Goal: Task Accomplishment & Management: Complete application form

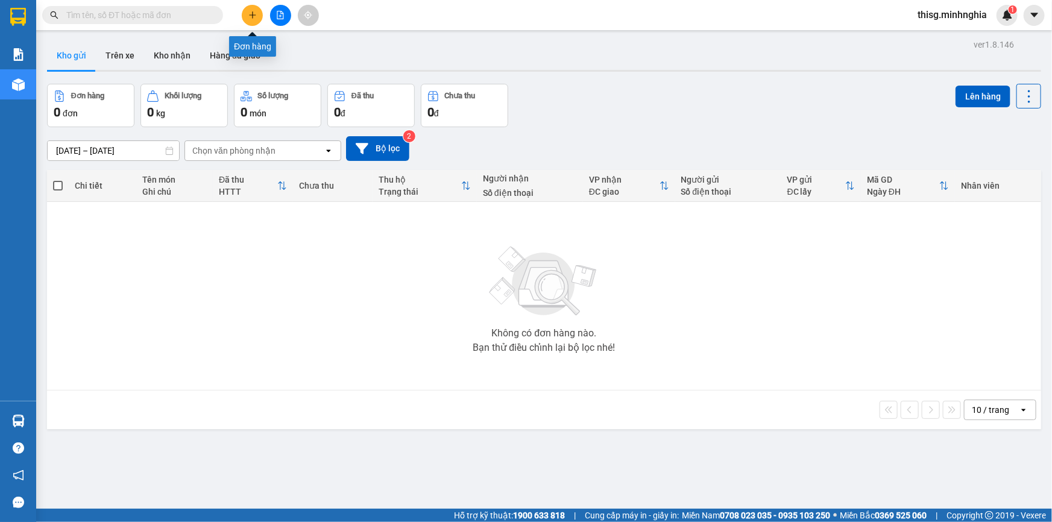
click at [250, 17] on icon "plus" at bounding box center [252, 15] width 8 height 8
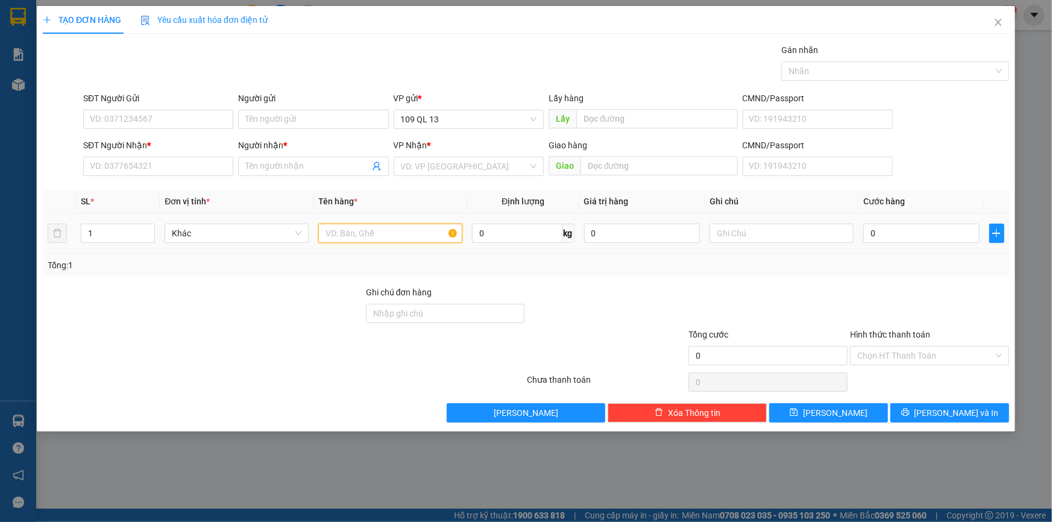
click at [403, 234] on input "text" at bounding box center [390, 233] width 144 height 19
click at [768, 245] on div at bounding box center [782, 233] width 144 height 24
click at [773, 230] on input "text" at bounding box center [782, 233] width 144 height 19
type input "1 bao trắng đồ ăn"
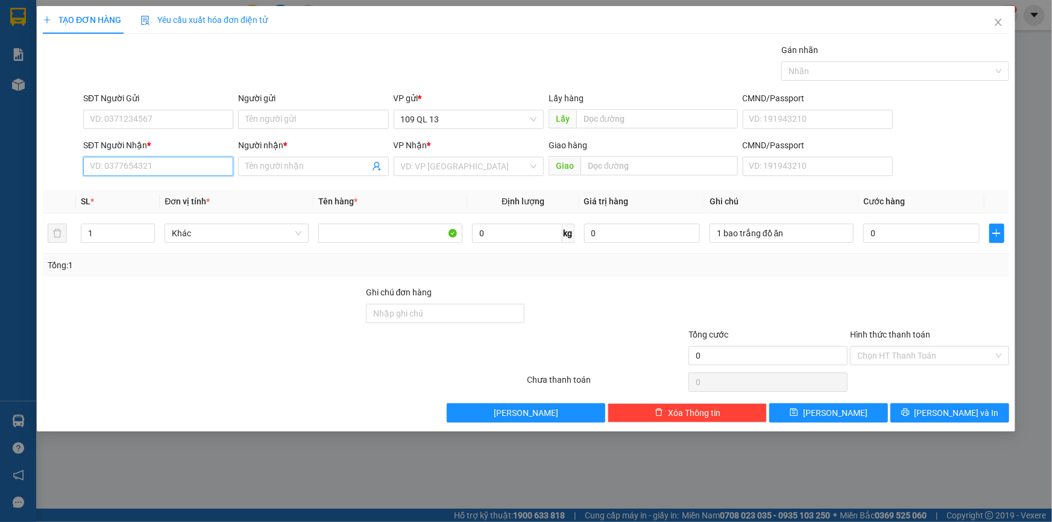
click at [207, 163] on input "SĐT Người Nhận *" at bounding box center [158, 166] width 150 height 19
type input "0826501160"
click at [201, 195] on div "0826501160 - MAI LY" at bounding box center [158, 190] width 136 height 13
type input "MAI LY"
type input "0826501160"
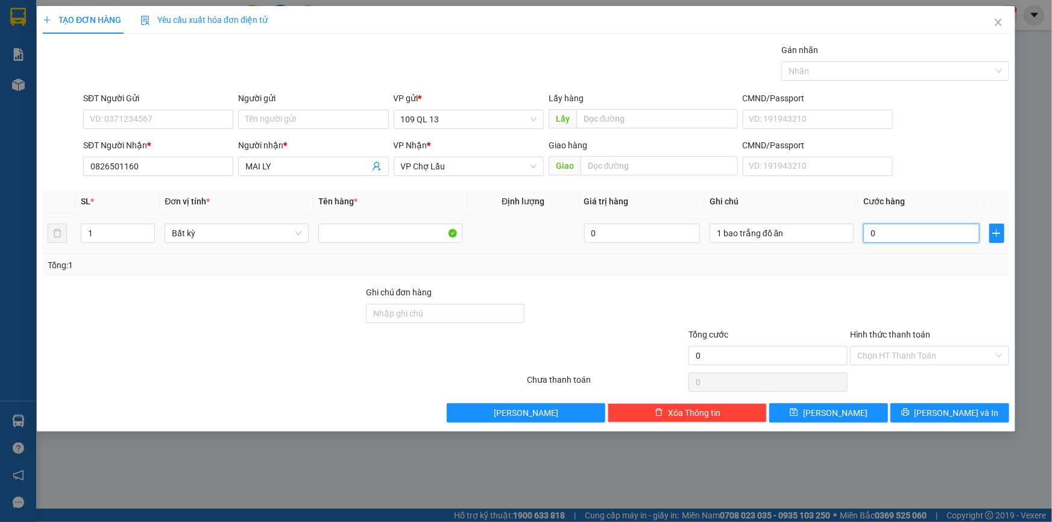
click at [924, 231] on input "0" at bounding box center [922, 233] width 116 height 19
type input "5"
type input "50"
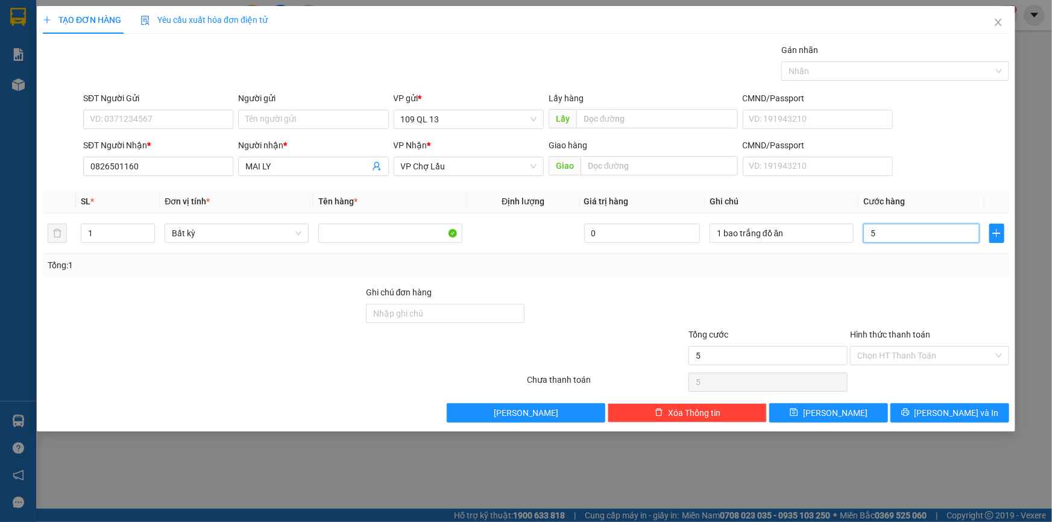
type input "50"
type input "50.000"
click at [911, 148] on div "SĐT Người Nhận * 0826501160 Người nhận * MAI LY VP Nhận * VP Chợ Lầu Giao hàng …" at bounding box center [546, 160] width 931 height 42
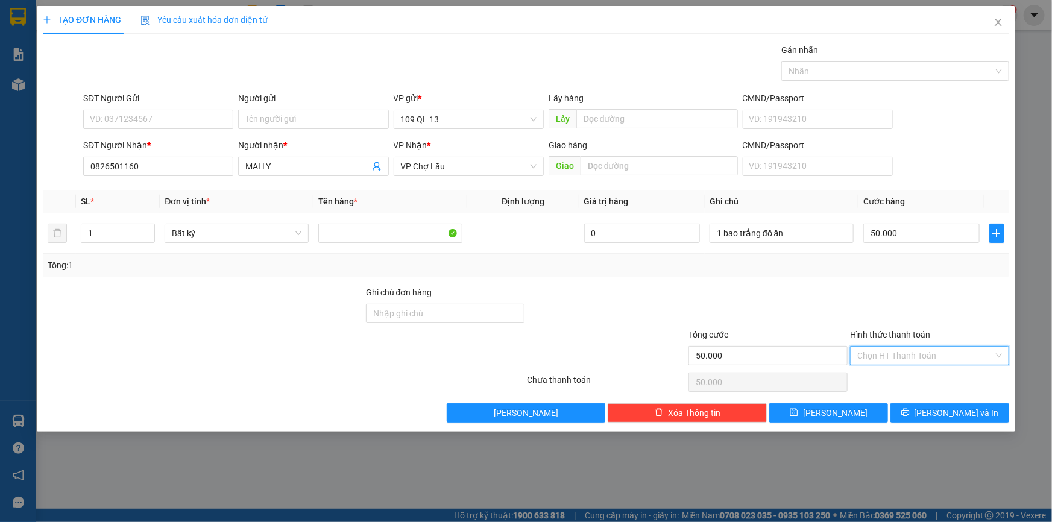
click at [942, 353] on input "Hình thức thanh toán" at bounding box center [926, 356] width 136 height 18
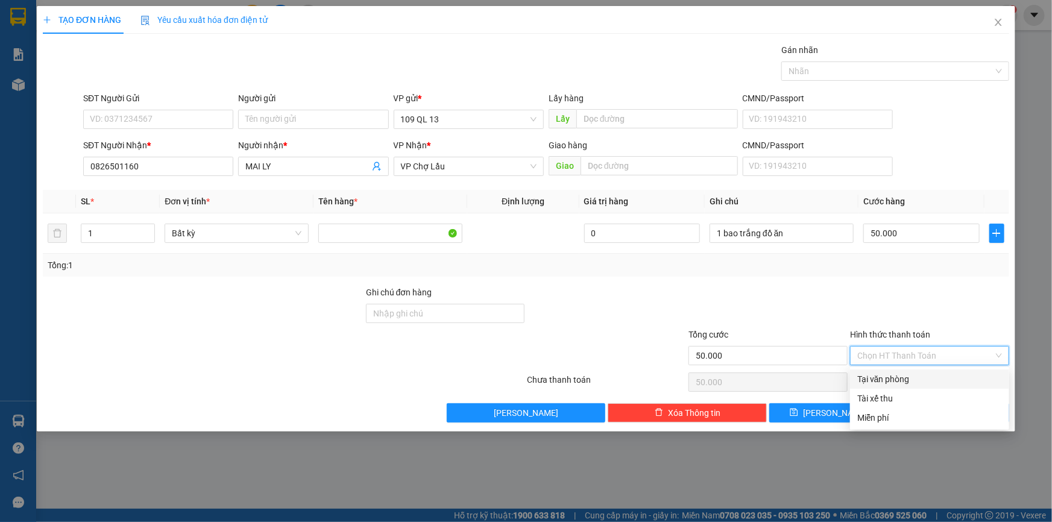
click at [926, 379] on div "Tại văn phòng" at bounding box center [930, 379] width 145 height 13
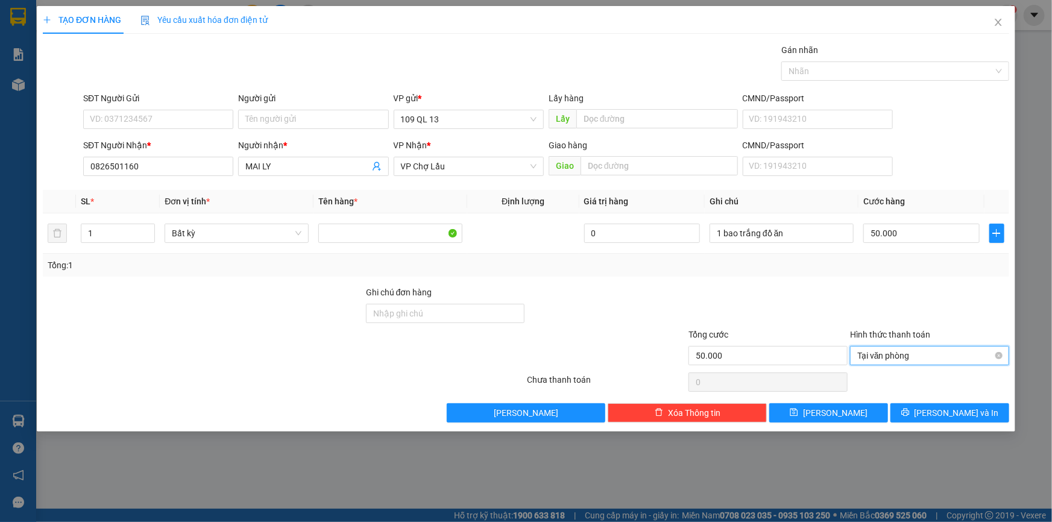
click at [936, 349] on span "Tại văn phòng" at bounding box center [930, 356] width 145 height 18
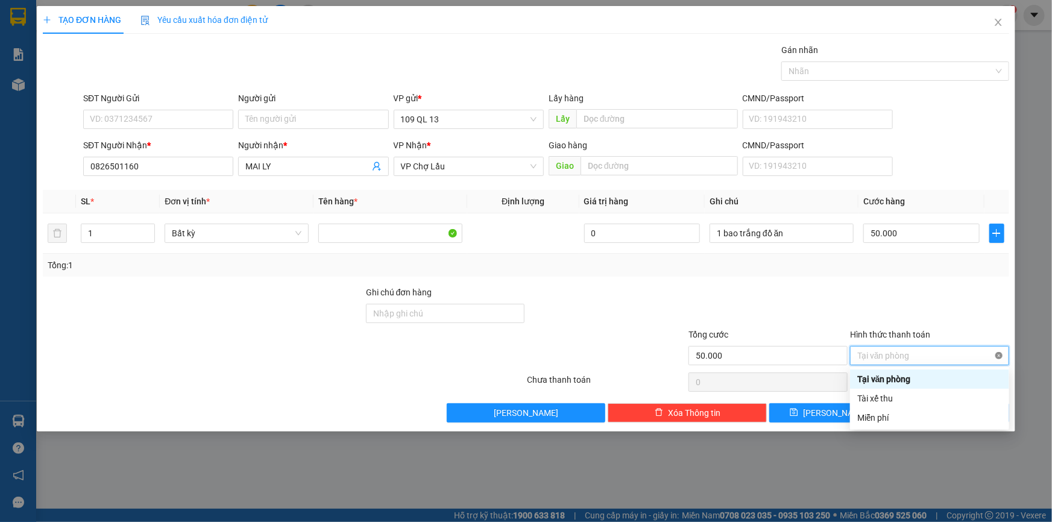
type input "50.000"
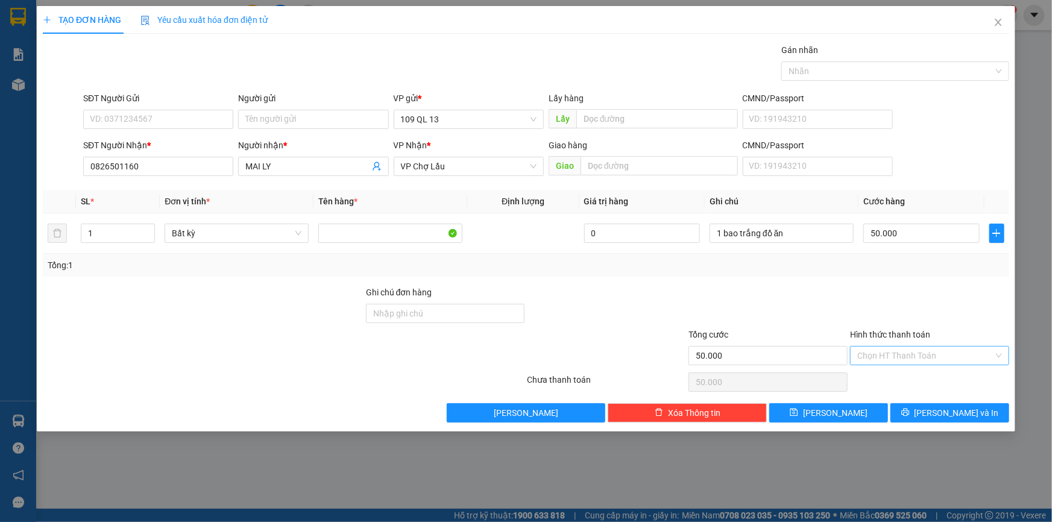
click at [983, 308] on div at bounding box center [930, 307] width 162 height 42
click at [989, 407] on button "[PERSON_NAME] và In" at bounding box center [950, 412] width 119 height 19
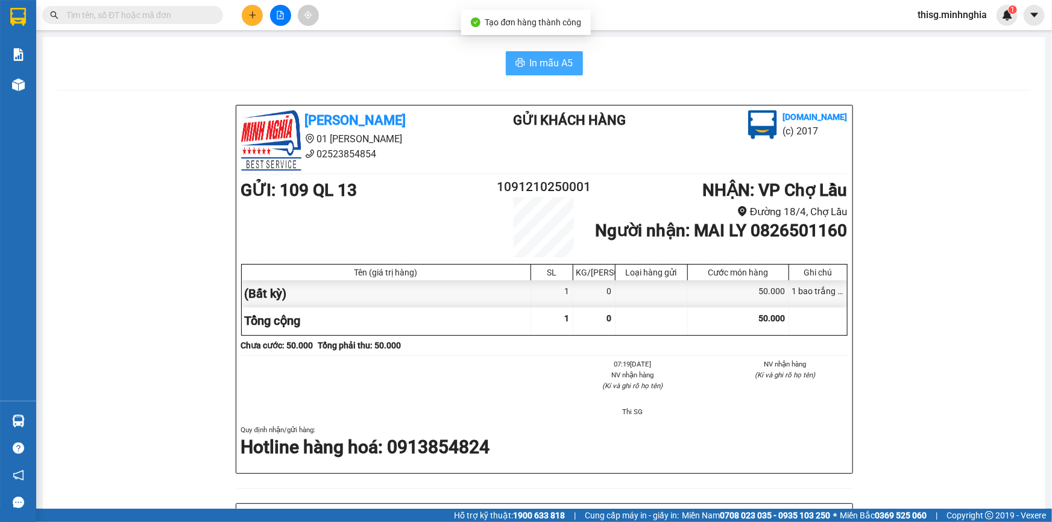
click at [542, 57] on span "In mẫu A5" at bounding box center [551, 62] width 43 height 15
click at [435, 59] on div "In mẫu A5" at bounding box center [544, 63] width 974 height 24
click at [258, 13] on button at bounding box center [252, 15] width 21 height 21
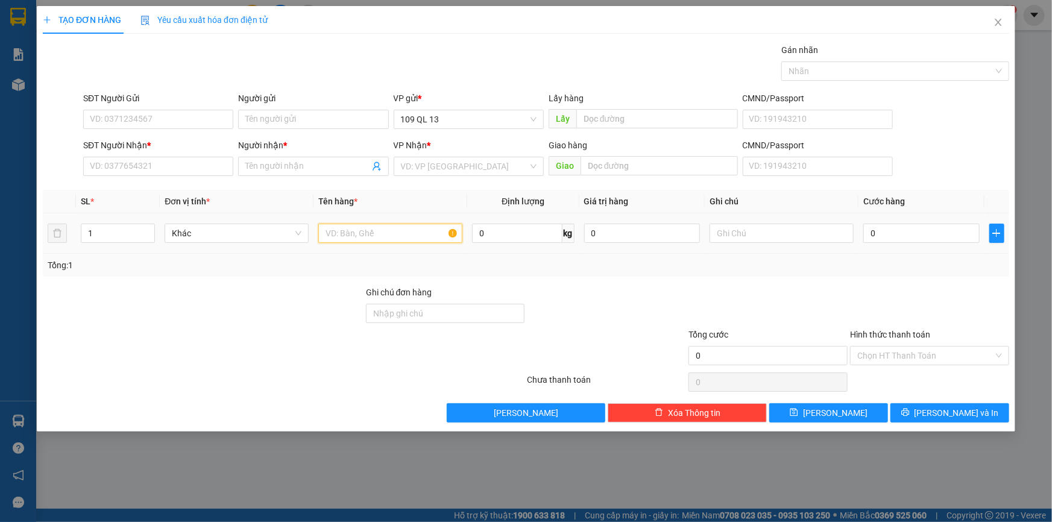
drag, startPoint x: 376, startPoint y: 234, endPoint x: 362, endPoint y: 181, distance: 55.0
click at [376, 233] on input "text" at bounding box center [390, 233] width 144 height 19
click at [210, 175] on input "SĐT Người Nhận *" at bounding box center [158, 166] width 150 height 19
type input "0794554518"
click at [936, 236] on input "0" at bounding box center [922, 233] width 116 height 19
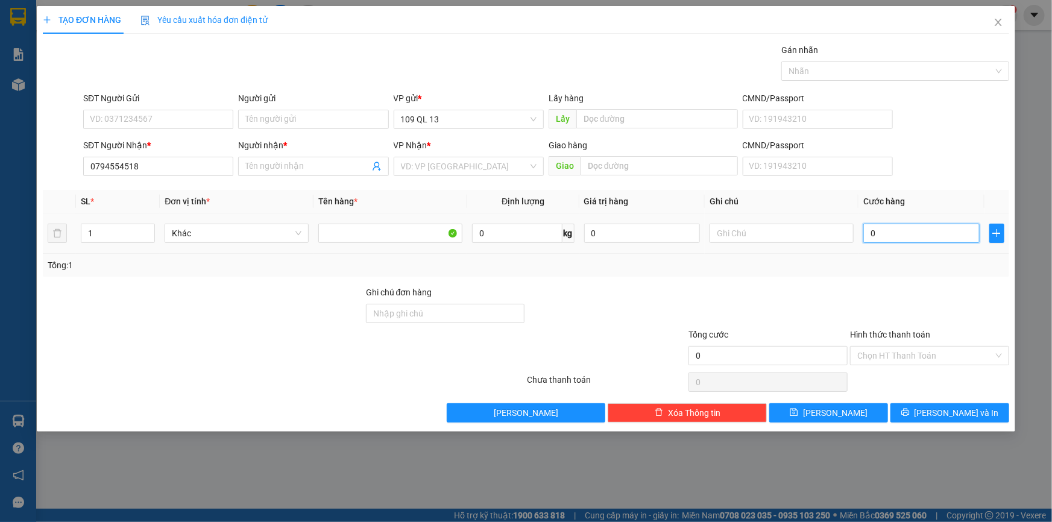
type input "6"
type input "60"
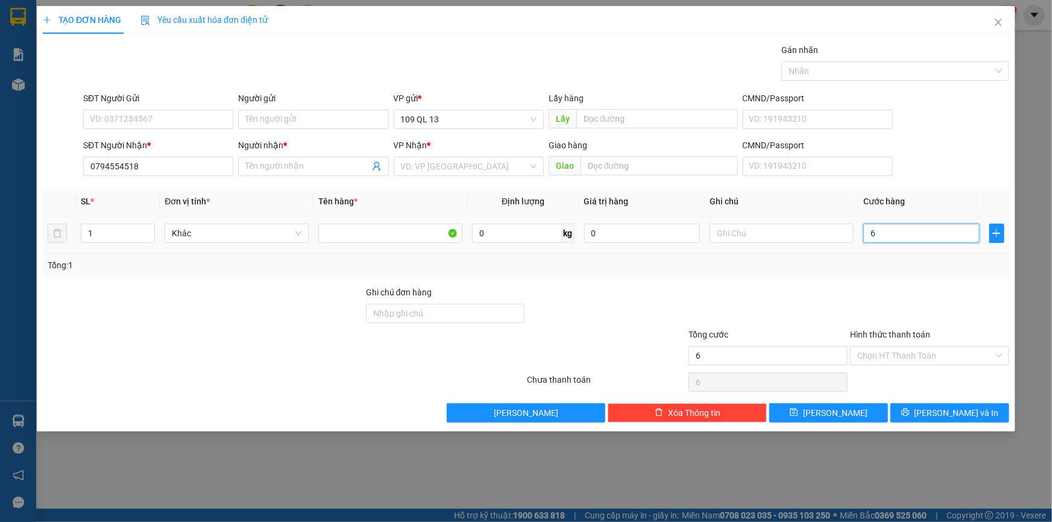
type input "60"
type input "60.000"
click at [834, 225] on input "text" at bounding box center [782, 233] width 144 height 19
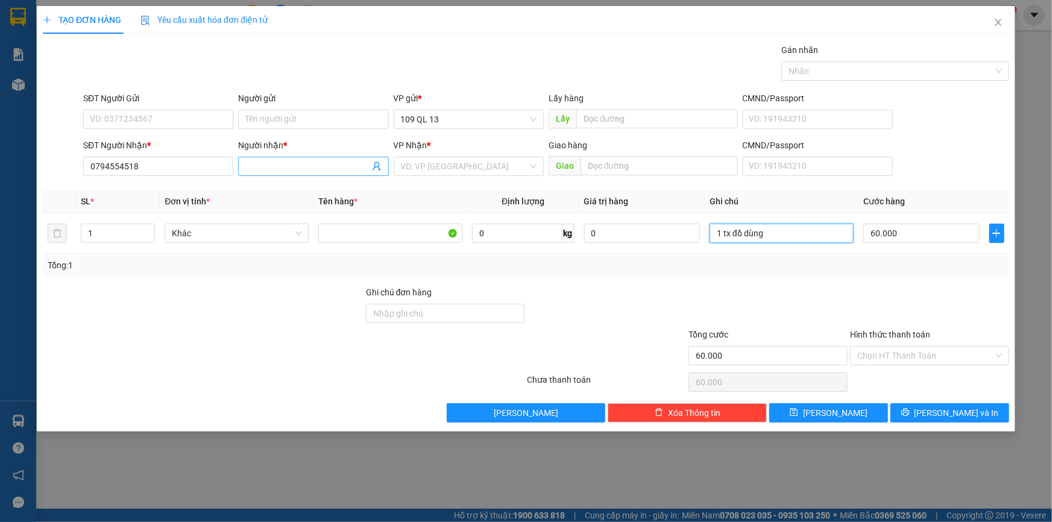
type input "1 tx đồ dùng"
click at [320, 168] on input "Người nhận *" at bounding box center [307, 166] width 124 height 13
type input "d"
type input "đ"
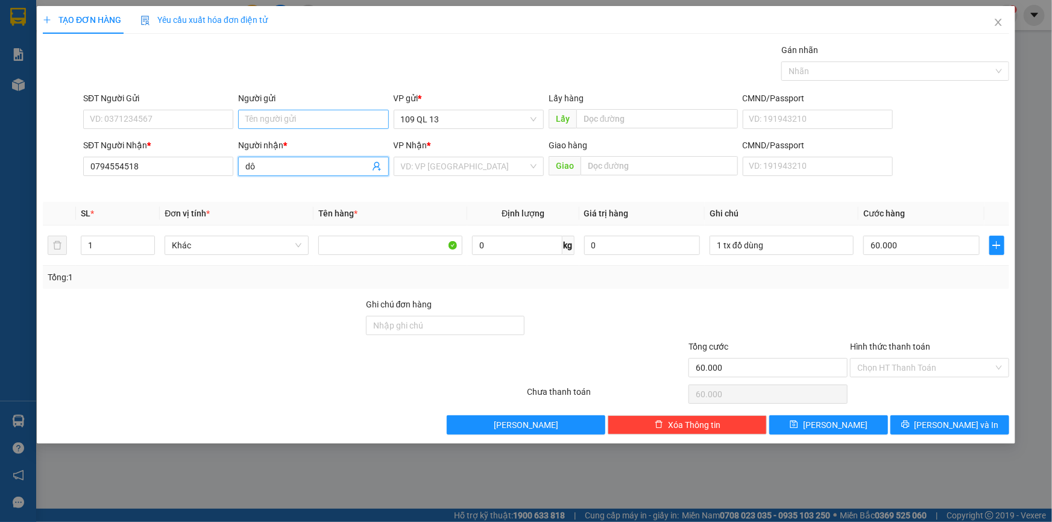
type input "d"
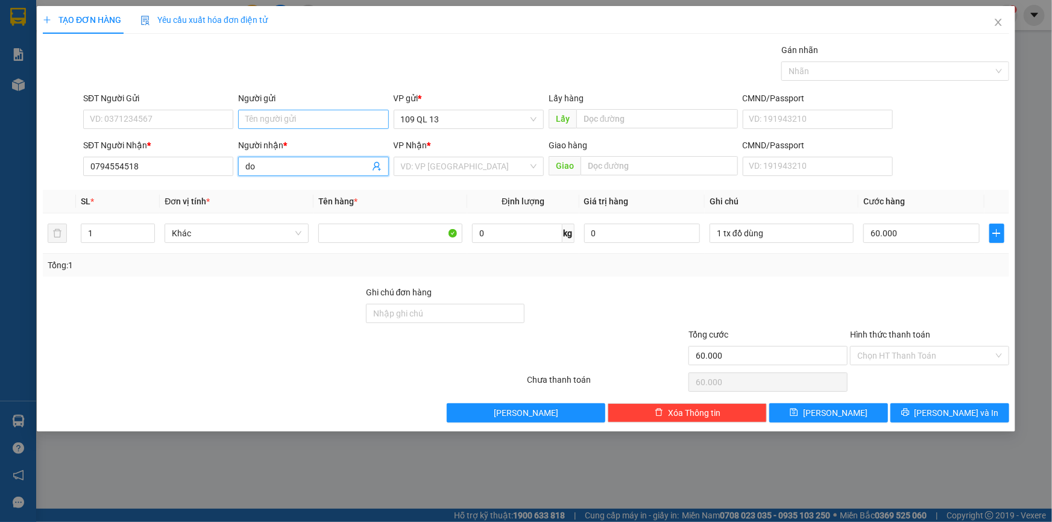
type input "d"
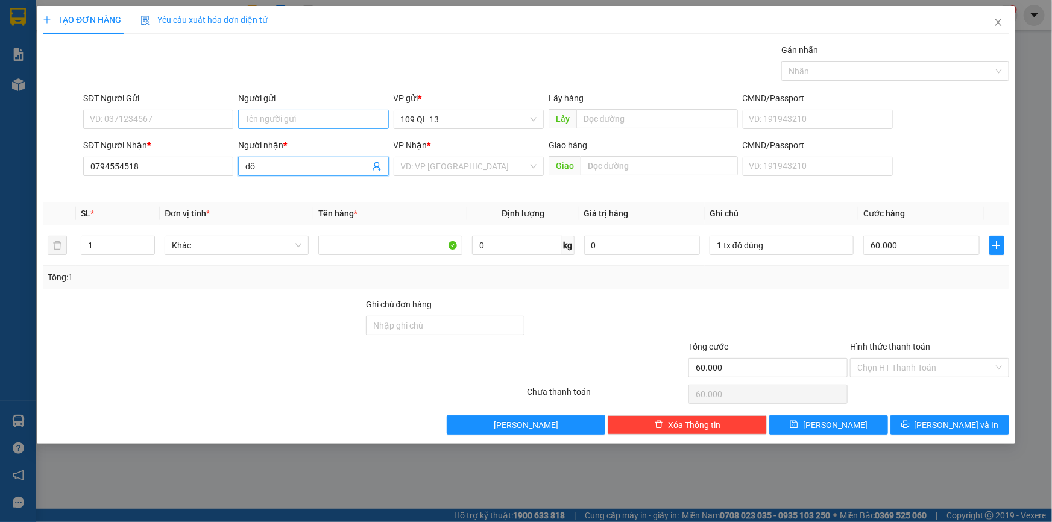
type input "d"
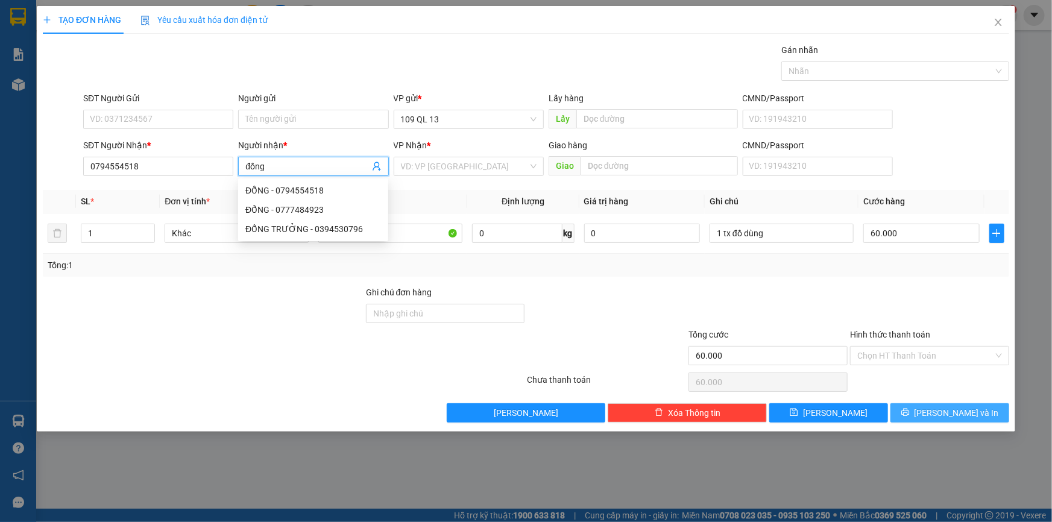
type input "đổng"
click at [969, 407] on span "[PERSON_NAME] và In" at bounding box center [957, 413] width 84 height 13
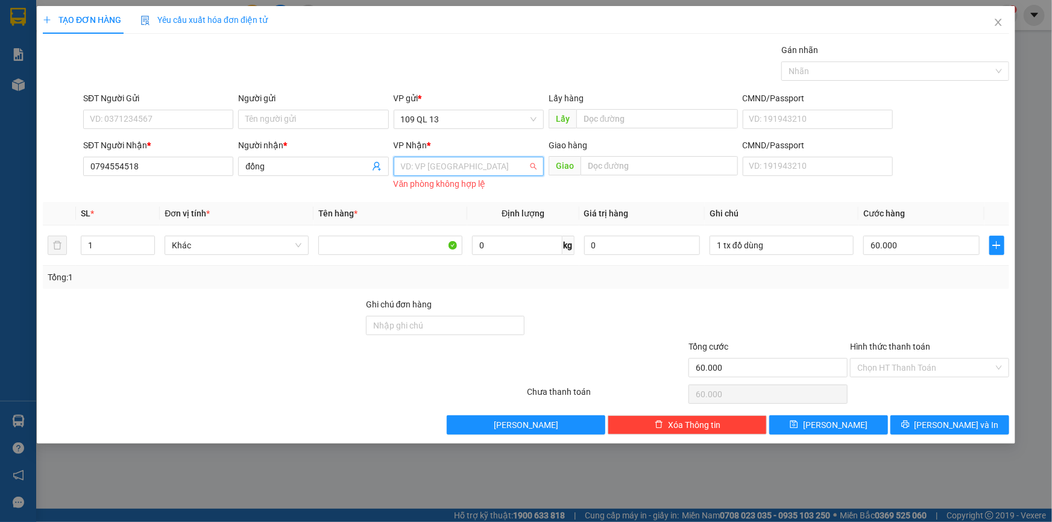
click at [517, 162] on input "search" at bounding box center [464, 166] width 127 height 18
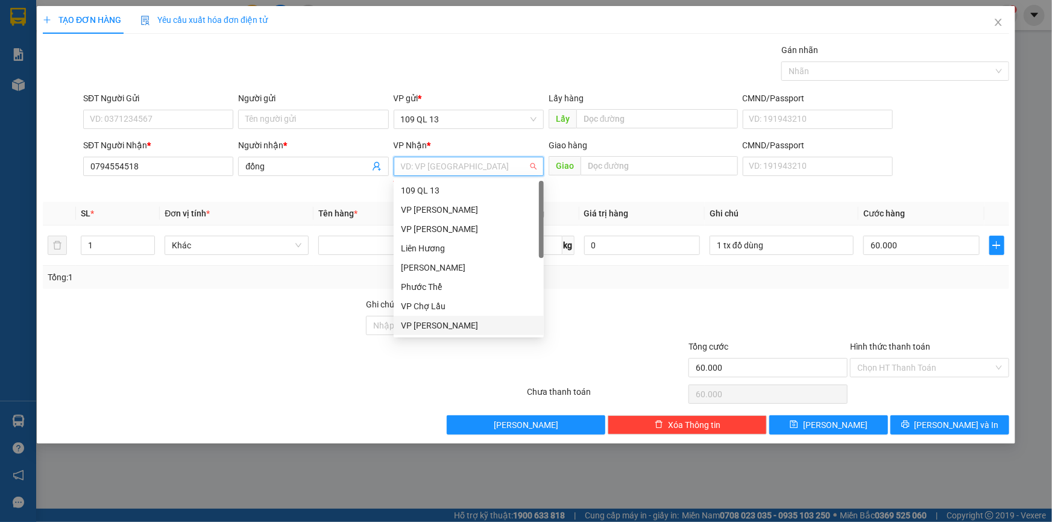
click at [426, 321] on div "VP [PERSON_NAME]" at bounding box center [469, 325] width 136 height 13
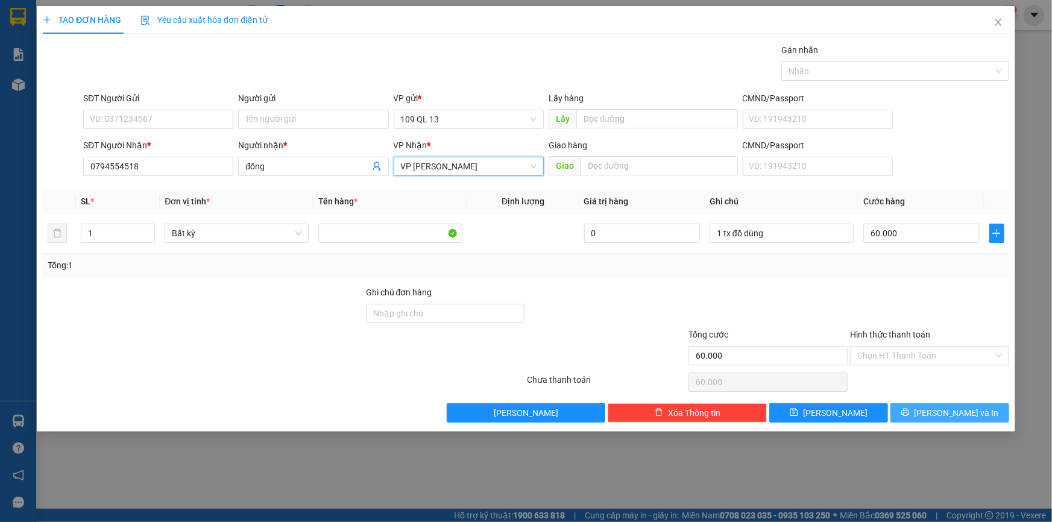
click at [935, 405] on button "[PERSON_NAME] và In" at bounding box center [950, 412] width 119 height 19
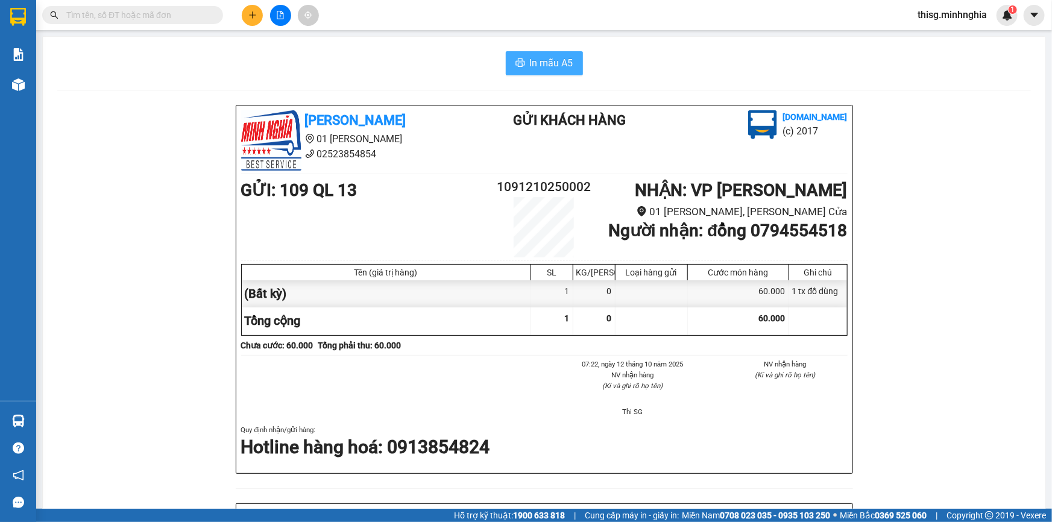
click at [539, 68] on span "In mẫu A5" at bounding box center [551, 62] width 43 height 15
click at [248, 11] on icon "plus" at bounding box center [252, 15] width 8 height 8
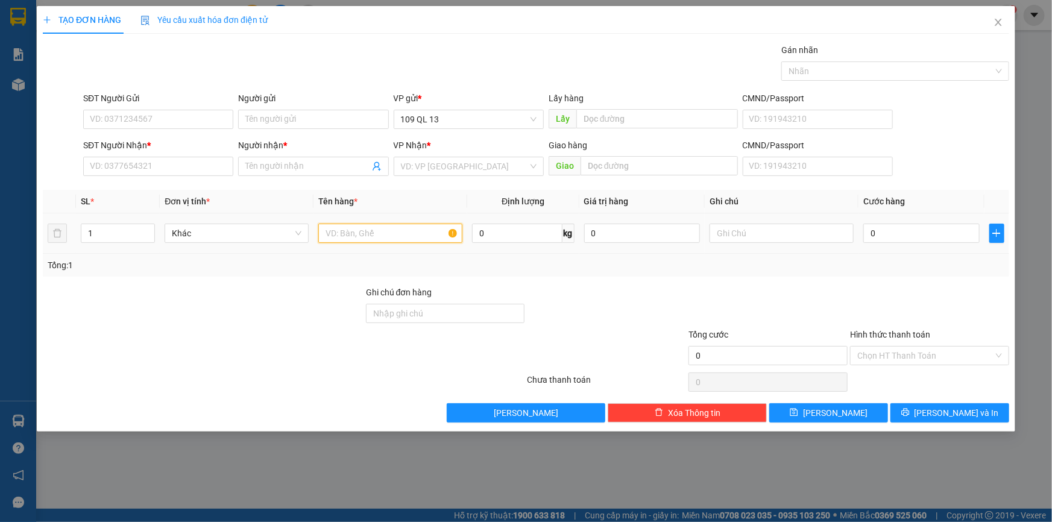
click at [359, 233] on input "text" at bounding box center [390, 233] width 144 height 19
click at [124, 166] on input "SĐT Người Nhận *" at bounding box center [158, 166] width 150 height 19
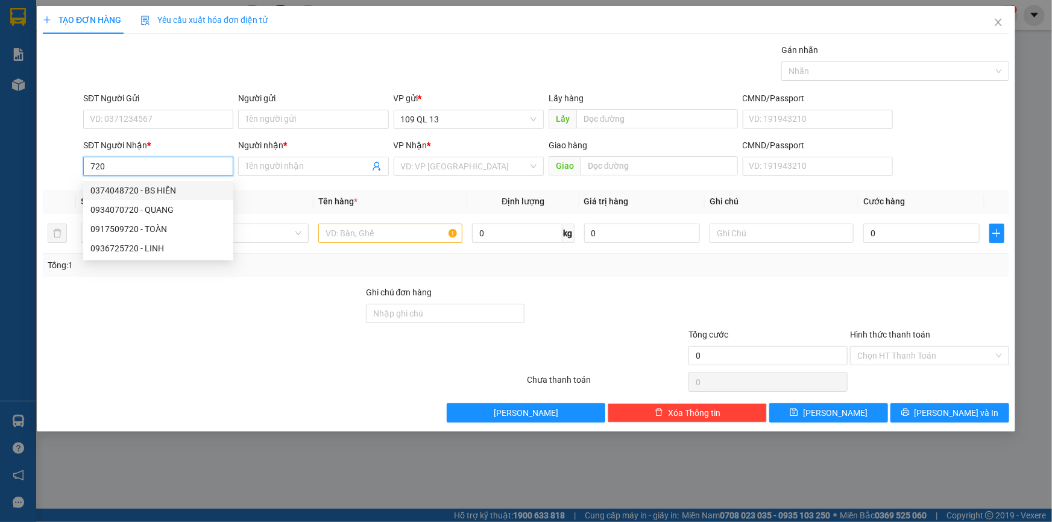
click at [182, 195] on div "0374048720 - BS HIỀN" at bounding box center [158, 190] width 136 height 13
type input "0374048720"
type input "BS HIỀN"
type input "NGÃ 3 GỘP"
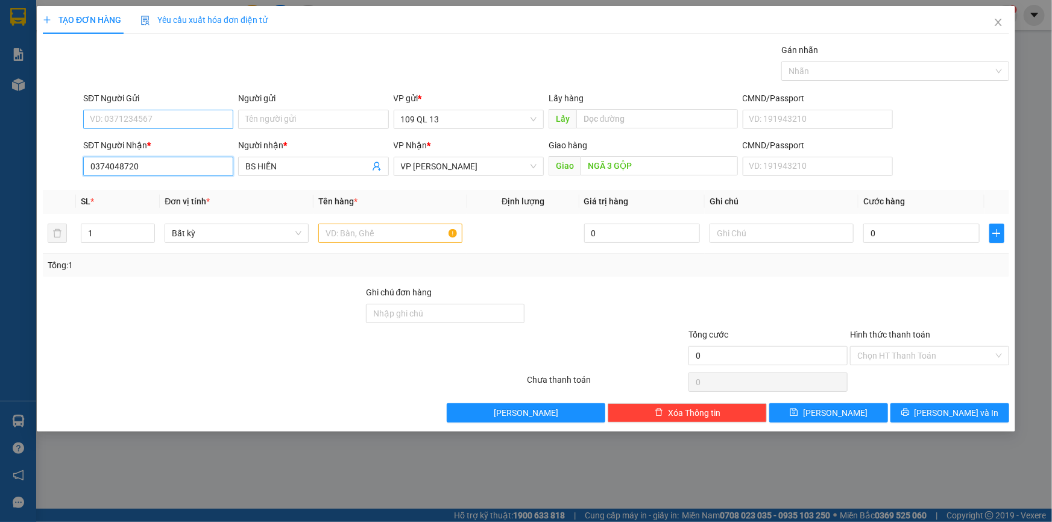
type input "0374048720"
click at [175, 126] on input "SĐT Người Gửi" at bounding box center [158, 119] width 150 height 19
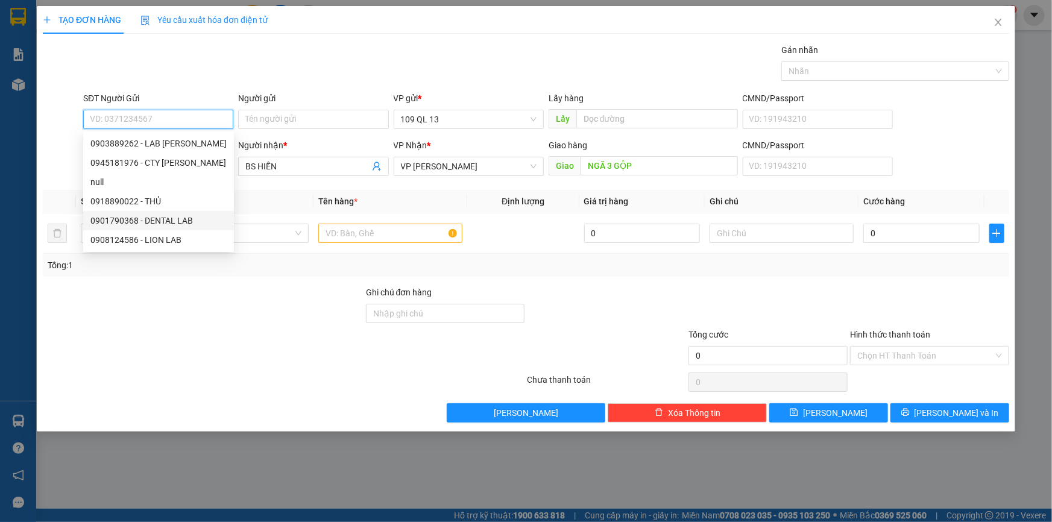
click at [184, 221] on div "0901790368 - DENTAL LAB" at bounding box center [158, 220] width 136 height 13
type input "0901790368"
type input "DENTAL LAB"
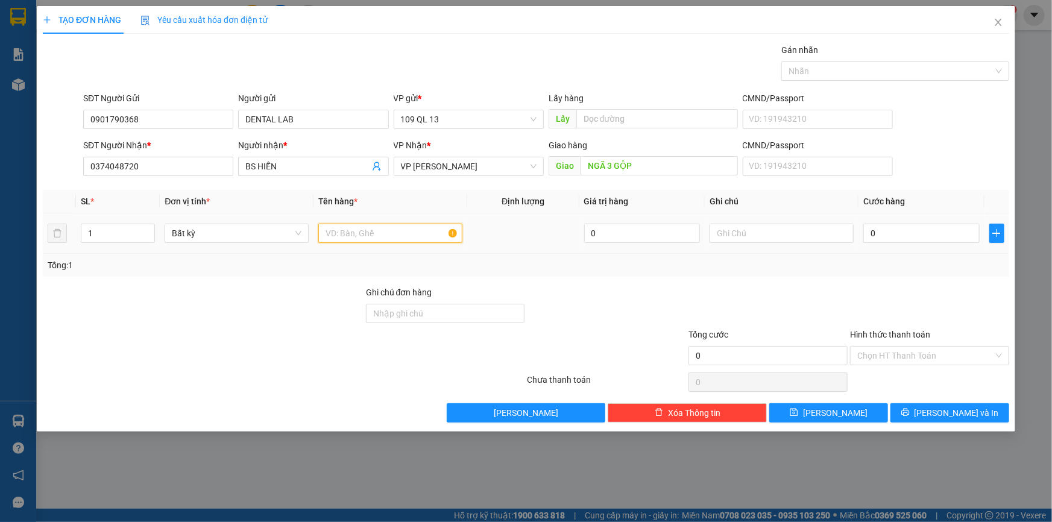
click at [405, 232] on input "text" at bounding box center [390, 233] width 144 height 19
click at [835, 237] on input "text" at bounding box center [782, 233] width 144 height 19
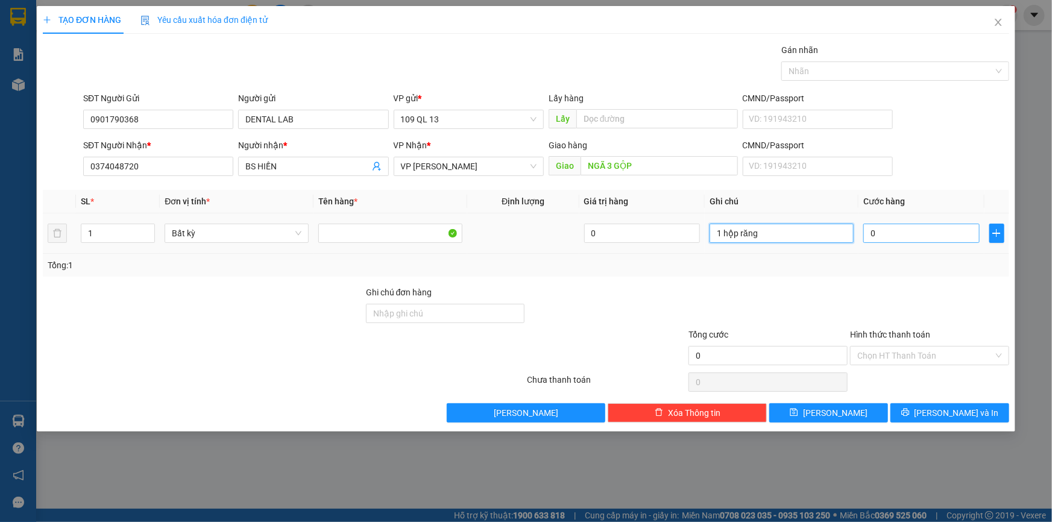
type input "1 hộp răng"
click at [932, 229] on input "0" at bounding box center [922, 233] width 116 height 19
type input "4"
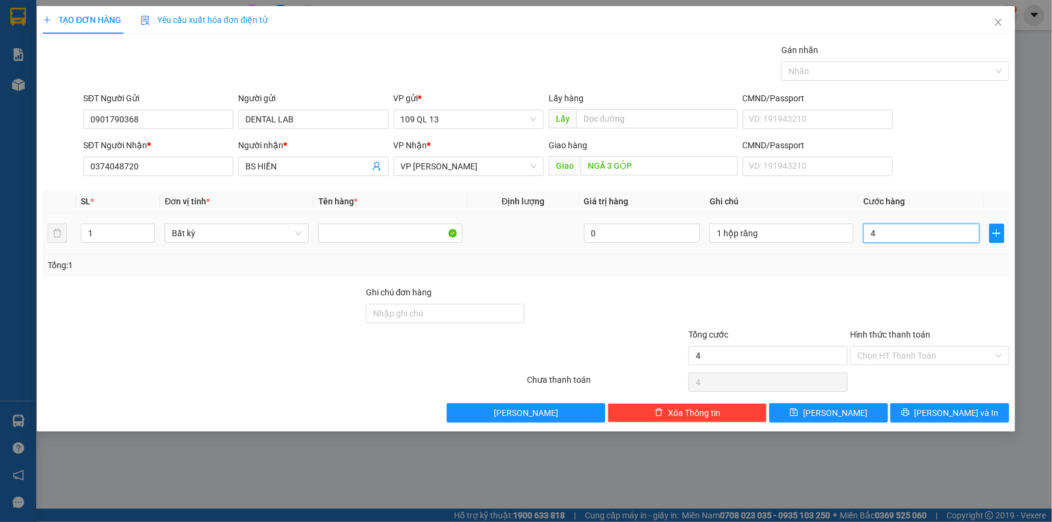
type input "40"
type input "40.000"
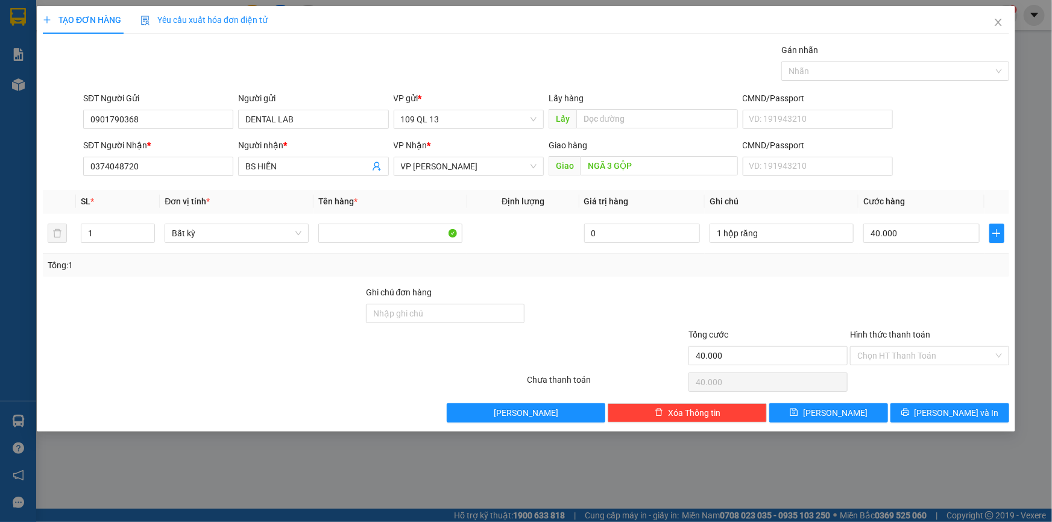
click at [941, 344] on div "Hình thức thanh toán" at bounding box center [929, 337] width 159 height 18
click at [941, 356] on input "Hình thức thanh toán" at bounding box center [926, 356] width 136 height 18
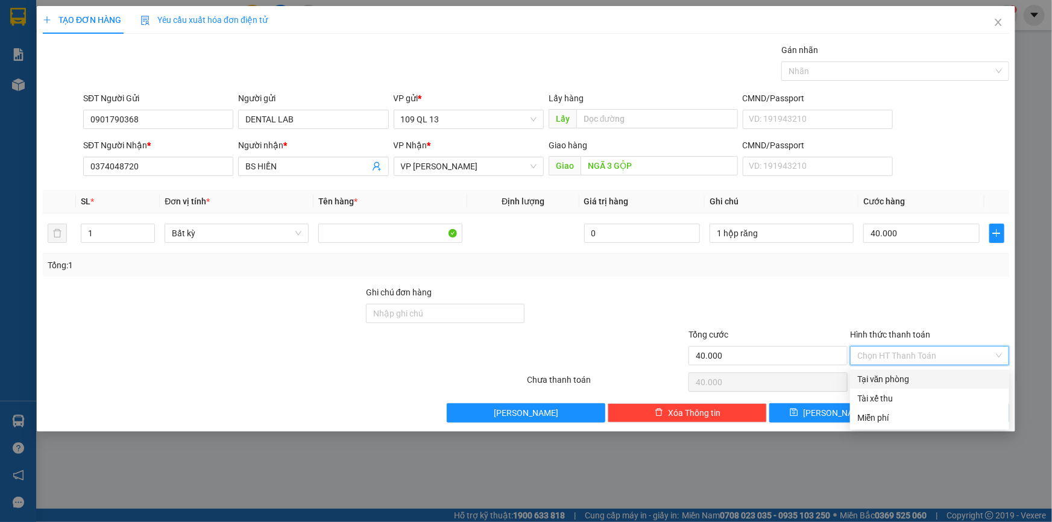
click at [938, 376] on div "Tại văn phòng" at bounding box center [930, 379] width 145 height 13
type input "0"
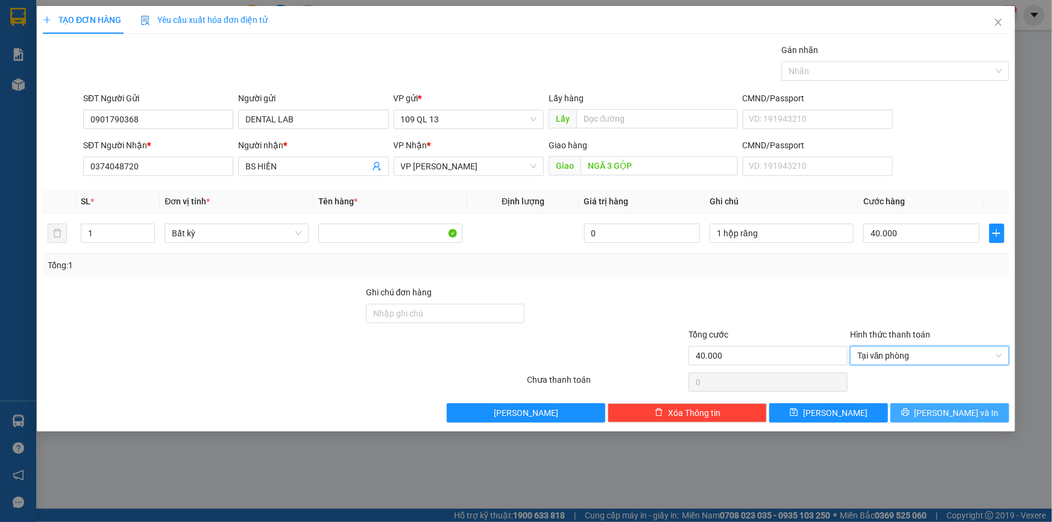
click at [951, 407] on span "[PERSON_NAME] và In" at bounding box center [957, 413] width 84 height 13
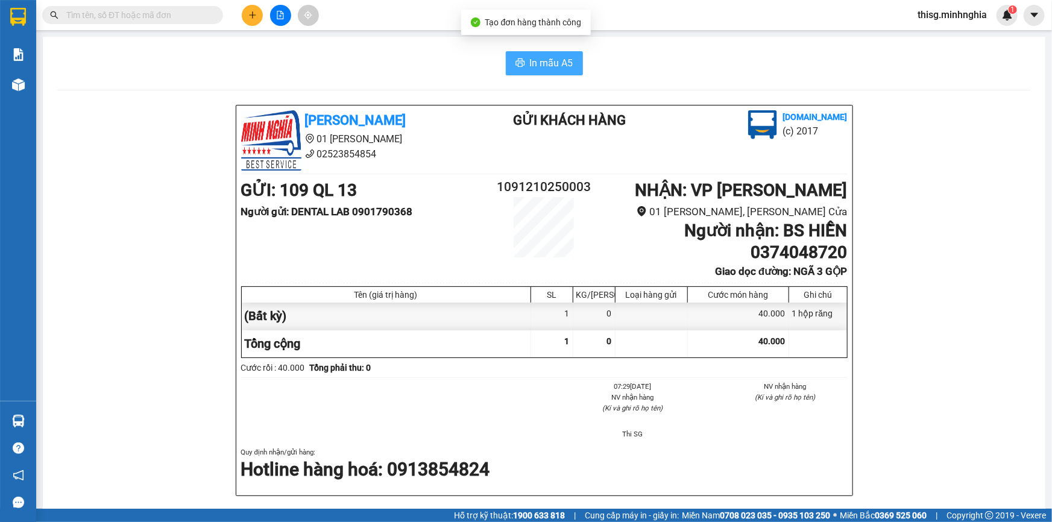
click at [530, 54] on button "In mẫu A5" at bounding box center [544, 63] width 77 height 24
click at [530, 61] on span "In mẫu A5" at bounding box center [551, 62] width 43 height 15
click at [259, 13] on button at bounding box center [252, 15] width 21 height 21
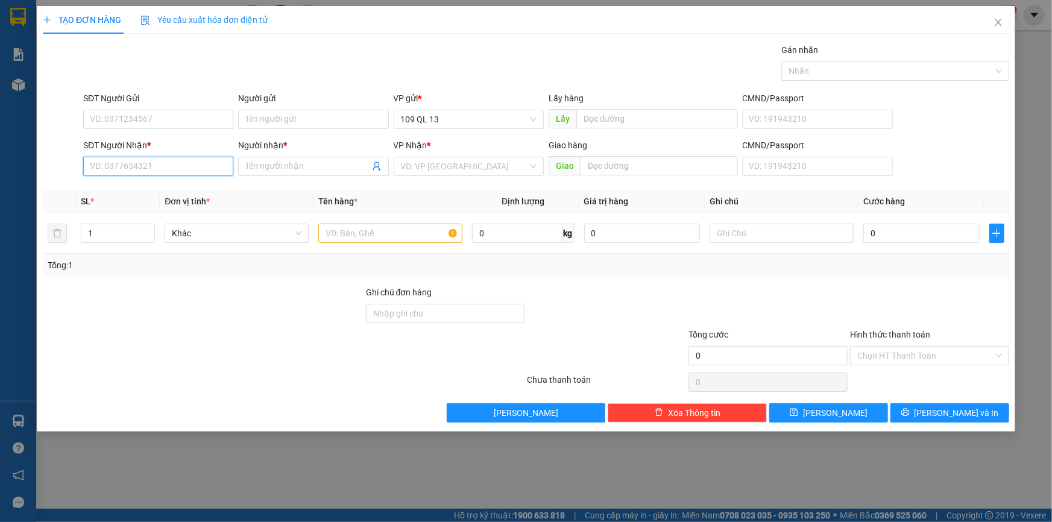
click at [214, 168] on input "SĐT Người Nhận *" at bounding box center [158, 166] width 150 height 19
click at [214, 191] on div "0933979781 - PHÚC" at bounding box center [158, 190] width 136 height 13
type input "0933979781"
type input "PHÚC"
type input "NGÃ 3 SÔNG LŨY"
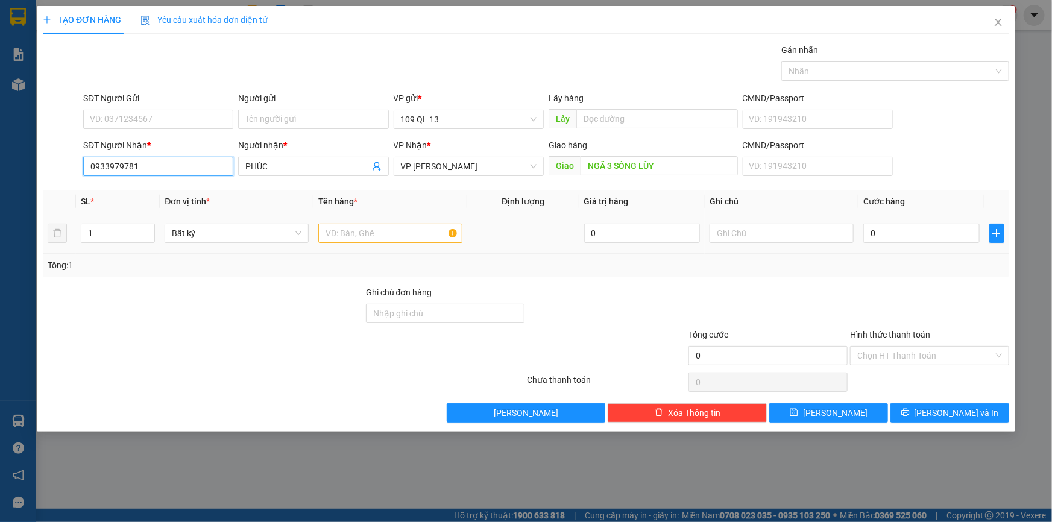
type input "0933979781"
click at [344, 241] on input "text" at bounding box center [390, 233] width 144 height 19
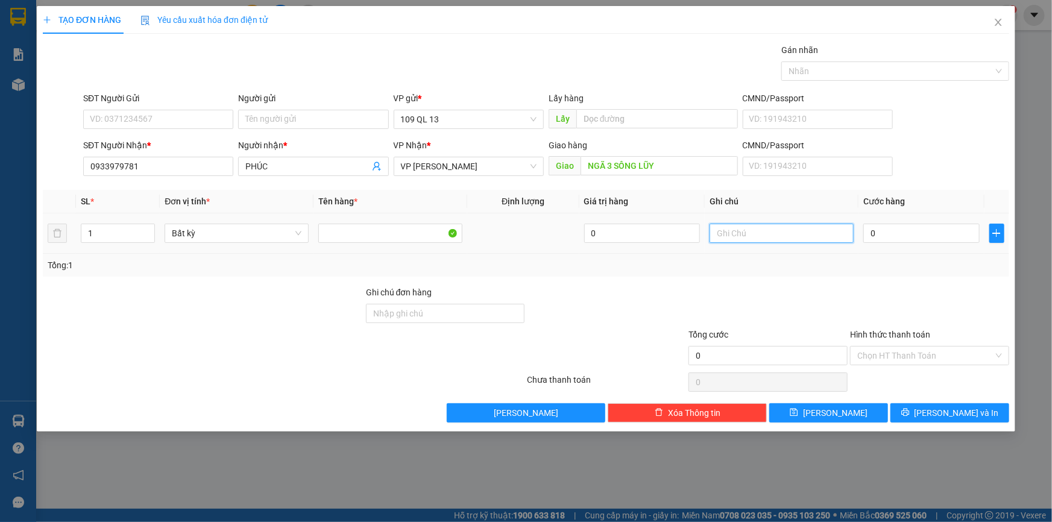
click at [759, 224] on input "text" at bounding box center [782, 233] width 144 height 19
type input "1CỤC ĐEN QA"
click at [915, 227] on input "0" at bounding box center [922, 233] width 116 height 19
type input "6"
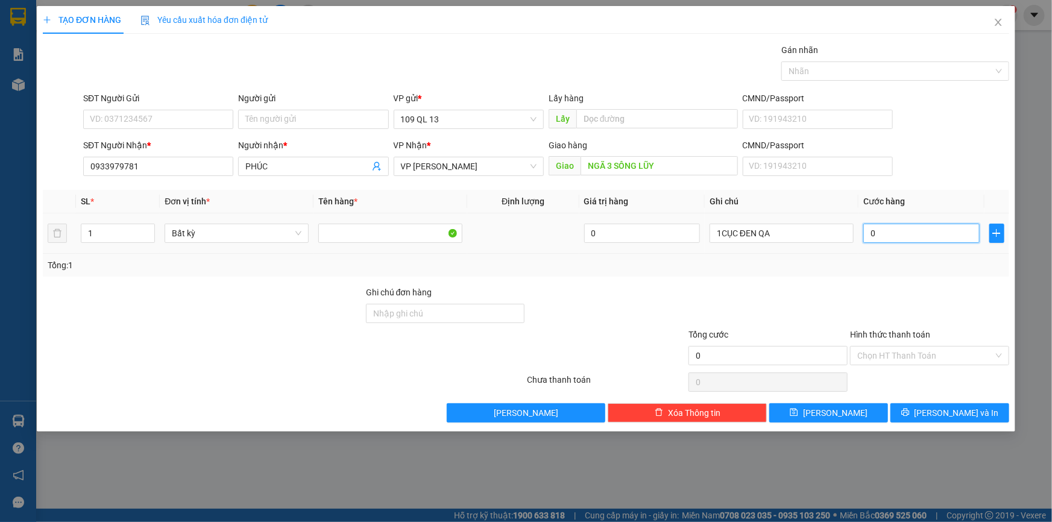
type input "6"
type input "60"
type input "60.000"
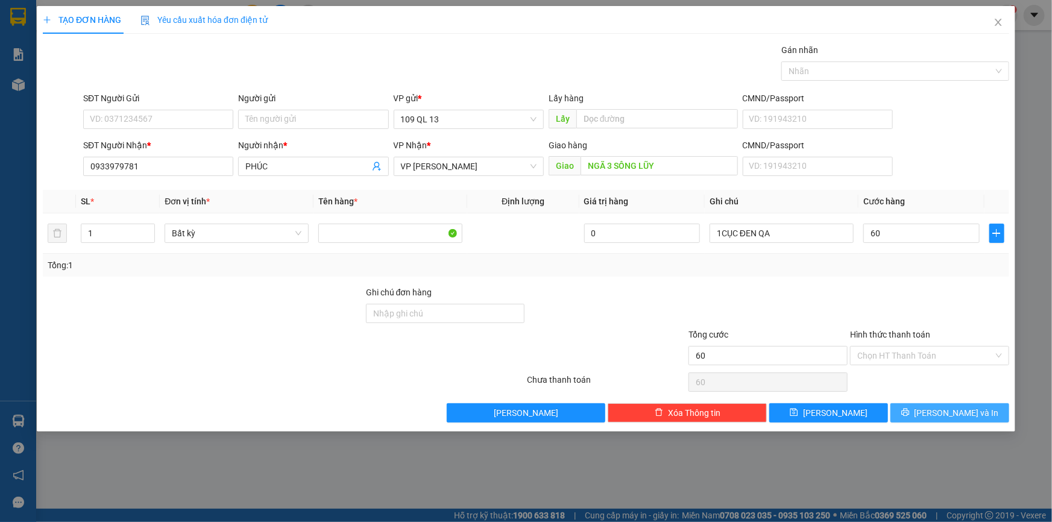
type input "60.000"
click at [949, 408] on span "[PERSON_NAME] và In" at bounding box center [957, 413] width 84 height 13
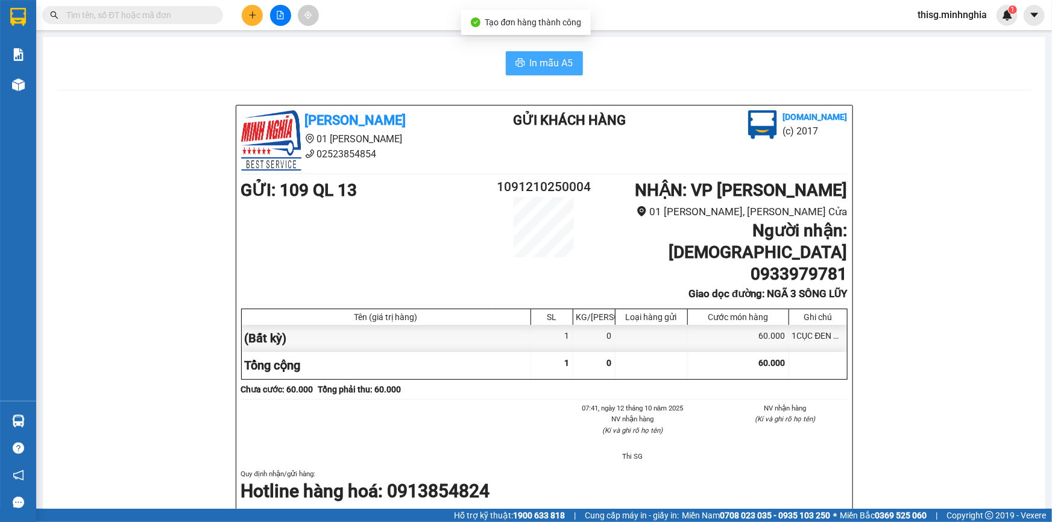
click at [530, 65] on span "In mẫu A5" at bounding box center [551, 62] width 43 height 15
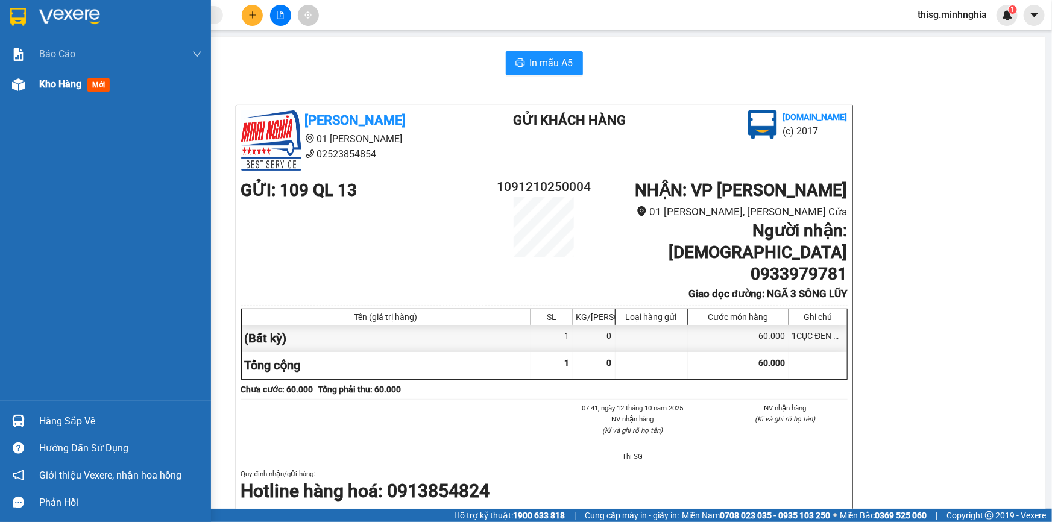
click at [39, 76] on div "Kho hàng mới" at bounding box center [120, 84] width 163 height 30
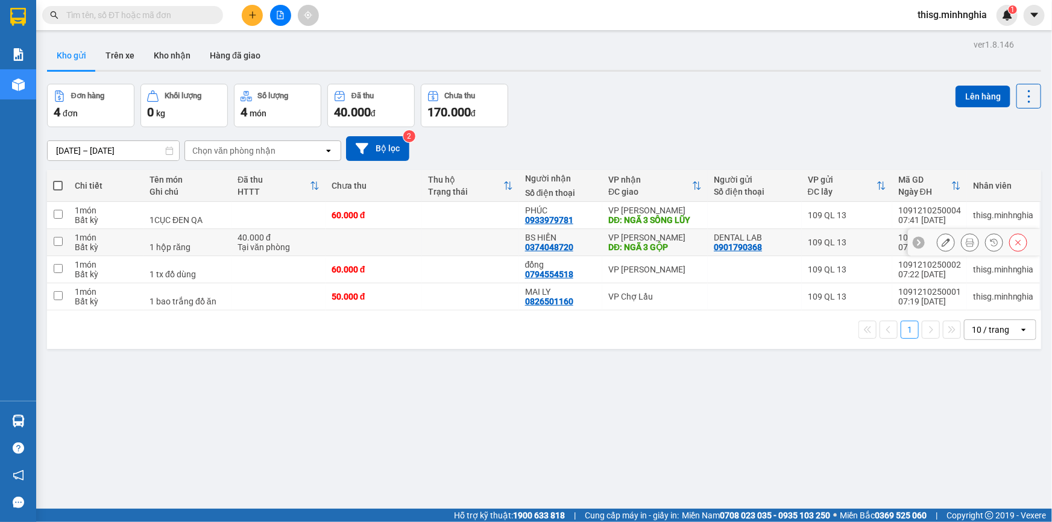
click at [361, 233] on td at bounding box center [374, 242] width 97 height 27
checkbox input "true"
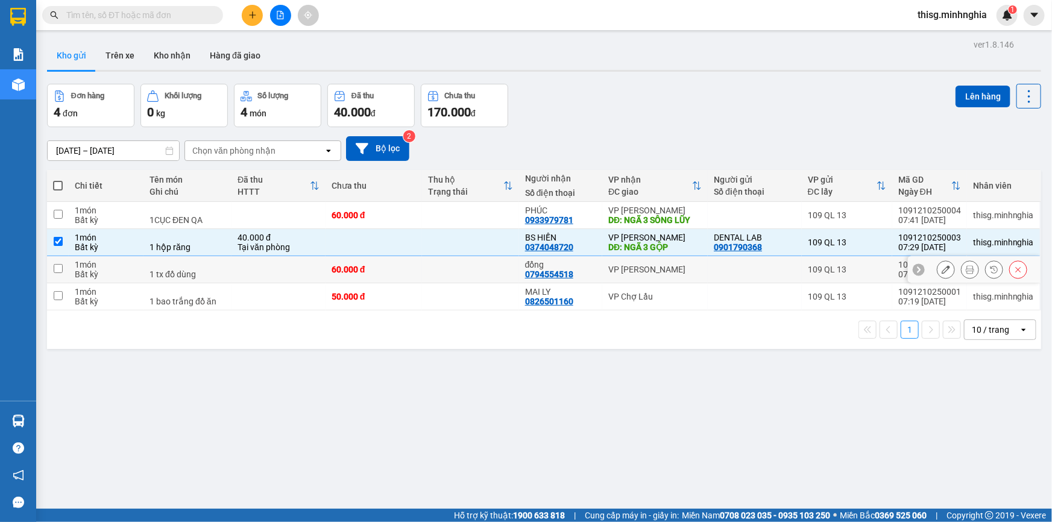
click at [362, 267] on div "60.000 đ" at bounding box center [374, 270] width 84 height 10
checkbox input "true"
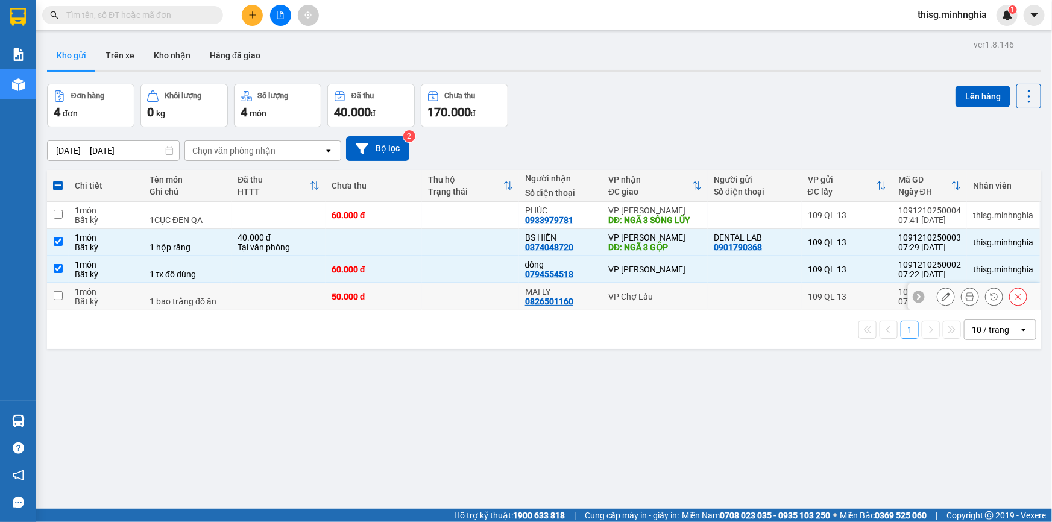
click at [366, 299] on div "50.000 đ" at bounding box center [374, 297] width 84 height 10
checkbox input "true"
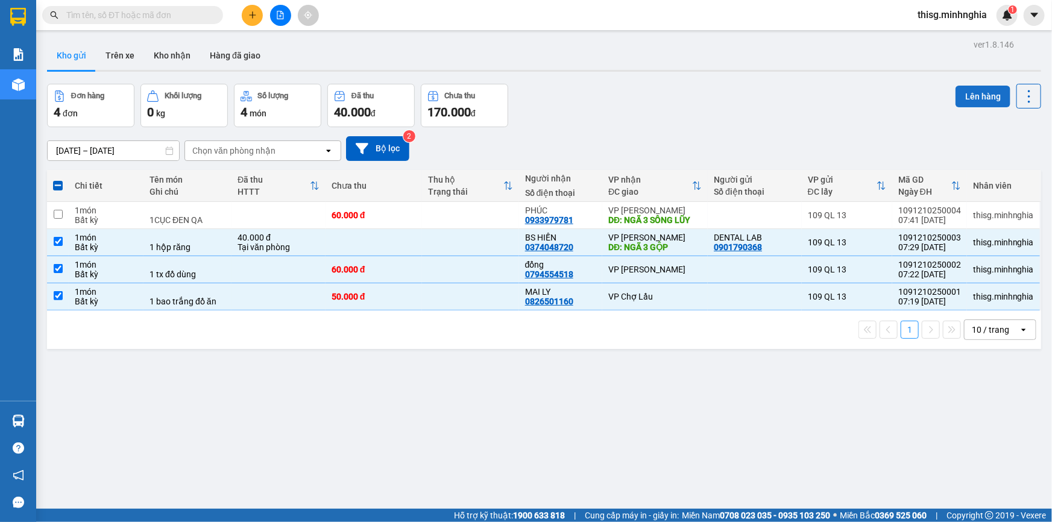
click at [977, 89] on button "Lên hàng" at bounding box center [983, 97] width 55 height 22
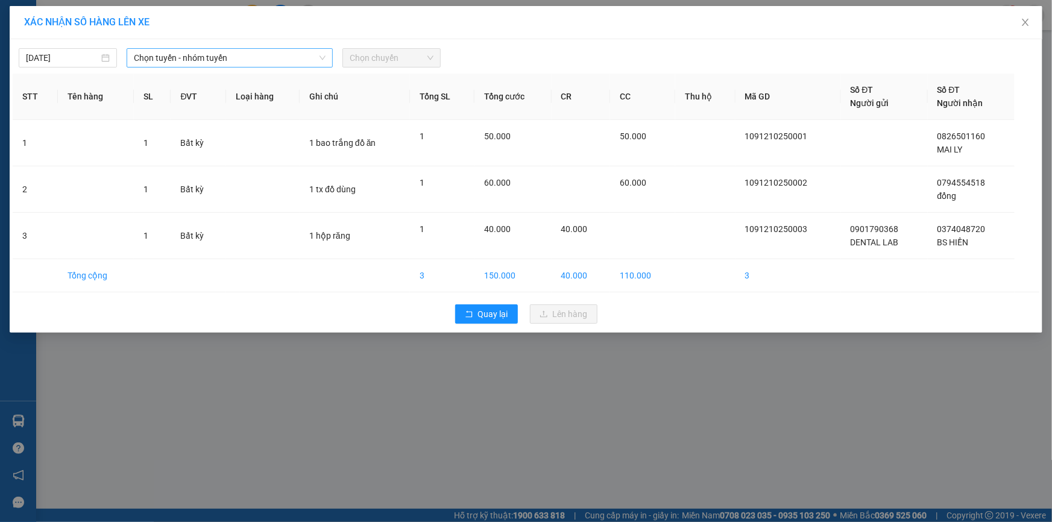
click at [293, 53] on span "Chọn tuyến - nhóm tuyến" at bounding box center [230, 58] width 192 height 18
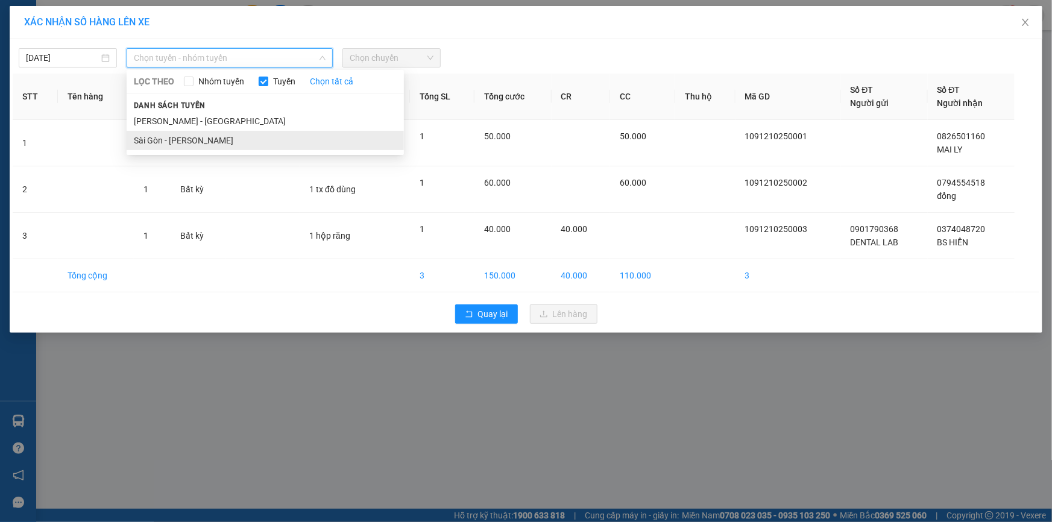
click at [242, 137] on li "Sài Gòn - [PERSON_NAME]" at bounding box center [265, 140] width 277 height 19
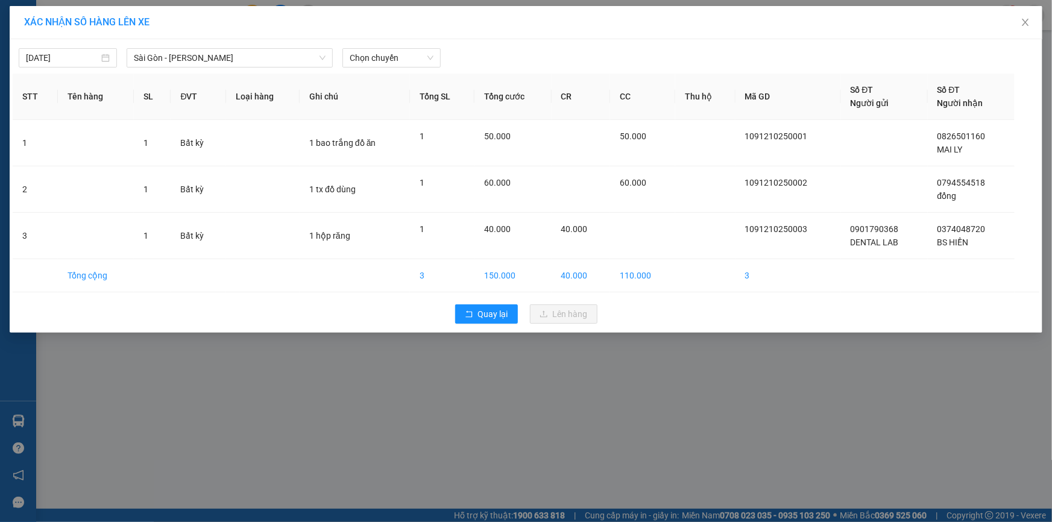
click at [361, 70] on div "12/10/2025 Sài Gòn - Phan Rí LỌC THEO Nhóm tuyến Tuyến Chọn tất cả Danh sách tu…" at bounding box center [526, 186] width 1033 height 294
click at [371, 63] on span "Chọn chuyến" at bounding box center [392, 58] width 84 height 18
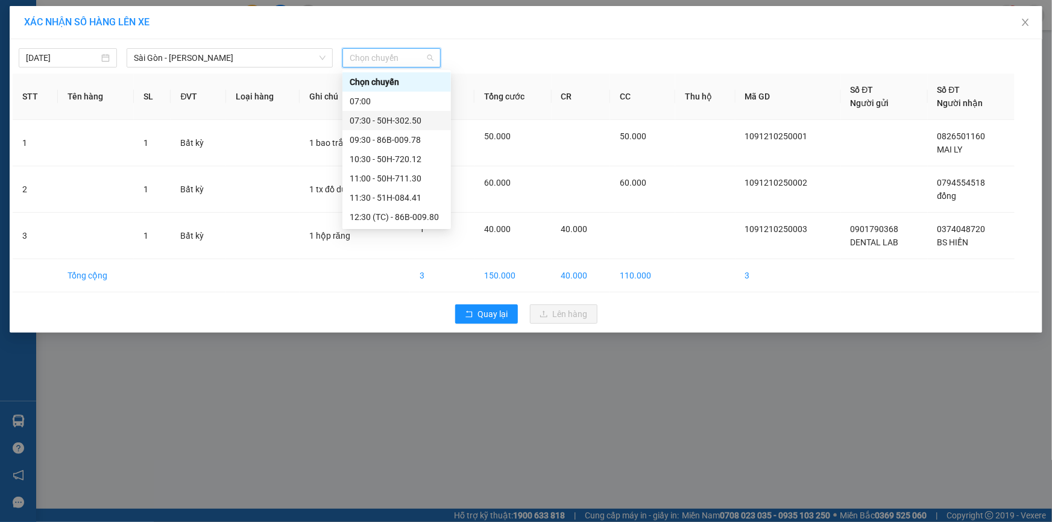
click at [369, 116] on div "07:30 - 50H-302.50" at bounding box center [397, 120] width 94 height 13
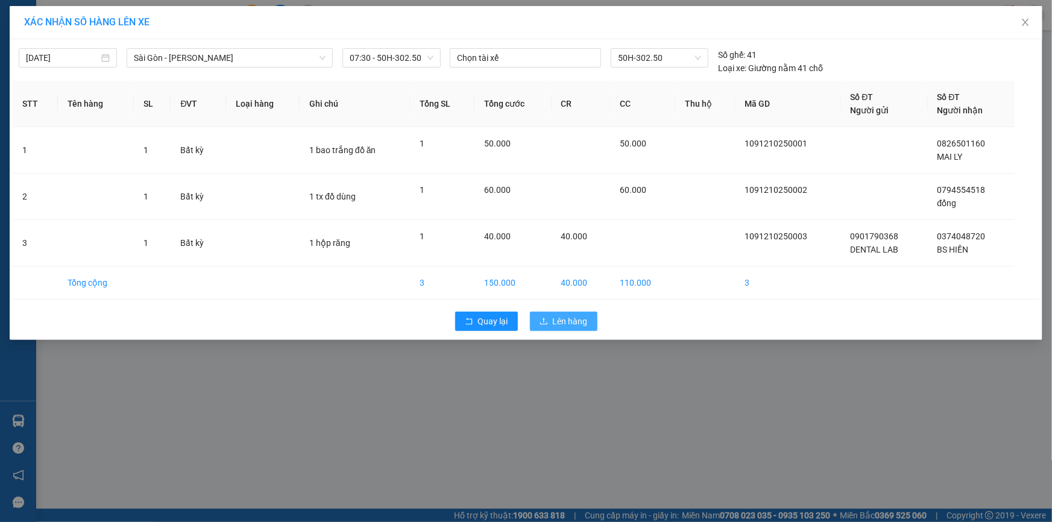
click at [580, 326] on span "Lên hàng" at bounding box center [570, 321] width 35 height 13
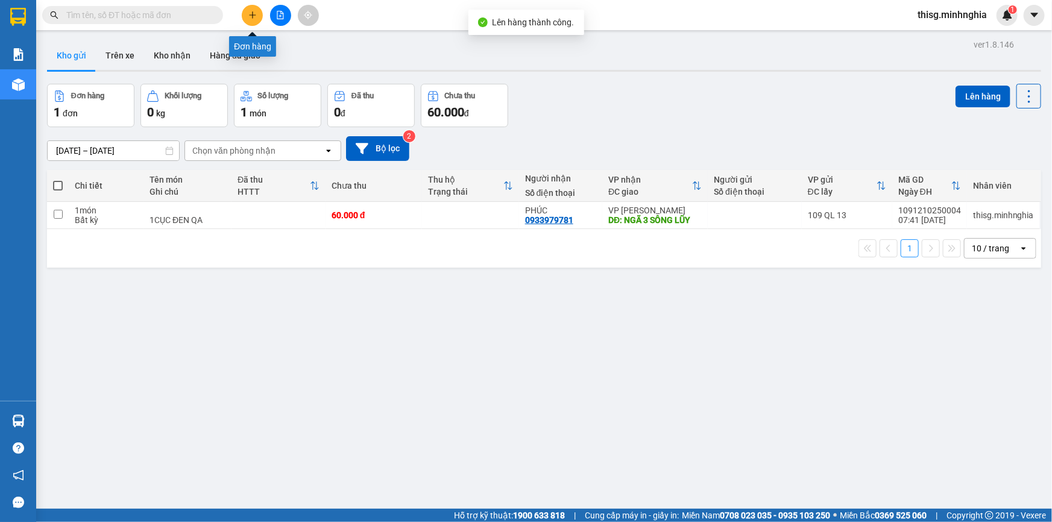
click at [251, 20] on button at bounding box center [252, 15] width 21 height 21
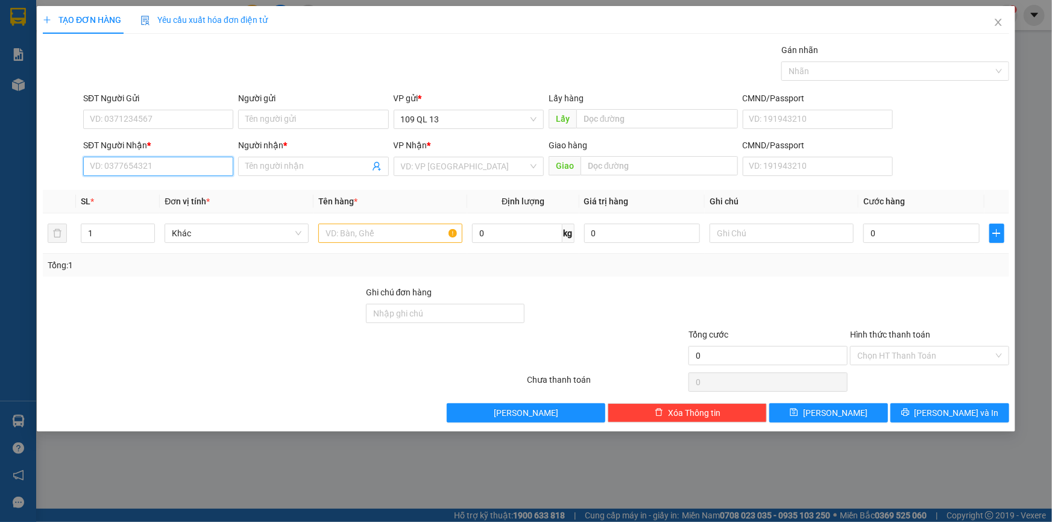
click at [192, 162] on input "SĐT Người Nhận *" at bounding box center [158, 166] width 150 height 19
click at [346, 232] on input "text" at bounding box center [390, 233] width 144 height 19
click at [193, 172] on input "SĐT Người Nhận *" at bounding box center [158, 166] width 150 height 19
click at [192, 209] on div "0373571900 - THANH" at bounding box center [158, 209] width 136 height 13
type input "0373571900"
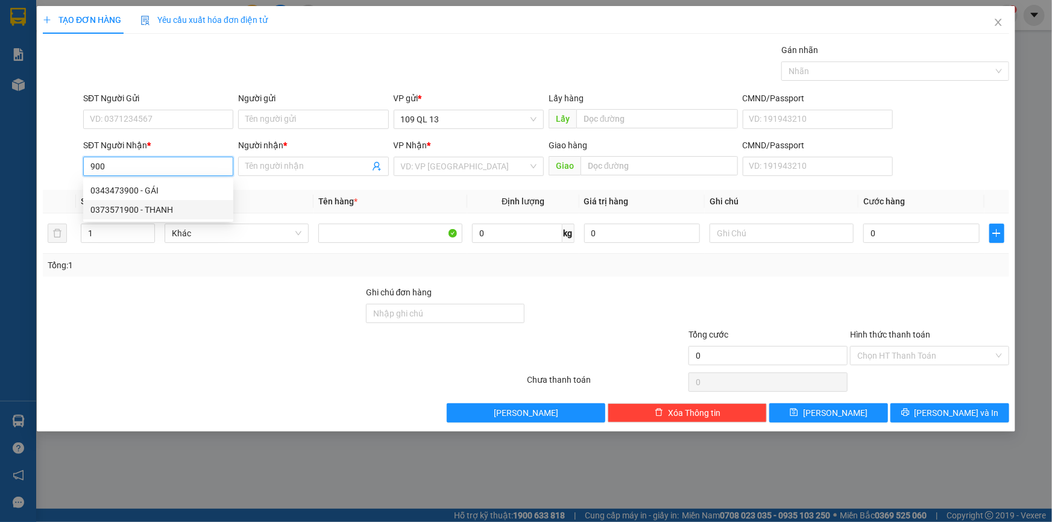
type input "THANH"
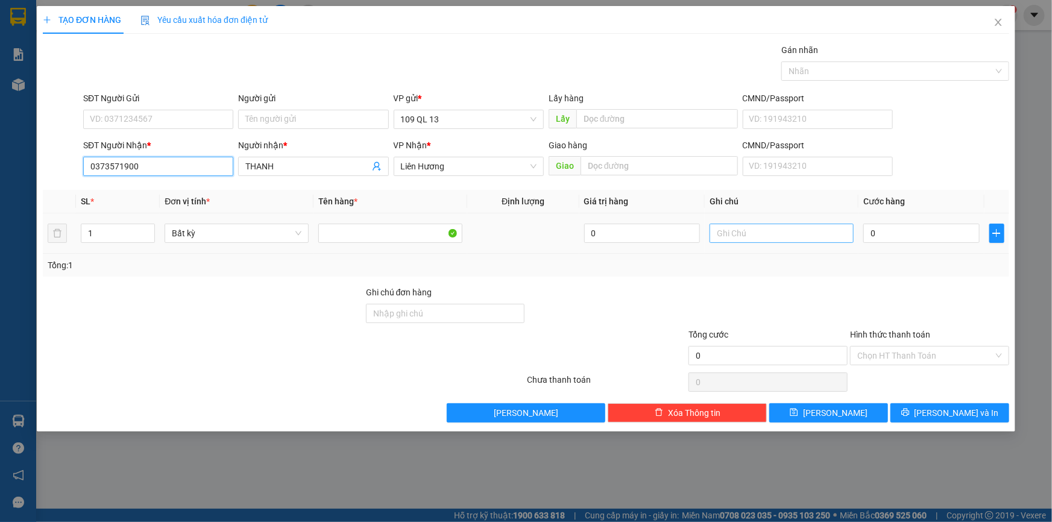
type input "0373571900"
click at [731, 228] on input "text" at bounding box center [782, 233] width 144 height 19
type input "1 TG HOA TƯƠI"
click at [925, 231] on input "0" at bounding box center [922, 233] width 116 height 19
click at [955, 422] on div "TẠO ĐƠN HÀNG Yêu cầu xuất hóa đơn điện tử Transit Pickup Surcharge Ids Transit …" at bounding box center [526, 219] width 979 height 426
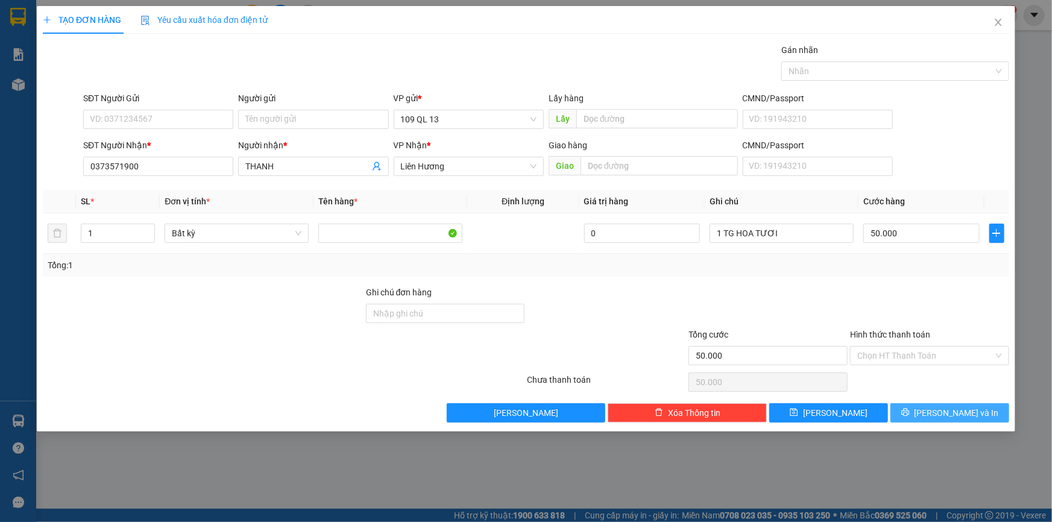
click at [959, 410] on span "[PERSON_NAME] và In" at bounding box center [957, 413] width 84 height 13
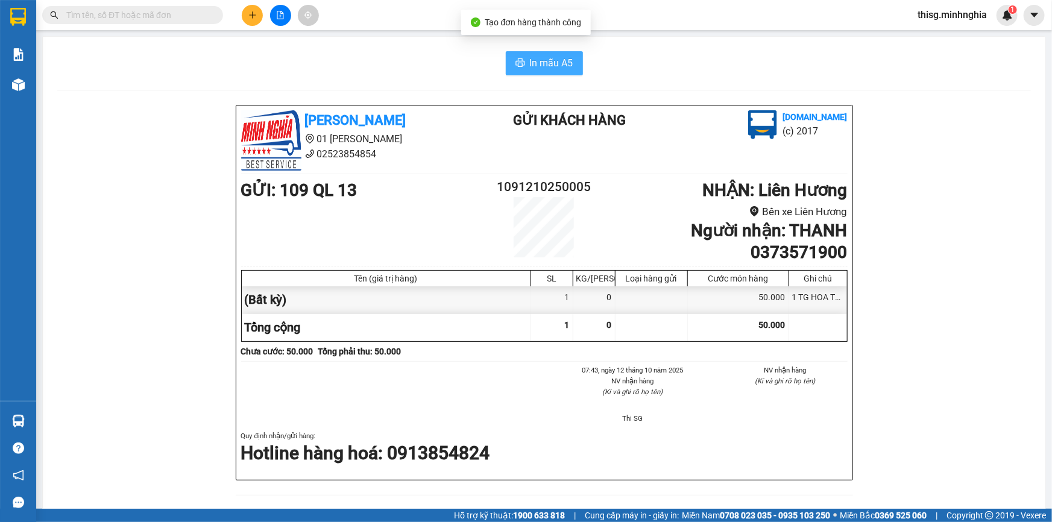
click at [563, 62] on span "In mẫu A5" at bounding box center [551, 62] width 43 height 15
click at [255, 16] on icon "plus" at bounding box center [252, 15] width 8 height 8
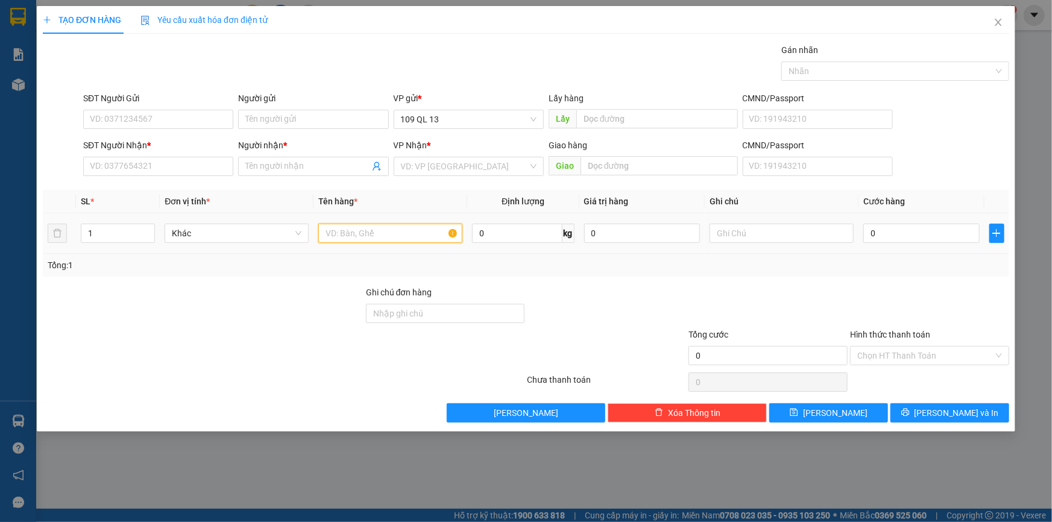
click at [394, 233] on input "text" at bounding box center [390, 233] width 144 height 19
click at [744, 230] on input "text" at bounding box center [782, 233] width 144 height 19
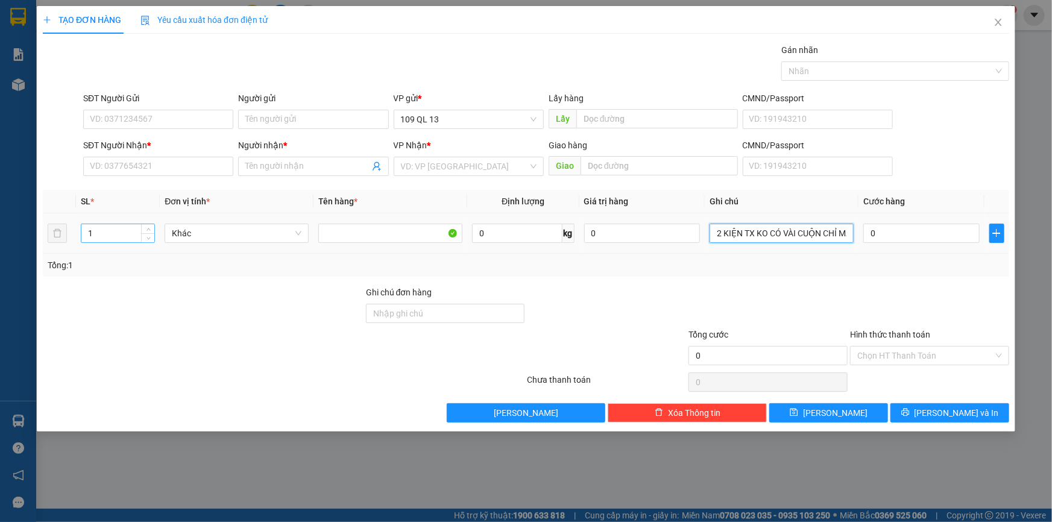
type input "2 KIỆN TX KO CÓ VÀI CUỘN CHỈ MAY"
click at [123, 236] on input "1" at bounding box center [117, 233] width 73 height 18
type input "2"
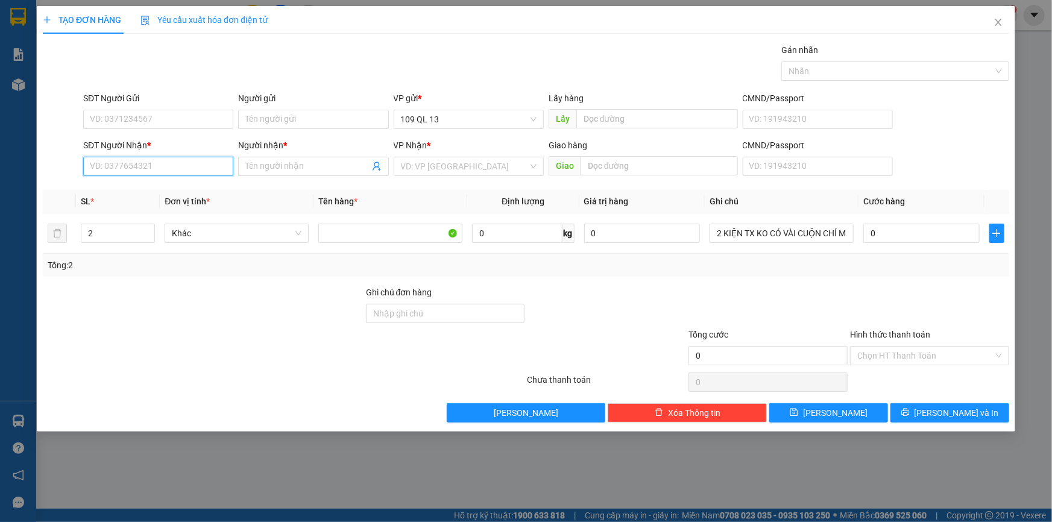
click at [189, 171] on input "SĐT Người Nhận *" at bounding box center [158, 166] width 150 height 19
click at [141, 191] on div "0907524595 - BA BỌI" at bounding box center [158, 190] width 136 height 13
type input "0907524595"
type input "BA BỌI"
type input "0907524595"
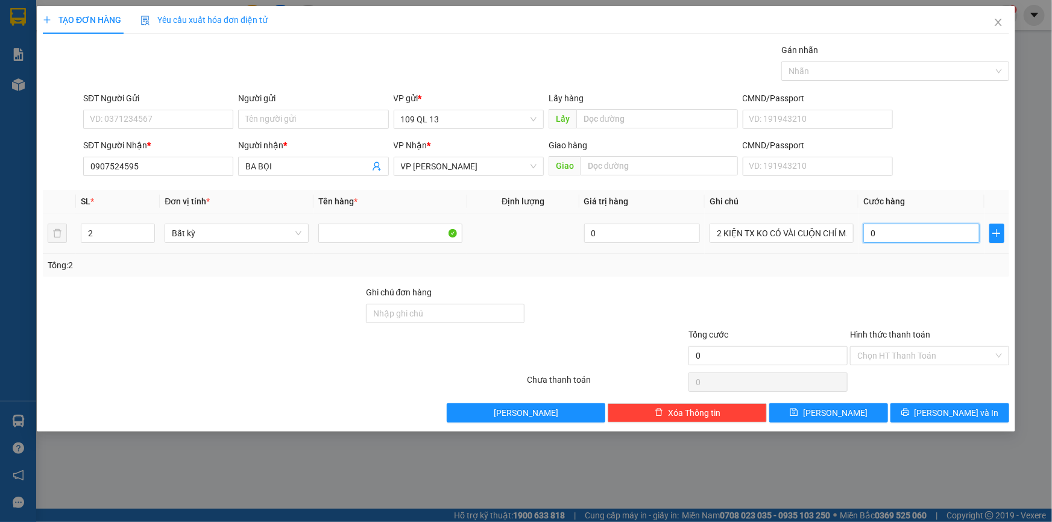
click at [895, 227] on input "0" at bounding box center [922, 233] width 116 height 19
type input "6"
type input "60"
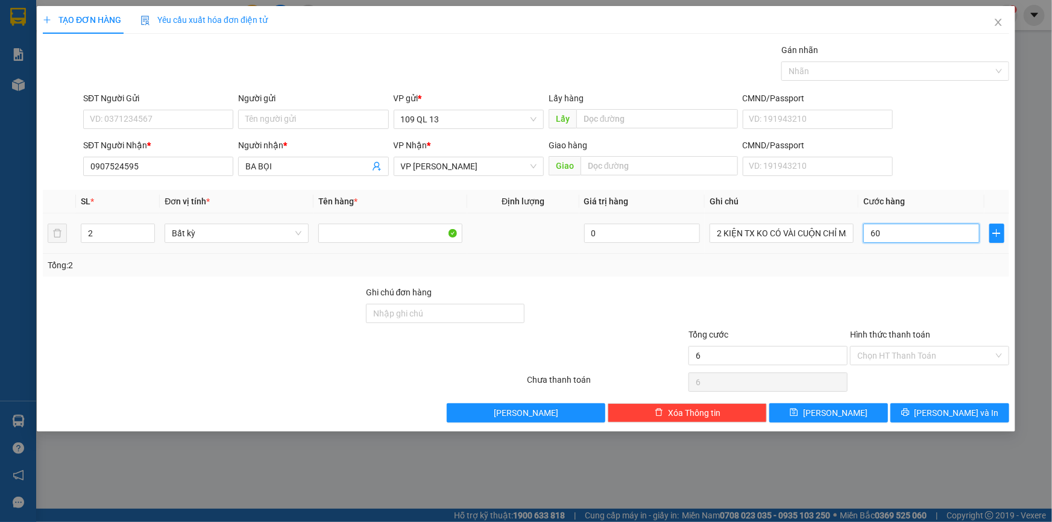
type input "60"
type input "60.000"
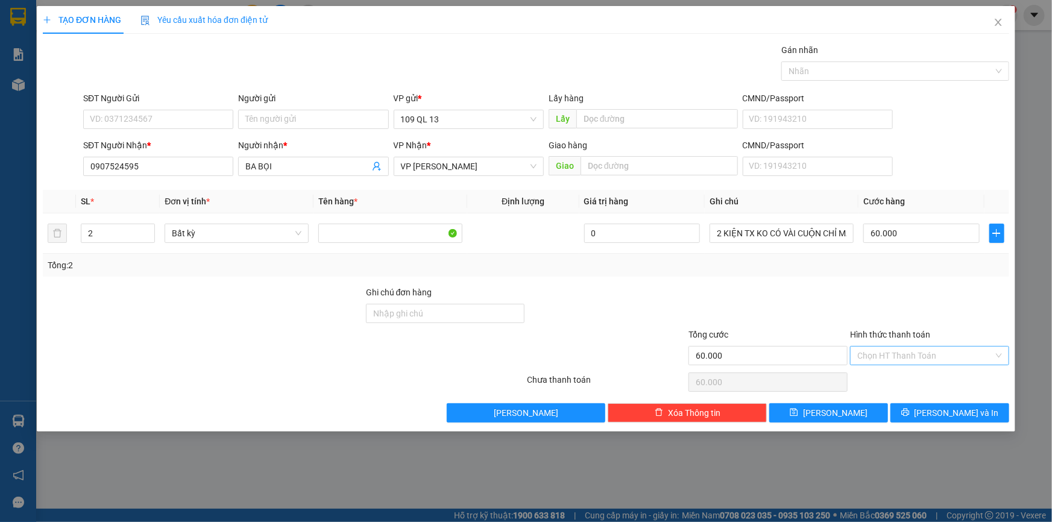
click at [931, 353] on input "Hình thức thanh toán" at bounding box center [926, 356] width 136 height 18
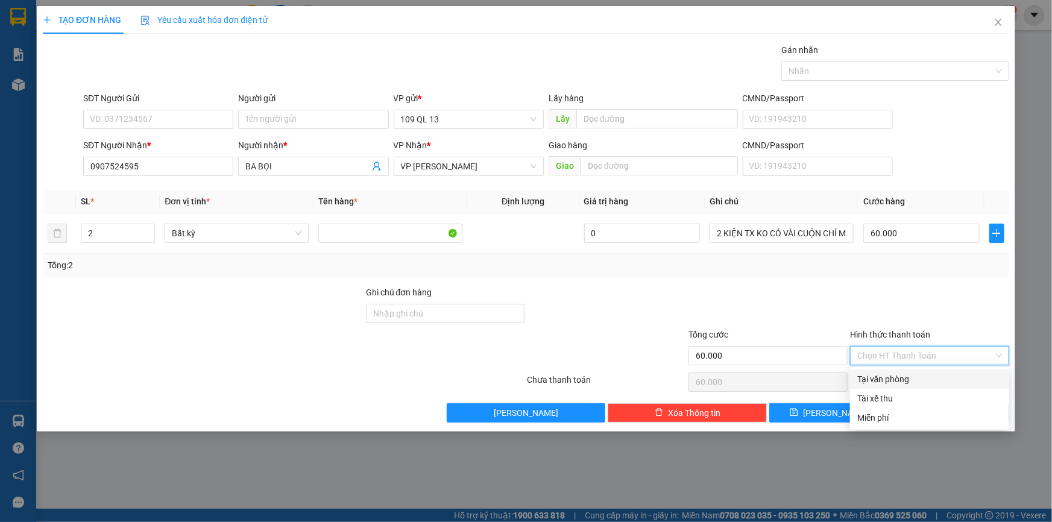
click at [932, 379] on div "Tại văn phòng" at bounding box center [930, 379] width 145 height 13
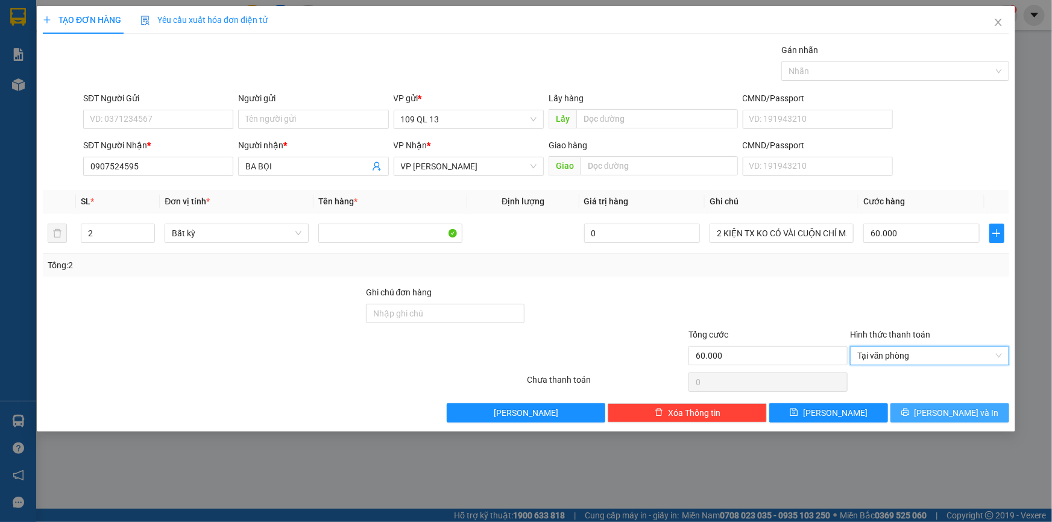
click at [958, 410] on span "[PERSON_NAME] và In" at bounding box center [957, 413] width 84 height 13
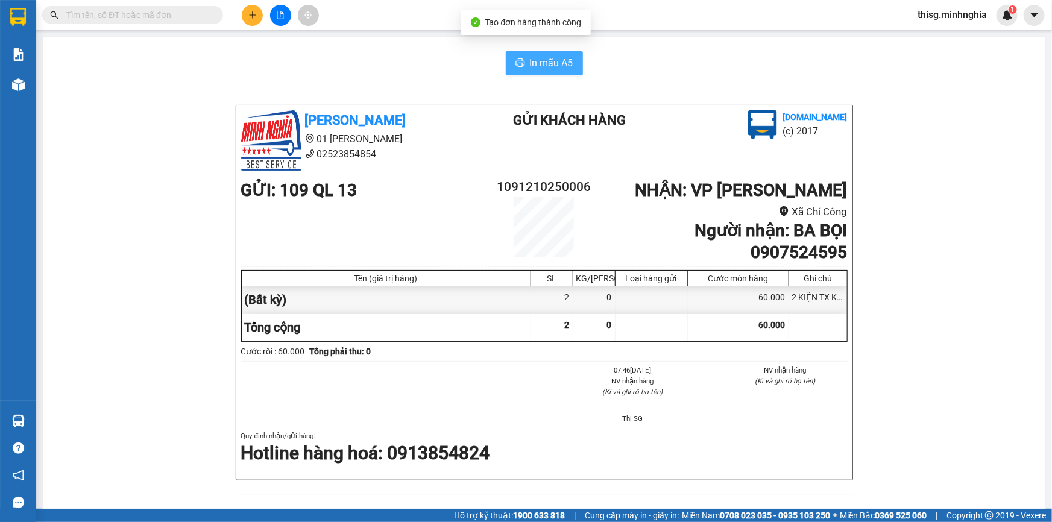
click at [538, 60] on span "In mẫu A5" at bounding box center [551, 62] width 43 height 15
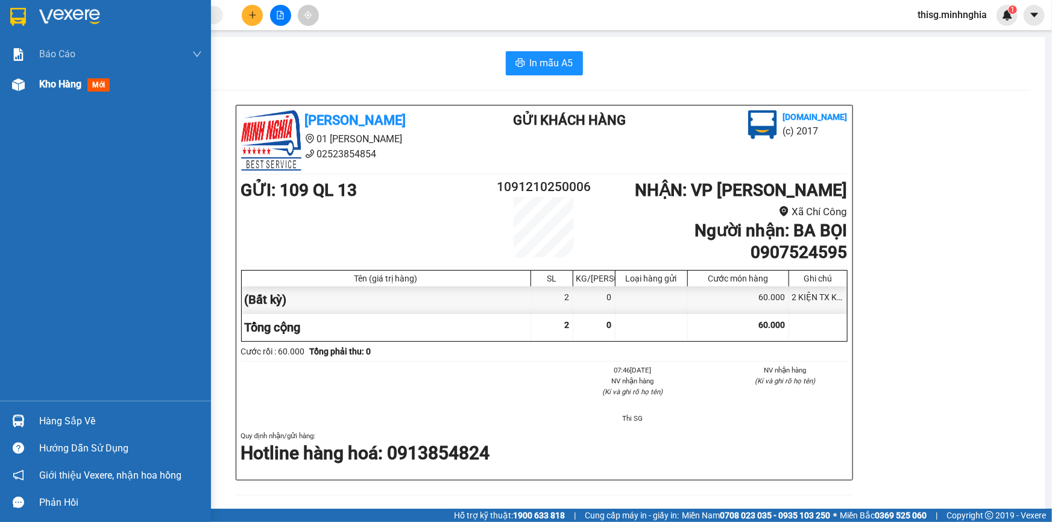
click at [48, 85] on span "Kho hàng" at bounding box center [60, 83] width 42 height 11
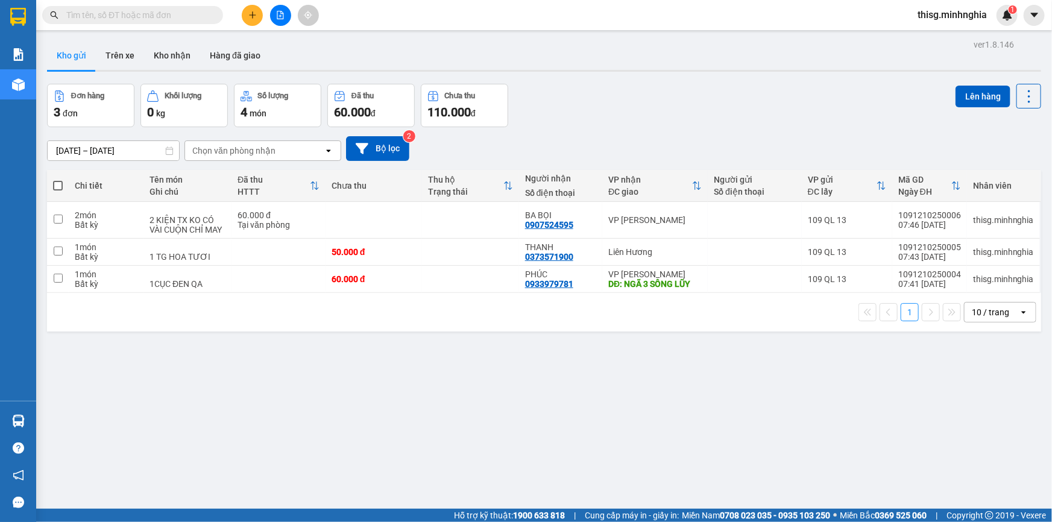
click at [265, 13] on div at bounding box center [280, 15] width 90 height 21
click at [257, 16] on button at bounding box center [252, 15] width 21 height 21
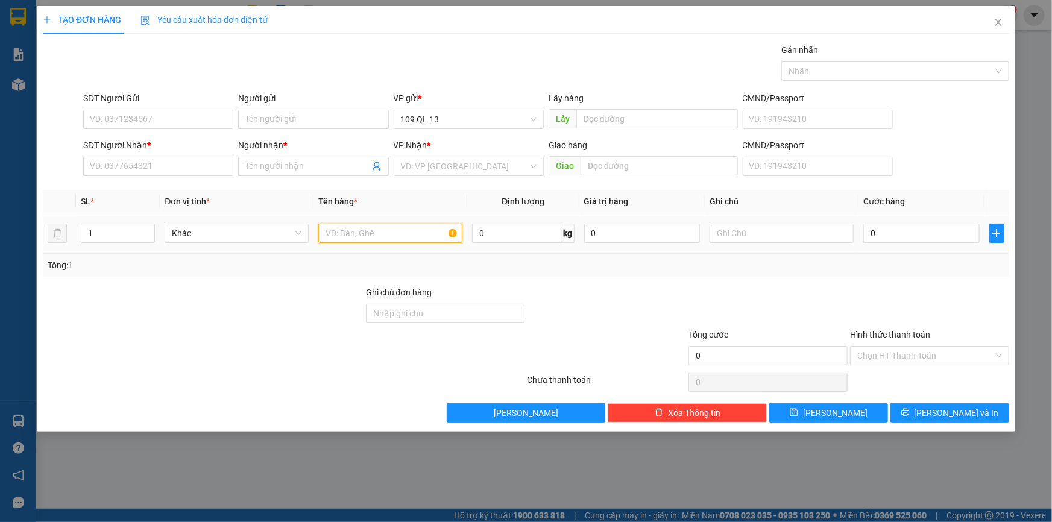
click at [378, 227] on input "text" at bounding box center [390, 233] width 144 height 19
click at [771, 243] on div at bounding box center [782, 233] width 144 height 24
click at [773, 233] on input "text" at bounding box center [782, 233] width 144 height 19
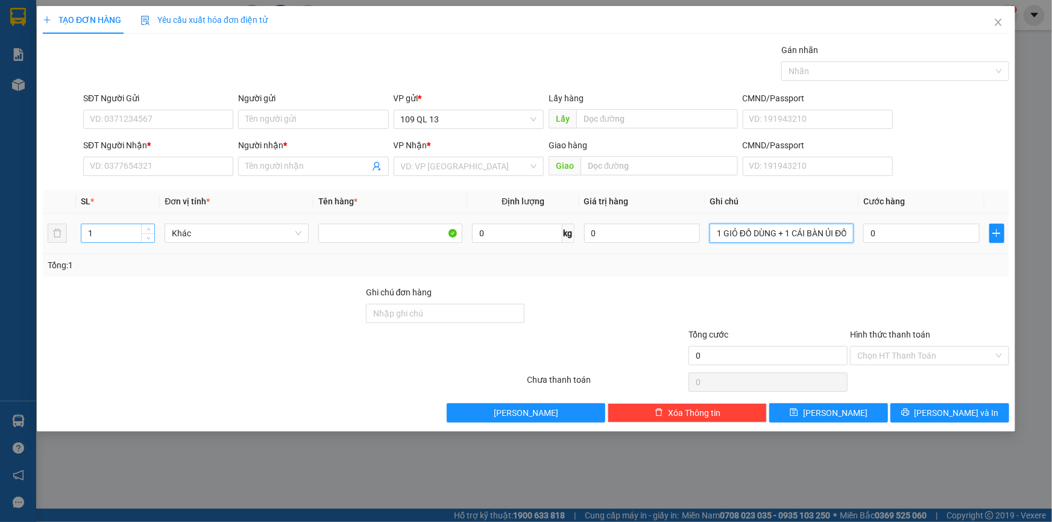
type input "1 GIỎ ĐỒ DÙNG + 1 CÁI BÀN ỦI ĐỒ"
click at [116, 236] on input "1" at bounding box center [117, 233] width 73 height 18
type input "3"
type input "2"
click at [109, 171] on input "SĐT Người Nhận *" at bounding box center [158, 166] width 150 height 19
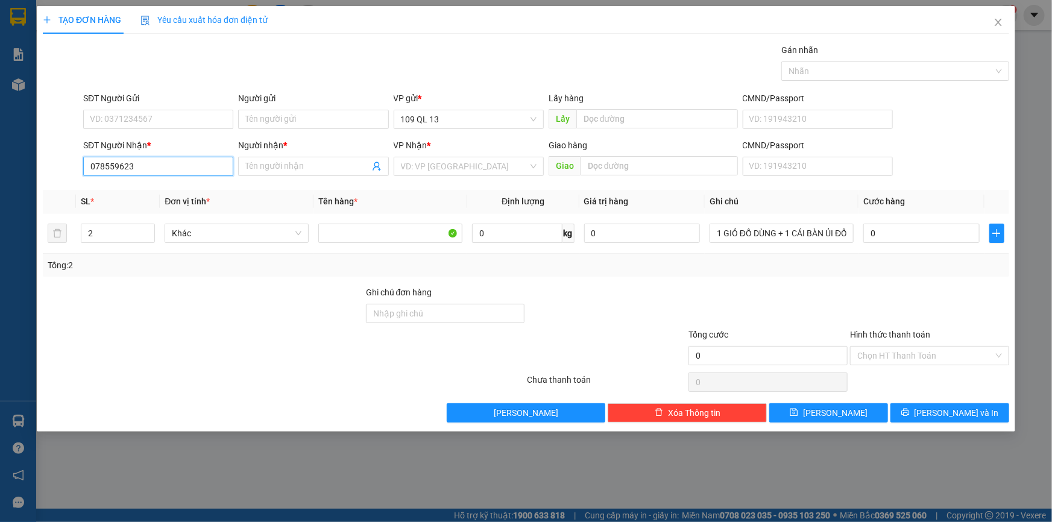
type input "0785596239"
click at [174, 197] on div "0785596239 - THỦY" at bounding box center [158, 190] width 150 height 19
type input "THỦY"
type input "0785596239"
click at [951, 237] on input "0" at bounding box center [922, 233] width 116 height 19
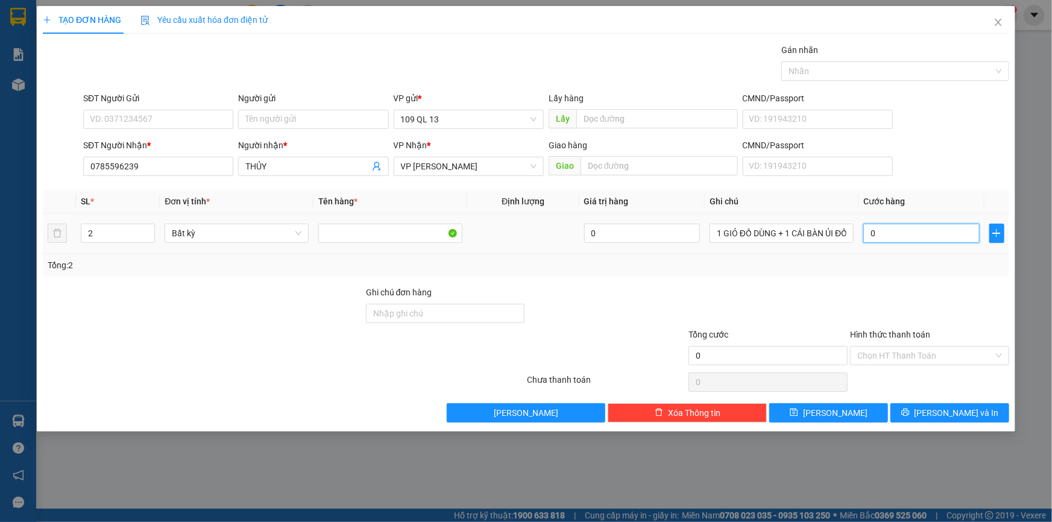
type input "5"
type input "50"
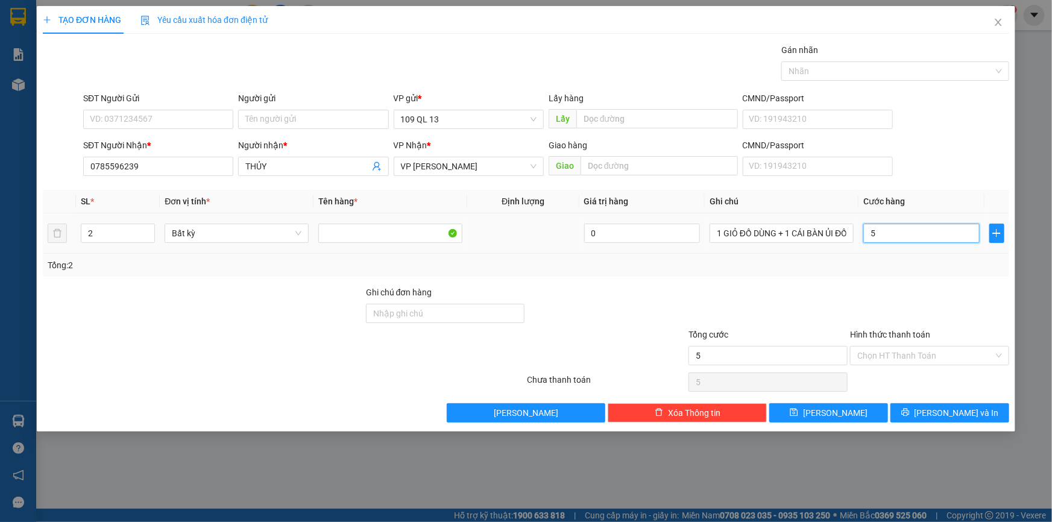
type input "50"
click at [929, 356] on input "Hình thức thanh toán" at bounding box center [926, 356] width 136 height 18
type input "50.000"
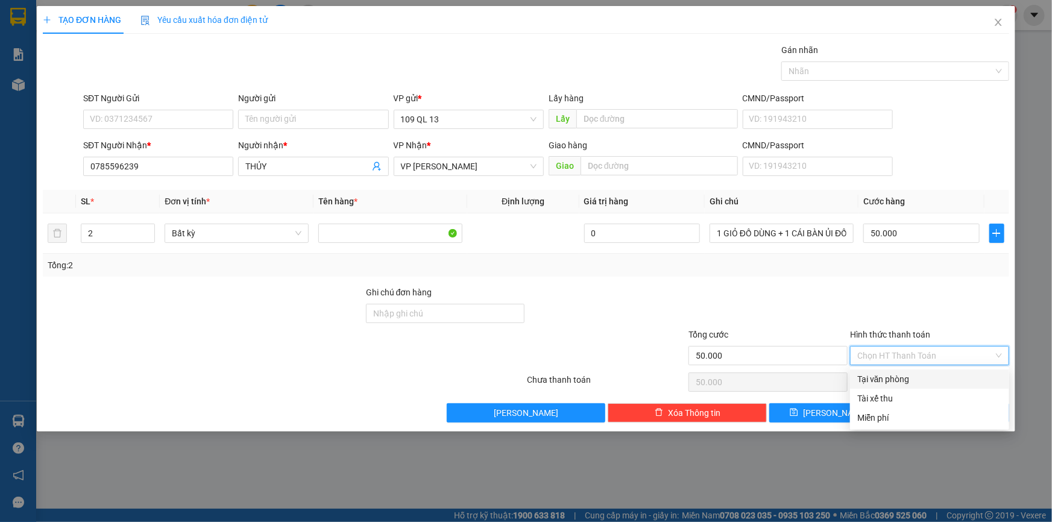
click at [956, 273] on div "Tổng: 2" at bounding box center [526, 265] width 967 height 23
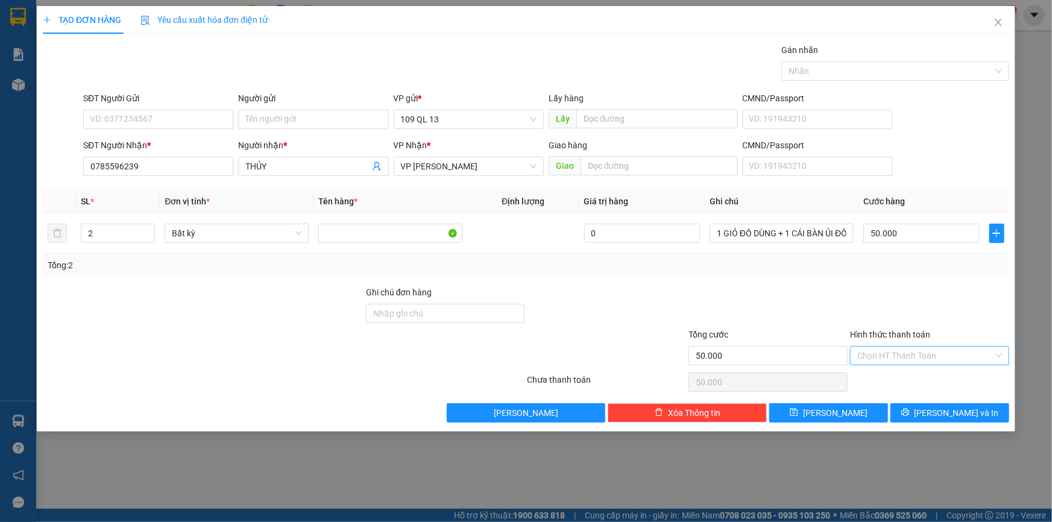
click at [964, 350] on input "Hình thức thanh toán" at bounding box center [926, 356] width 136 height 18
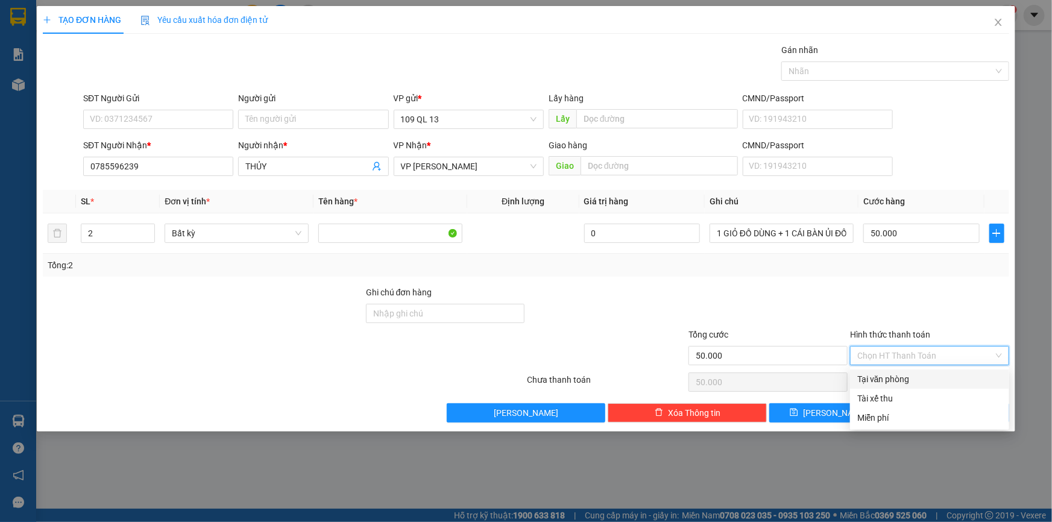
click at [959, 374] on div "Tại văn phòng" at bounding box center [930, 379] width 145 height 13
type input "0"
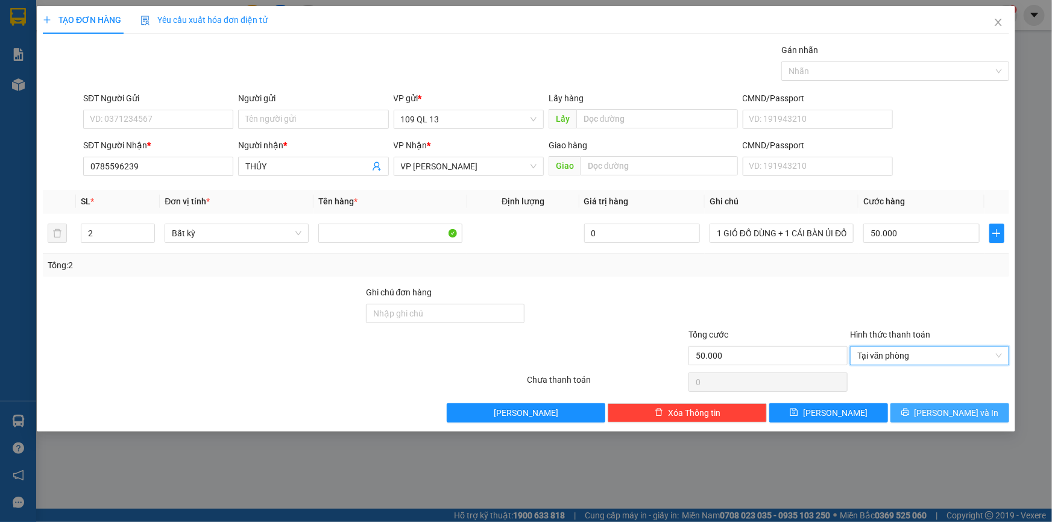
click at [982, 417] on button "[PERSON_NAME] và In" at bounding box center [950, 412] width 119 height 19
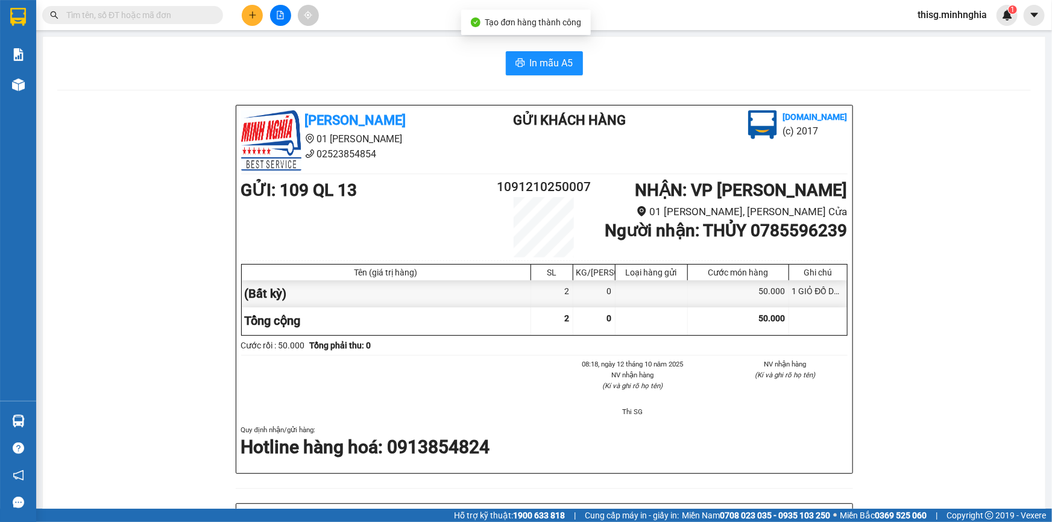
drag, startPoint x: 597, startPoint y: 66, endPoint x: 579, endPoint y: 66, distance: 18.1
click at [598, 66] on div "In mẫu A5" at bounding box center [544, 63] width 974 height 24
click at [541, 65] on span "In mẫu A5" at bounding box center [551, 62] width 43 height 15
click at [256, 21] on button at bounding box center [252, 15] width 21 height 21
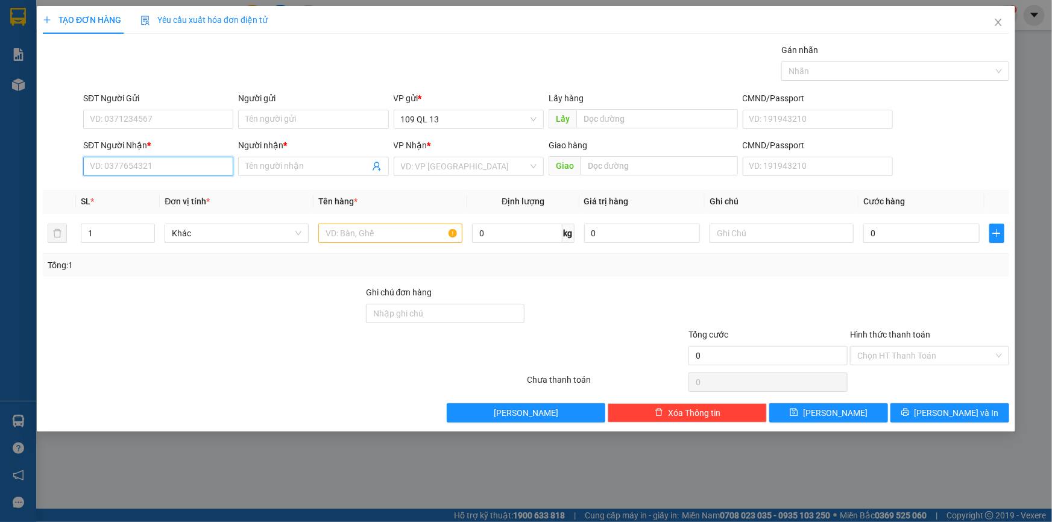
click at [174, 167] on input "SĐT Người Nhận *" at bounding box center [158, 166] width 150 height 19
click at [173, 192] on div "0888009044 - HUY" at bounding box center [158, 190] width 136 height 13
type input "0888009044"
type input "HUY"
type input "0888009044"
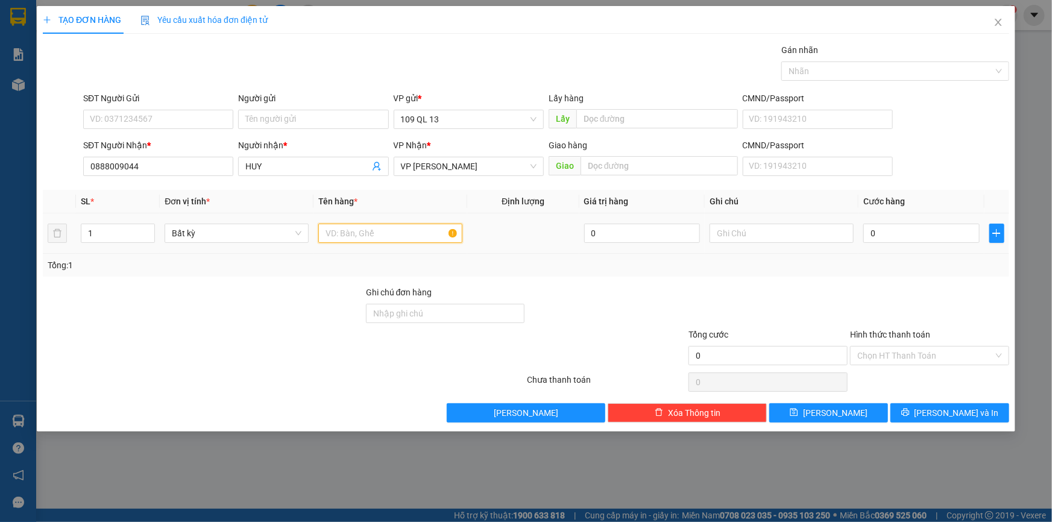
click at [349, 235] on input "text" at bounding box center [390, 233] width 144 height 19
click at [748, 235] on input "text" at bounding box center [782, 233] width 144 height 19
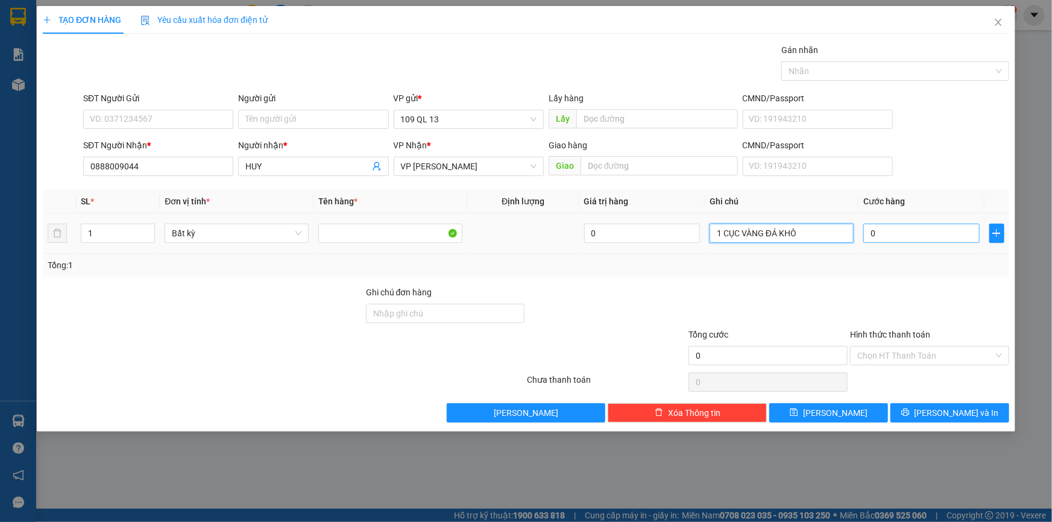
type input "1 CỤC VÀNG ĐÁ KHÔ"
click at [929, 227] on input "0" at bounding box center [922, 233] width 116 height 19
type input "3"
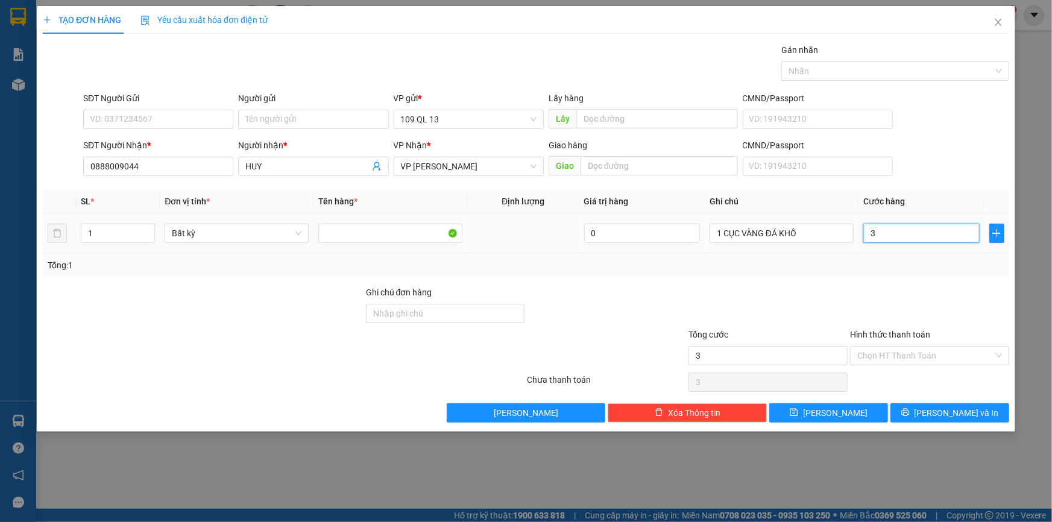
type input "30"
click at [940, 410] on span "[PERSON_NAME] và In" at bounding box center [957, 413] width 84 height 13
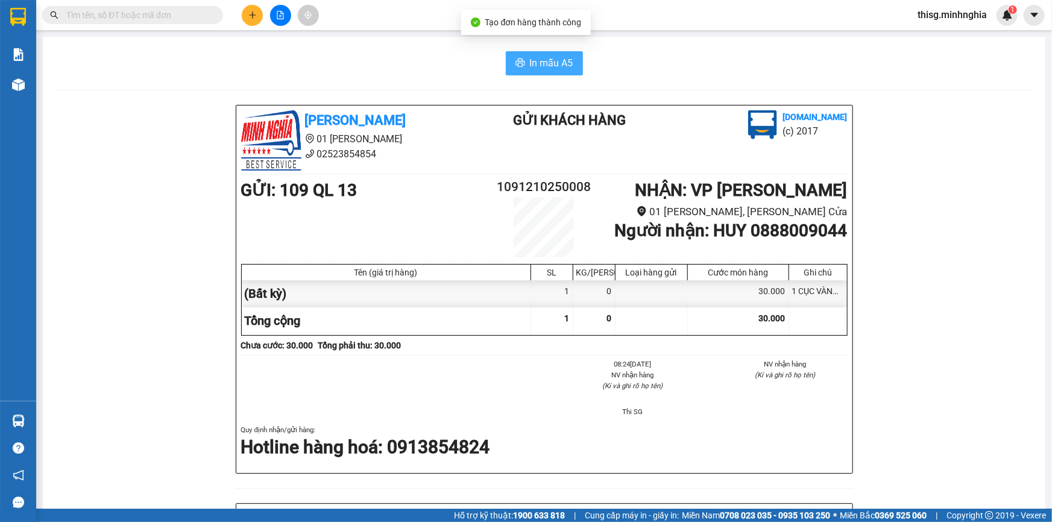
click at [538, 68] on span "In mẫu A5" at bounding box center [551, 62] width 43 height 15
click at [252, 14] on icon "plus" at bounding box center [252, 14] width 7 height 1
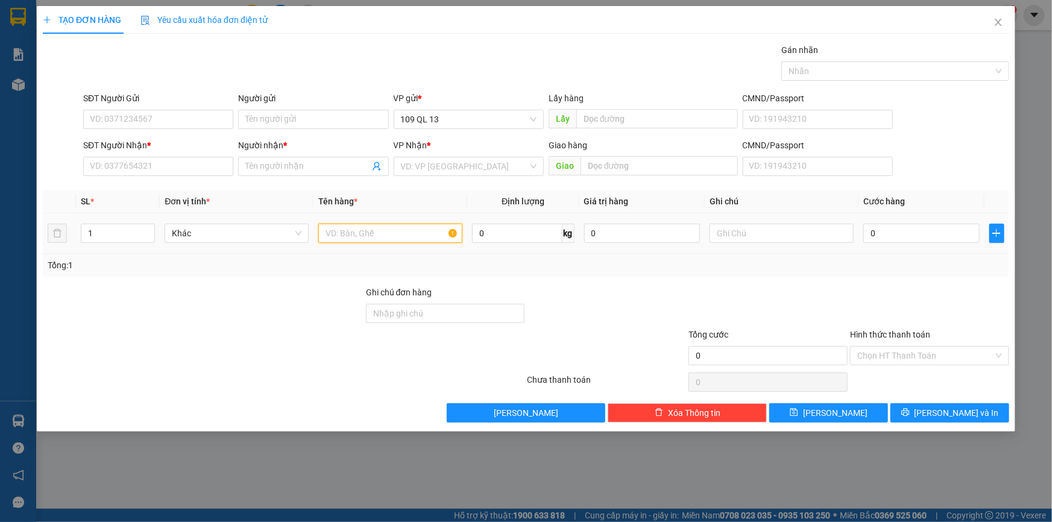
click at [351, 235] on input "text" at bounding box center [390, 233] width 144 height 19
click at [142, 164] on input "SĐT Người Nhận *" at bounding box center [158, 166] width 150 height 19
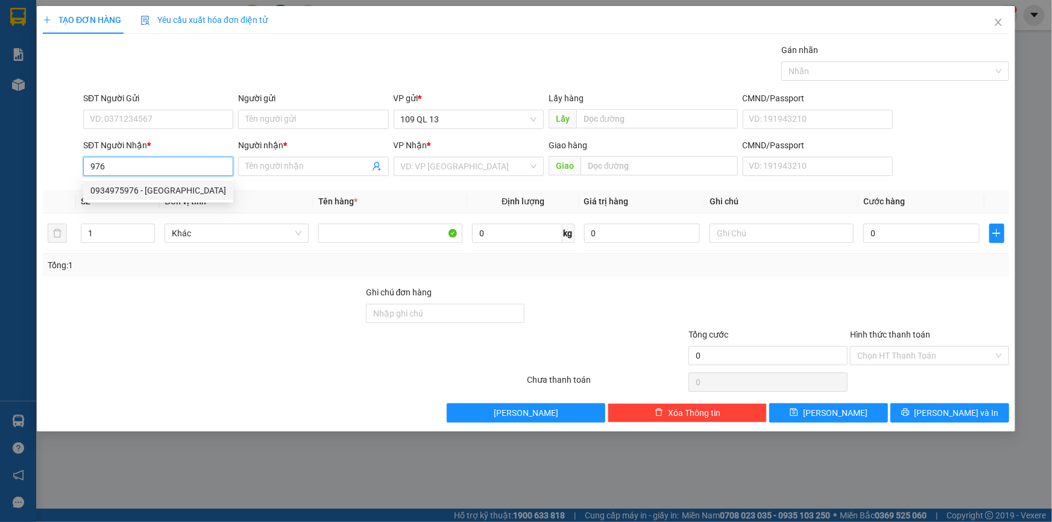
click at [139, 187] on div "0934975976 - BS SƠN" at bounding box center [158, 190] width 136 height 13
type input "0934975976"
type input "BS SƠN"
type input "0934975976"
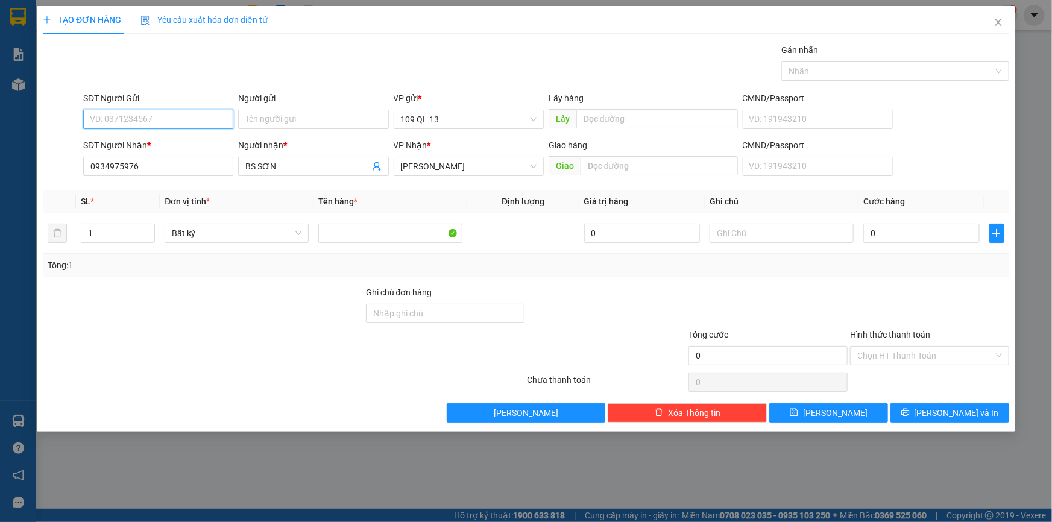
click at [152, 124] on input "SĐT Người Gửi" at bounding box center [158, 119] width 150 height 19
click at [153, 138] on div "0188606727 - NHẬT NGUYỆT" at bounding box center [158, 143] width 136 height 13
type input "0188606727"
type input "NHẬT NGUYỆT"
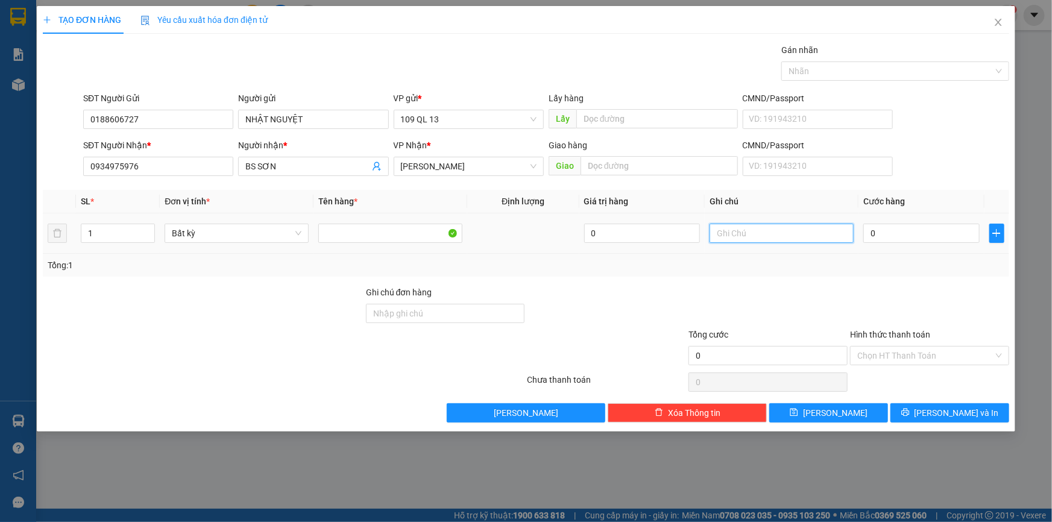
click at [812, 232] on input "text" at bounding box center [782, 233] width 144 height 19
type input "1 HỘP RĂNG"
click at [937, 221] on div "0" at bounding box center [922, 233] width 116 height 24
click at [944, 237] on input "0" at bounding box center [922, 233] width 116 height 19
type input "3"
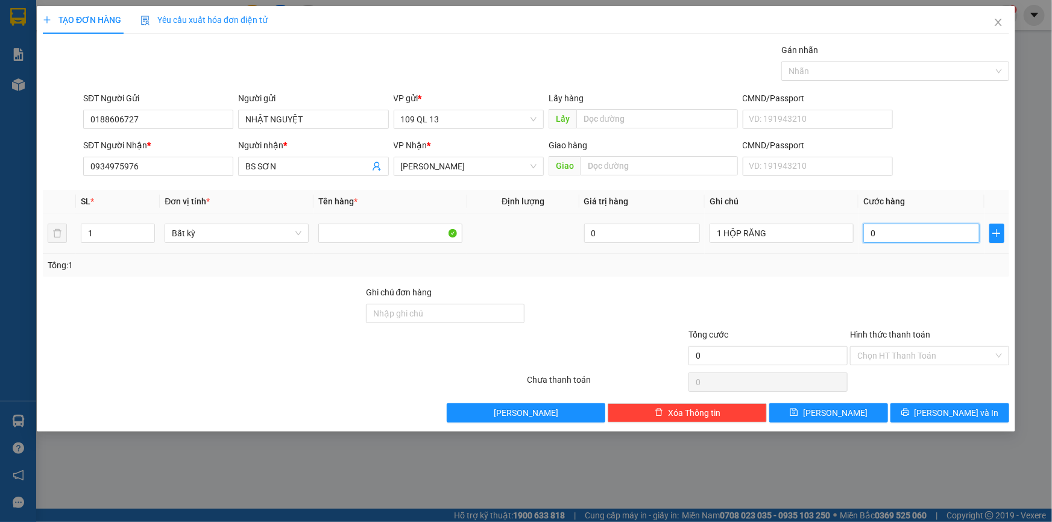
type input "3"
type input "30"
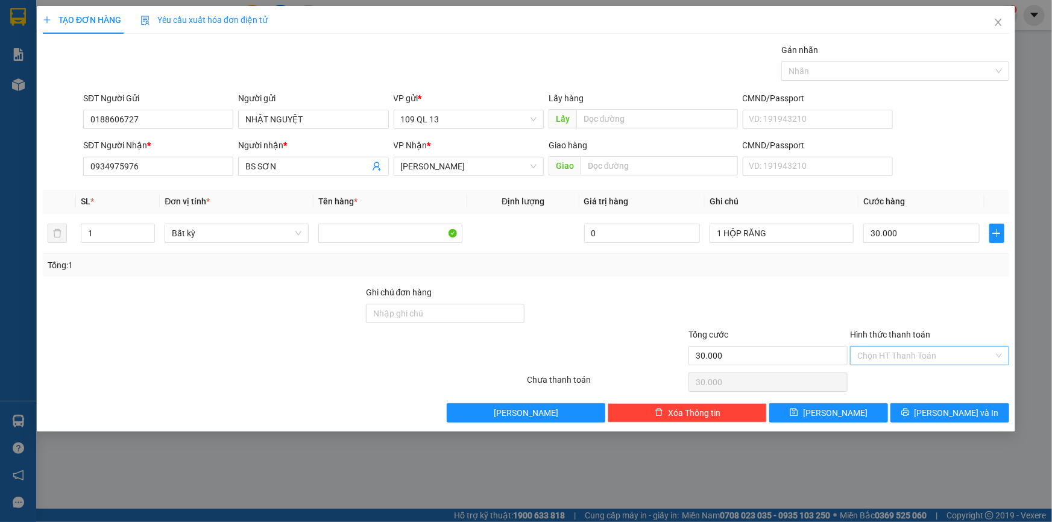
click at [982, 349] on input "Hình thức thanh toán" at bounding box center [926, 356] width 136 height 18
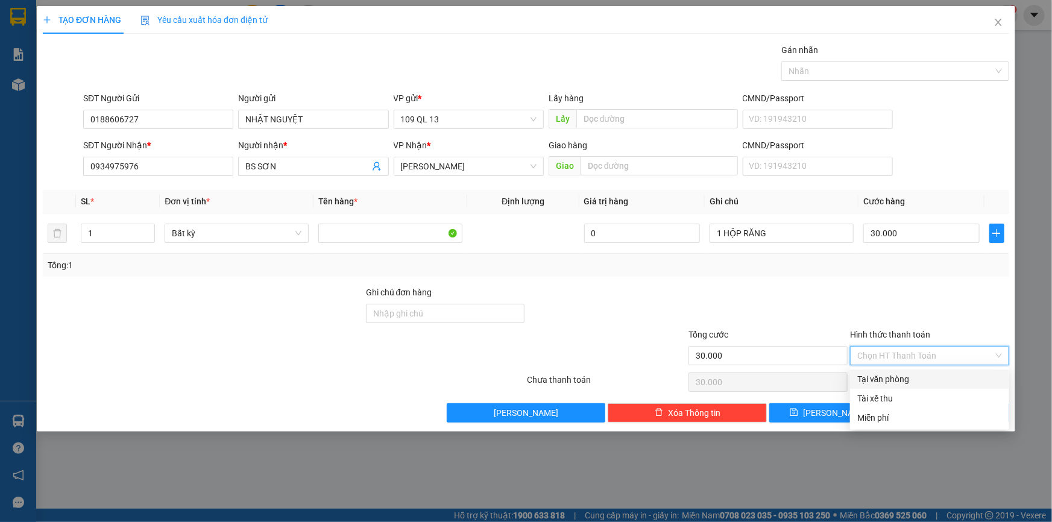
click at [967, 373] on div "Tại văn phòng" at bounding box center [930, 379] width 145 height 13
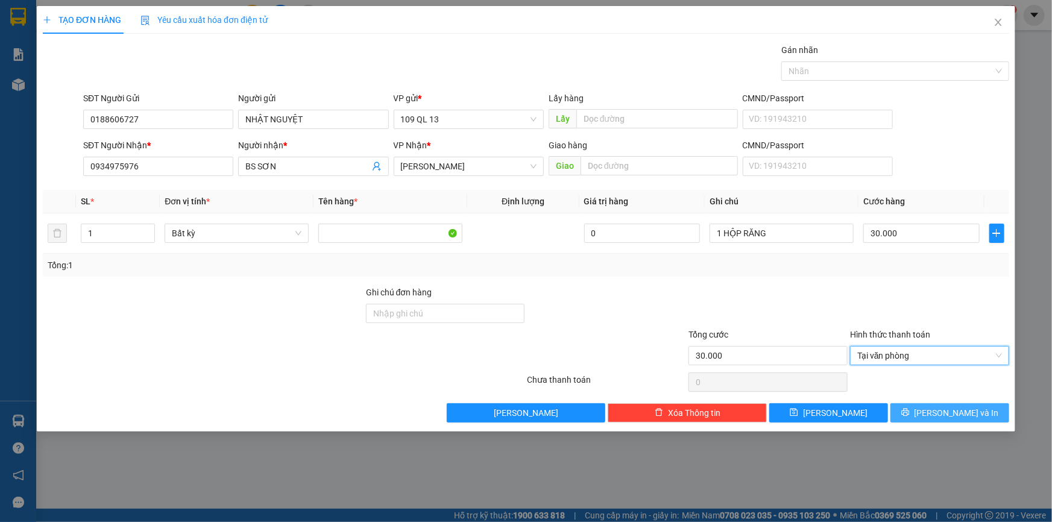
click at [966, 410] on span "[PERSON_NAME] và In" at bounding box center [957, 413] width 84 height 13
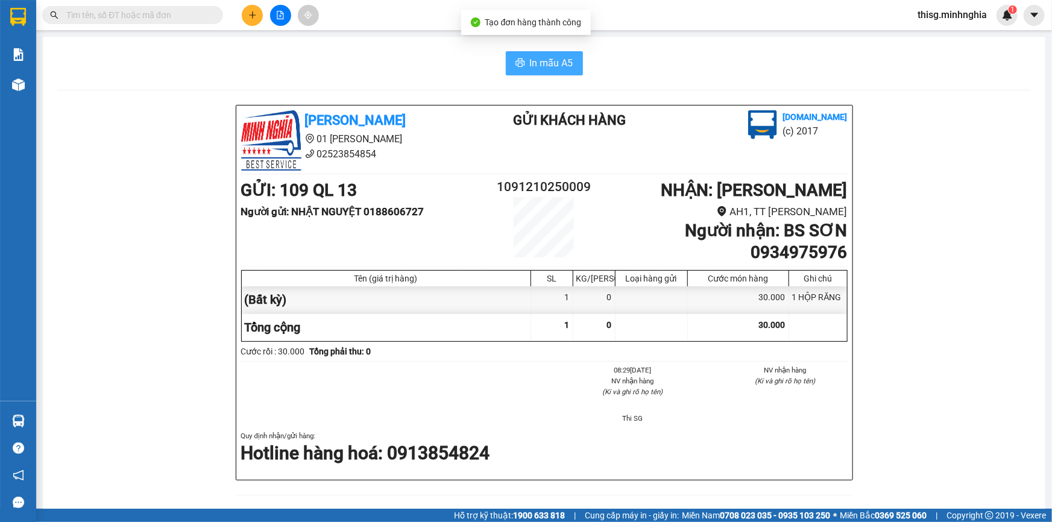
click at [542, 62] on span "In mẫu A5" at bounding box center [551, 62] width 43 height 15
drag, startPoint x: 696, startPoint y: 150, endPoint x: 772, endPoint y: 151, distance: 76.0
click at [254, 11] on icon "plus" at bounding box center [252, 15] width 8 height 8
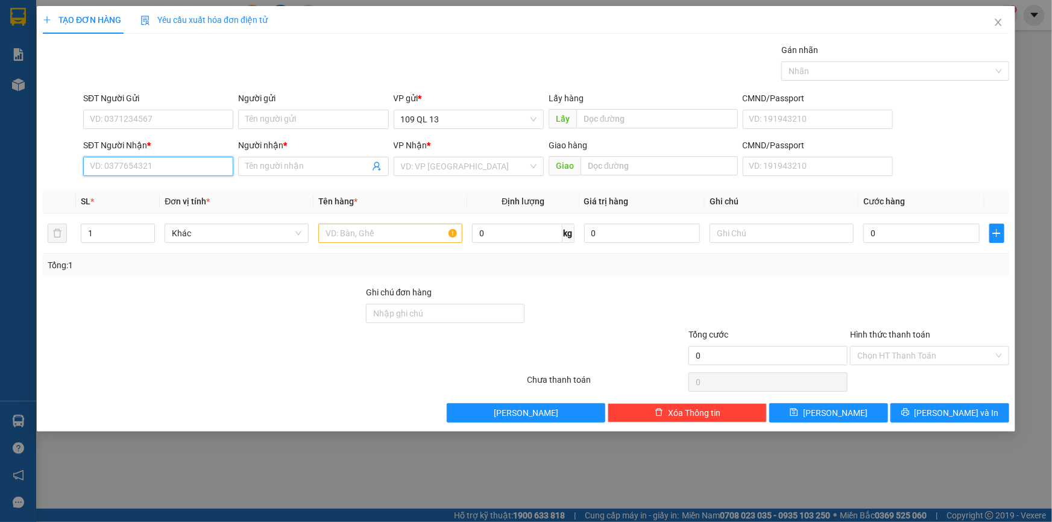
click at [171, 170] on input "SĐT Người Nhận *" at bounding box center [158, 166] width 150 height 19
click at [169, 115] on input "SĐT Người Gửi" at bounding box center [158, 119] width 150 height 19
type input "0332972520"
click at [308, 118] on input "Người gửi" at bounding box center [313, 119] width 150 height 19
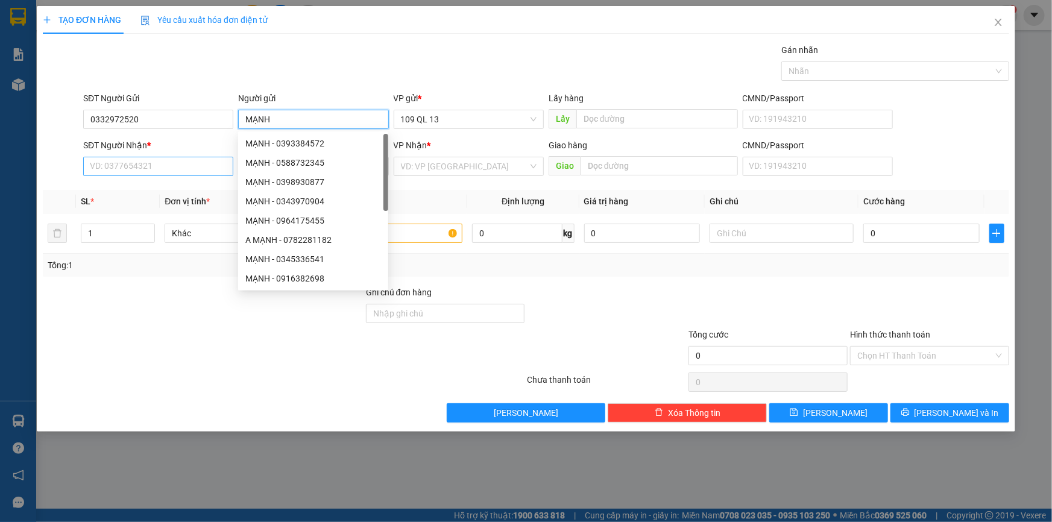
type input "MẠNH"
click at [154, 171] on input "SĐT Người Nhận *" at bounding box center [158, 166] width 150 height 19
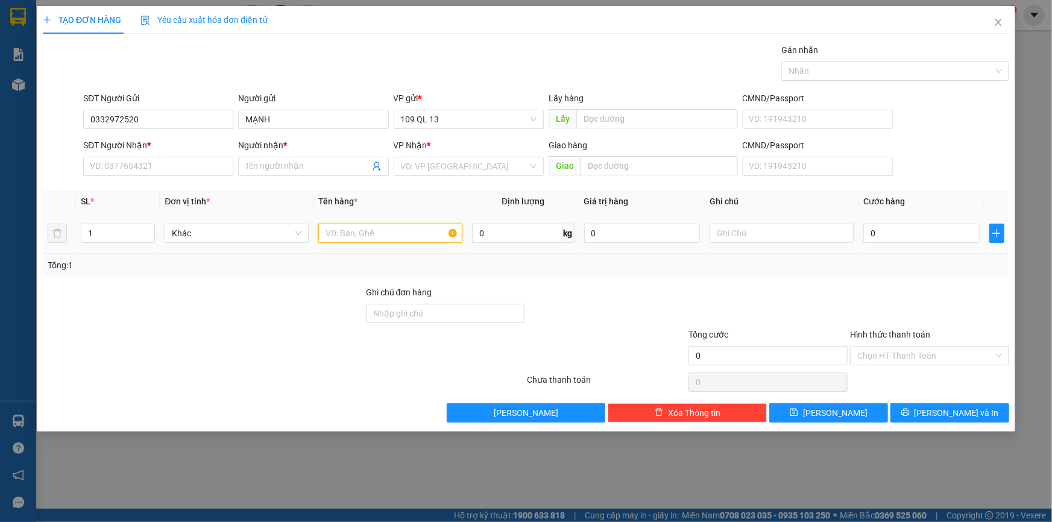
click at [420, 242] on input "text" at bounding box center [390, 233] width 144 height 19
click at [758, 235] on input "text" at bounding box center [782, 233] width 144 height 19
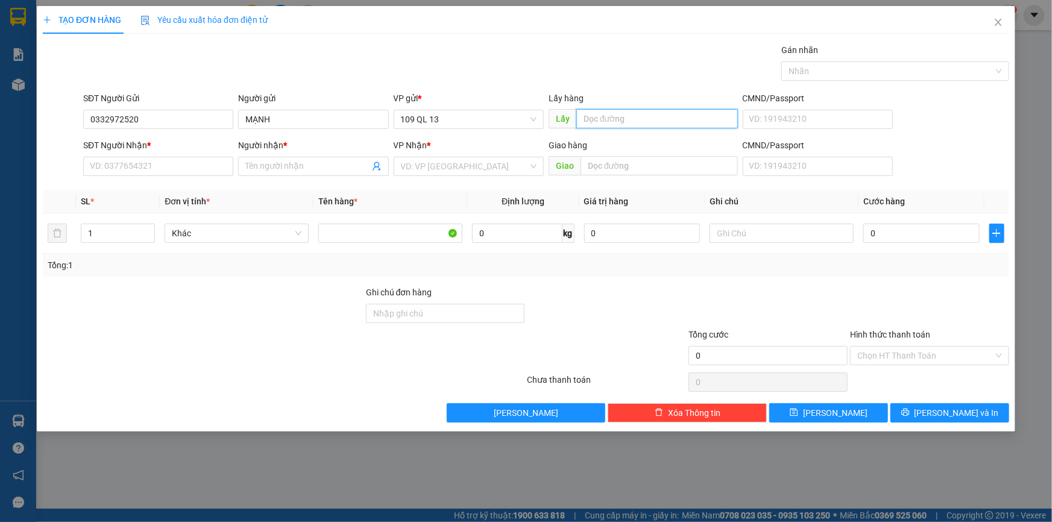
click at [654, 116] on input "text" at bounding box center [658, 118] width 162 height 19
type input "TRẢNG BOM"
click at [193, 166] on input "SĐT Người Nhận *" at bounding box center [158, 166] width 150 height 19
click at [264, 170] on input "Người nhận *" at bounding box center [307, 166] width 124 height 13
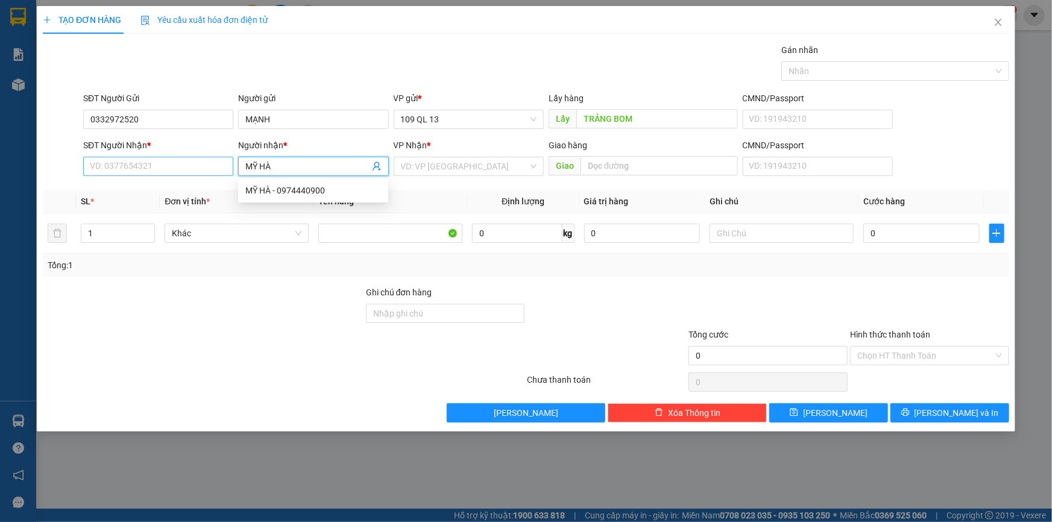
type input "MỸ HÀ"
click at [200, 170] on input "SĐT Người Nhận *" at bounding box center [158, 166] width 150 height 19
type input "0375952344"
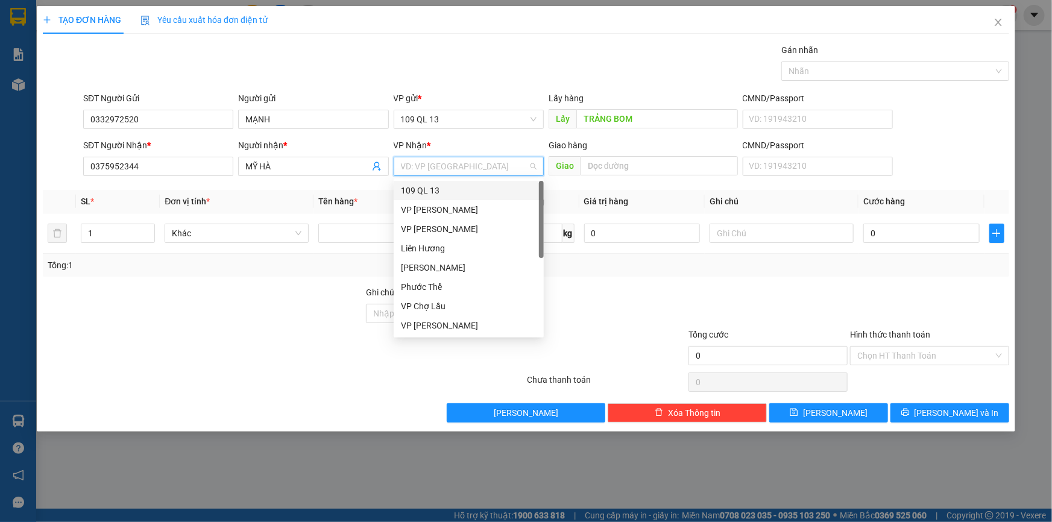
click at [495, 160] on input "search" at bounding box center [464, 166] width 127 height 18
click at [432, 264] on div "[PERSON_NAME]" at bounding box center [469, 267] width 136 height 13
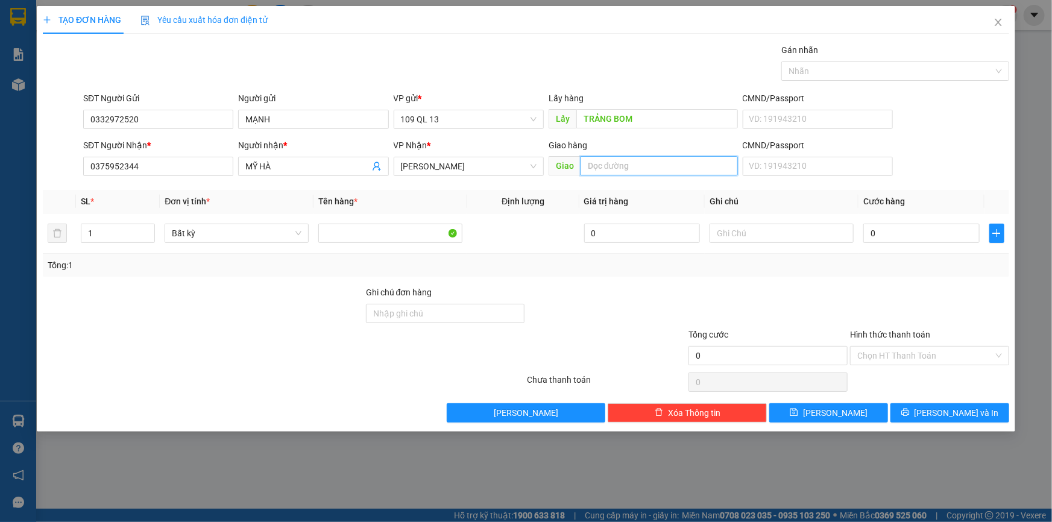
click at [631, 169] on input "text" at bounding box center [659, 165] width 157 height 19
click at [832, 234] on input "text" at bounding box center [782, 233] width 144 height 19
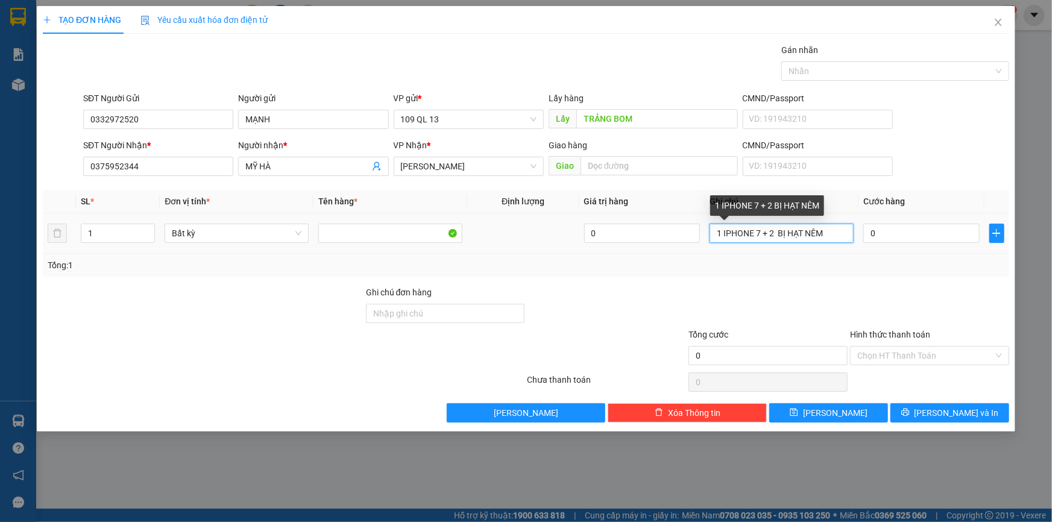
click at [779, 235] on input "1 IPHONE 7 + 2 BỊ HẠT NÊM" at bounding box center [782, 233] width 144 height 19
click at [777, 235] on input "1 IPHONE 7 + 2 BỊ HẠT NÊM" at bounding box center [782, 233] width 144 height 19
click at [781, 235] on input "1 IPHONE 7 + 2 BỊ HẠT NÊM" at bounding box center [782, 233] width 144 height 19
type input "1 IPHONE 7 + BỊ HẠT NÊM"
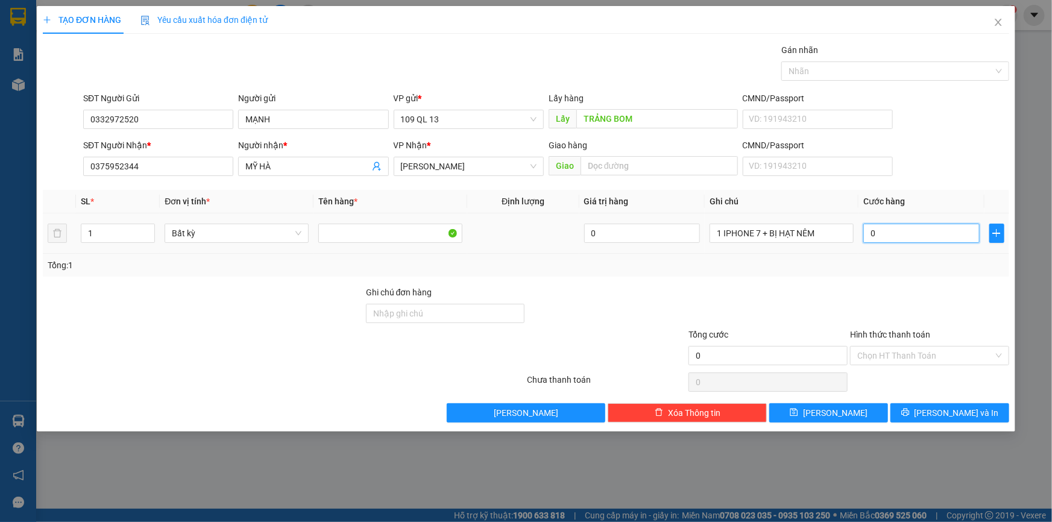
click at [887, 229] on input "0" at bounding box center [922, 233] width 116 height 19
type input "8"
type input "80"
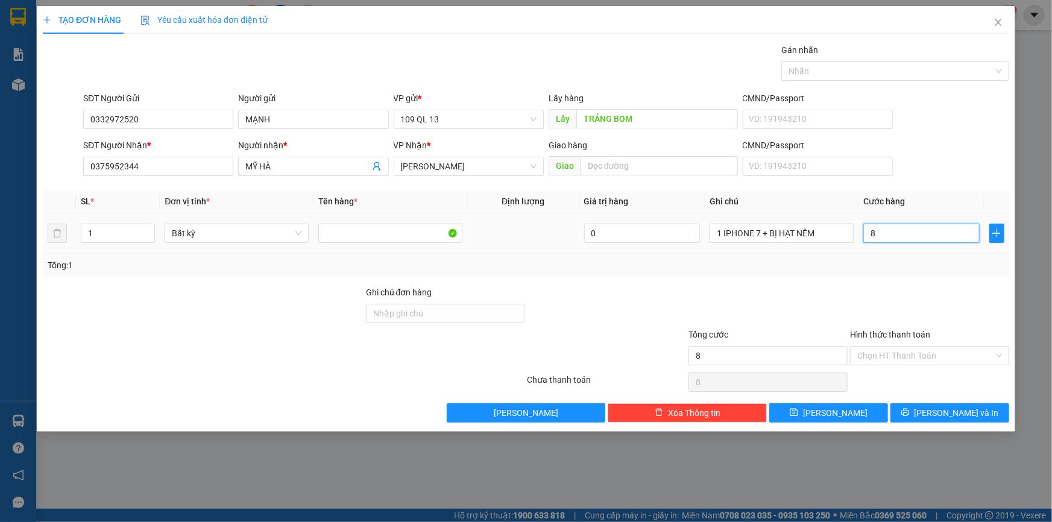
type input "80"
type input "80.000"
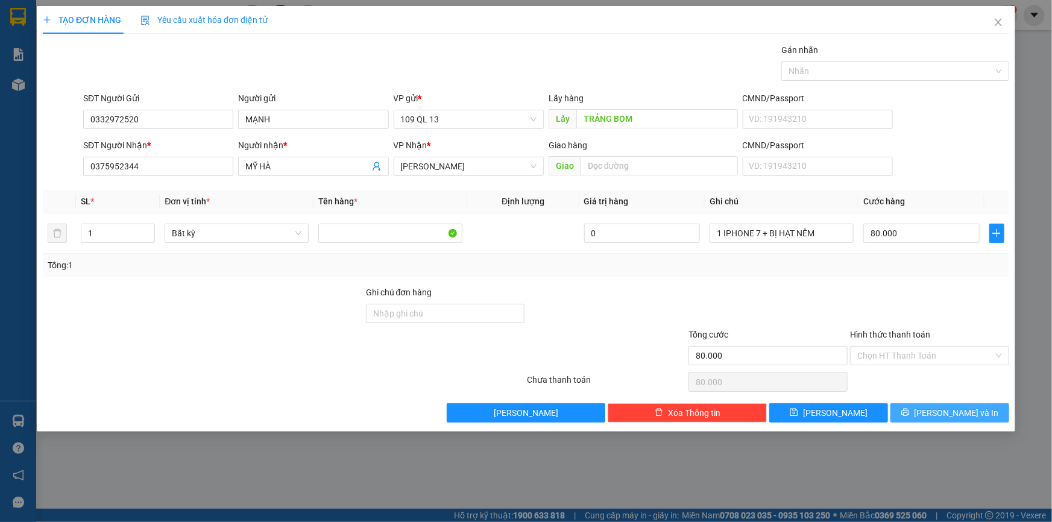
click at [959, 415] on span "[PERSON_NAME] và In" at bounding box center [957, 413] width 84 height 13
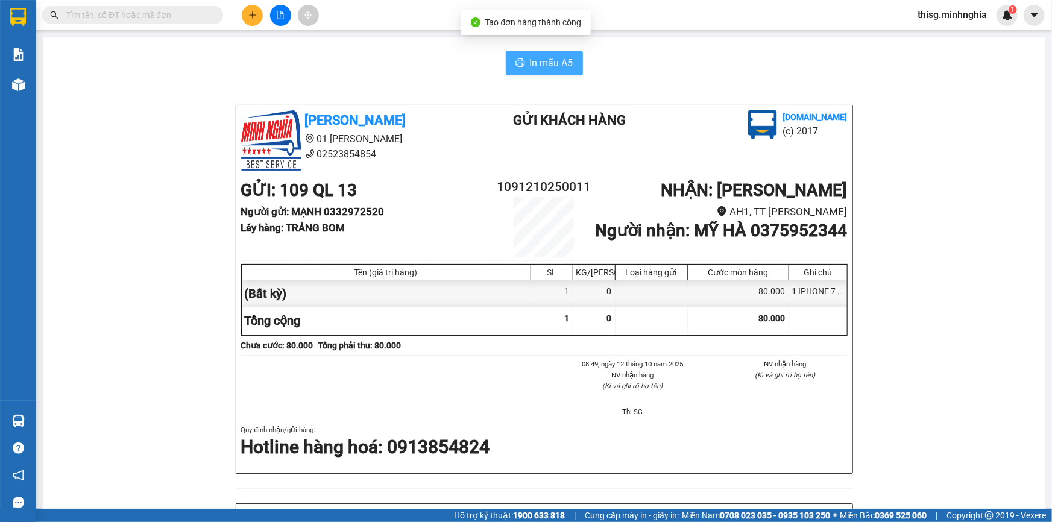
click at [549, 67] on span "In mẫu A5" at bounding box center [551, 62] width 43 height 15
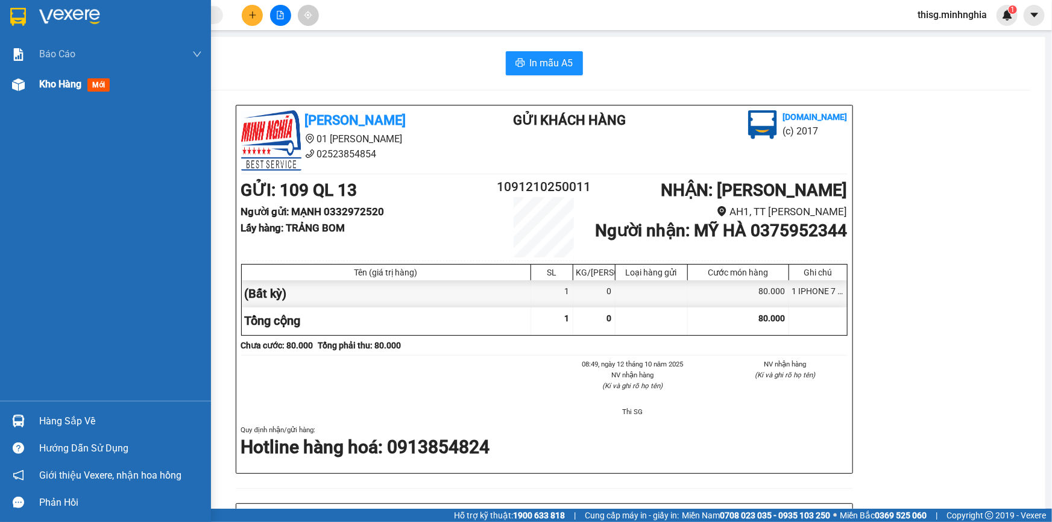
click at [84, 81] on div "Kho hàng mới" at bounding box center [76, 84] width 75 height 15
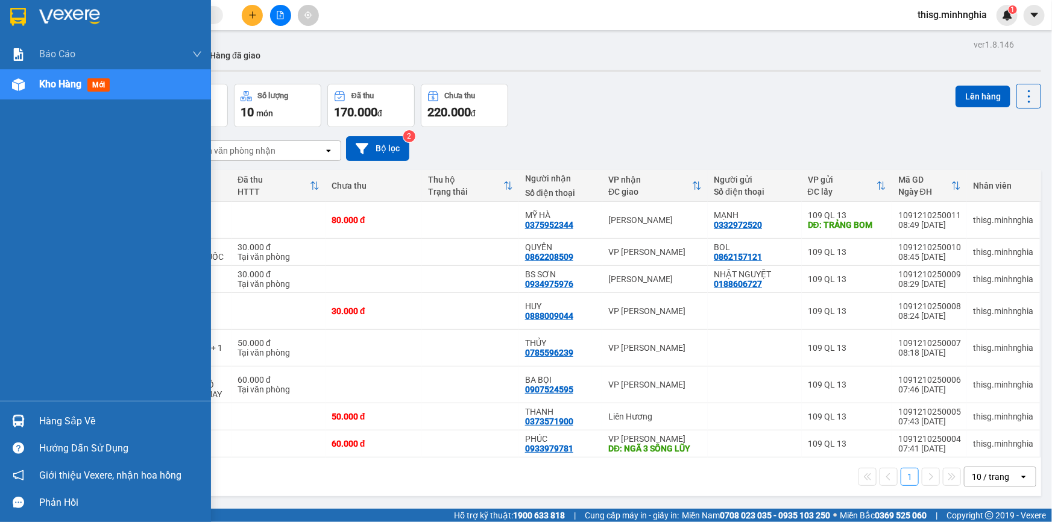
click at [2, 87] on div "Kho hàng mới" at bounding box center [105, 84] width 211 height 30
click at [68, 87] on span "Kho hàng" at bounding box center [60, 83] width 42 height 11
click at [69, 87] on span "Kho hàng" at bounding box center [60, 83] width 42 height 11
click at [71, 89] on span "Kho hàng" at bounding box center [60, 83] width 42 height 11
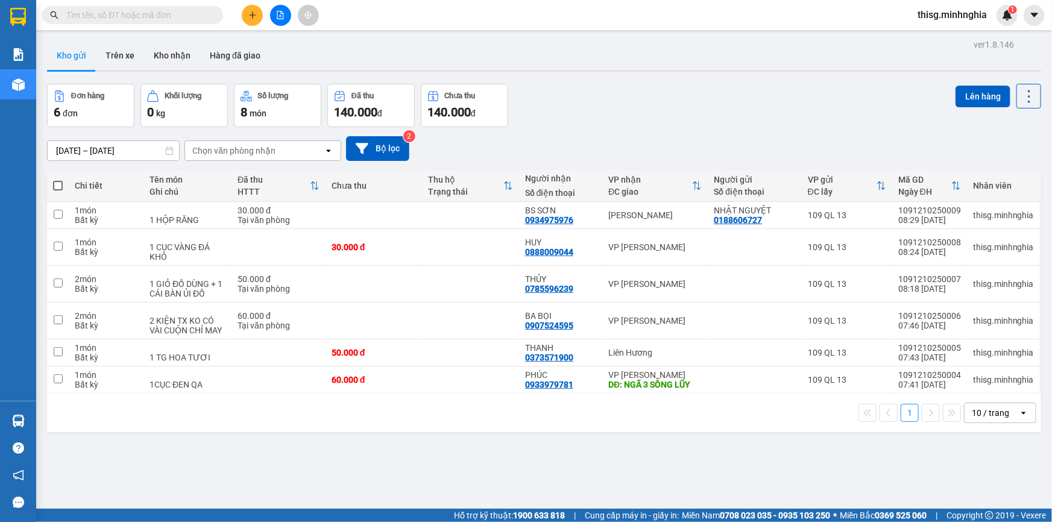
click at [253, 17] on icon "plus" at bounding box center [252, 14] width 1 height 7
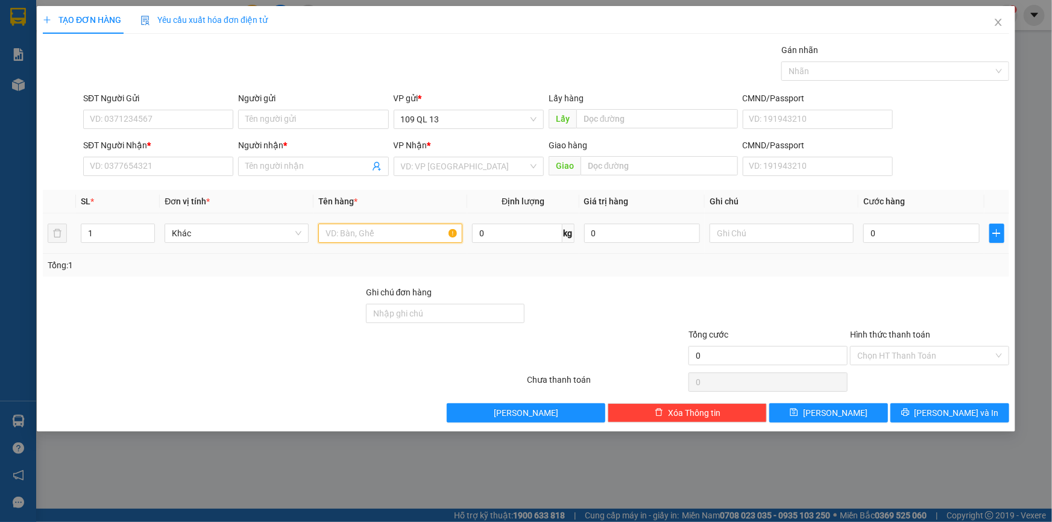
click at [346, 234] on input "text" at bounding box center [390, 233] width 144 height 19
click at [754, 235] on input "text" at bounding box center [782, 233] width 144 height 19
type input "1 BỊ TRẮNG THUỐC"
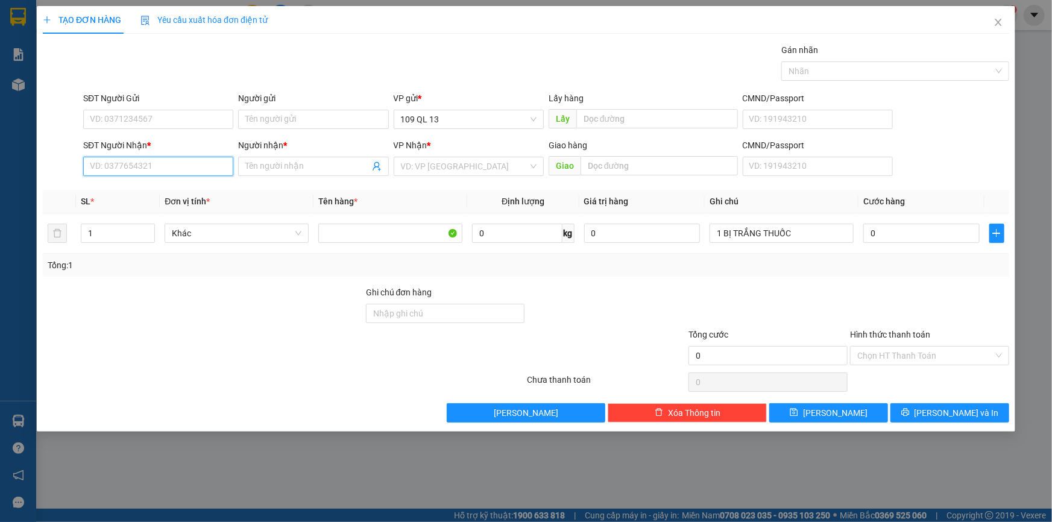
click at [169, 165] on input "SĐT Người Nhận *" at bounding box center [158, 166] width 150 height 19
click at [881, 231] on input "0" at bounding box center [922, 233] width 116 height 19
type input "3"
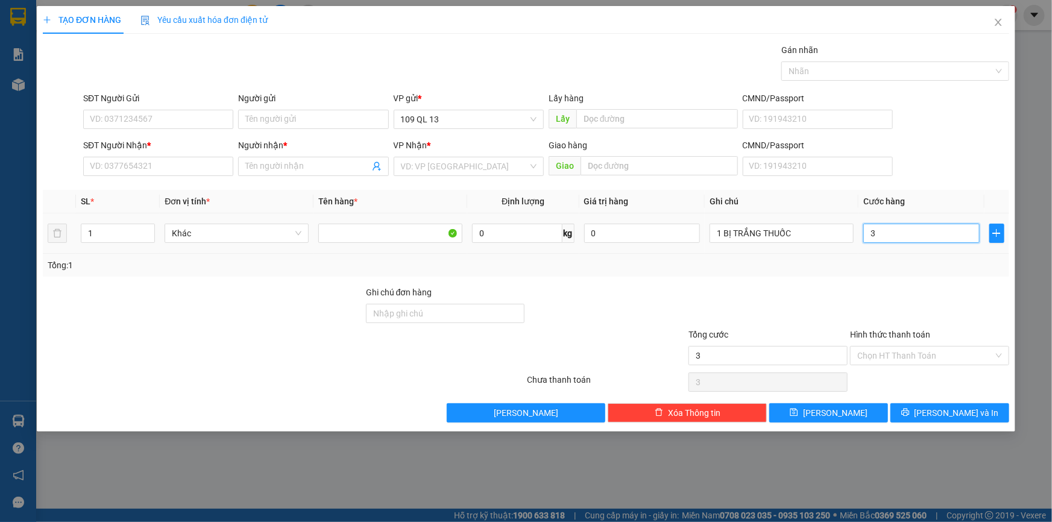
type input "30"
type input "30.000"
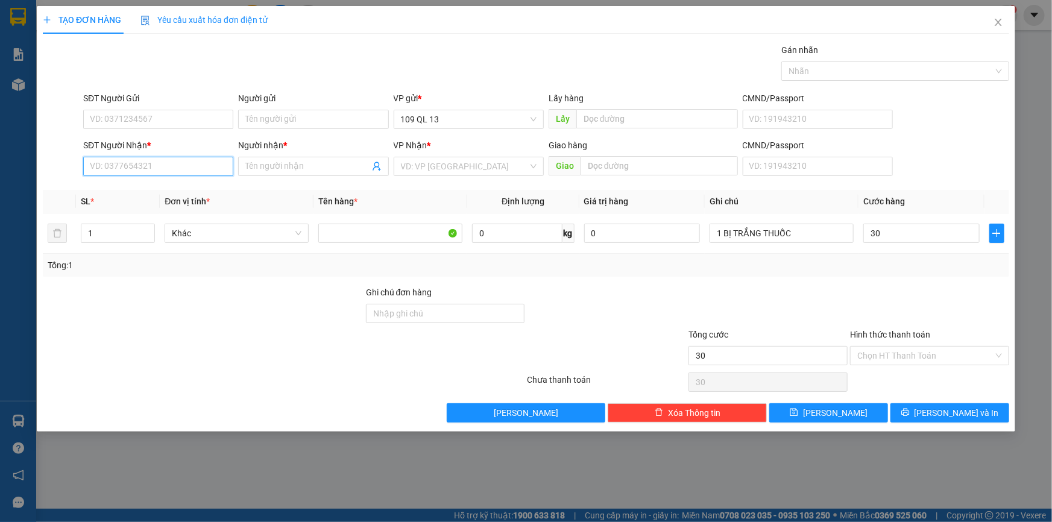
type input "30.000"
click at [215, 162] on input "SĐT Người Nhận *" at bounding box center [158, 166] width 150 height 19
click at [188, 185] on div "0862208509 - QUYÊN" at bounding box center [158, 190] width 136 height 13
type input "0862208509"
type input "QUYÊN"
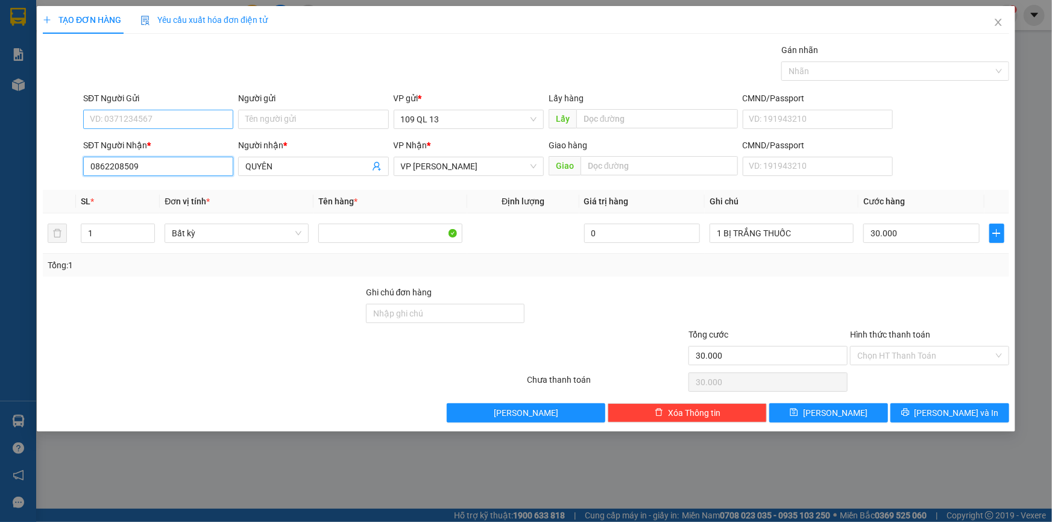
type input "0862208509"
click at [186, 111] on input "SĐT Người Gửi" at bounding box center [158, 119] width 150 height 19
click at [178, 135] on div "0862157121 - BOL" at bounding box center [158, 143] width 150 height 19
type input "0862157121"
type input "BOL"
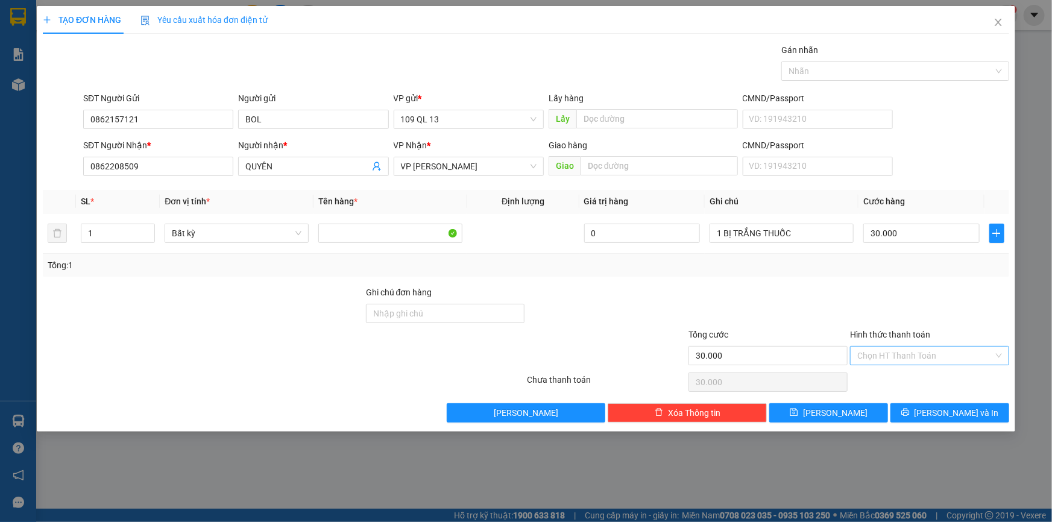
click at [890, 351] on input "Hình thức thanh toán" at bounding box center [926, 356] width 136 height 18
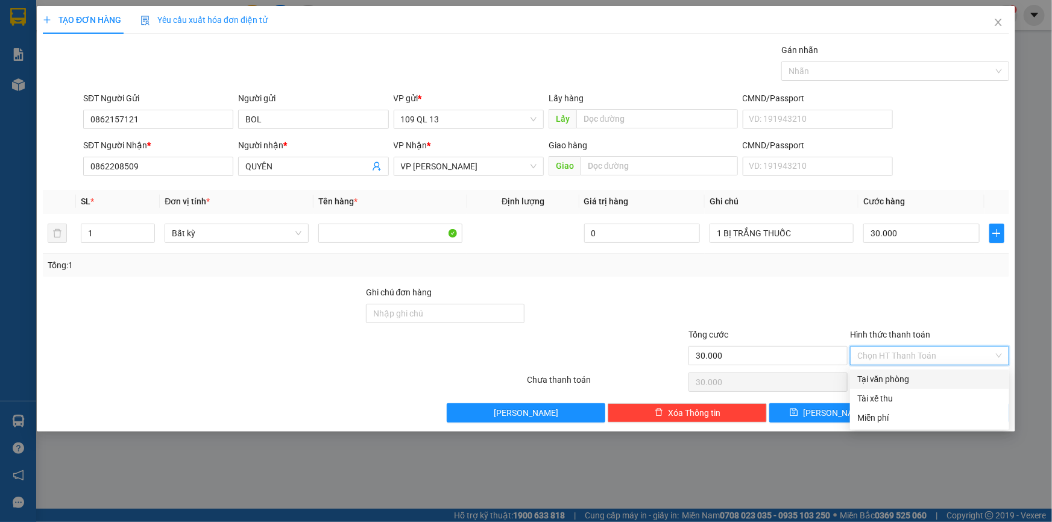
click at [897, 378] on div "Tại văn phòng" at bounding box center [930, 379] width 145 height 13
type input "0"
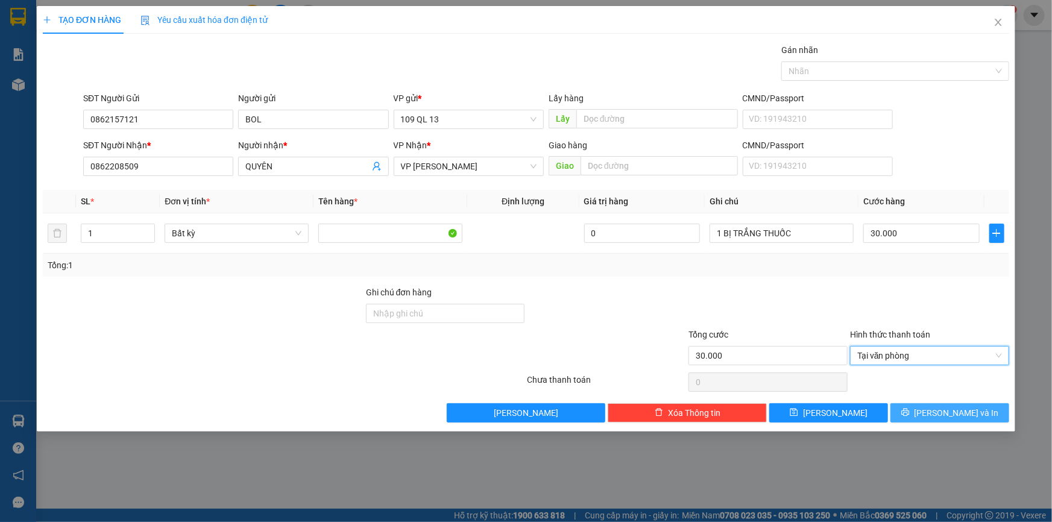
click at [946, 410] on span "[PERSON_NAME] và In" at bounding box center [957, 413] width 84 height 13
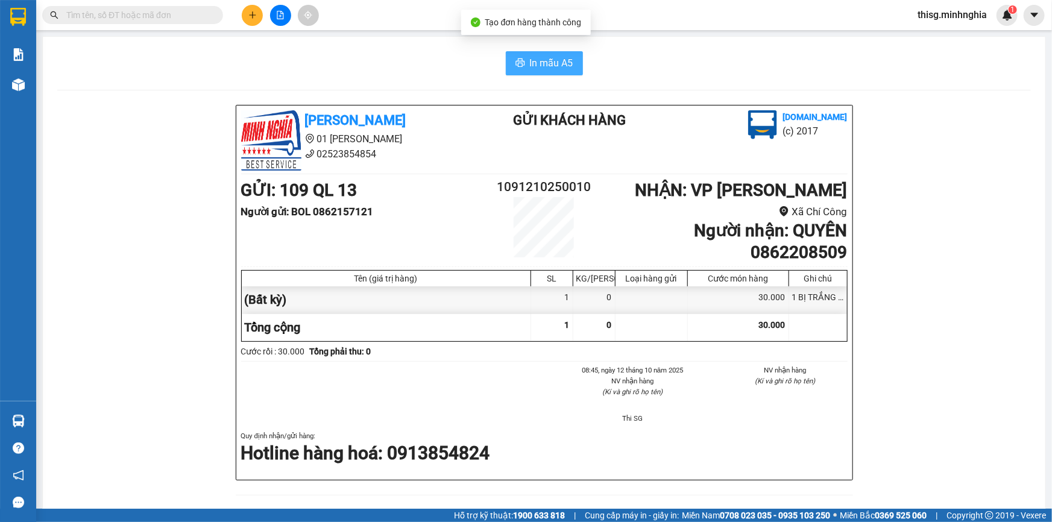
click at [542, 62] on span "In mẫu A5" at bounding box center [551, 62] width 43 height 15
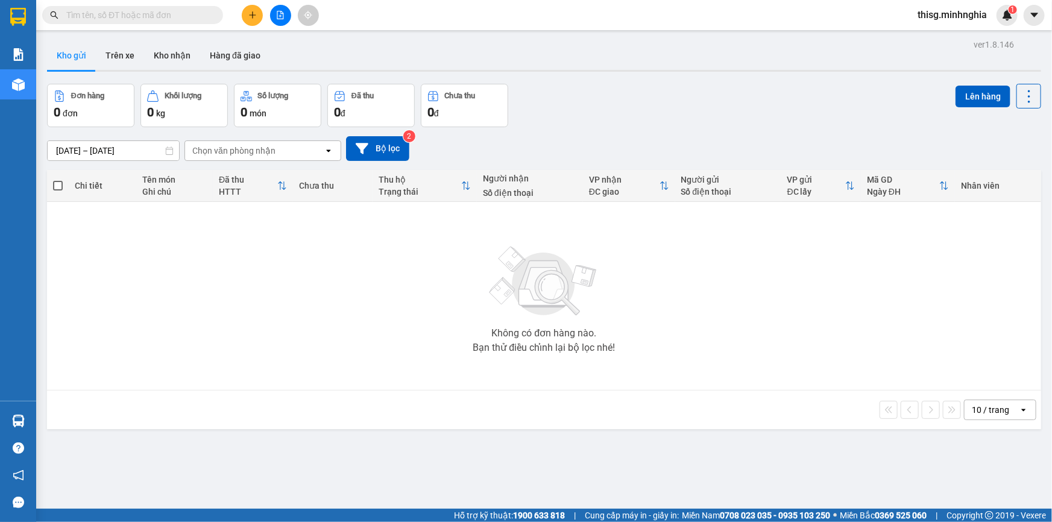
click at [257, 17] on button at bounding box center [252, 15] width 21 height 21
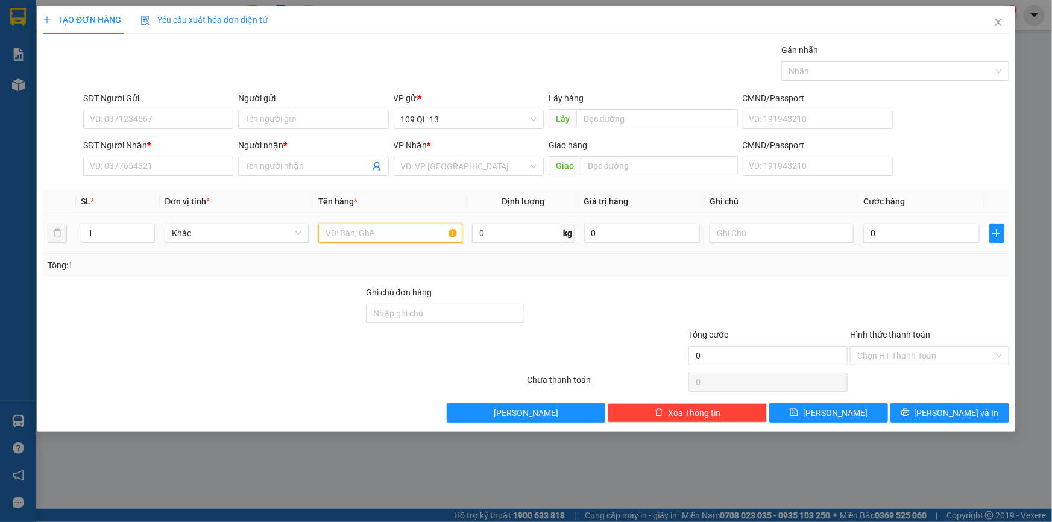
click at [375, 235] on input "text" at bounding box center [390, 233] width 144 height 19
click at [724, 232] on input "text" at bounding box center [782, 233] width 144 height 19
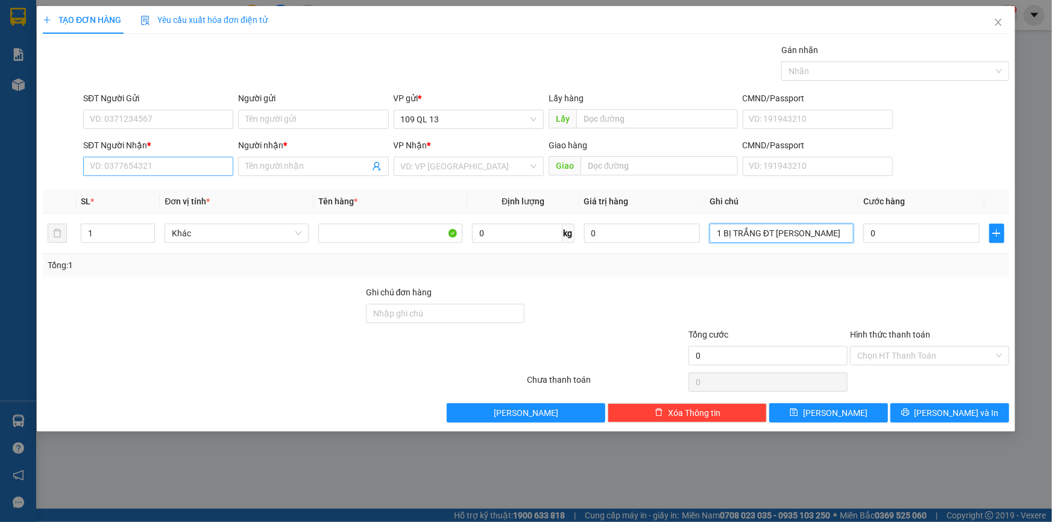
type input "1 BỊ TRẮNG ĐT [PERSON_NAME]"
click at [188, 158] on input "SĐT Người Nhận *" at bounding box center [158, 166] width 150 height 19
type input "0355675539"
click at [318, 169] on input "Người nhận *" at bounding box center [307, 166] width 124 height 13
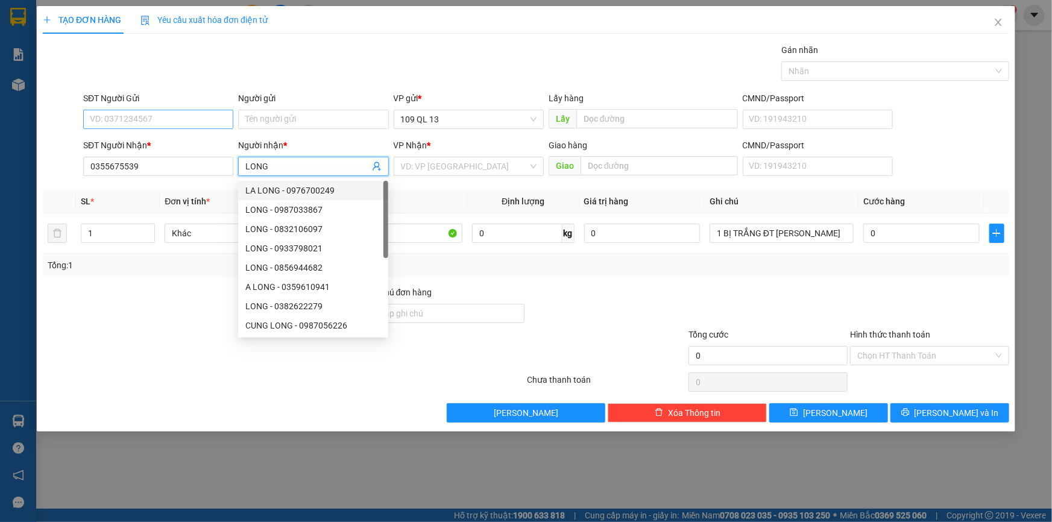
type input "LONG"
click at [159, 126] on input "SĐT Người Gửi" at bounding box center [158, 119] width 150 height 19
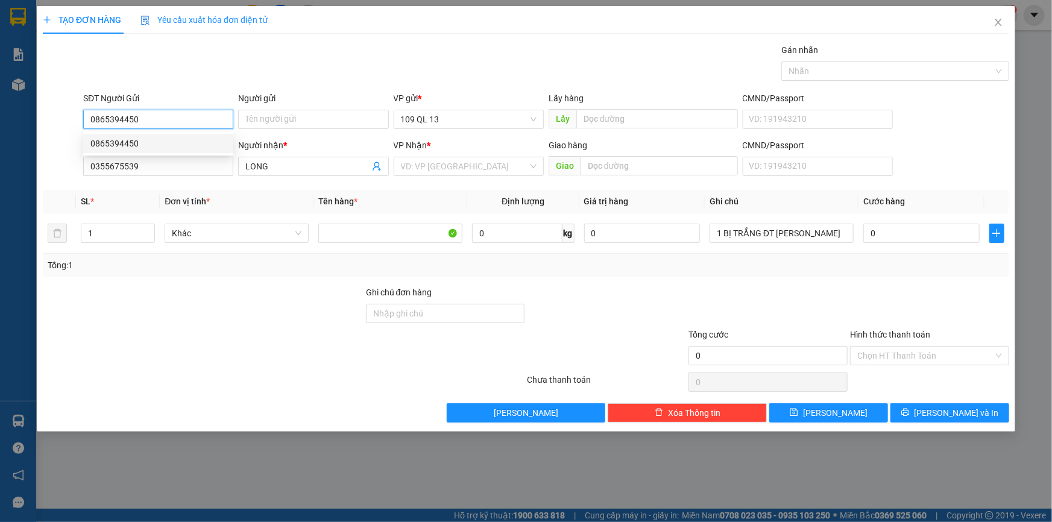
click at [146, 140] on div "0865394450" at bounding box center [158, 143] width 136 height 13
type input "0865394450"
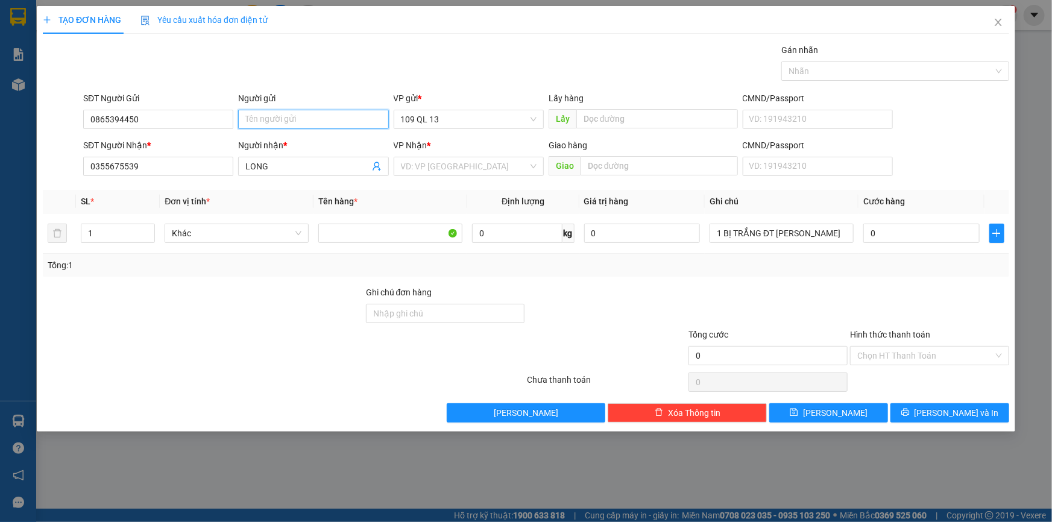
click at [323, 118] on input "Người gửi" at bounding box center [313, 119] width 150 height 19
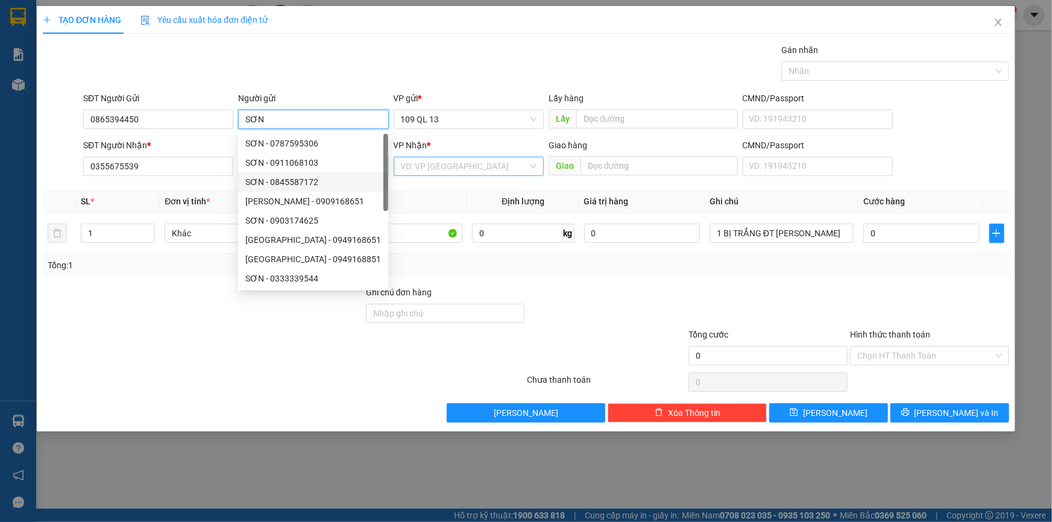
type input "SƠN"
click at [524, 166] on input "search" at bounding box center [464, 166] width 127 height 18
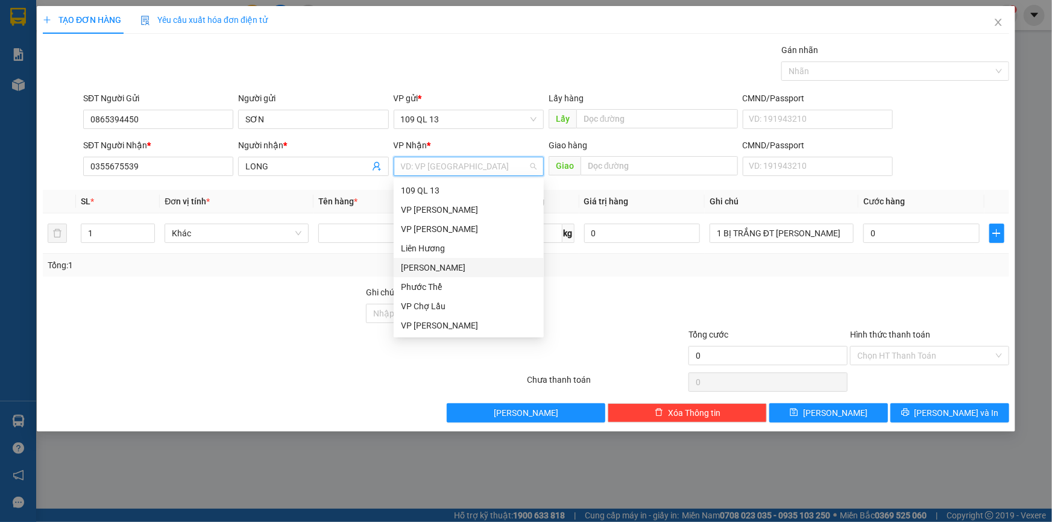
click at [410, 267] on div "[PERSON_NAME]" at bounding box center [469, 267] width 136 height 13
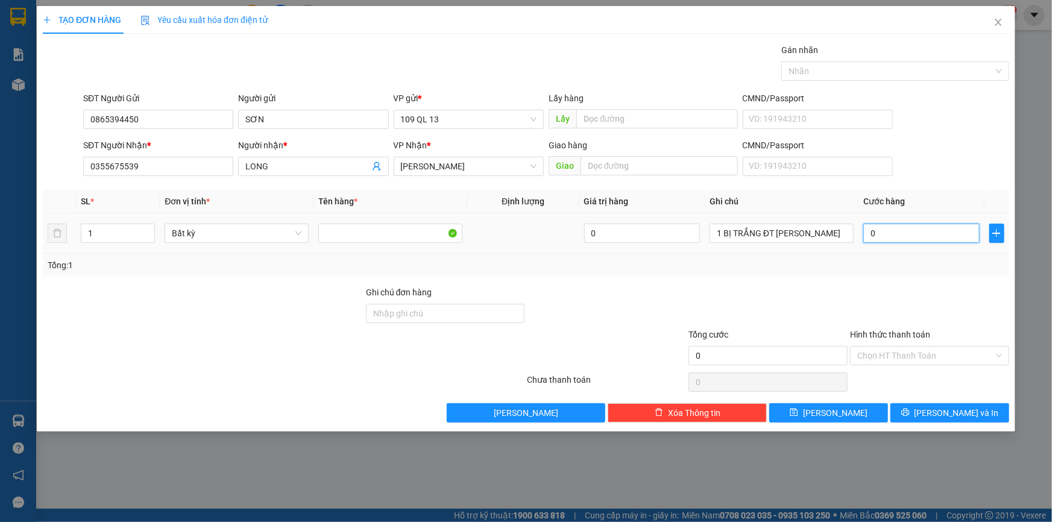
click at [929, 238] on input "0" at bounding box center [922, 233] width 116 height 19
type input "5"
type input "50"
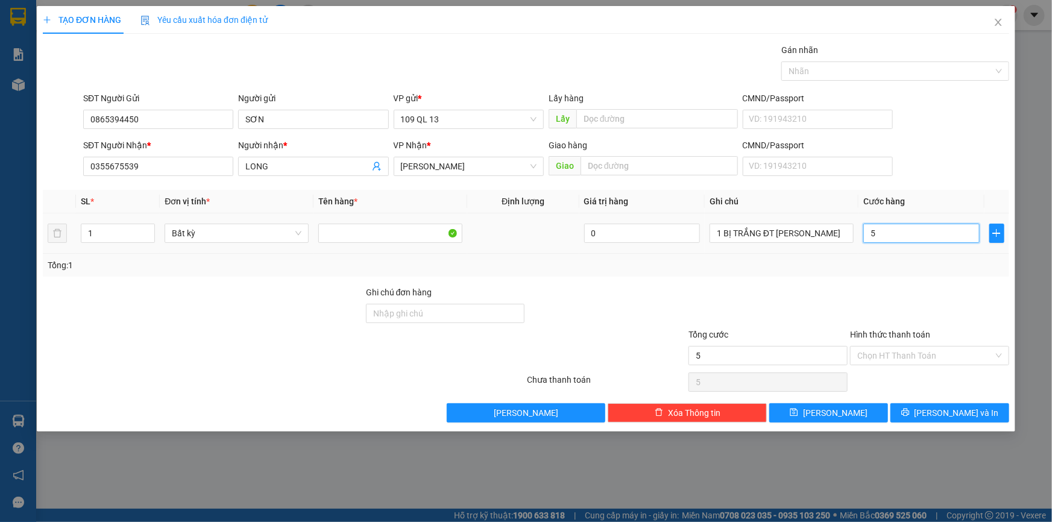
type input "50"
type input "50.000"
click at [960, 356] on input "Hình thức thanh toán" at bounding box center [926, 356] width 136 height 18
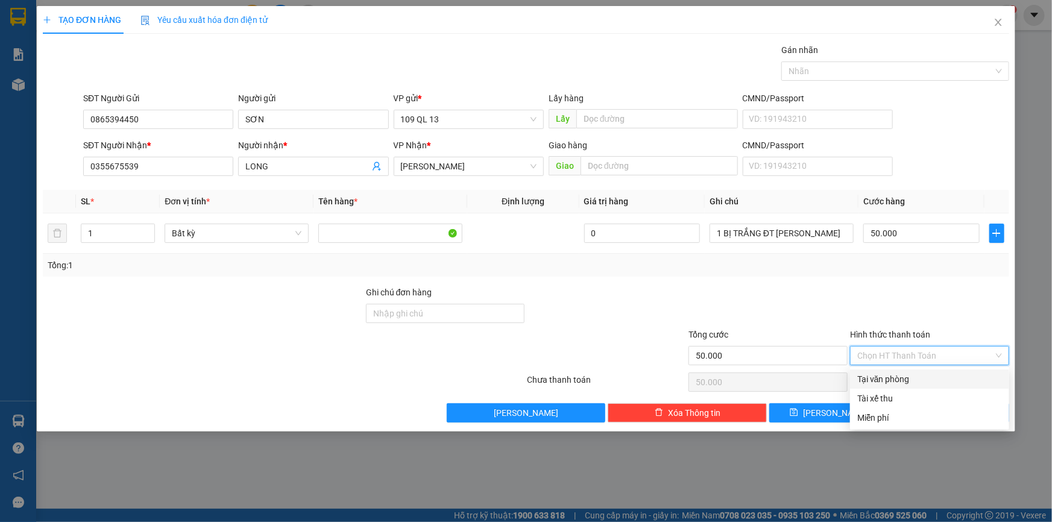
click at [960, 374] on div "Tại văn phòng" at bounding box center [930, 379] width 145 height 13
type input "0"
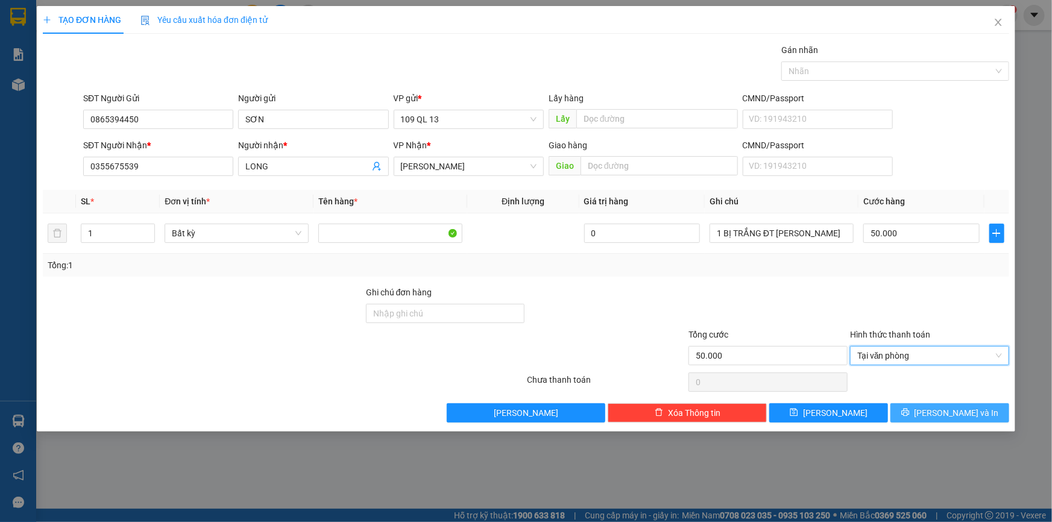
click at [974, 413] on button "[PERSON_NAME] và In" at bounding box center [950, 412] width 119 height 19
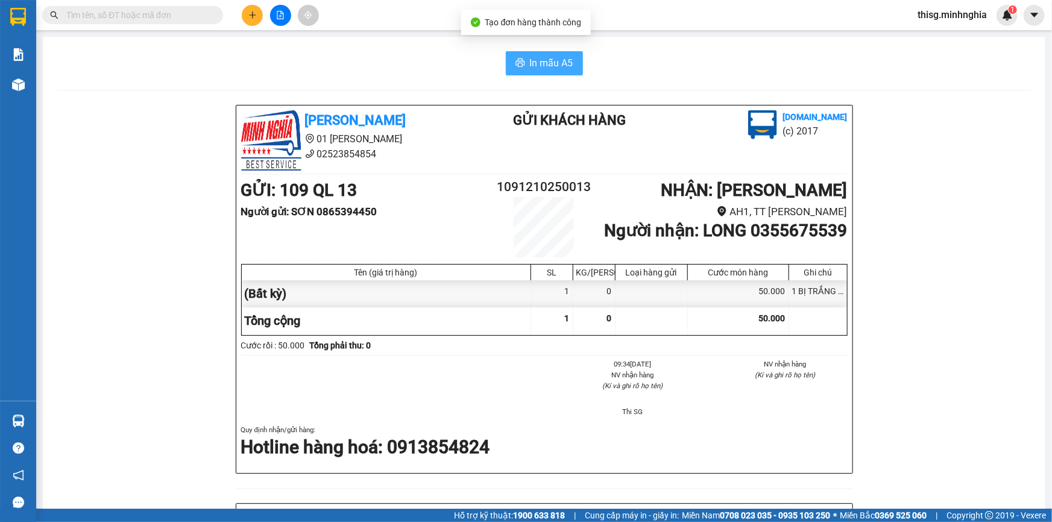
click at [566, 72] on button "In mẫu A5" at bounding box center [544, 63] width 77 height 24
click at [253, 16] on icon "plus" at bounding box center [252, 15] width 8 height 8
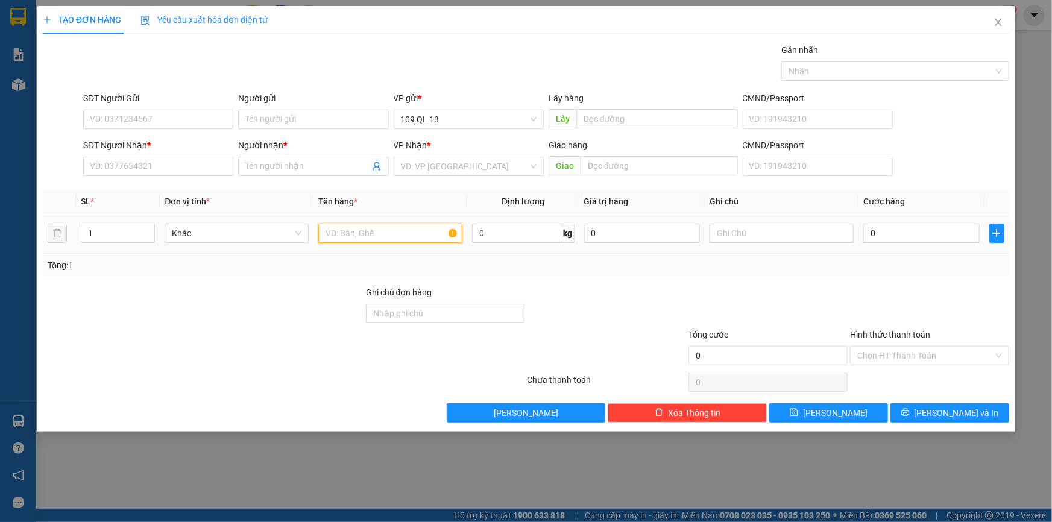
click at [406, 230] on input "text" at bounding box center [390, 233] width 144 height 19
click at [799, 228] on input "text" at bounding box center [782, 233] width 144 height 19
type input "1 KIỆN TC"
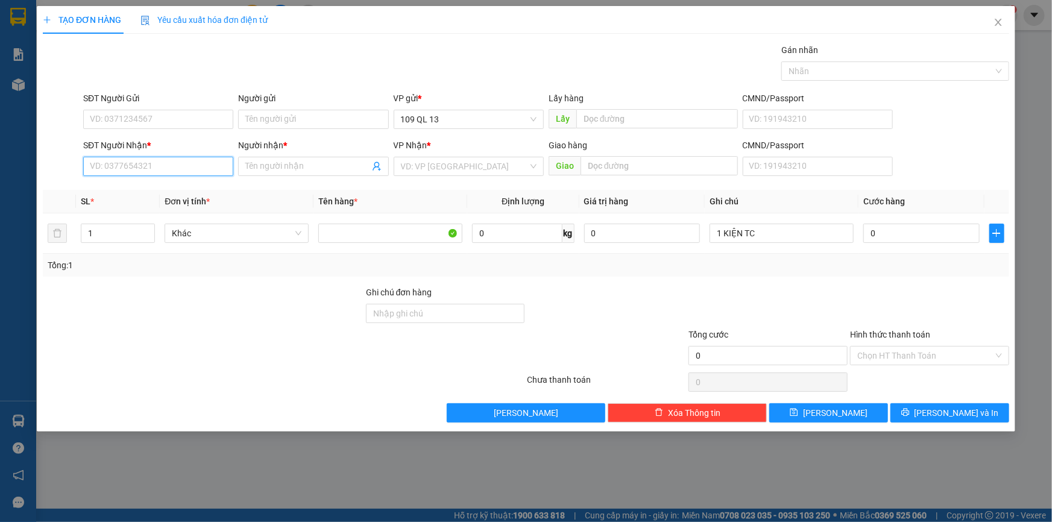
click at [142, 163] on input "SĐT Người Nhận *" at bounding box center [158, 166] width 150 height 19
click at [153, 190] on div "0356217328 - HƯƠNG" at bounding box center [158, 190] width 136 height 13
type input "0356217328"
type input "HƯƠNG"
type input "0356217328"
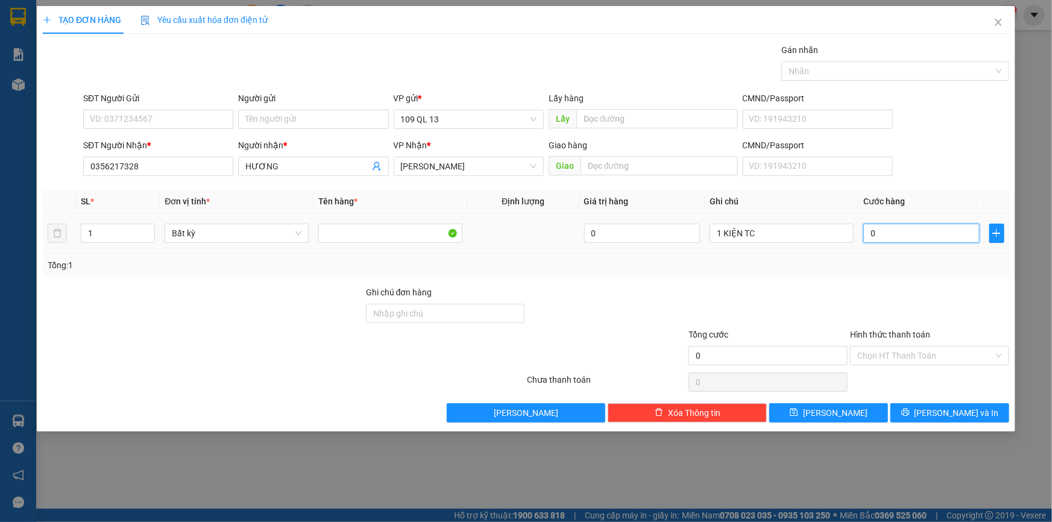
click at [946, 238] on input "0" at bounding box center [922, 233] width 116 height 19
type input "4"
type input "40"
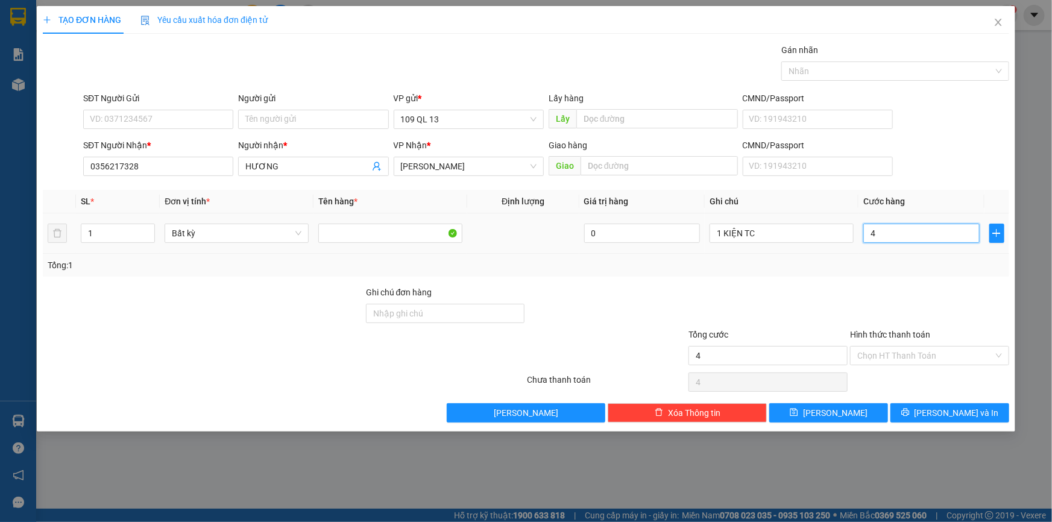
type input "40"
type input "40.000"
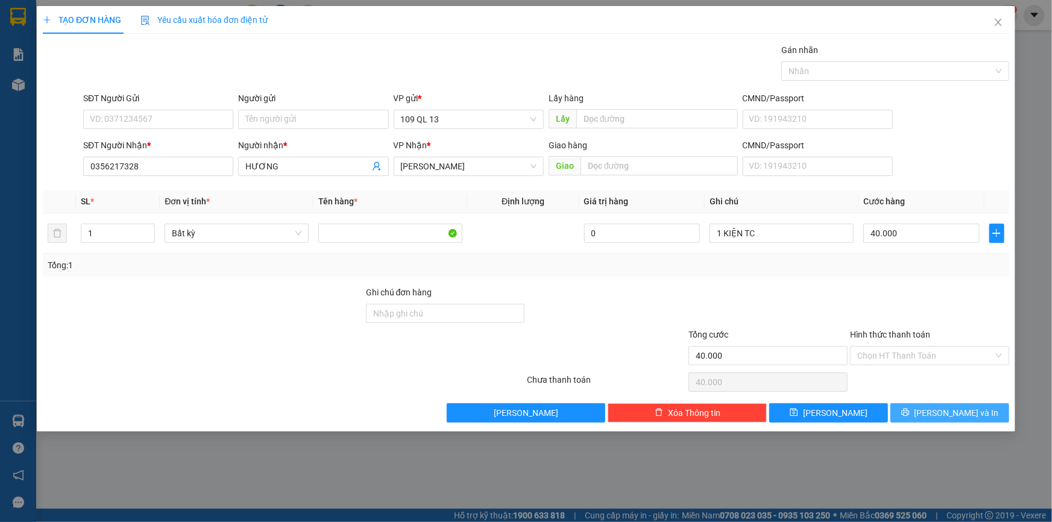
click at [971, 414] on span "[PERSON_NAME] và In" at bounding box center [957, 413] width 84 height 13
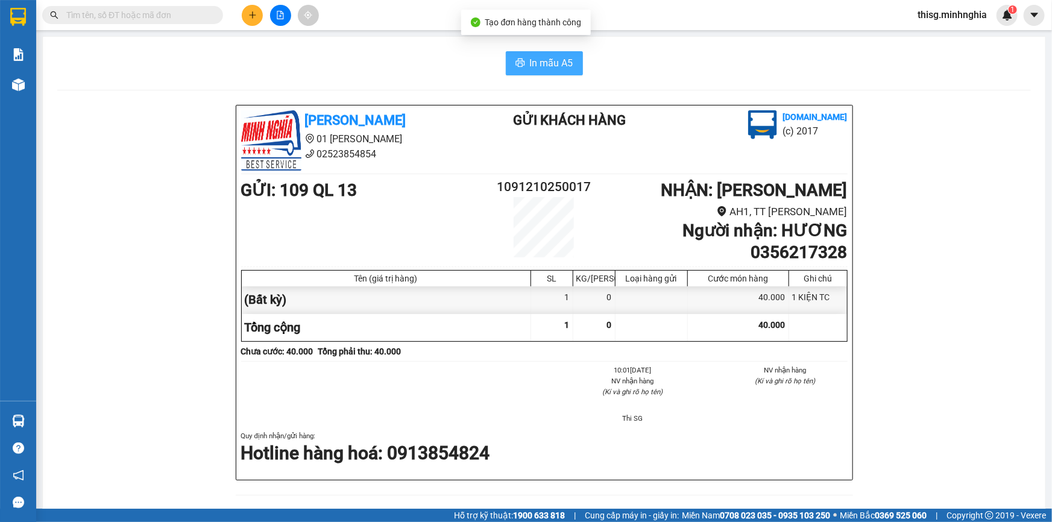
click at [544, 72] on button "In mẫu A5" at bounding box center [544, 63] width 77 height 24
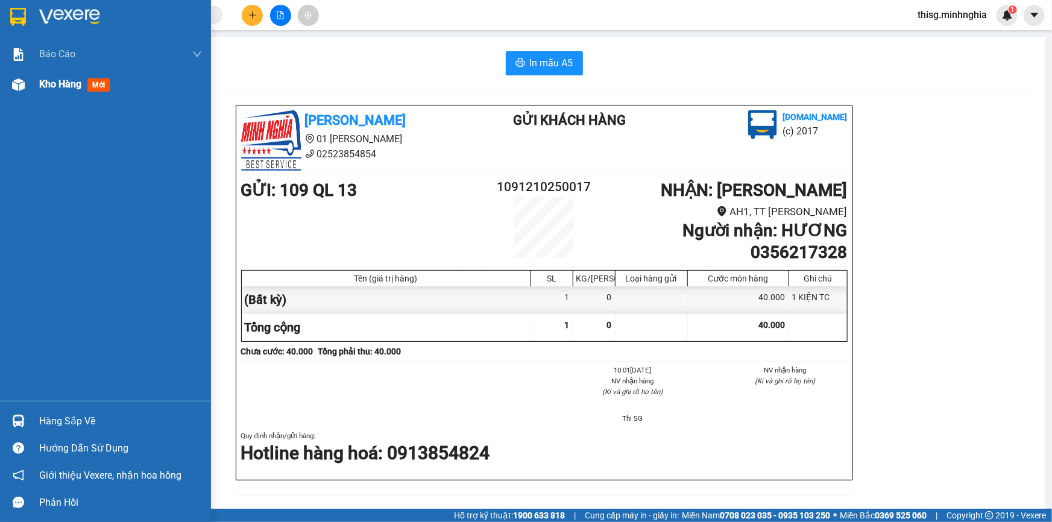
click at [60, 89] on span "Kho hàng" at bounding box center [60, 83] width 42 height 11
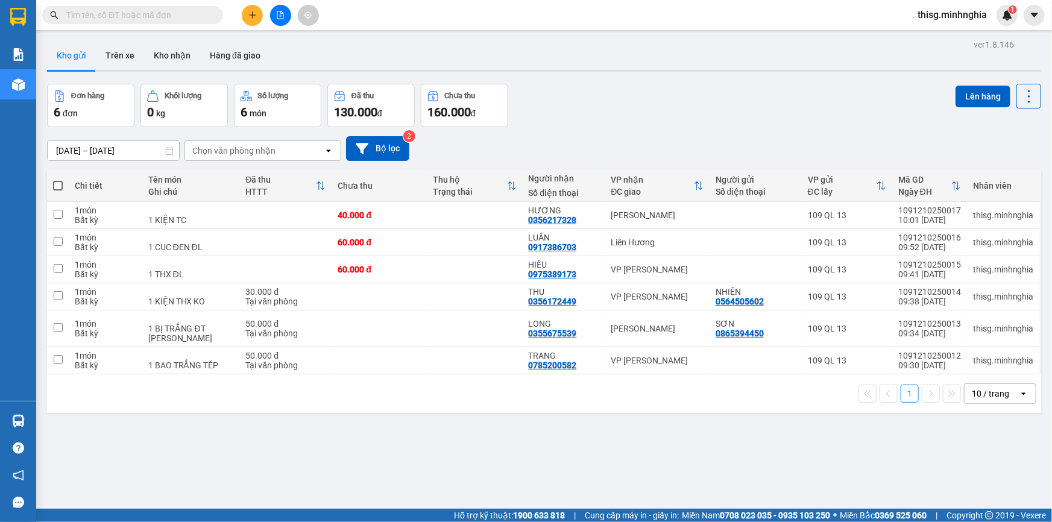
click at [59, 188] on span at bounding box center [58, 186] width 10 height 10
click at [58, 180] on input "checkbox" at bounding box center [58, 180] width 0 height 0
checkbox input "true"
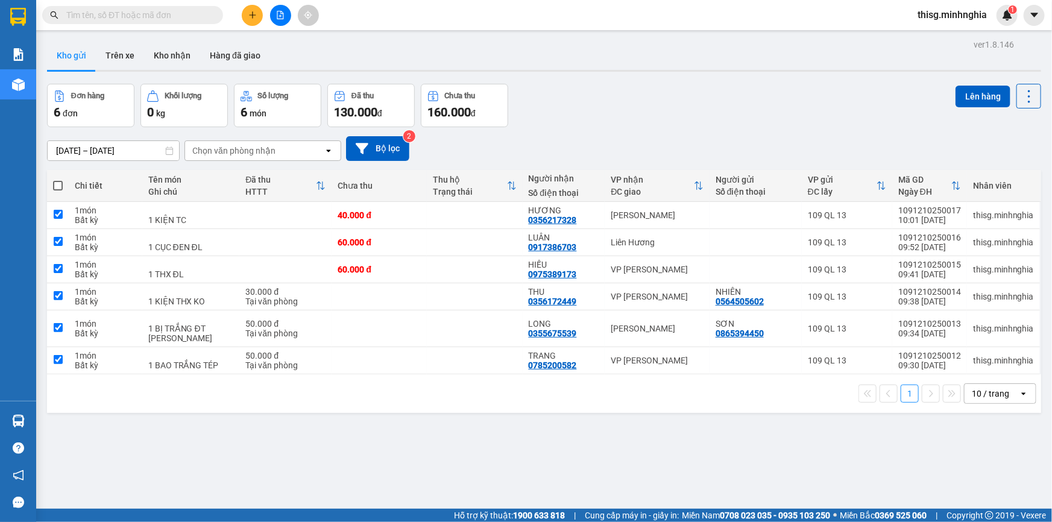
checkbox input "true"
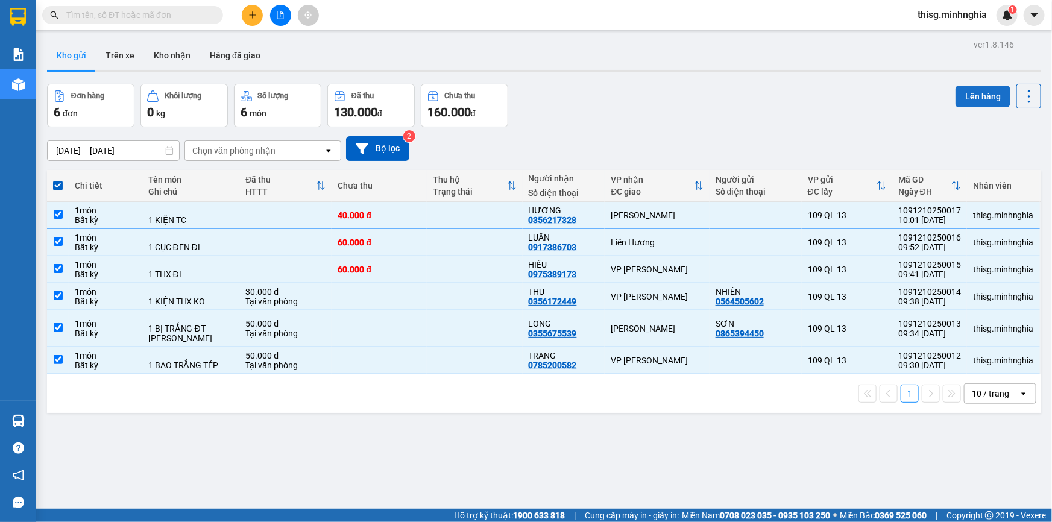
click at [977, 97] on button "Lên hàng" at bounding box center [983, 97] width 55 height 22
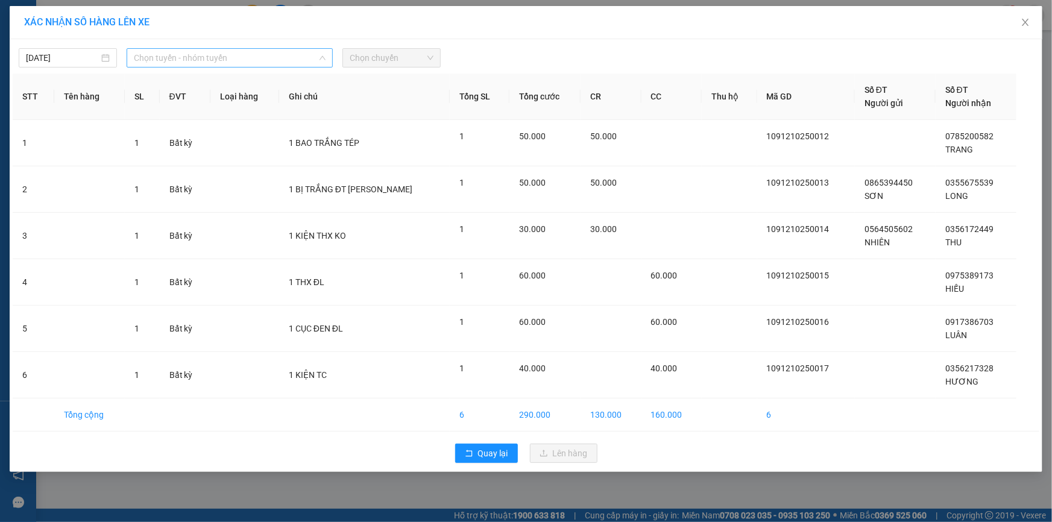
click at [290, 64] on span "Chọn tuyến - nhóm tuyến" at bounding box center [230, 58] width 192 height 18
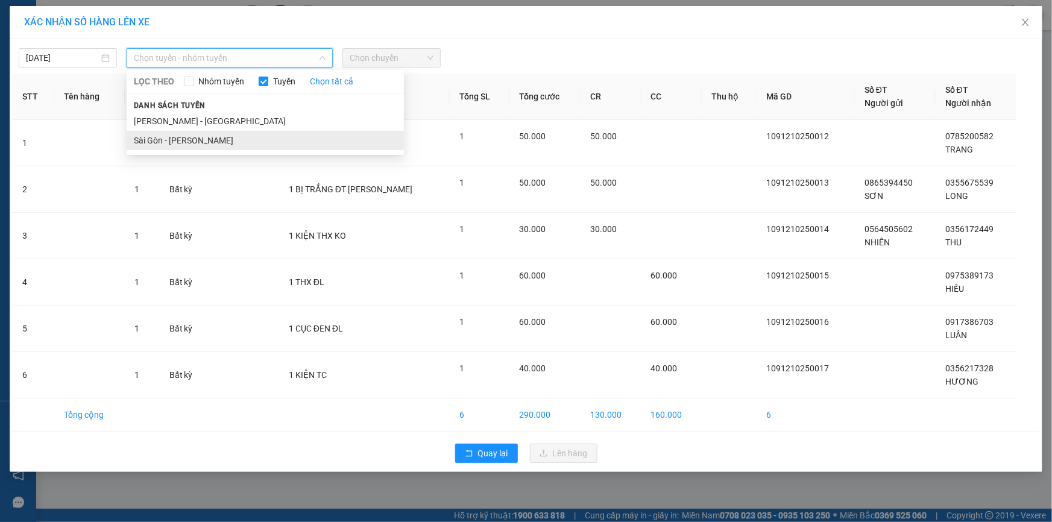
click at [273, 138] on li "Sài Gòn - [PERSON_NAME]" at bounding box center [265, 140] width 277 height 19
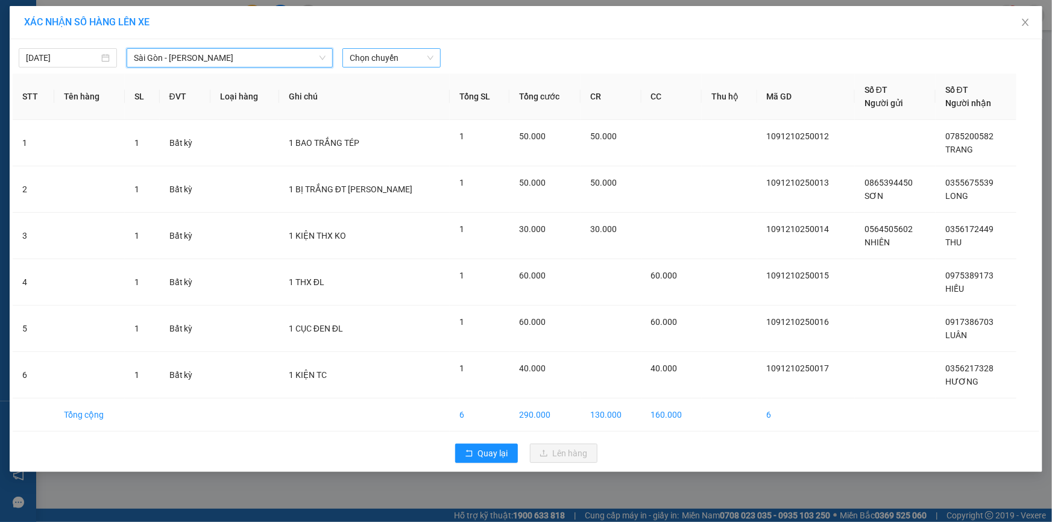
click at [372, 62] on span "Chọn chuyến" at bounding box center [392, 58] width 84 height 18
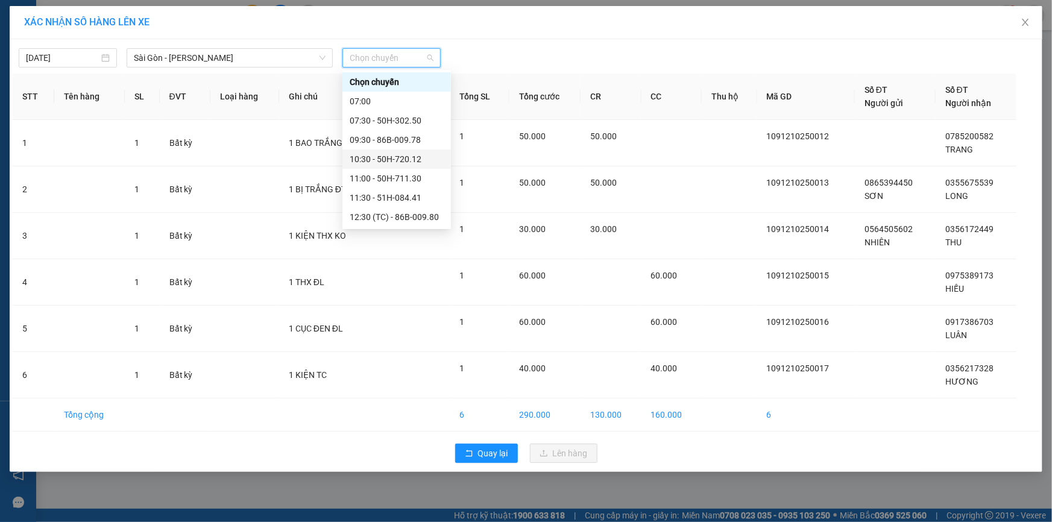
click at [387, 151] on div "10:30 - 50H-720.12" at bounding box center [397, 159] width 109 height 19
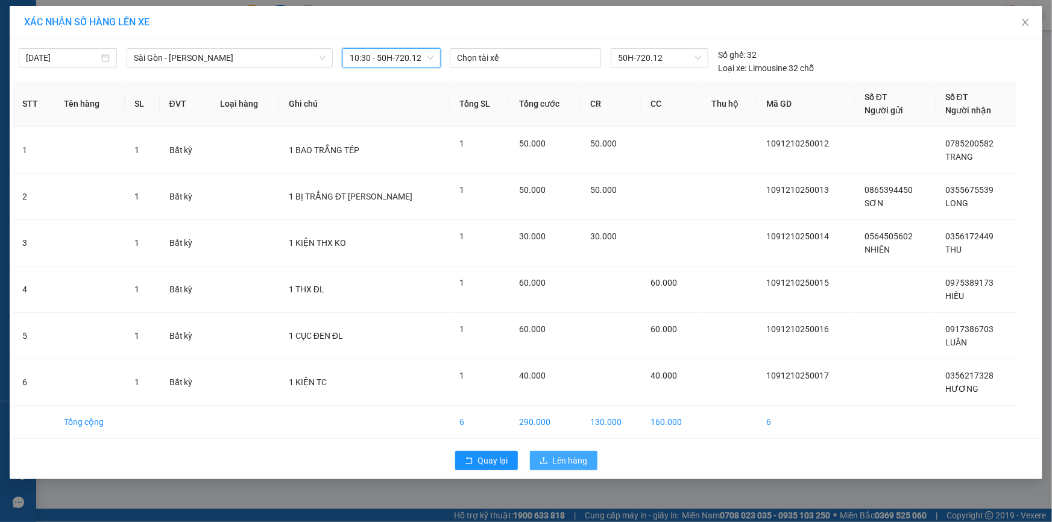
click at [566, 459] on span "Lên hàng" at bounding box center [570, 460] width 35 height 13
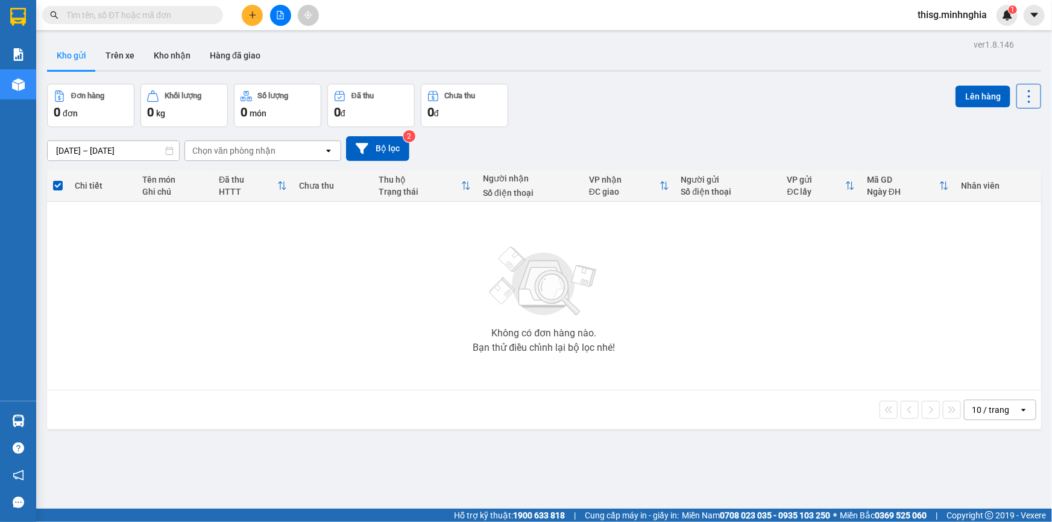
click at [247, 22] on button at bounding box center [252, 15] width 21 height 21
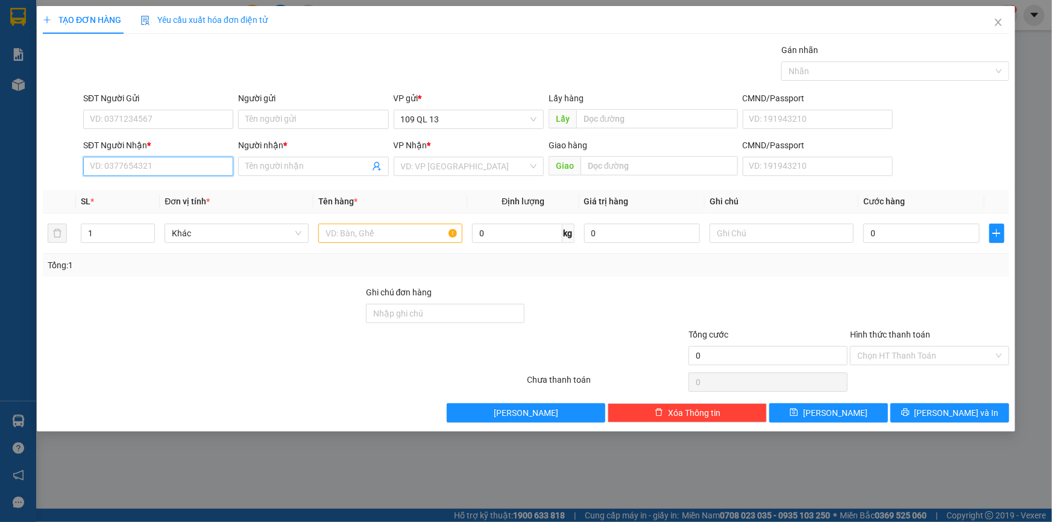
click at [205, 171] on input "SĐT Người Nhận *" at bounding box center [158, 166] width 150 height 19
click at [344, 239] on input "text" at bounding box center [390, 233] width 144 height 19
click at [772, 236] on input "text" at bounding box center [782, 233] width 144 height 19
type input "1 HG THIỆP"
click at [180, 159] on input "SĐT Người Nhận *" at bounding box center [158, 166] width 150 height 19
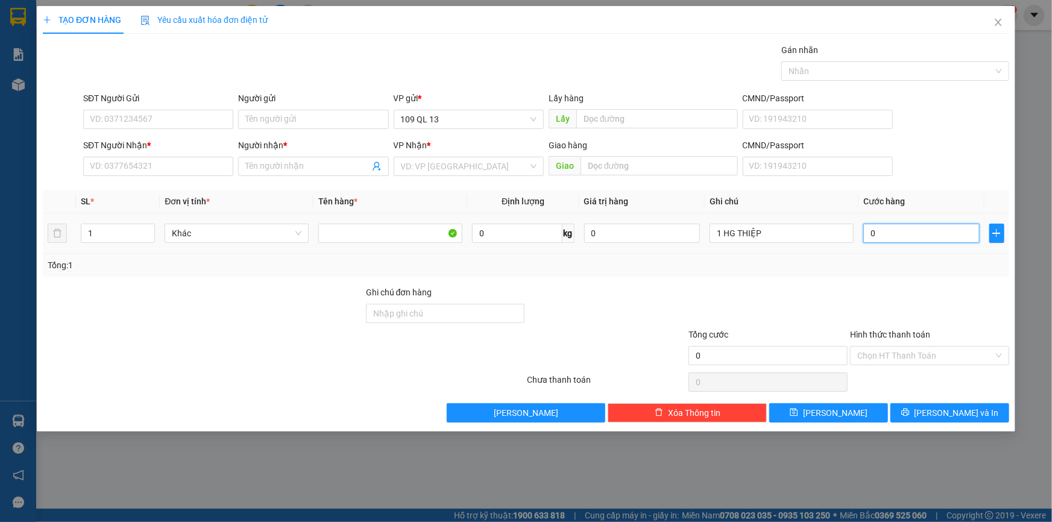
click at [923, 225] on input "0" at bounding box center [922, 233] width 116 height 19
type input "3"
type input "30"
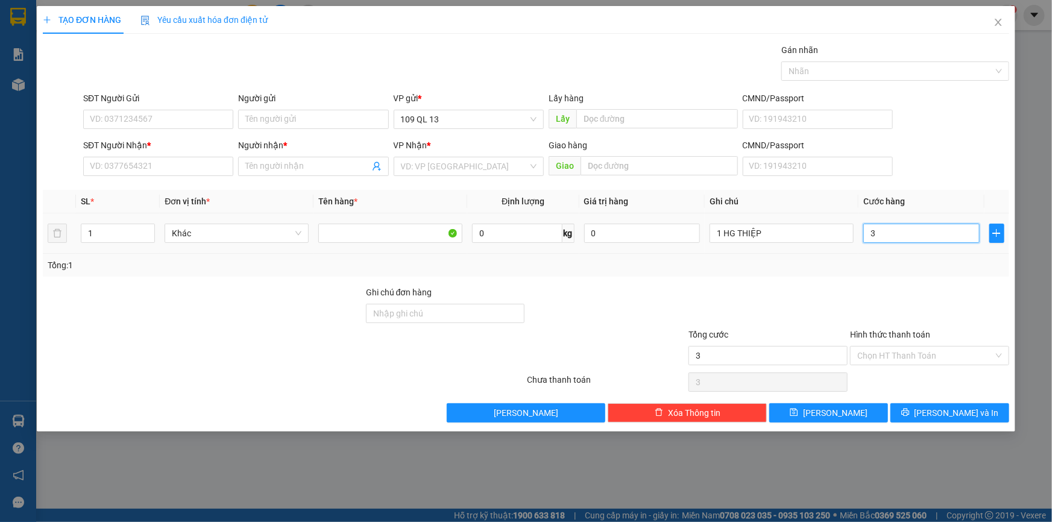
type input "30"
type input "30.000"
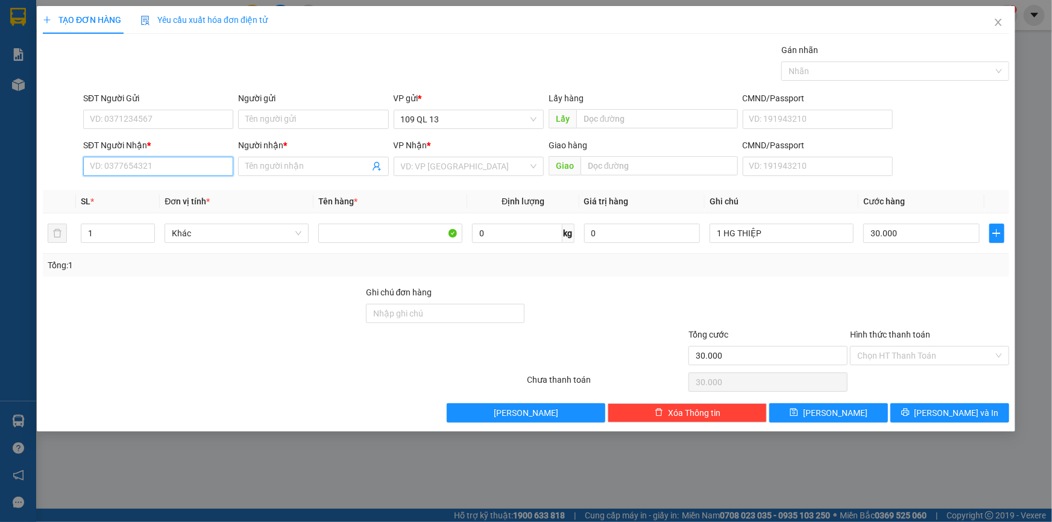
click at [215, 168] on input "SĐT Người Nhận *" at bounding box center [158, 166] width 150 height 19
type input "0389741372"
click at [316, 164] on input "Người nhận *" at bounding box center [307, 166] width 124 height 13
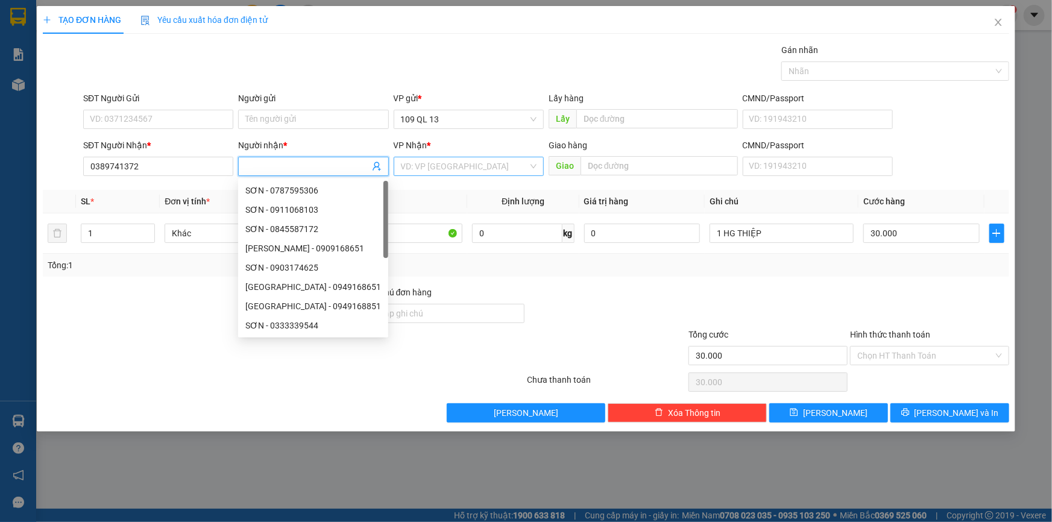
click at [488, 169] on input "search" at bounding box center [464, 166] width 127 height 18
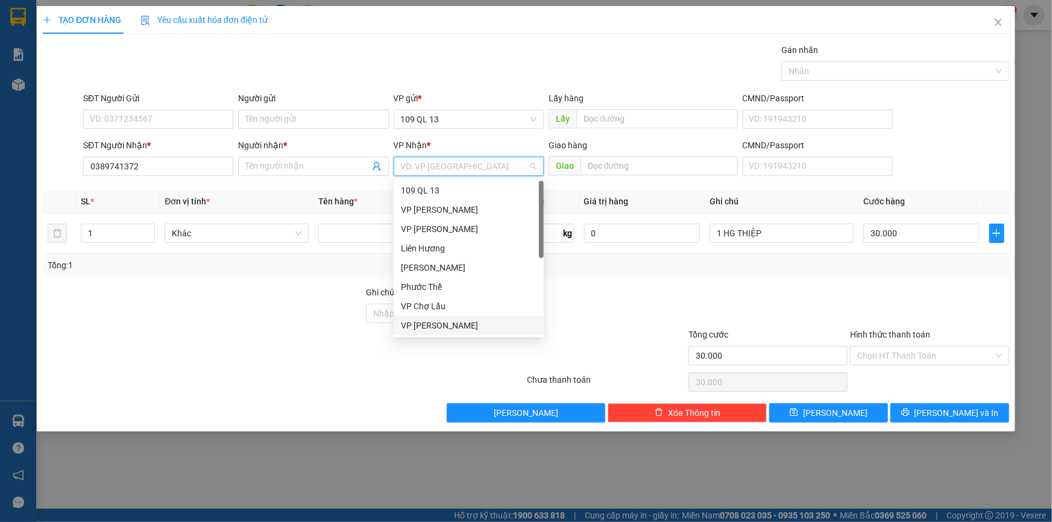
click at [425, 321] on div "VP [PERSON_NAME]" at bounding box center [469, 325] width 136 height 13
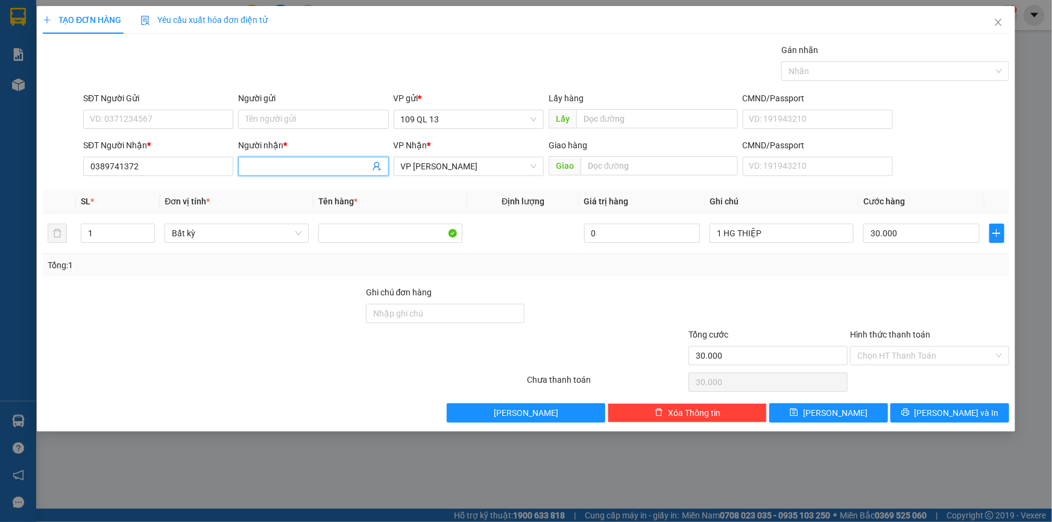
click at [338, 169] on input "Người nhận *" at bounding box center [307, 166] width 124 height 13
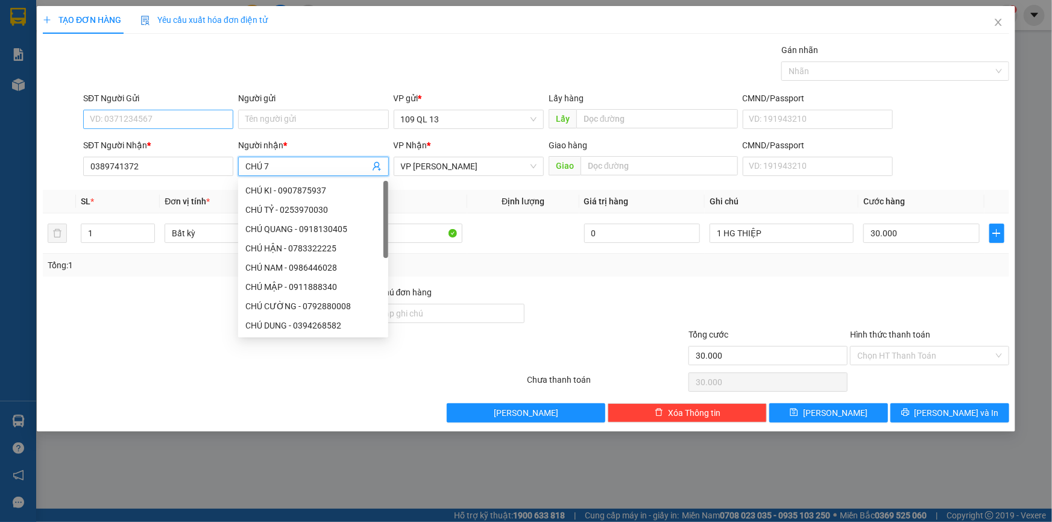
type input "CHÚ 7"
click at [172, 114] on input "SĐT Người Gửi" at bounding box center [158, 119] width 150 height 19
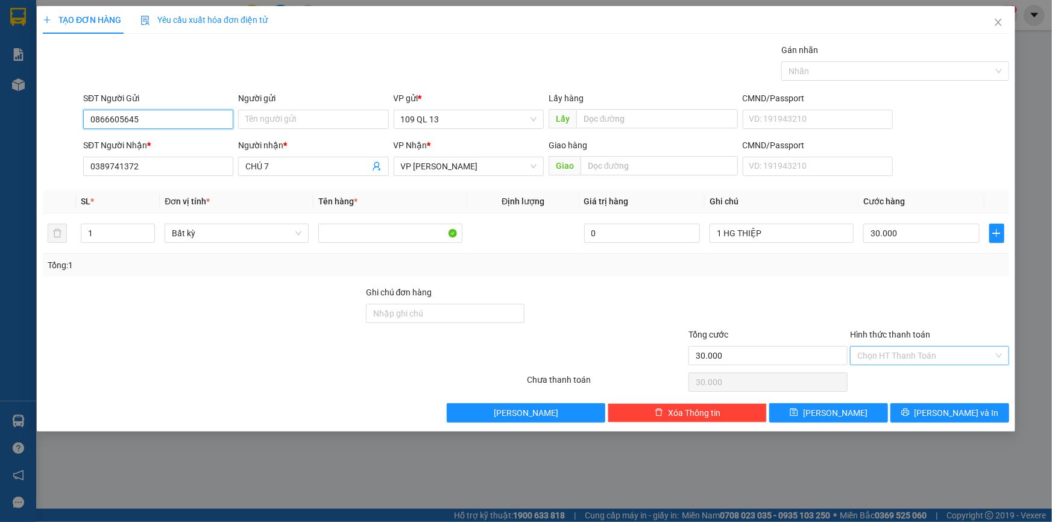
type input "0866605645"
click at [923, 361] on input "Hình thức thanh toán" at bounding box center [926, 356] width 136 height 18
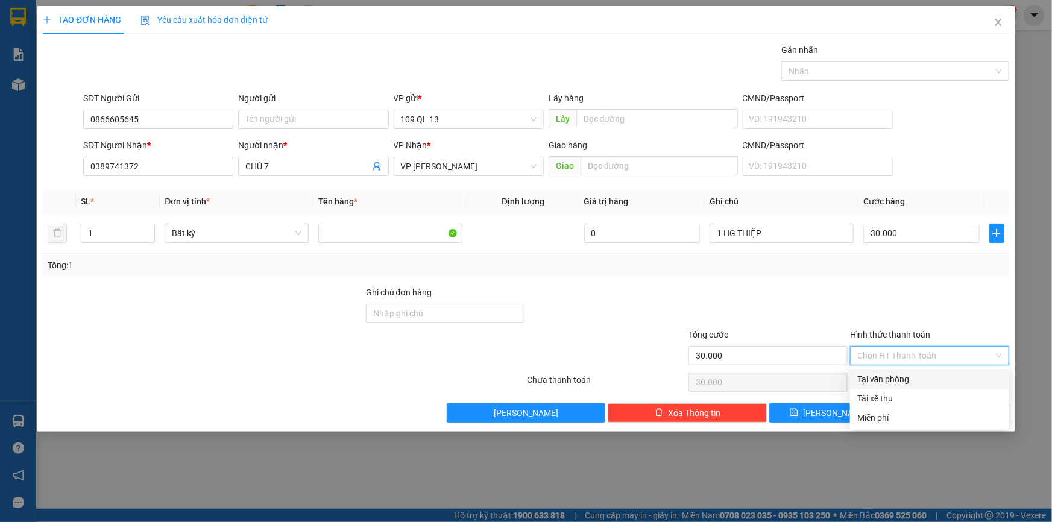
click at [926, 374] on div "Tại văn phòng" at bounding box center [930, 379] width 145 height 13
type input "0"
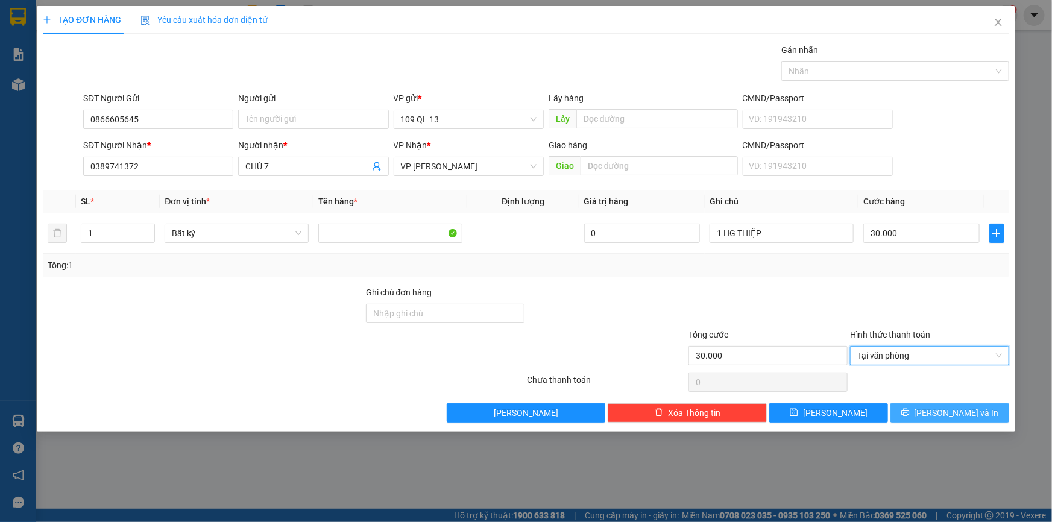
click at [958, 412] on span "[PERSON_NAME] và In" at bounding box center [957, 413] width 84 height 13
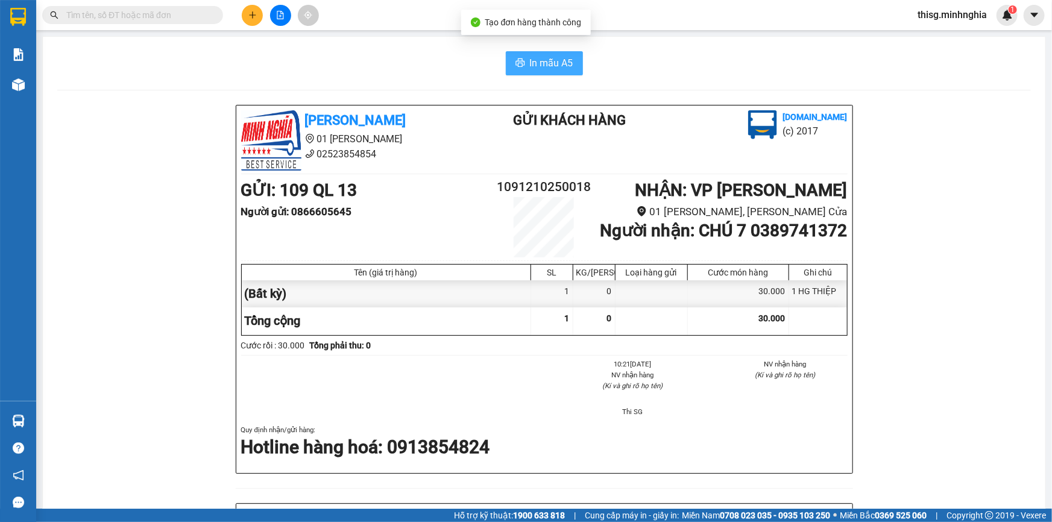
click at [545, 65] on span "In mẫu A5" at bounding box center [551, 62] width 43 height 15
click at [250, 23] on button at bounding box center [252, 15] width 21 height 21
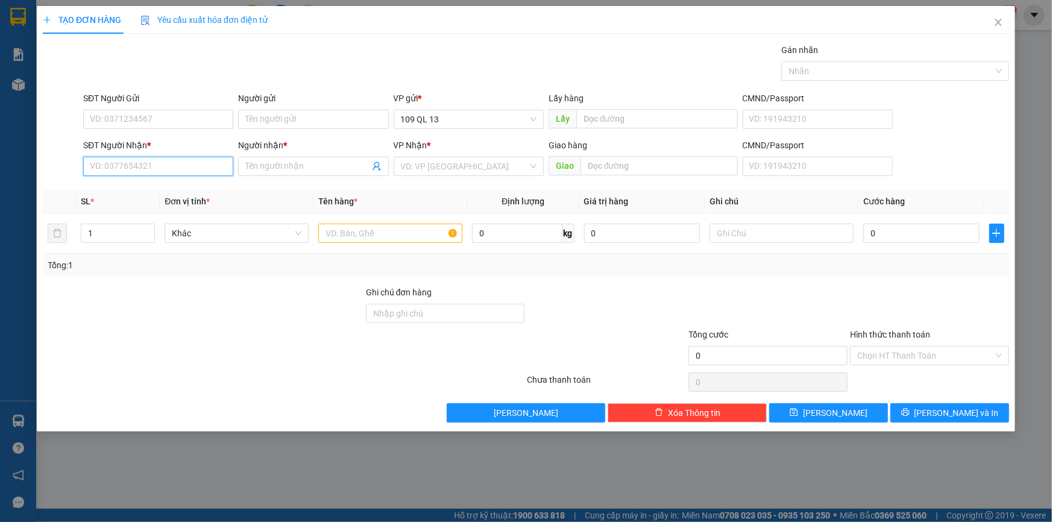
click at [198, 168] on input "SĐT Người Nhận *" at bounding box center [158, 166] width 150 height 19
click at [389, 235] on input "text" at bounding box center [390, 233] width 144 height 19
click at [115, 171] on input "SĐT Người Nhận *" at bounding box center [158, 166] width 150 height 19
click at [181, 181] on div "0399980543 - A HÙNG" at bounding box center [158, 190] width 150 height 19
type input "0399980543"
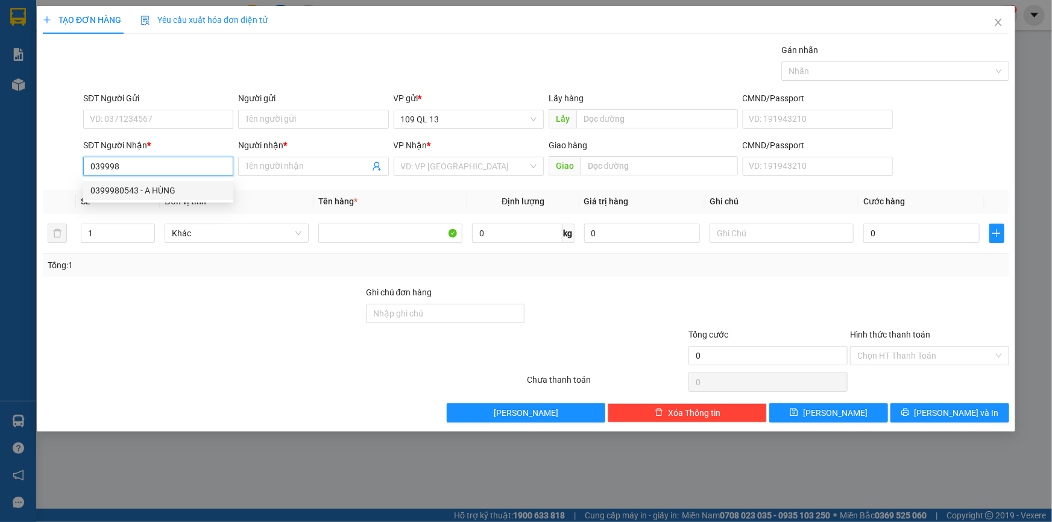
type input "A HÙNG"
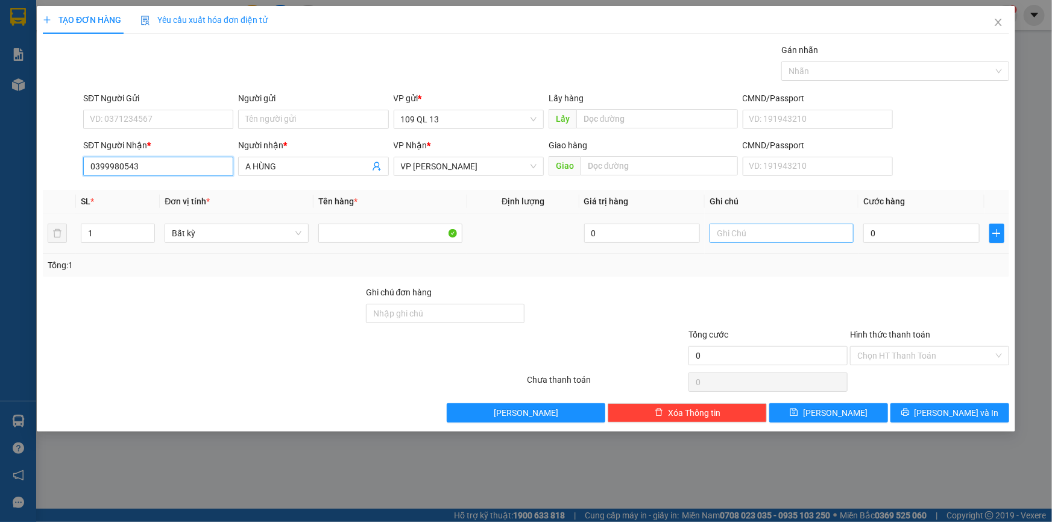
type input "0399980543"
click at [759, 228] on input "text" at bounding box center [782, 233] width 144 height 19
type input "1 TX ĐL"
click at [886, 239] on input "0" at bounding box center [922, 233] width 116 height 19
type input "7"
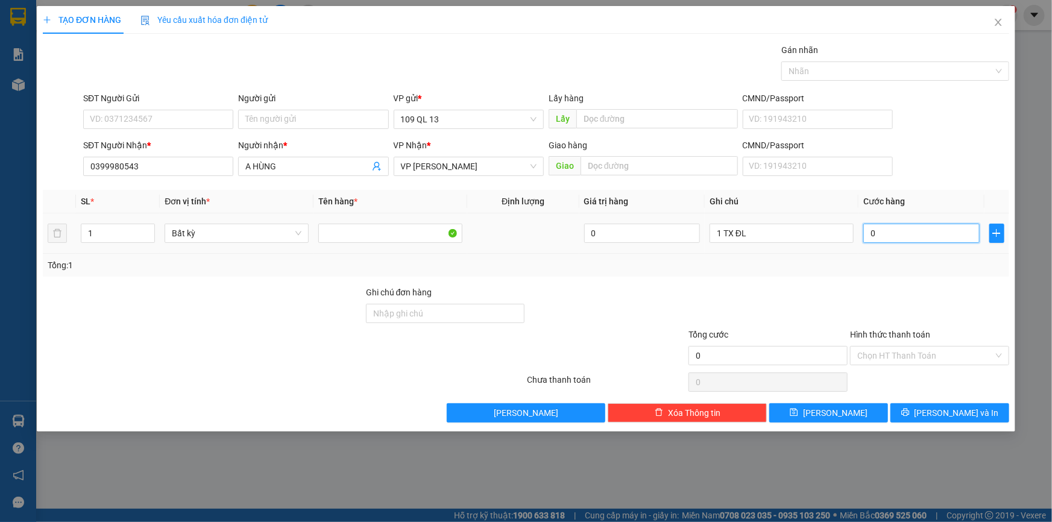
type input "7"
type input "70"
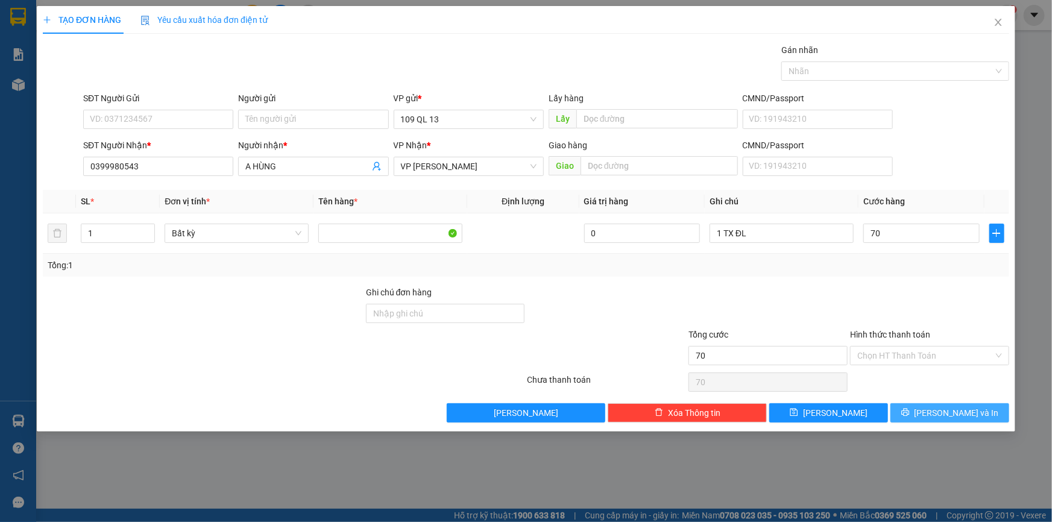
type input "70.000"
click at [977, 408] on button "[PERSON_NAME] và In" at bounding box center [950, 412] width 119 height 19
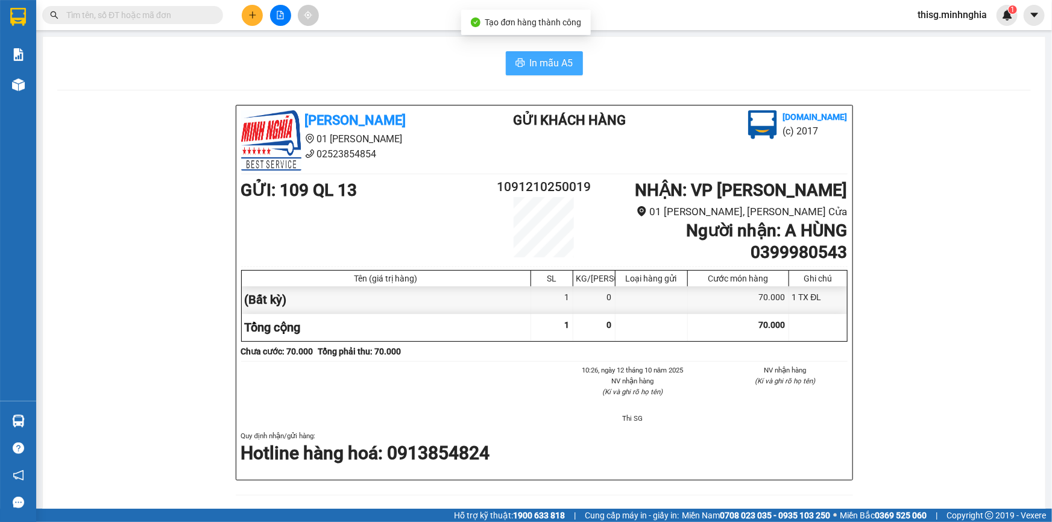
click at [524, 63] on button "In mẫu A5" at bounding box center [544, 63] width 77 height 24
click at [243, 17] on button at bounding box center [252, 15] width 21 height 21
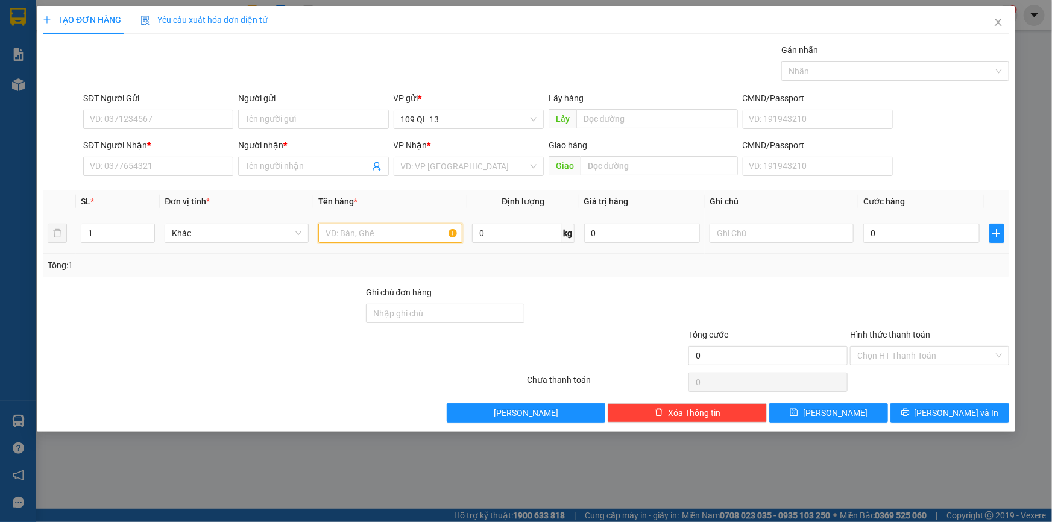
click at [392, 233] on input "text" at bounding box center [390, 233] width 144 height 19
drag, startPoint x: 748, startPoint y: 232, endPoint x: 754, endPoint y: 185, distance: 47.4
click at [749, 227] on input "text" at bounding box center [782, 233] width 144 height 19
type input "1 TX ĐL"
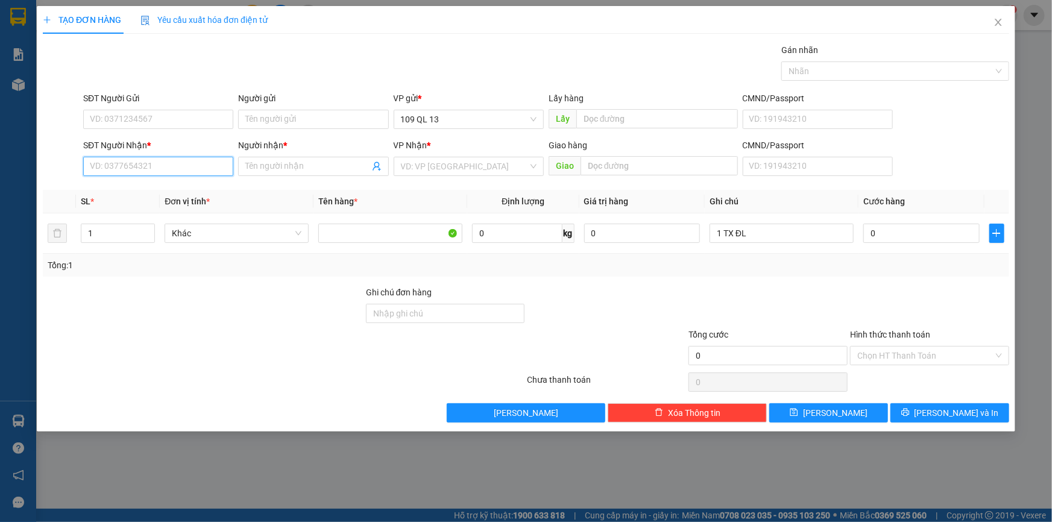
click at [130, 159] on input "SĐT Người Nhận *" at bounding box center [158, 166] width 150 height 19
click at [137, 185] on div "0785542345 - [GEOGRAPHIC_DATA]" at bounding box center [158, 190] width 136 height 13
type input "0785542345"
type input "MỸ UYÊN"
type input "0785542345"
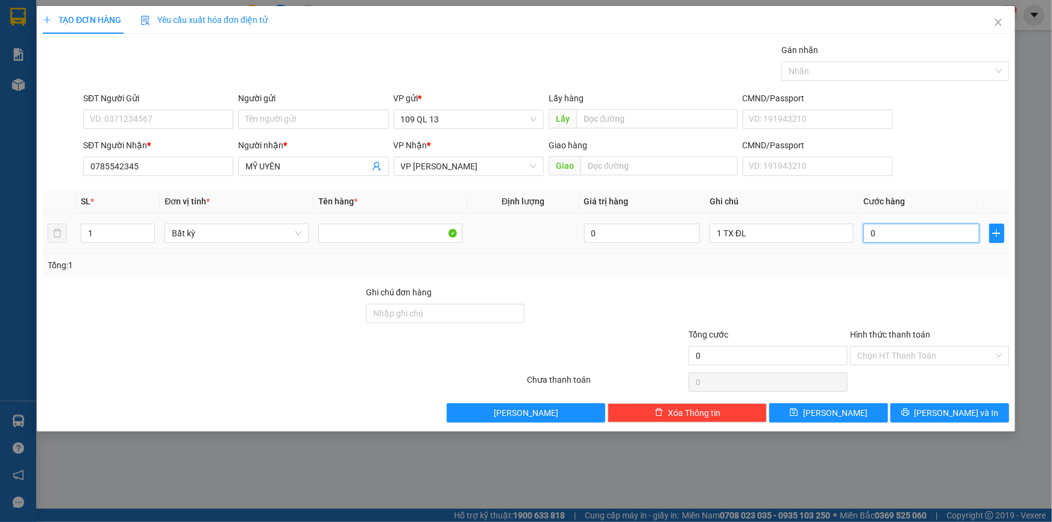
click at [931, 239] on input "0" at bounding box center [922, 233] width 116 height 19
type input "8"
type input "80"
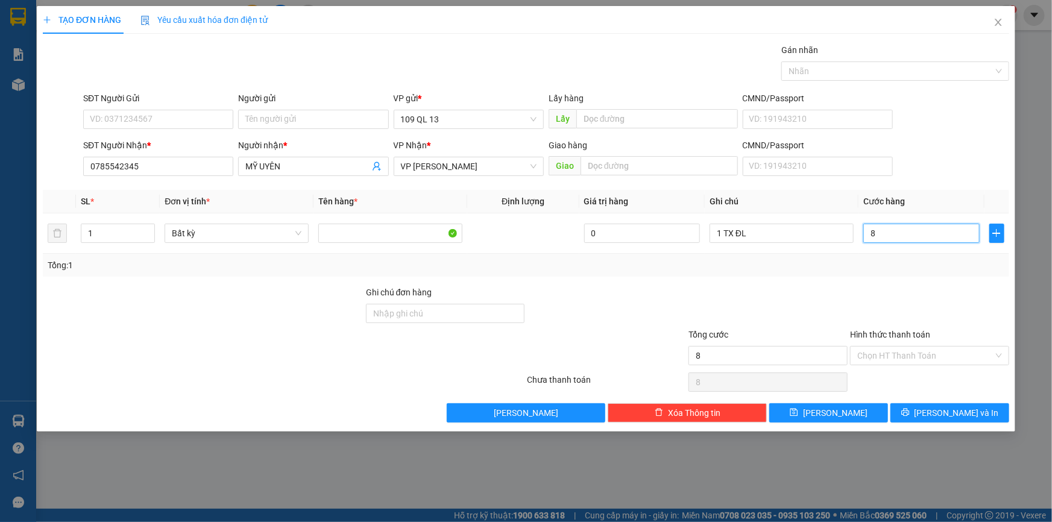
type input "80"
type input "80.000"
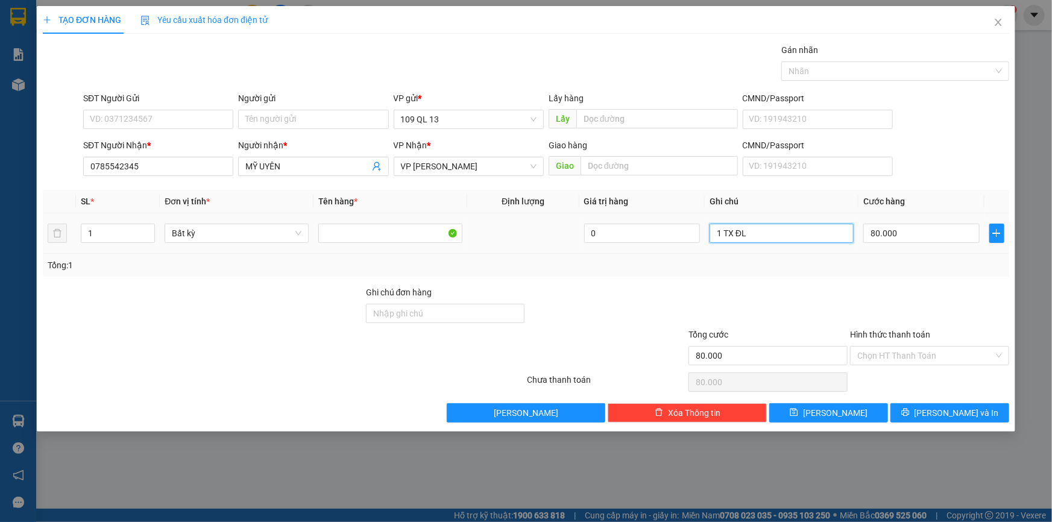
click at [806, 229] on input "1 TX ĐL" at bounding box center [782, 233] width 144 height 19
type input "1 TX CÁ CẢNH"
click at [911, 357] on input "Hình thức thanh toán" at bounding box center [926, 356] width 136 height 18
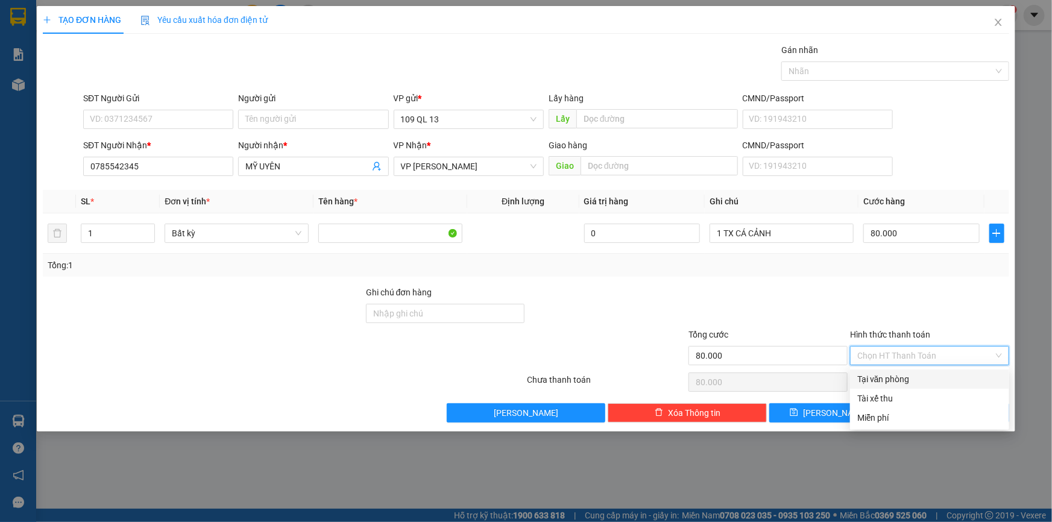
click at [907, 379] on div "Tại văn phòng" at bounding box center [930, 379] width 145 height 13
type input "0"
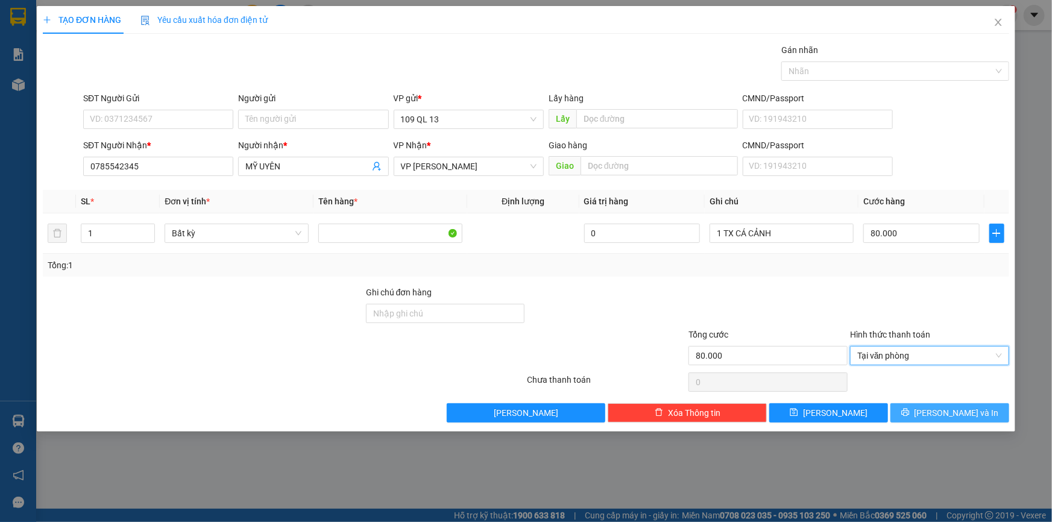
click at [960, 419] on button "[PERSON_NAME] và In" at bounding box center [950, 412] width 119 height 19
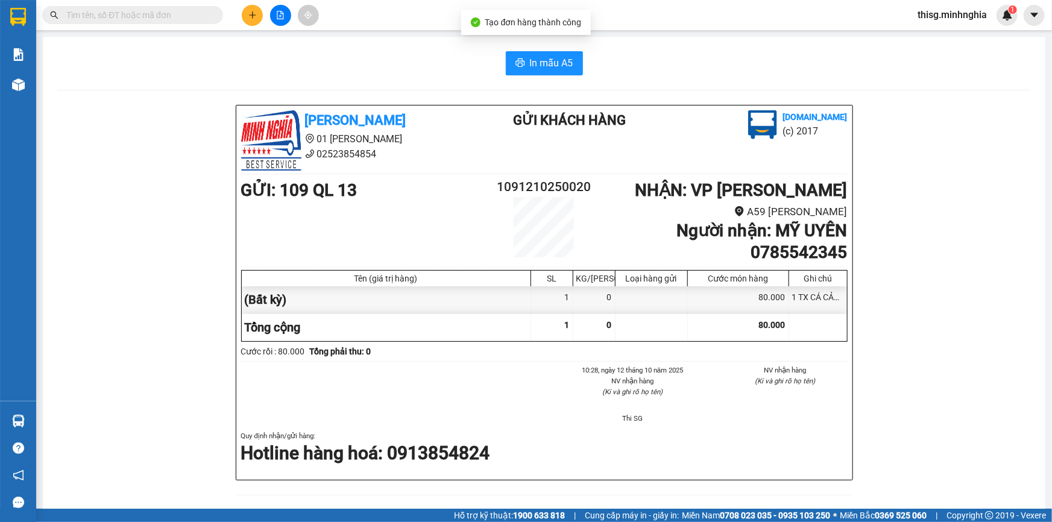
click at [540, 49] on div "In mẫu A5 [PERSON_NAME] 01 Đinh Tiên Hoàng 02523854854 Gửi khách hàng [DOMAIN_N…" at bounding box center [544, 494] width 1003 height 914
click at [541, 55] on span "In mẫu A5" at bounding box center [551, 62] width 43 height 15
click at [247, 16] on button at bounding box center [252, 15] width 21 height 21
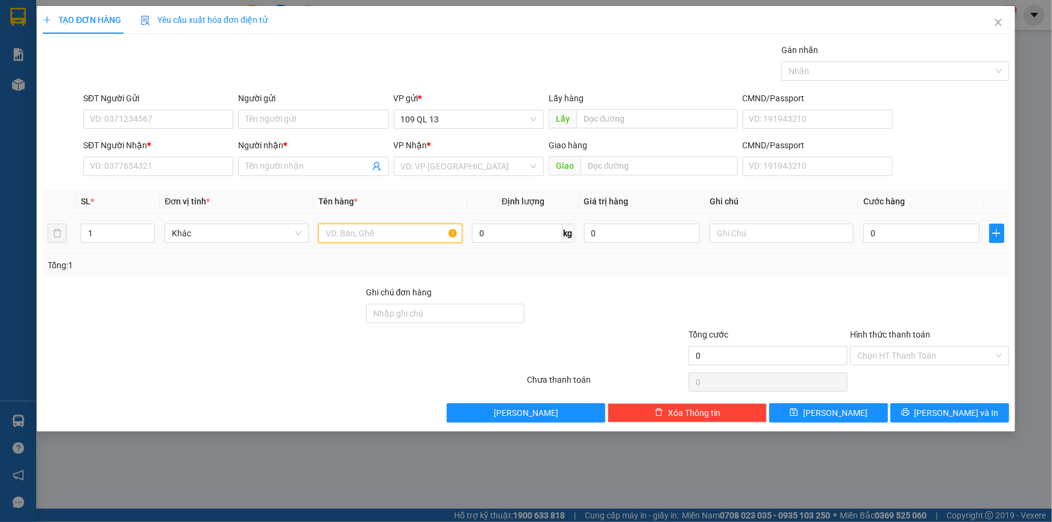
click at [417, 235] on input "text" at bounding box center [390, 233] width 144 height 19
click at [762, 233] on input "text" at bounding box center [782, 233] width 144 height 19
type input "1 CỤC ĐEN ĐL"
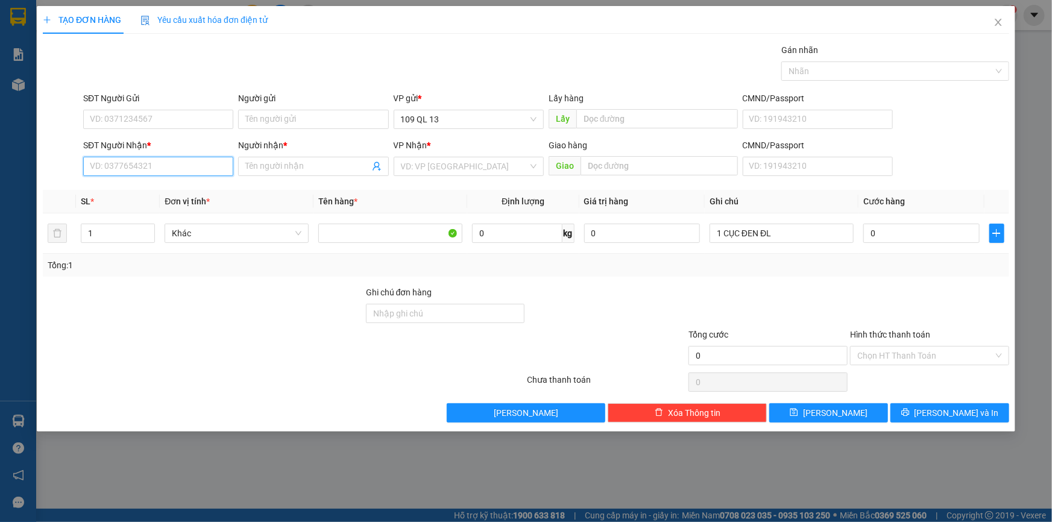
click at [127, 171] on input "SĐT Người Nhận *" at bounding box center [158, 166] width 150 height 19
type input "0569617043"
click at [157, 191] on div "0569617043 - TUẤN" at bounding box center [158, 190] width 136 height 13
type input "TUẤN"
type input "0569617043"
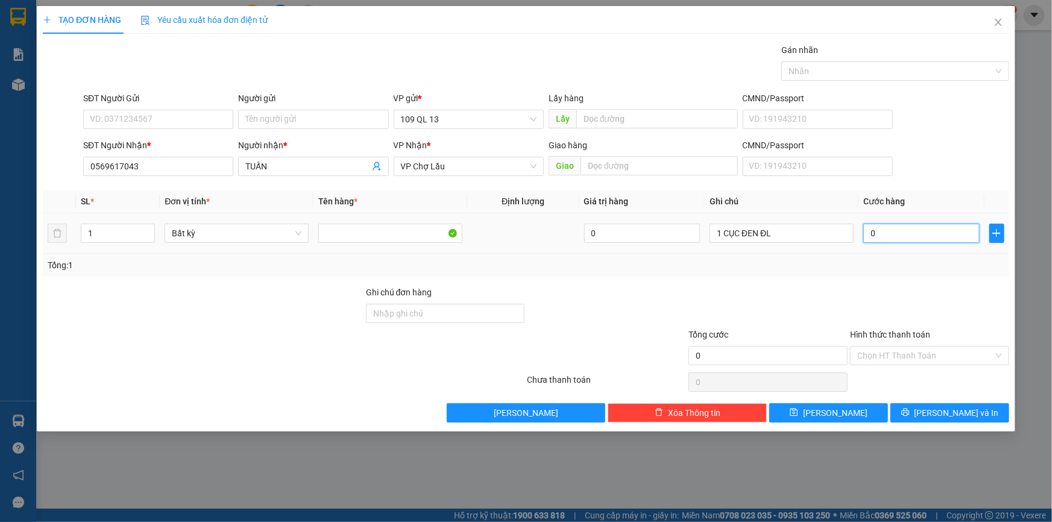
click at [923, 234] on input "0" at bounding box center [922, 233] width 116 height 19
type input "5"
type input "50"
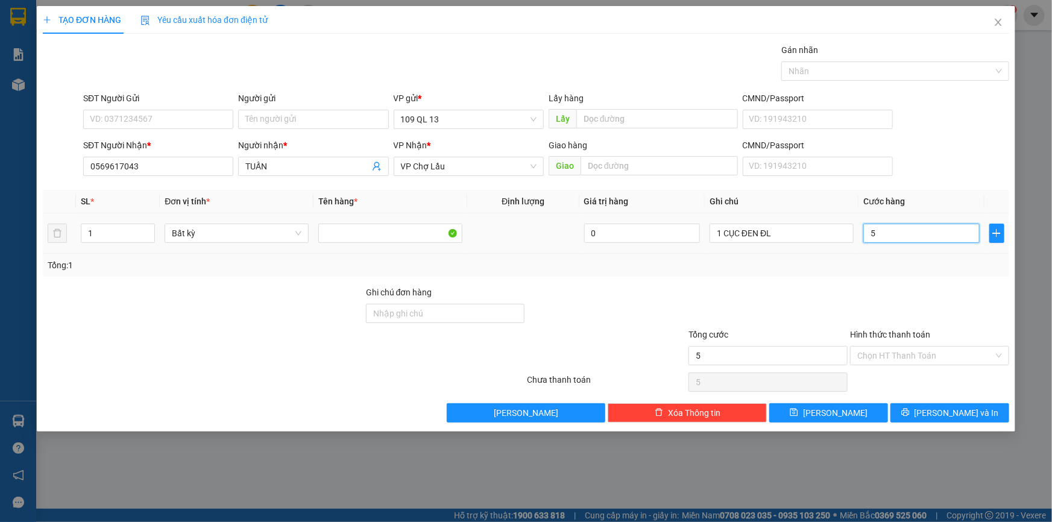
type input "50"
click at [964, 416] on span "[PERSON_NAME] và In" at bounding box center [957, 413] width 84 height 13
type input "50.000"
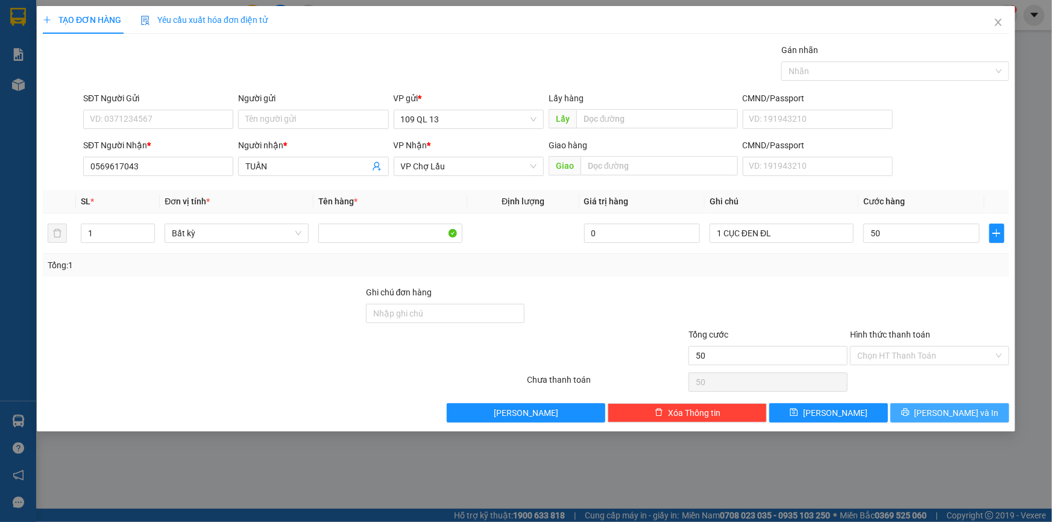
type input "50.000"
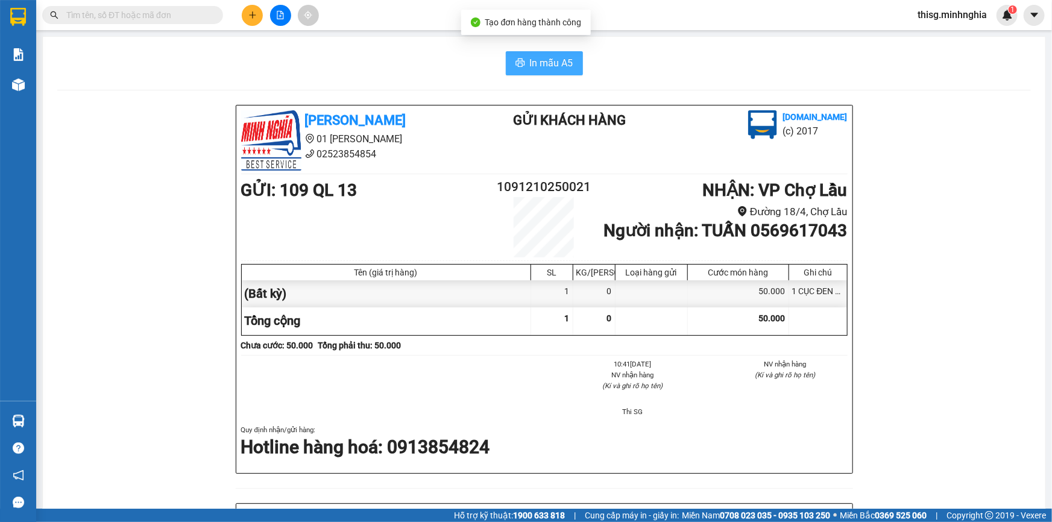
click at [536, 63] on span "In mẫu A5" at bounding box center [551, 62] width 43 height 15
click at [543, 63] on span "In mẫu A5" at bounding box center [551, 62] width 43 height 15
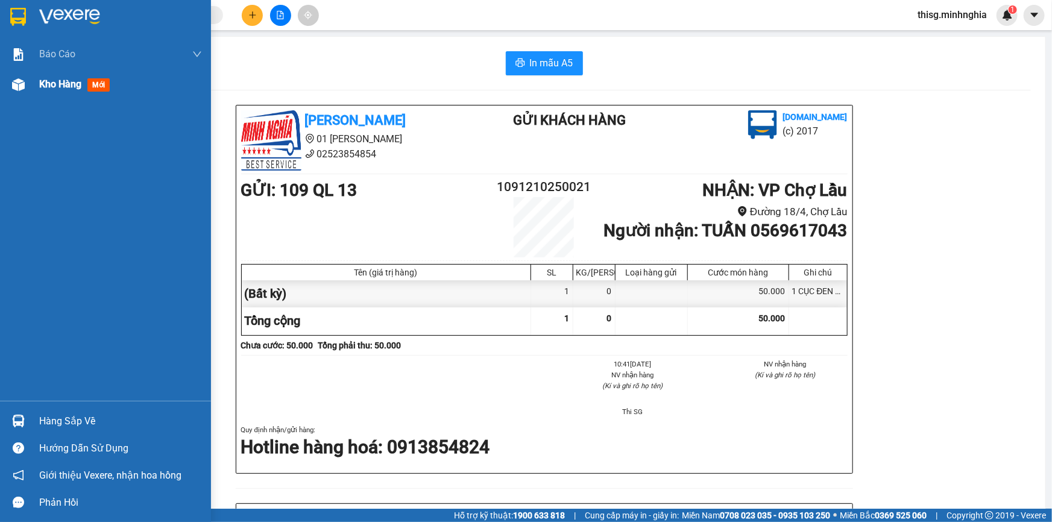
click at [34, 87] on div "Kho hàng mới" at bounding box center [105, 84] width 211 height 30
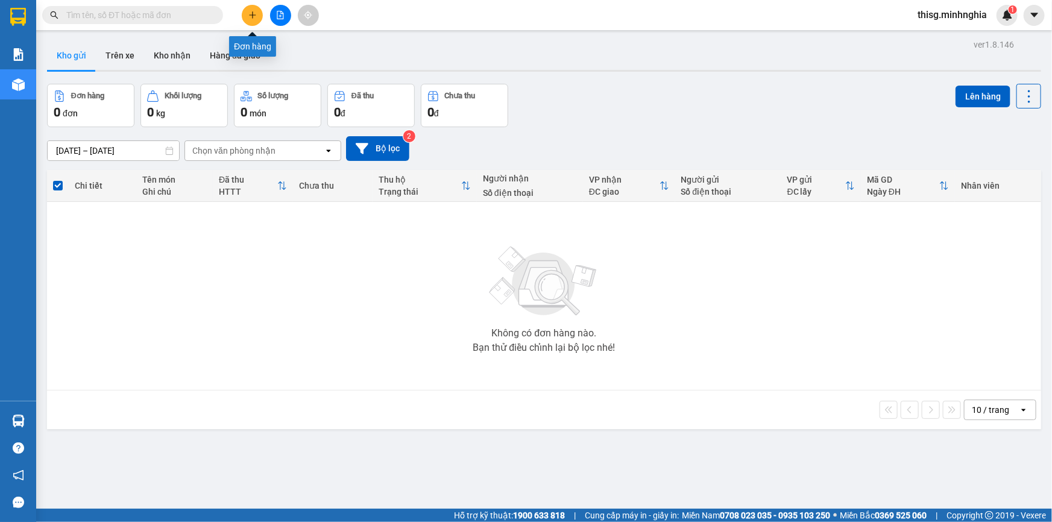
click at [254, 14] on icon "plus" at bounding box center [252, 15] width 8 height 8
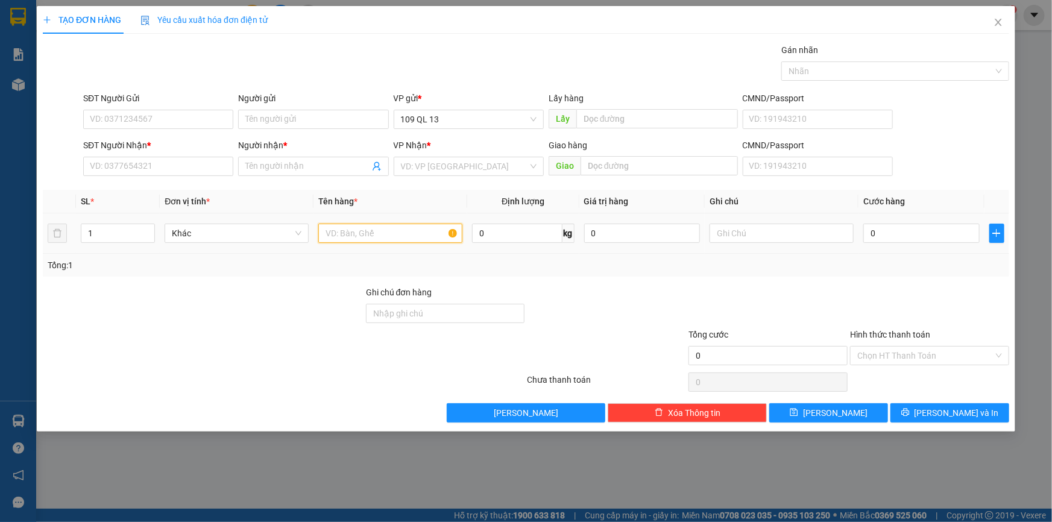
click at [399, 236] on input "text" at bounding box center [390, 233] width 144 height 19
drag, startPoint x: 728, startPoint y: 236, endPoint x: 734, endPoint y: 232, distance: 7.7
click at [730, 235] on input "text" at bounding box center [782, 233] width 144 height 19
type input "1 TX QA"
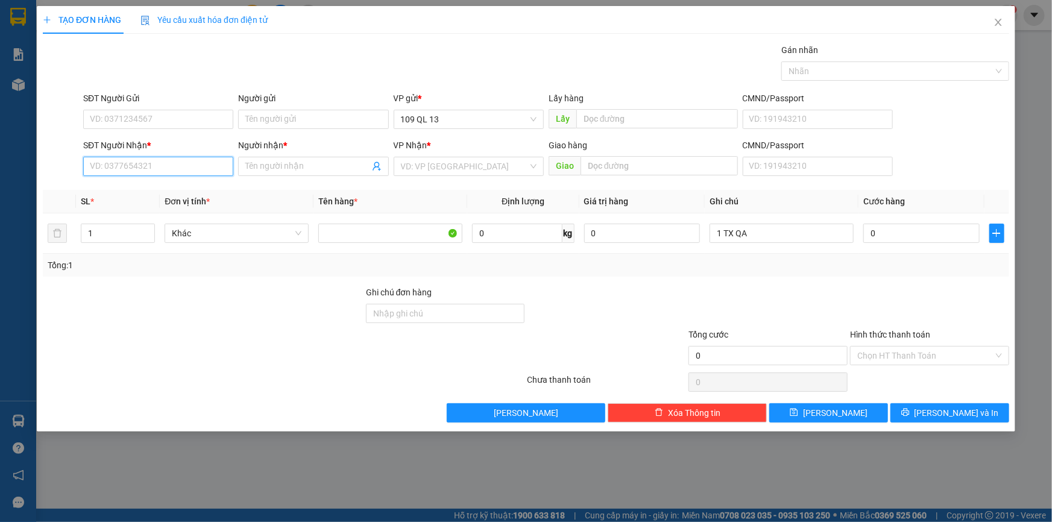
click at [109, 166] on input "SĐT Người Nhận *" at bounding box center [158, 166] width 150 height 19
click at [98, 171] on input "034279744" at bounding box center [158, 166] width 150 height 19
type input "0394279744"
click at [223, 179] on div "0394279744 0394279744 - DIỄM" at bounding box center [158, 191] width 150 height 24
click at [188, 169] on input "0394279744" at bounding box center [158, 166] width 150 height 19
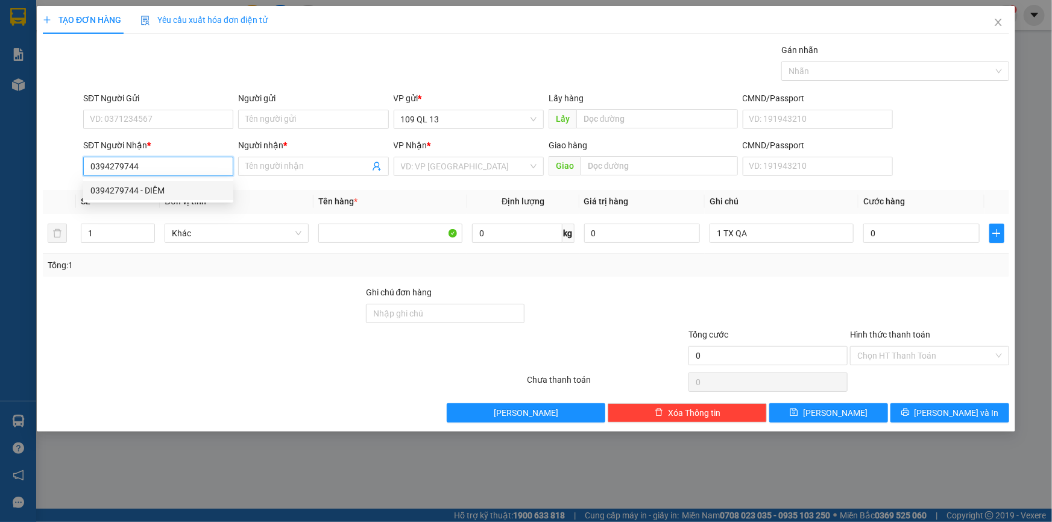
click at [187, 193] on div "0394279744 - DIỄM" at bounding box center [158, 190] width 136 height 13
type input "DIỄM"
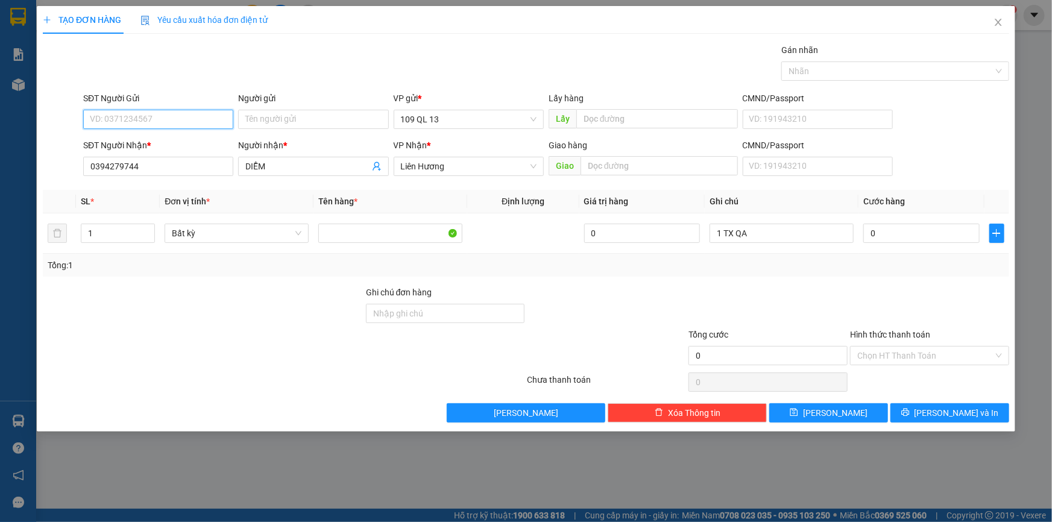
click at [176, 113] on input "SĐT Người Gửi" at bounding box center [158, 119] width 150 height 19
type input "0388674393"
click at [896, 235] on input "0" at bounding box center [922, 233] width 116 height 19
type input "3"
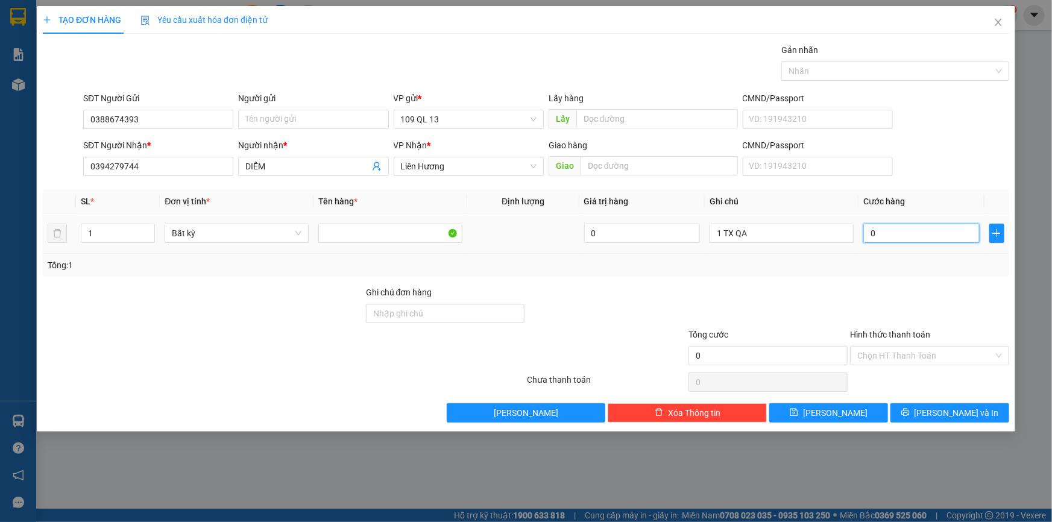
type input "3"
type input "30"
click at [925, 356] on input "Hình thức thanh toán" at bounding box center [926, 356] width 136 height 18
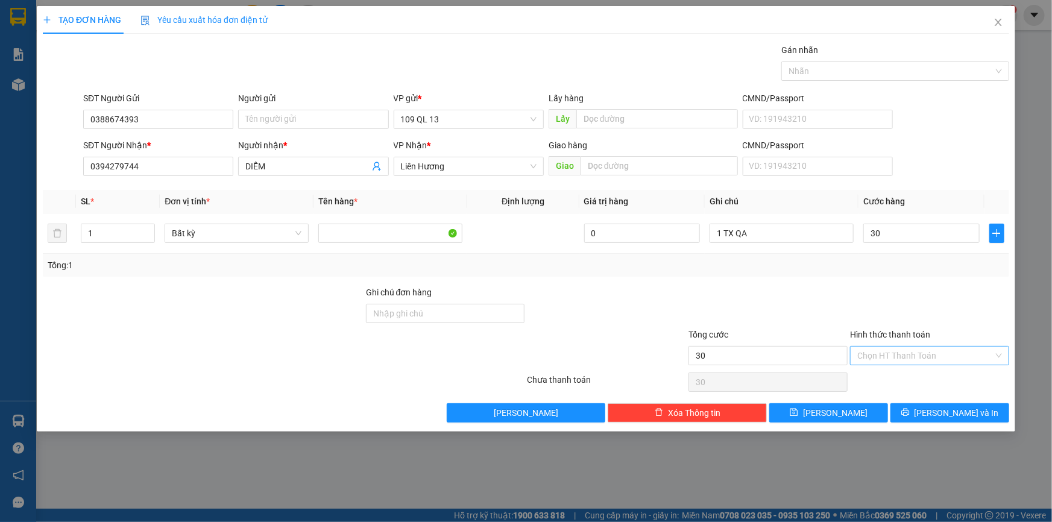
type input "30.000"
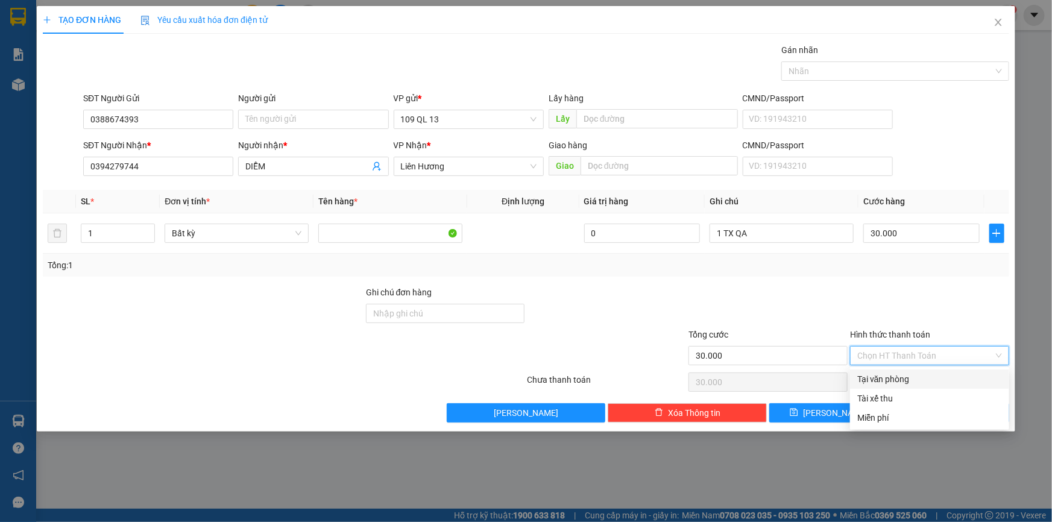
click at [929, 376] on div "Tại văn phòng" at bounding box center [930, 379] width 145 height 13
type input "0"
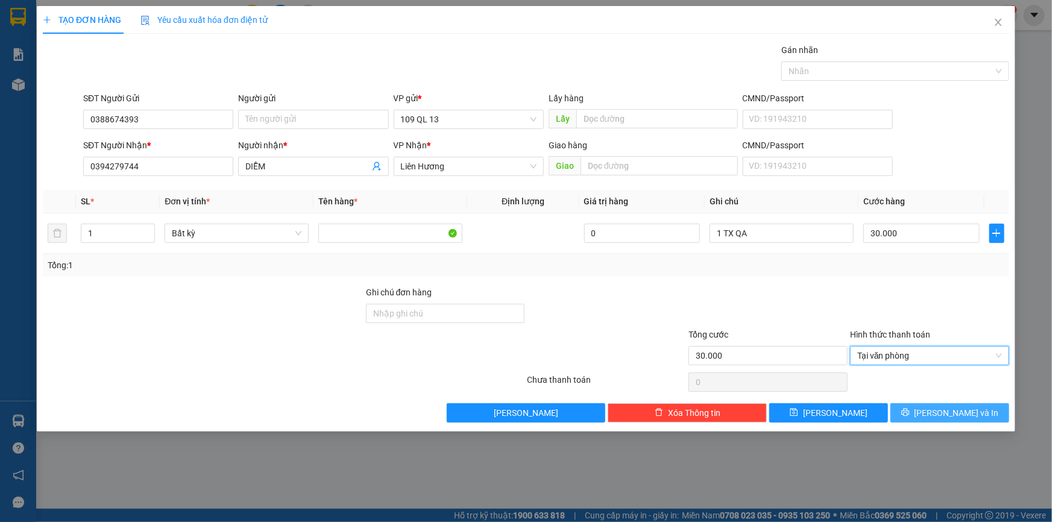
click at [954, 407] on span "[PERSON_NAME] và In" at bounding box center [957, 413] width 84 height 13
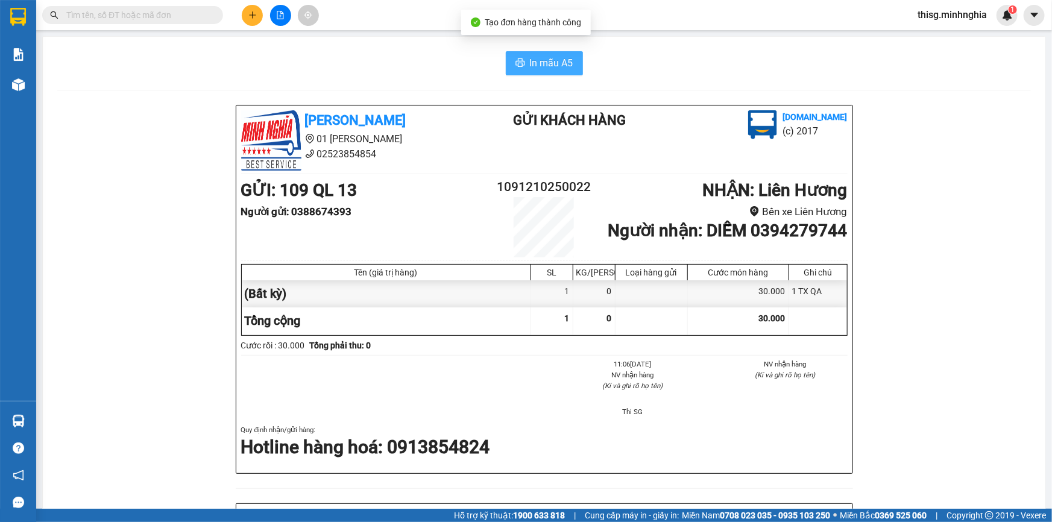
click at [525, 54] on button "In mẫu A5" at bounding box center [544, 63] width 77 height 24
click at [457, 33] on main "In mẫu A5 [PERSON_NAME] 01 Đinh Tiên Hoàng 02523854854 Gửi khách hàng [DOMAIN_N…" at bounding box center [526, 254] width 1052 height 509
click at [256, 22] on button at bounding box center [252, 15] width 21 height 21
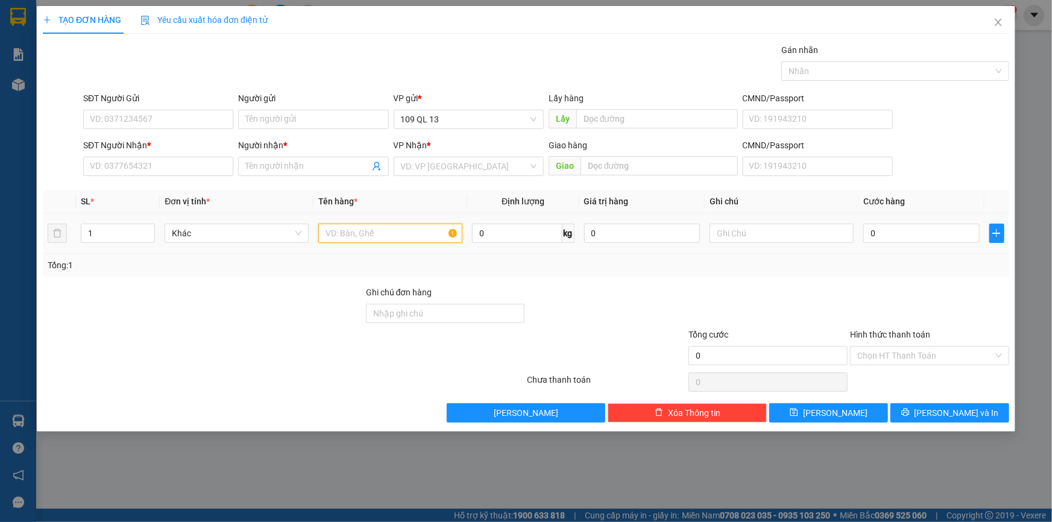
click at [387, 224] on input "text" at bounding box center [390, 233] width 144 height 19
click at [784, 231] on input "text" at bounding box center [782, 233] width 144 height 19
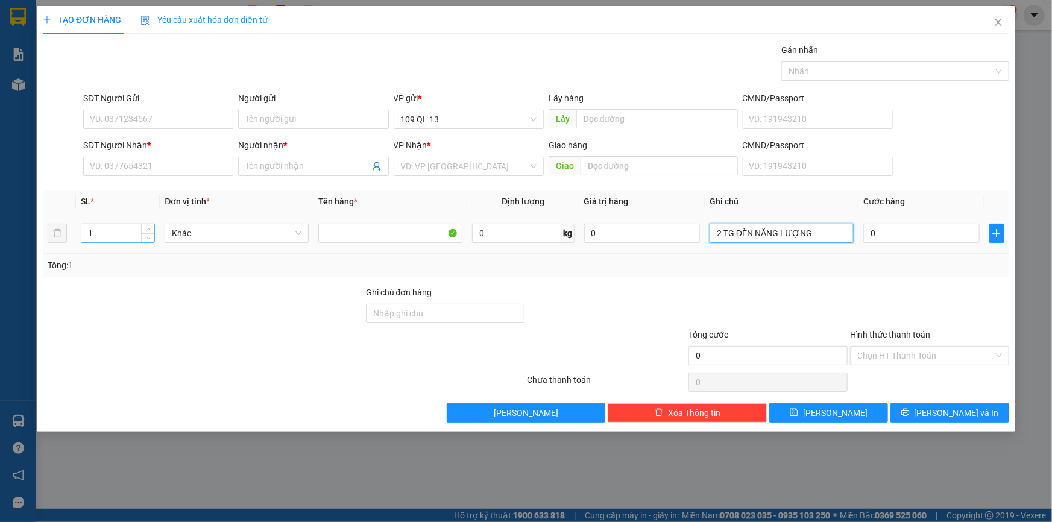
type input "2 TG ĐÈN NĂNG LƯỢNG"
click at [124, 225] on input "1" at bounding box center [117, 233] width 73 height 18
type input "2"
click at [179, 174] on input "SĐT Người Nhận *" at bounding box center [158, 166] width 150 height 19
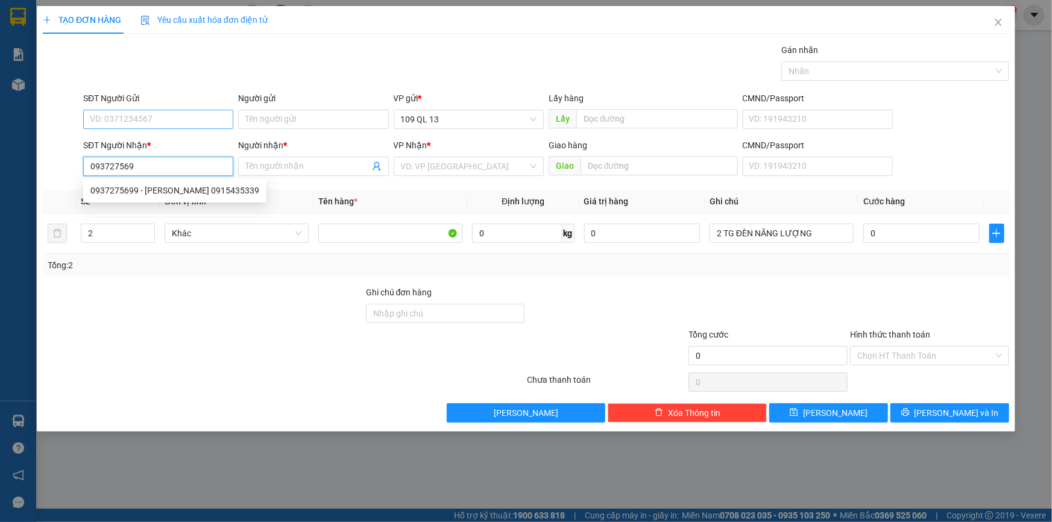
type input "0937275699"
click at [187, 193] on div "0937275699 - [PERSON_NAME] 0915435339" at bounding box center [174, 190] width 169 height 13
type input "[PERSON_NAME] 0915435339"
type input "0937275699"
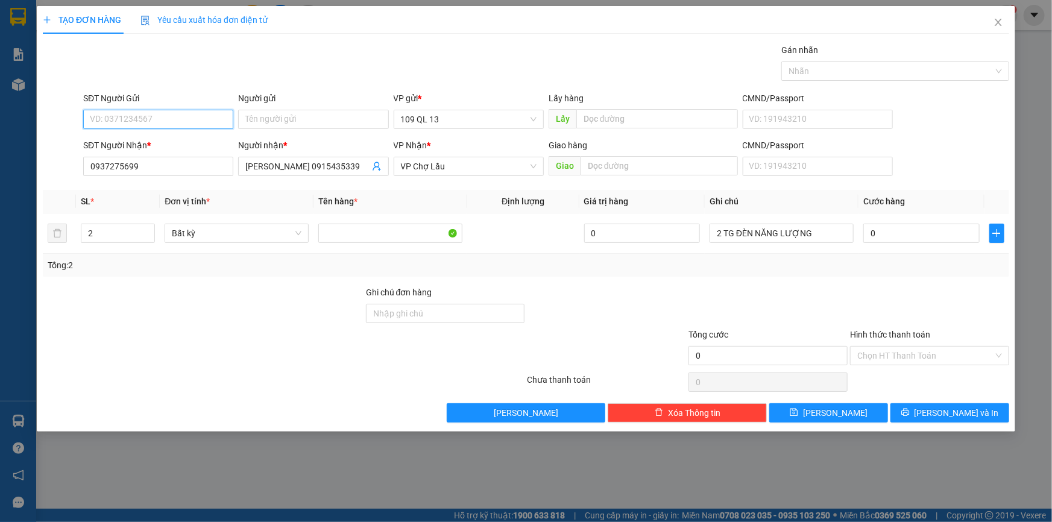
click at [183, 113] on input "SĐT Người Gửi" at bounding box center [158, 119] width 150 height 19
click at [184, 135] on div "0964418255 - MINH" at bounding box center [158, 143] width 150 height 19
type input "0964418255"
type input "MINH"
type input "0964418255"
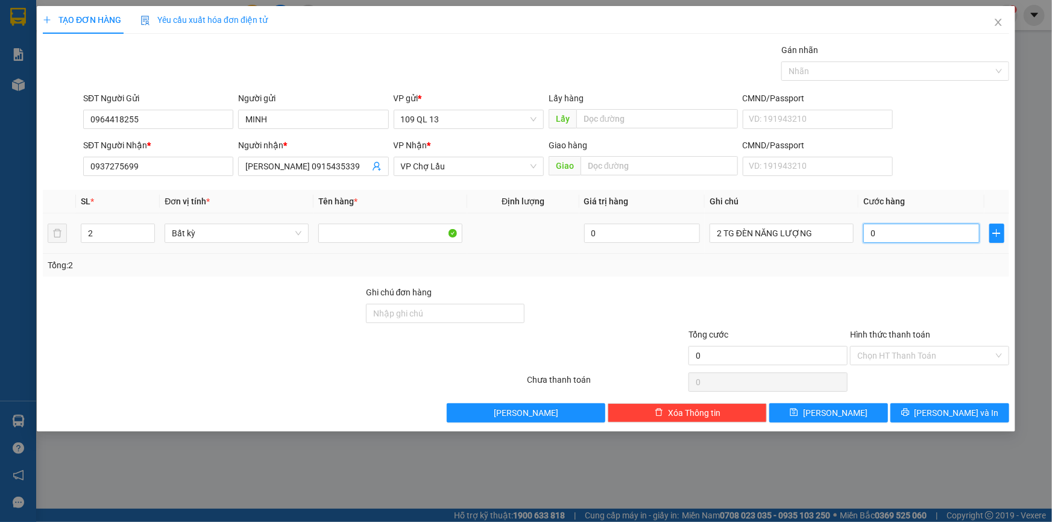
click at [929, 238] on input "0" at bounding box center [922, 233] width 116 height 19
type input "1"
type input "14"
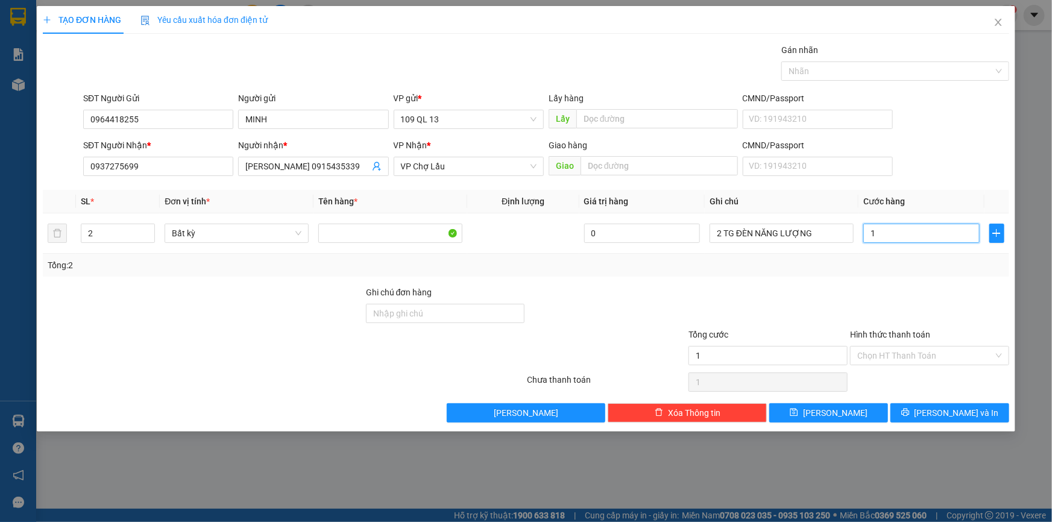
type input "14"
type input "140"
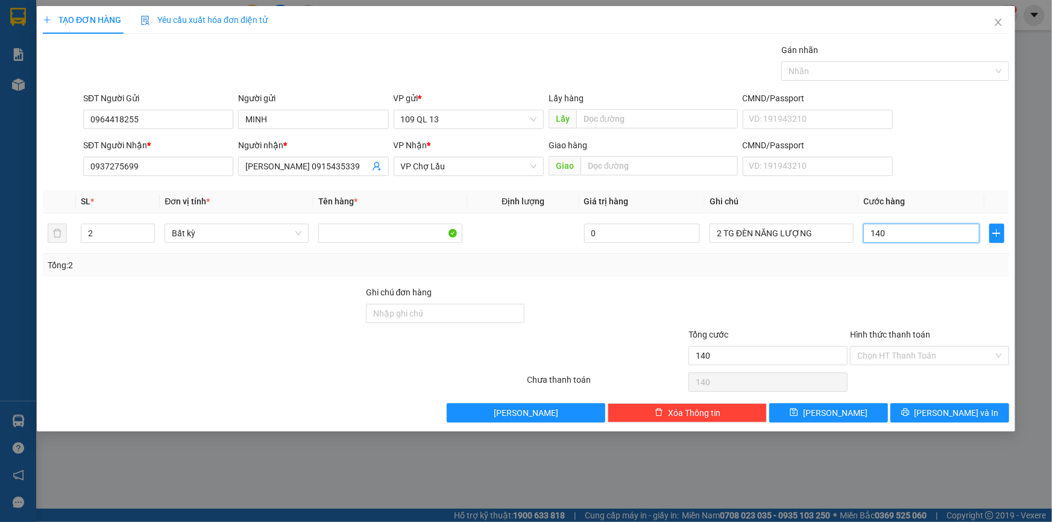
type input "14"
type input "1"
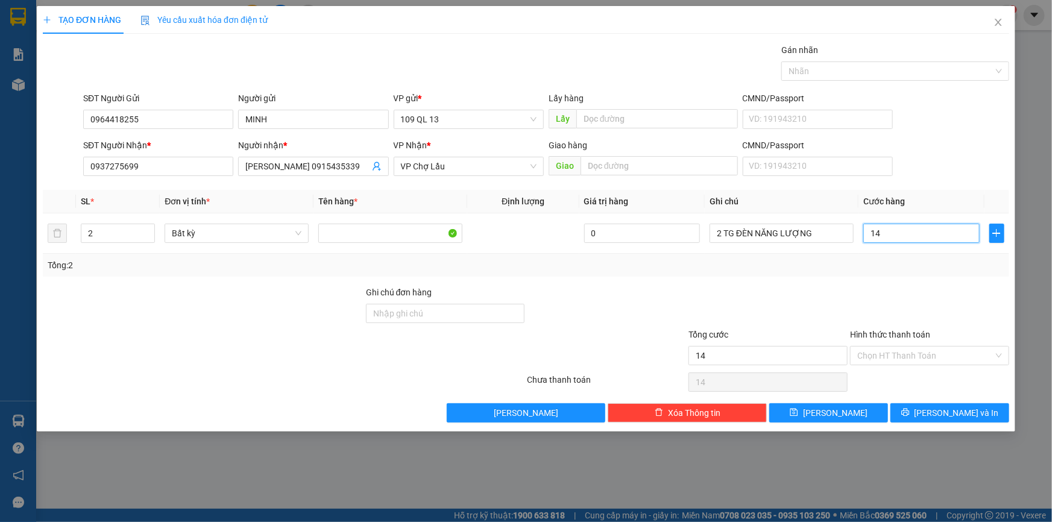
type input "1"
type input "0"
type input "01"
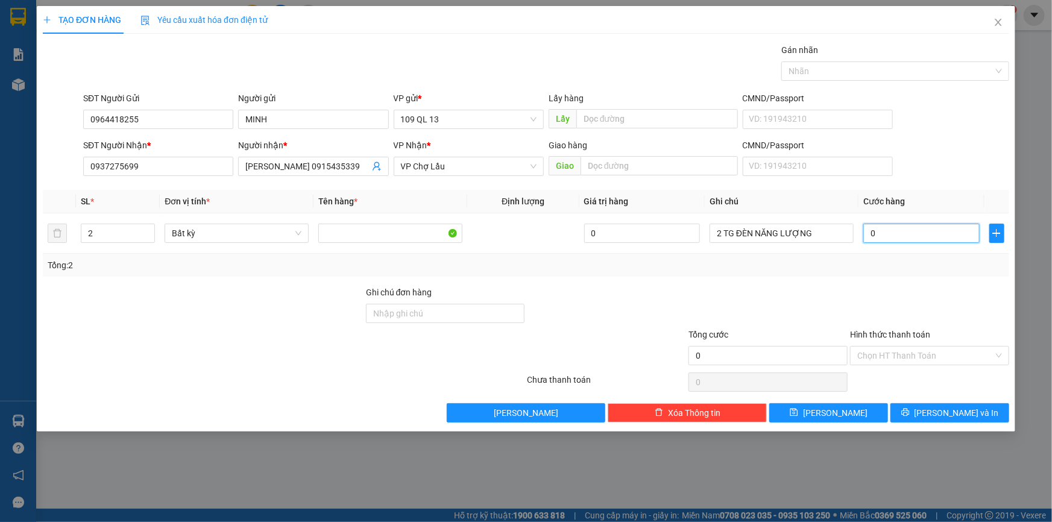
type input "1"
type input "016"
type input "16"
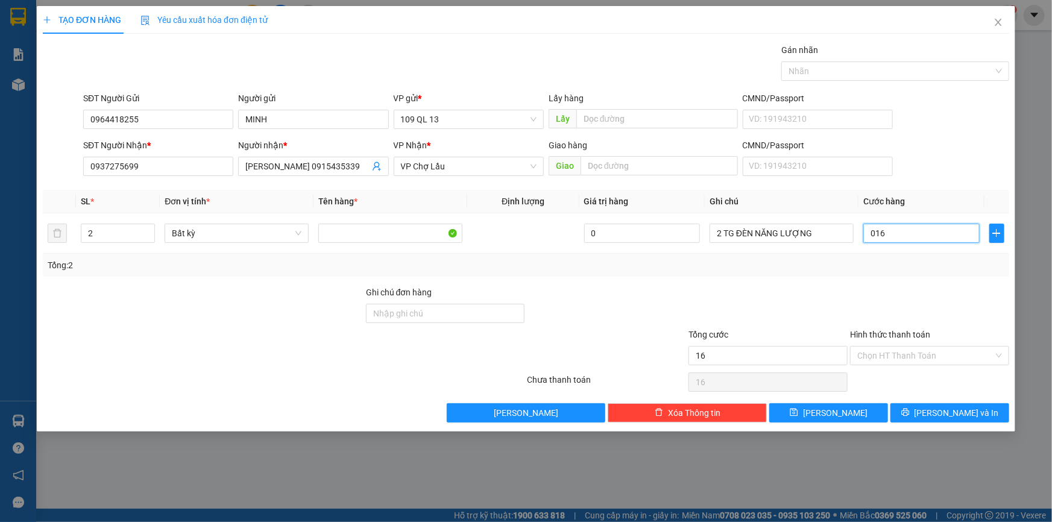
type input "0.160"
type input "160"
click at [976, 356] on input "Hình thức thanh toán" at bounding box center [926, 356] width 136 height 18
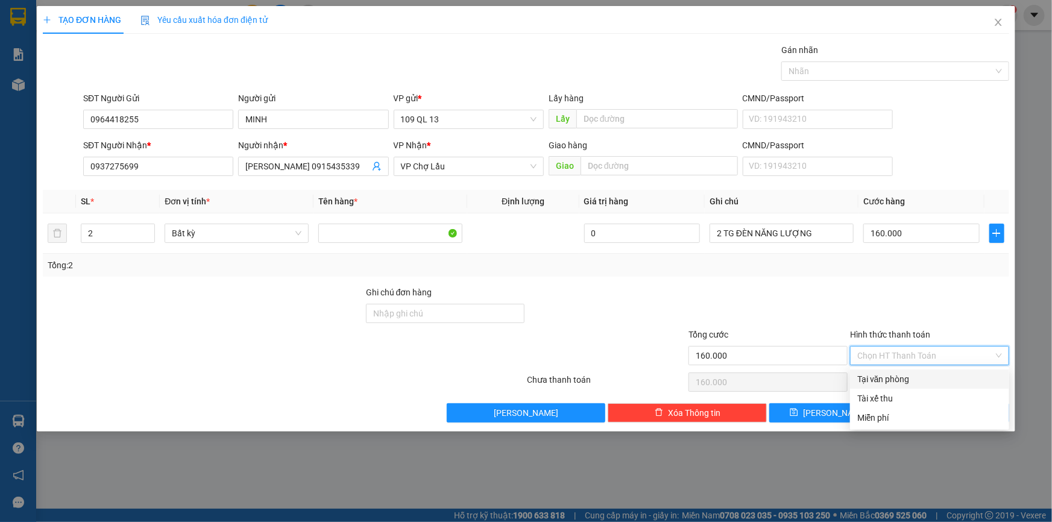
click at [937, 294] on div at bounding box center [930, 307] width 162 height 42
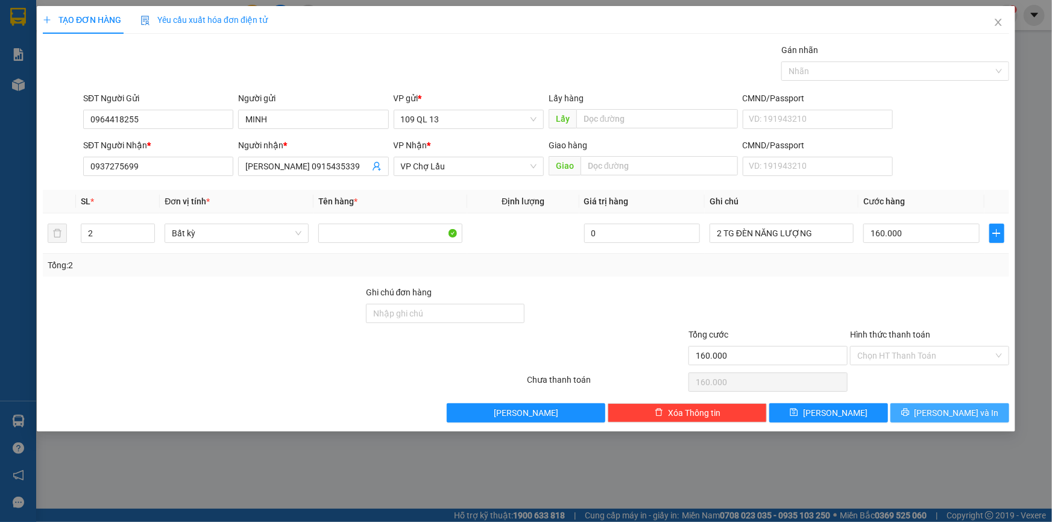
click at [965, 410] on span "[PERSON_NAME] và In" at bounding box center [957, 413] width 84 height 13
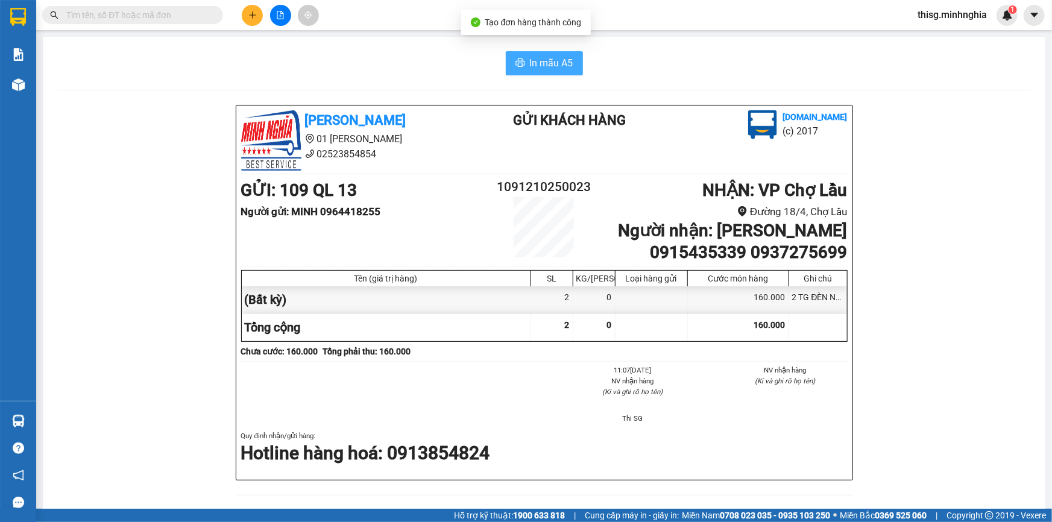
click at [545, 57] on span "In mẫu A5" at bounding box center [551, 62] width 43 height 15
click at [277, 19] on icon "file-add" at bounding box center [280, 15] width 7 height 8
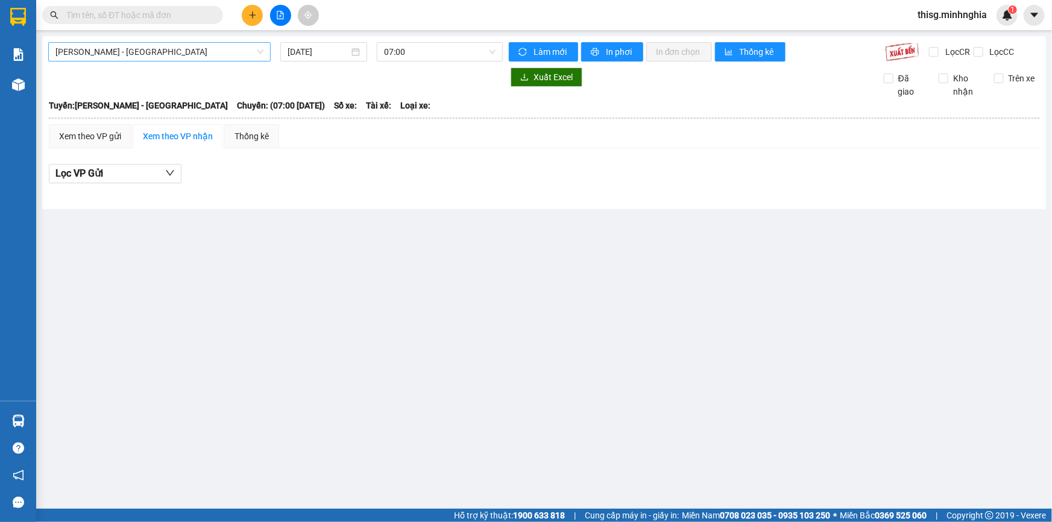
click at [199, 48] on span "[PERSON_NAME] - [GEOGRAPHIC_DATA]" at bounding box center [159, 52] width 208 height 18
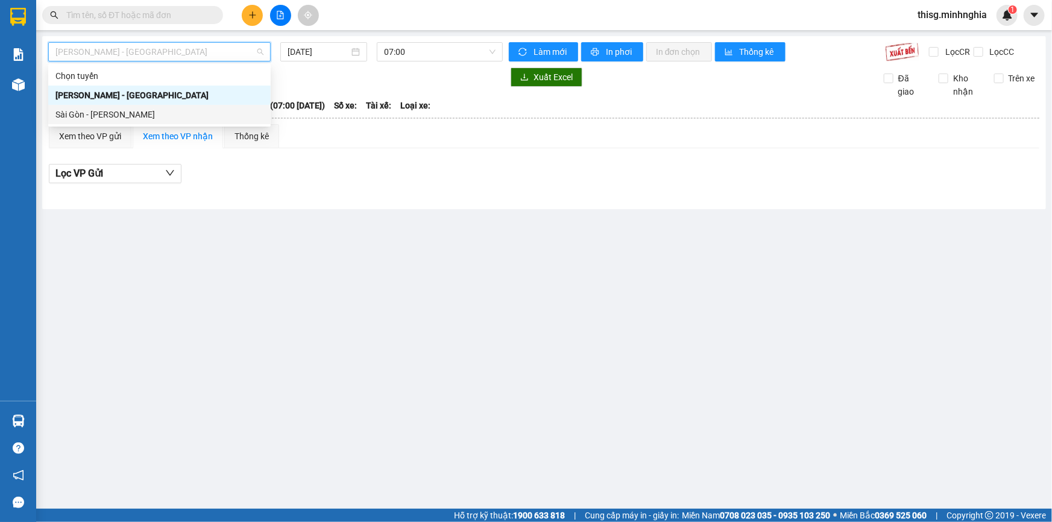
click at [151, 113] on div "Sài Gòn - [PERSON_NAME]" at bounding box center [159, 114] width 208 height 13
type input "[DATE]"
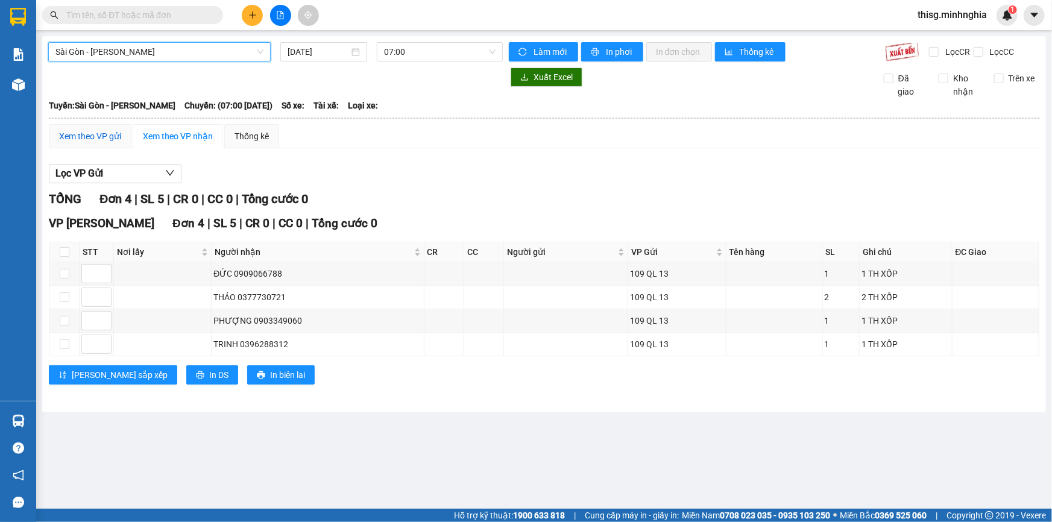
click at [110, 130] on div "Xem theo VP gửi" at bounding box center [90, 136] width 62 height 13
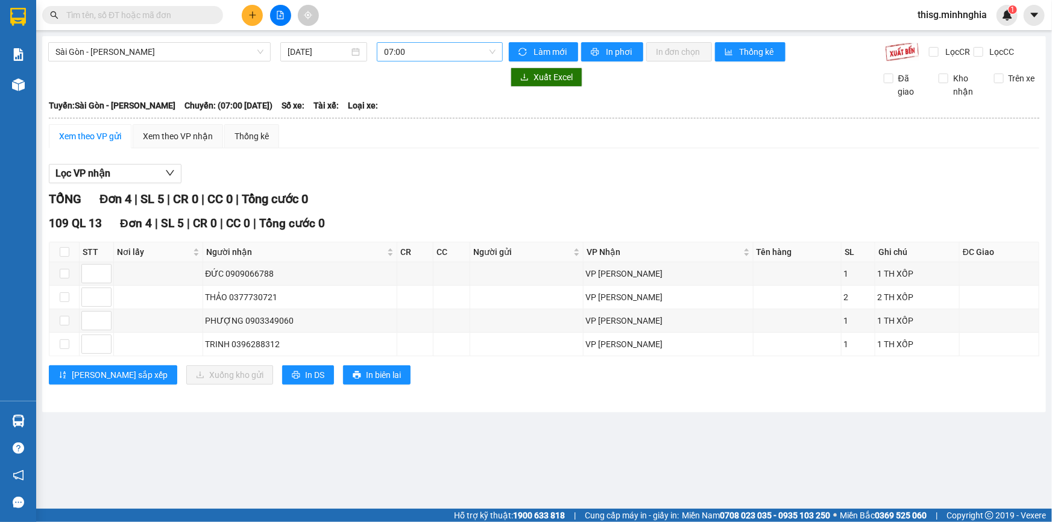
click at [462, 47] on span "07:00" at bounding box center [440, 52] width 112 height 18
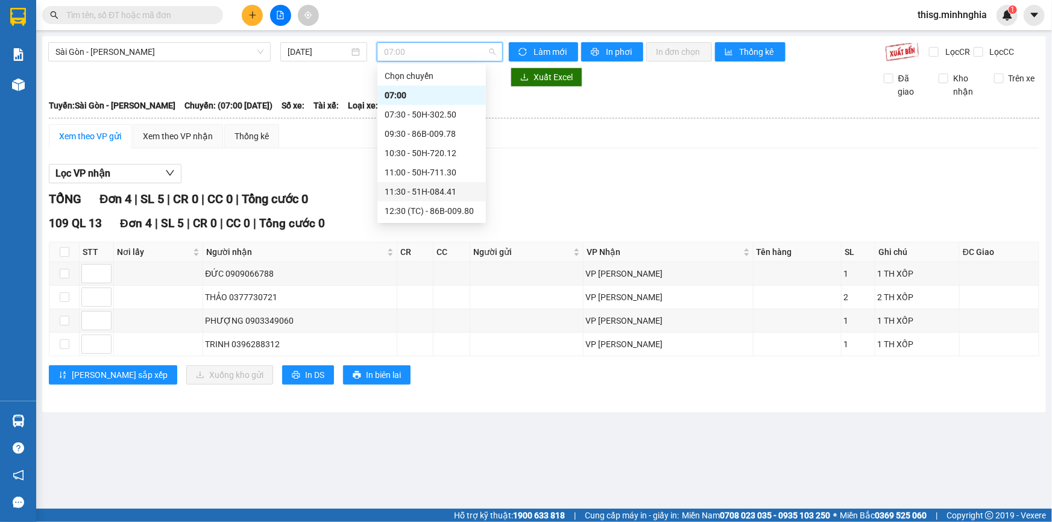
click at [422, 189] on div "11:30 - 51H-084.41" at bounding box center [432, 191] width 94 height 13
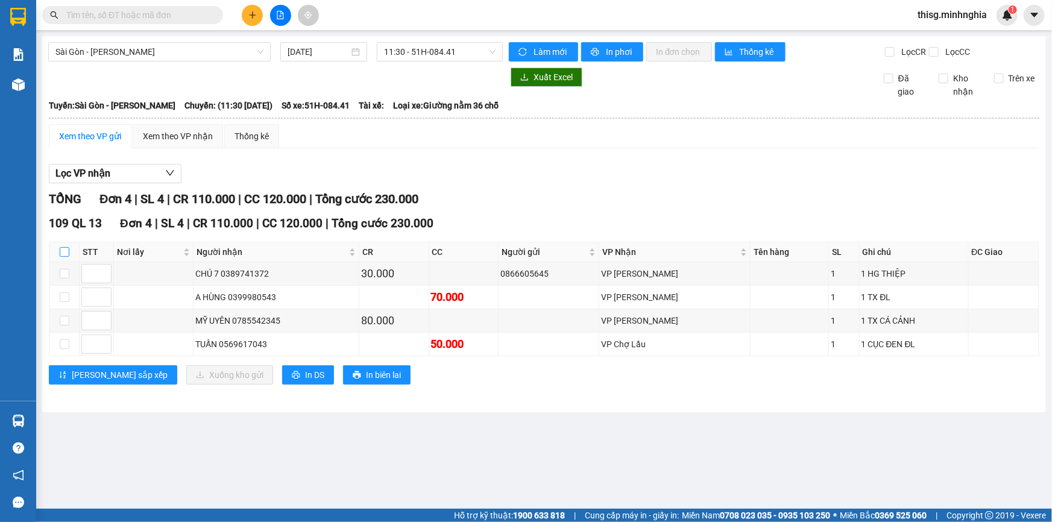
click at [63, 248] on input "checkbox" at bounding box center [65, 252] width 10 height 10
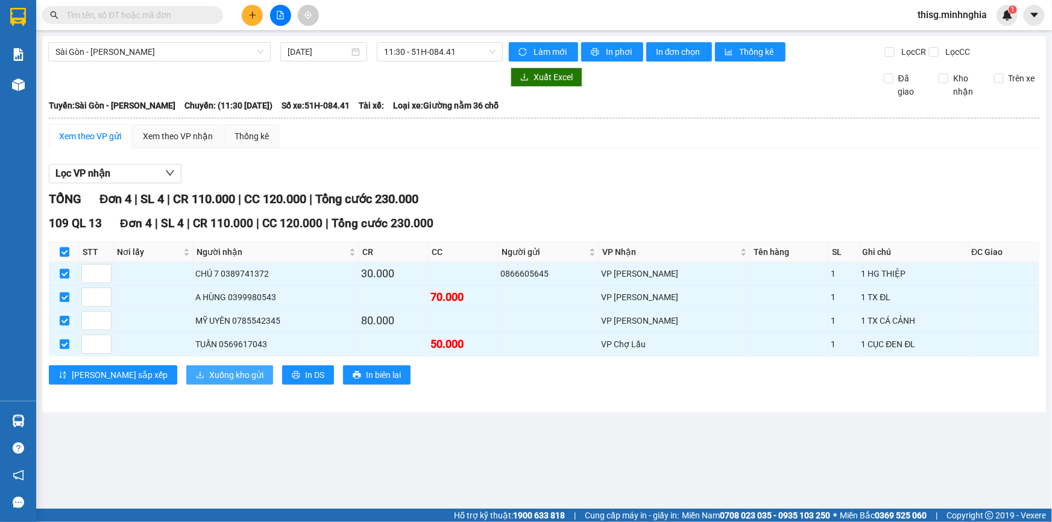
click at [209, 373] on span "Xuống kho gửi" at bounding box center [236, 375] width 54 height 13
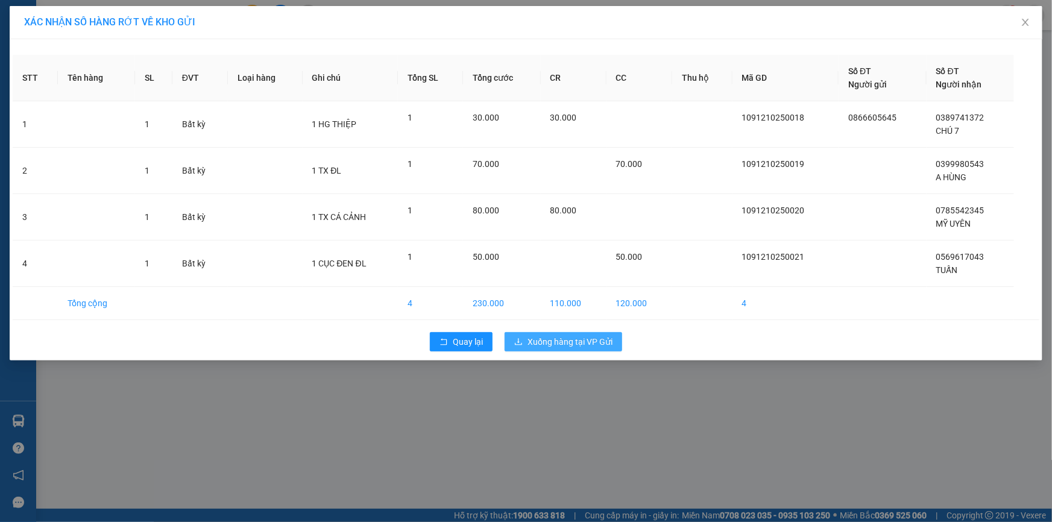
click at [573, 338] on span "Xuống hàng tại VP Gửi" at bounding box center [570, 341] width 85 height 13
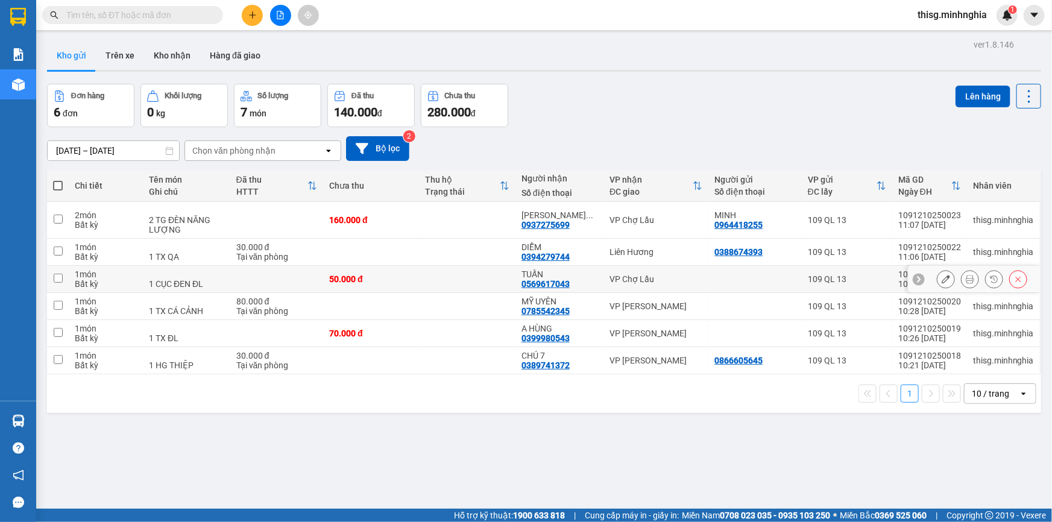
click at [59, 277] on input "checkbox" at bounding box center [58, 278] width 9 height 9
checkbox input "true"
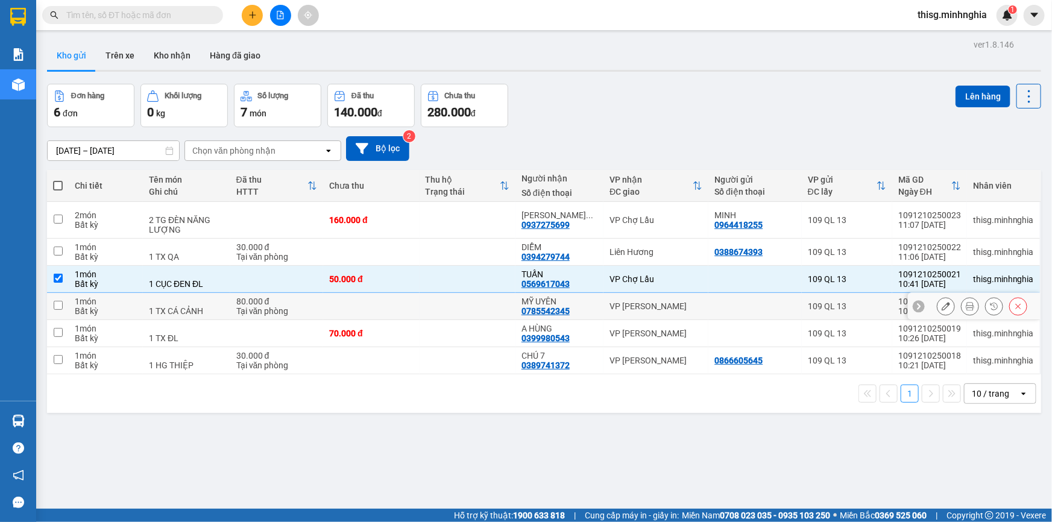
click at [51, 315] on td at bounding box center [58, 306] width 22 height 27
checkbox input "true"
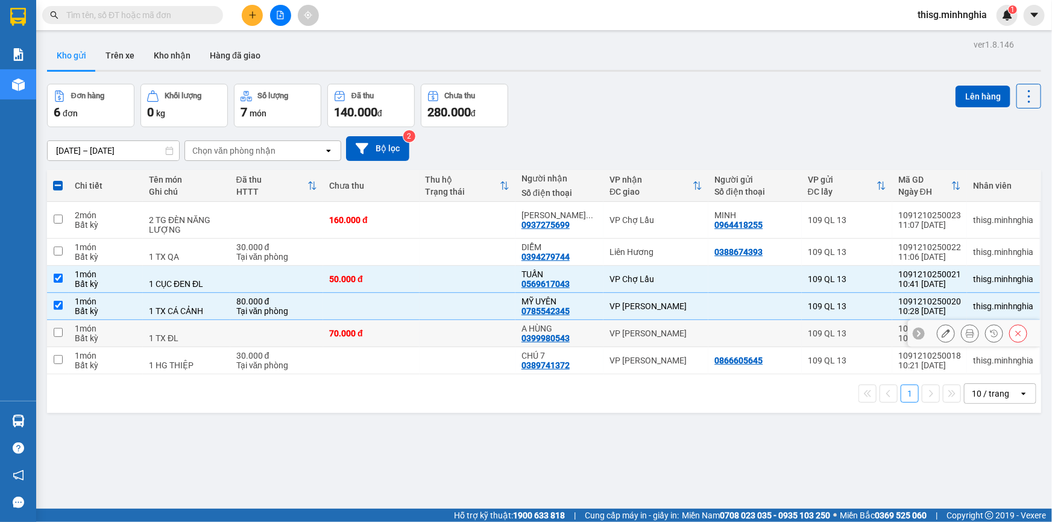
click at [132, 337] on div "Bất kỳ" at bounding box center [106, 339] width 62 height 10
checkbox input "true"
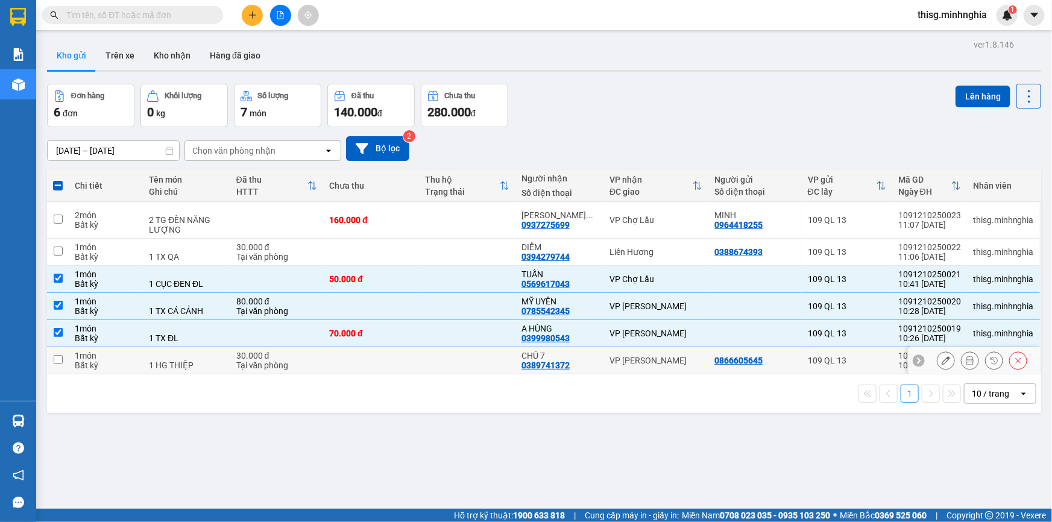
click at [142, 359] on td "1 món Bất kỳ" at bounding box center [106, 360] width 74 height 27
checkbox input "true"
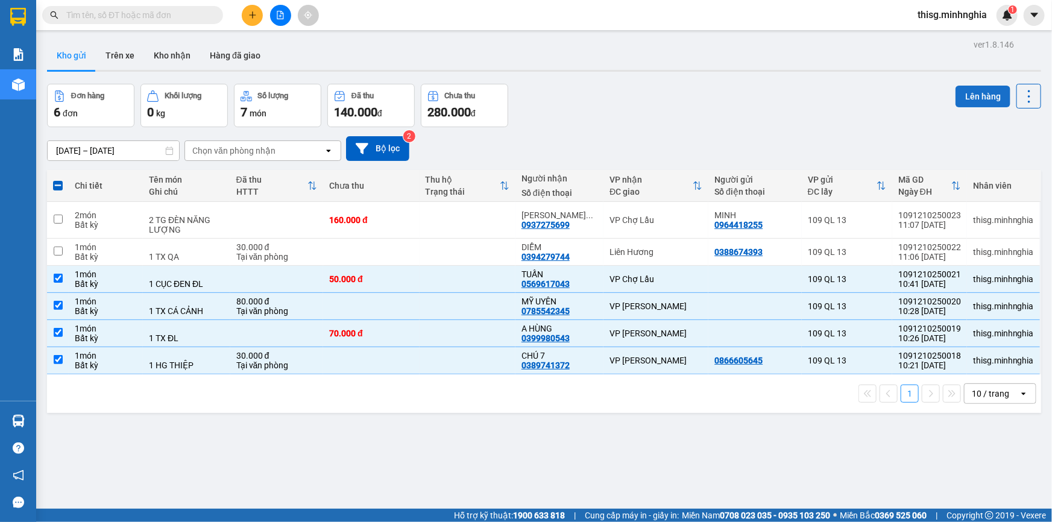
click at [969, 95] on button "Lên hàng" at bounding box center [983, 97] width 55 height 22
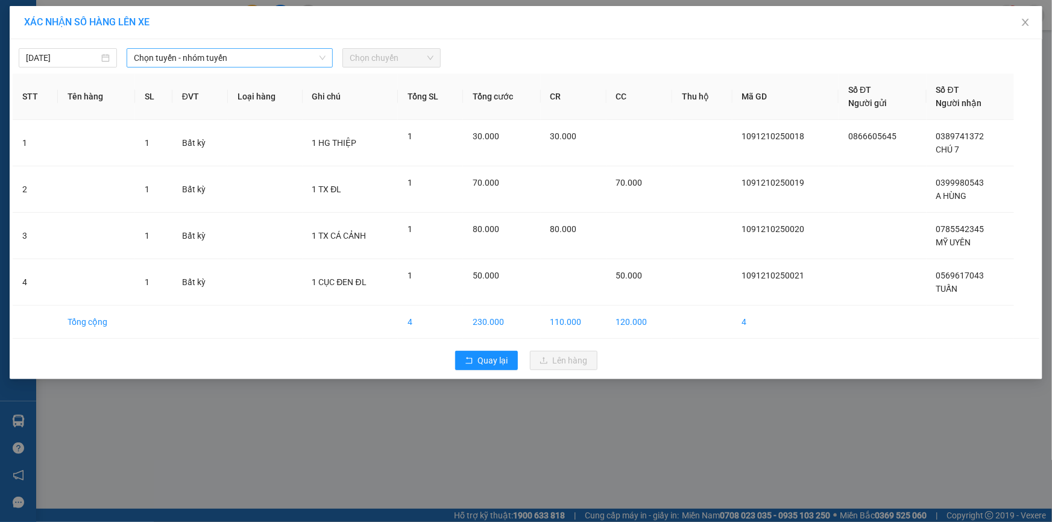
click at [285, 66] on span "Chọn tuyến - nhóm tuyến" at bounding box center [230, 58] width 192 height 18
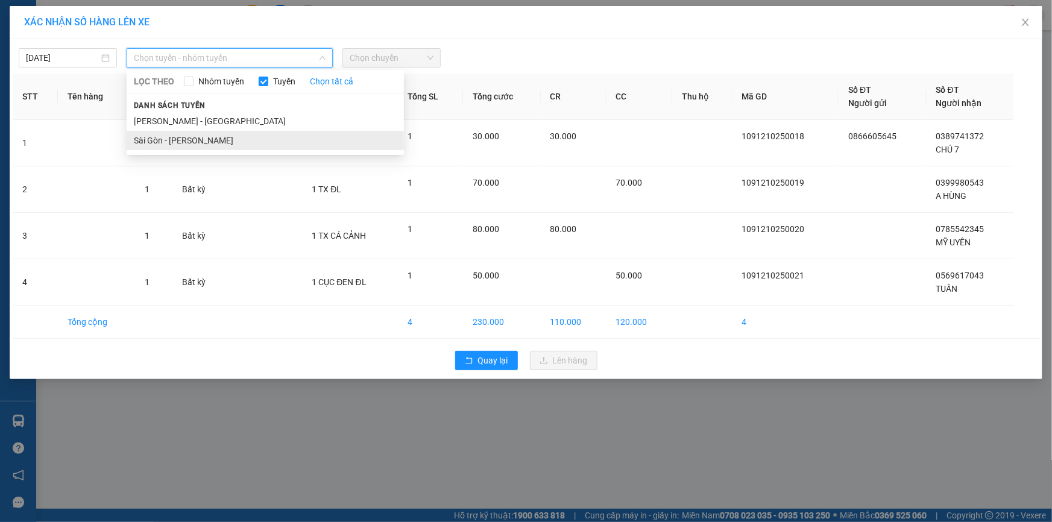
click at [204, 145] on li "Sài Gòn - [PERSON_NAME]" at bounding box center [265, 140] width 277 height 19
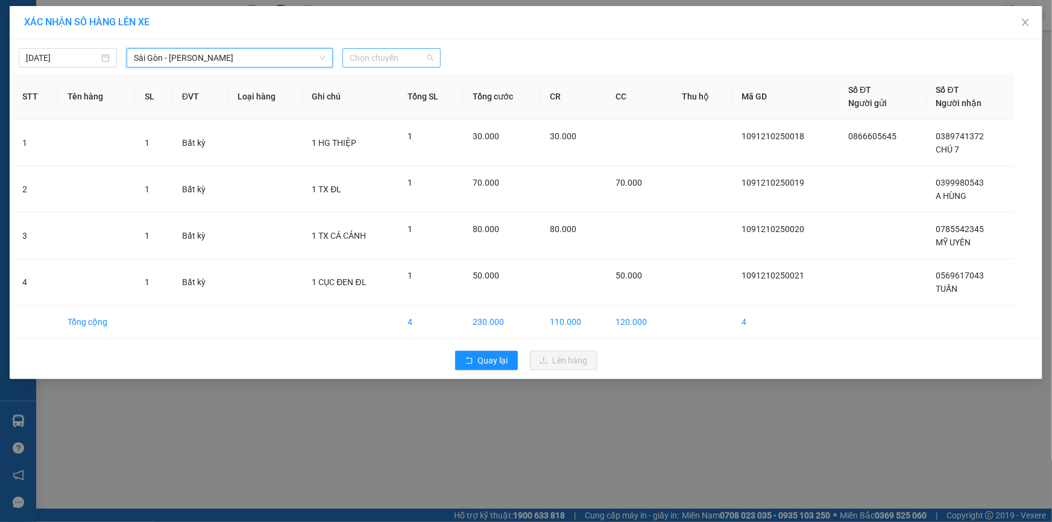
click at [385, 60] on span "Chọn chuyến" at bounding box center [392, 58] width 84 height 18
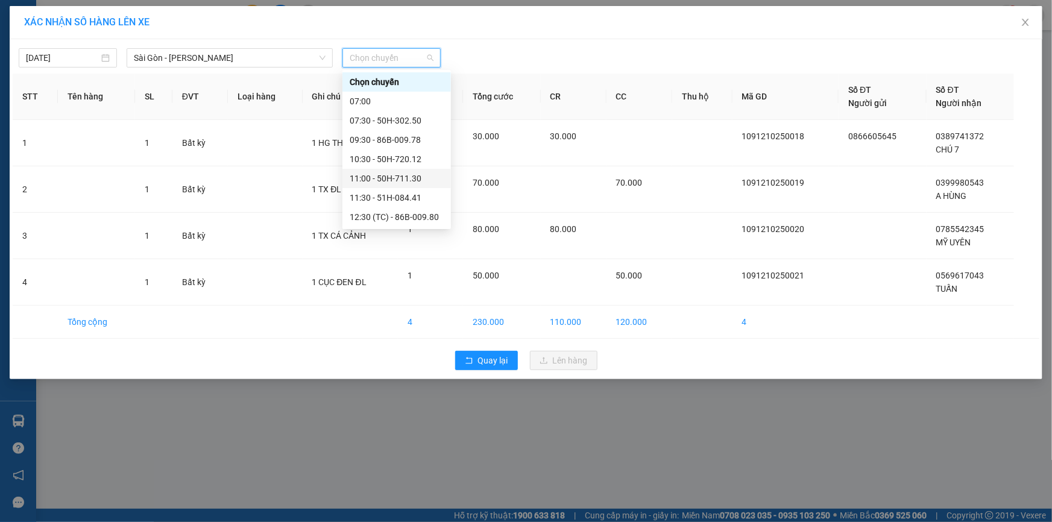
click at [382, 173] on div "11:00 - 50H-711.30" at bounding box center [397, 178] width 94 height 13
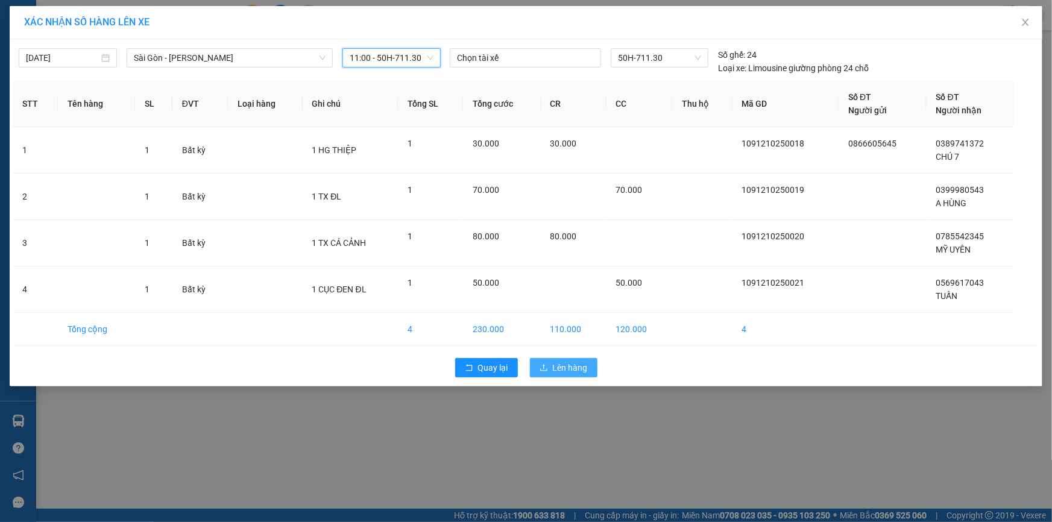
click at [571, 368] on span "Lên hàng" at bounding box center [570, 367] width 35 height 13
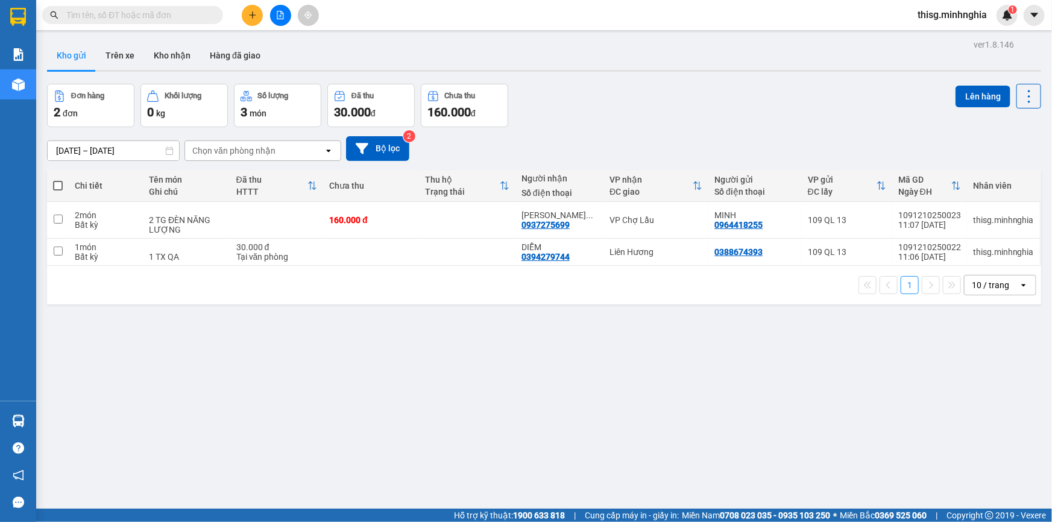
click at [251, 14] on icon "plus" at bounding box center [252, 14] width 7 height 1
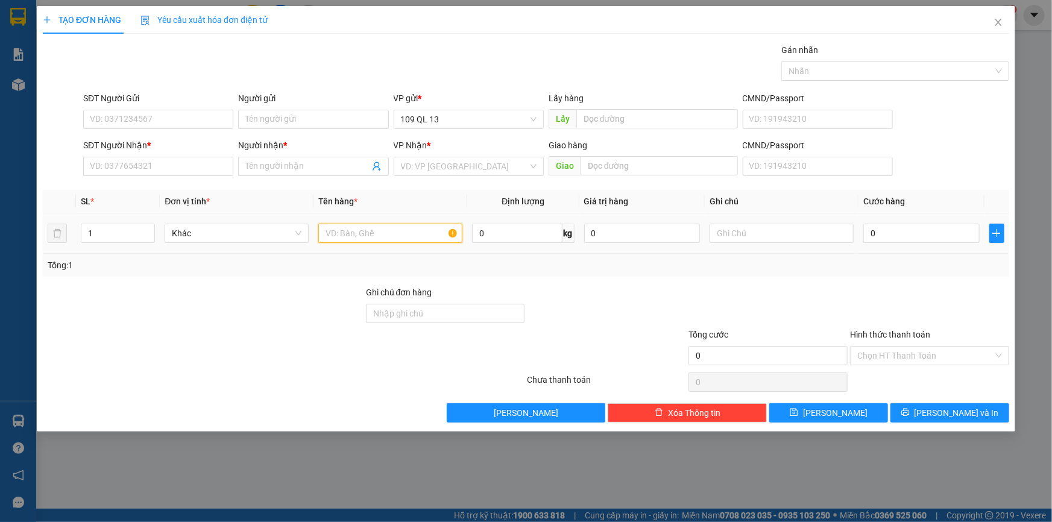
click at [387, 232] on input "text" at bounding box center [390, 233] width 144 height 19
drag, startPoint x: 420, startPoint y: 238, endPoint x: 416, endPoint y: 233, distance: 6.5
click at [417, 235] on input "text" at bounding box center [390, 233] width 144 height 19
click at [196, 166] on input "SĐT Người Nhận *" at bounding box center [158, 166] width 150 height 19
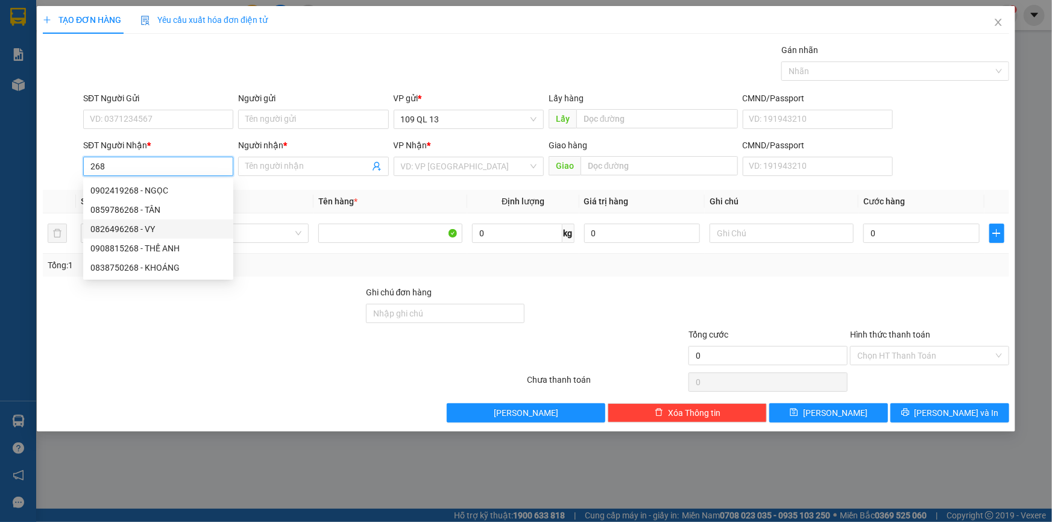
click at [159, 224] on div "0826496268 - VY" at bounding box center [158, 229] width 136 height 13
type input "0826496268"
type input "VY"
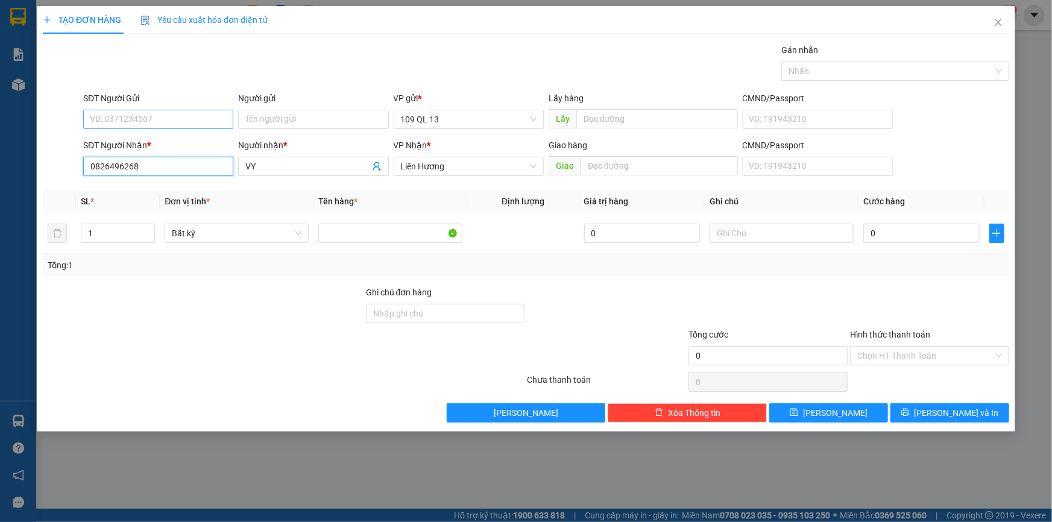
type input "0826496268"
click at [153, 124] on input "SĐT Người Gửi" at bounding box center [158, 119] width 150 height 19
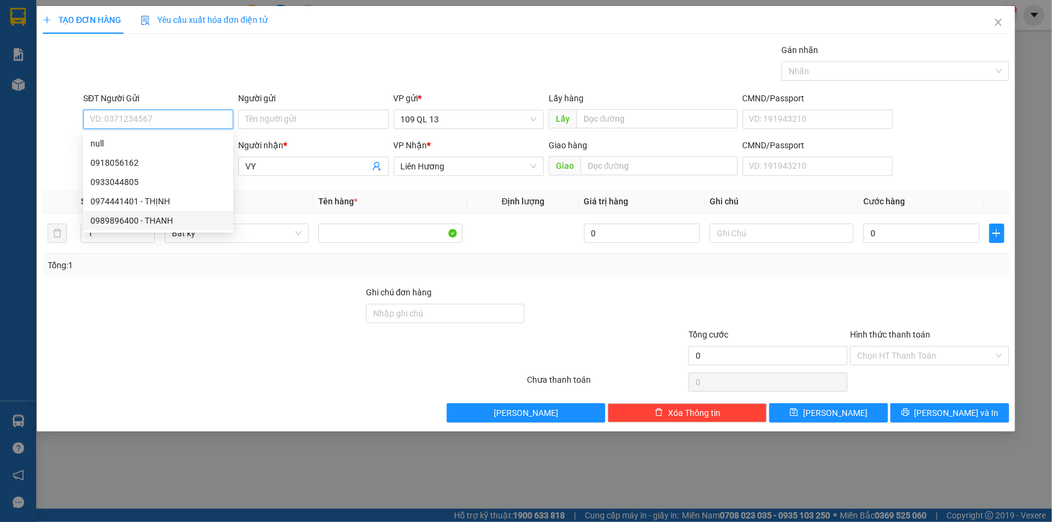
click at [145, 223] on div "0989896400 - THANH" at bounding box center [158, 220] width 136 height 13
type input "0989896400"
type input "THANH"
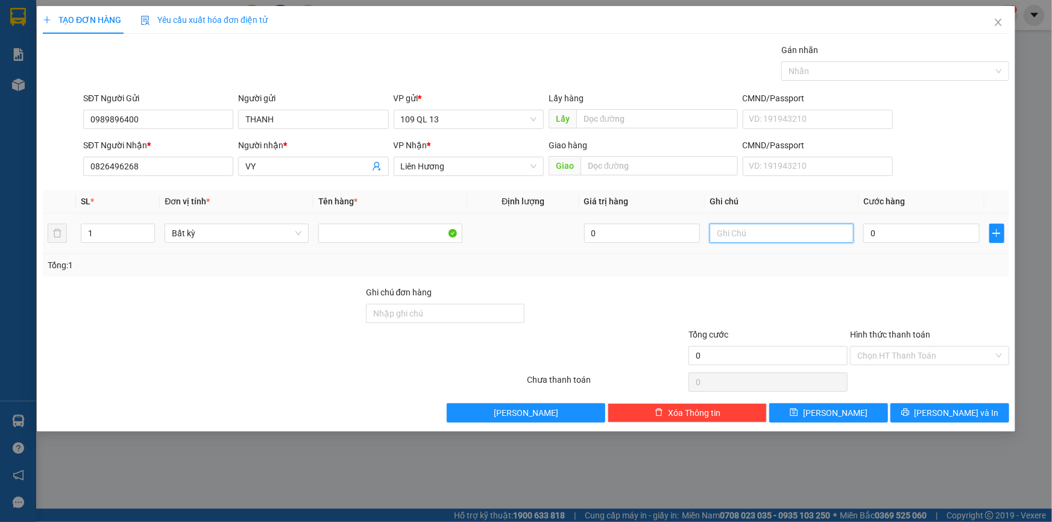
click at [795, 238] on input "text" at bounding box center [782, 233] width 144 height 19
type input "1 TX ĐL"
click at [891, 225] on input "0" at bounding box center [922, 233] width 116 height 19
type input "4"
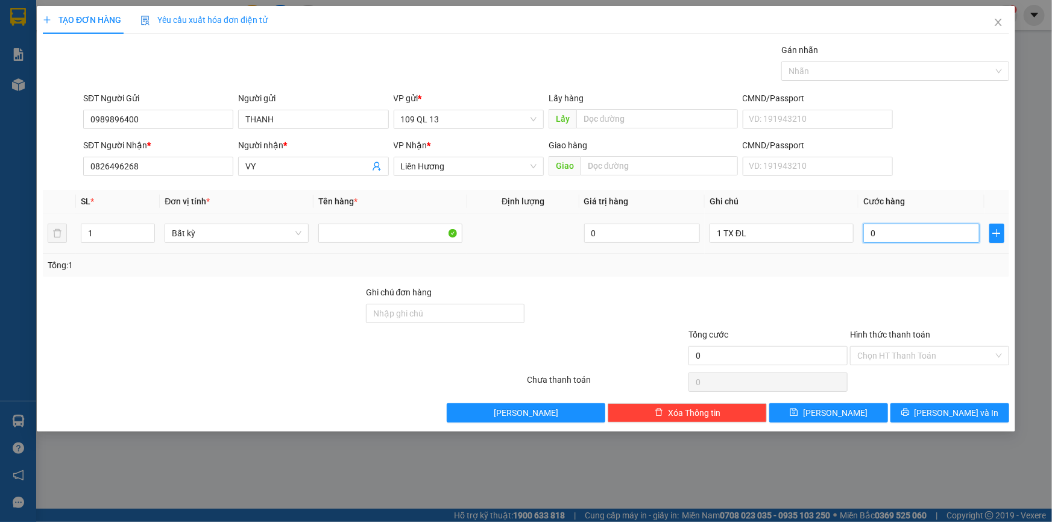
type input "4"
type input "40"
click at [959, 413] on span "[PERSON_NAME] và In" at bounding box center [957, 413] width 84 height 13
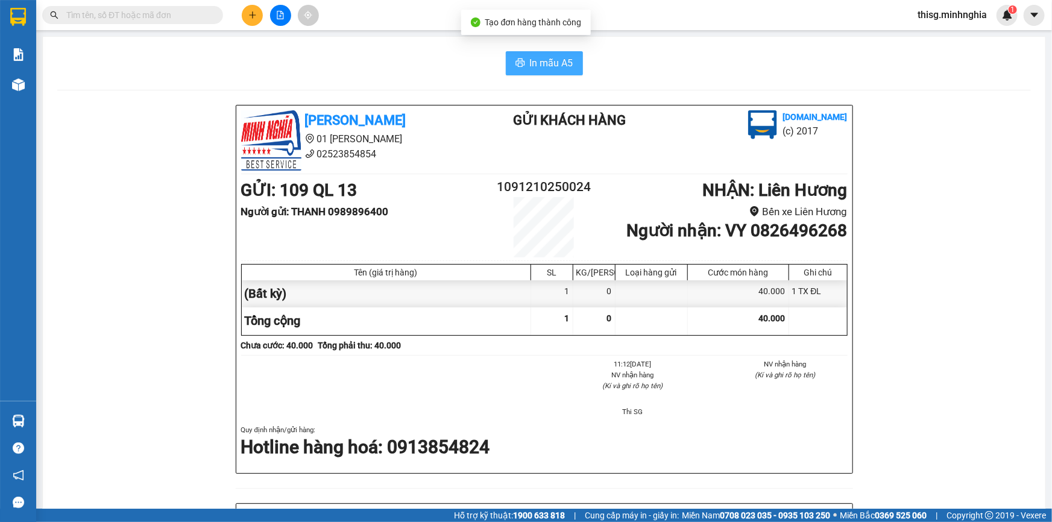
click at [556, 57] on span "In mẫu A5" at bounding box center [551, 62] width 43 height 15
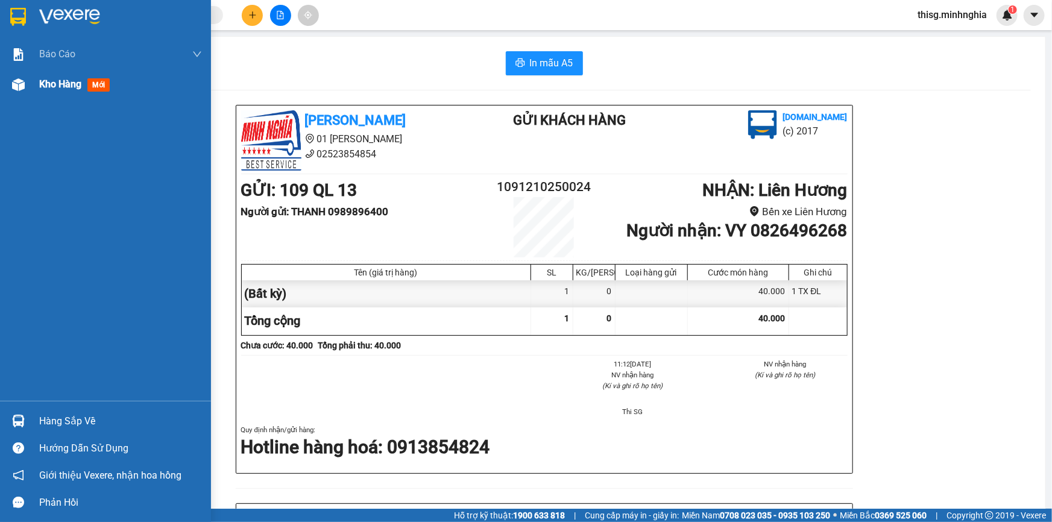
click at [17, 83] on img at bounding box center [18, 84] width 13 height 13
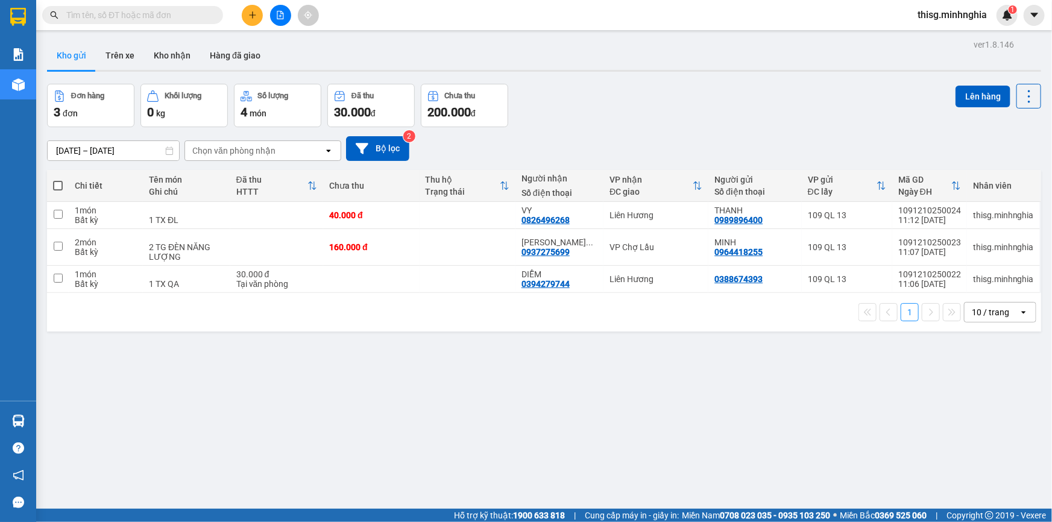
click at [271, 18] on button at bounding box center [280, 15] width 21 height 21
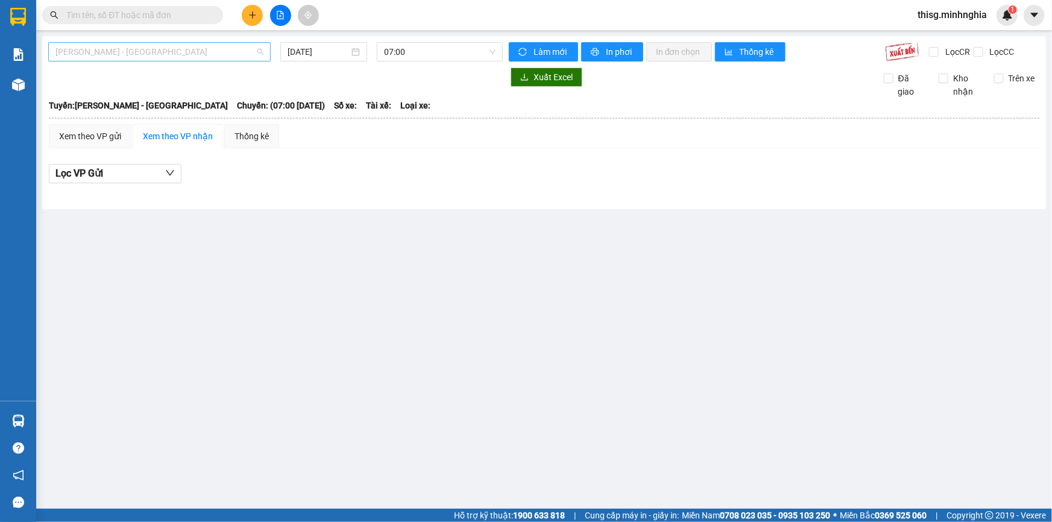
click at [193, 45] on span "[PERSON_NAME] - [GEOGRAPHIC_DATA]" at bounding box center [159, 52] width 208 height 18
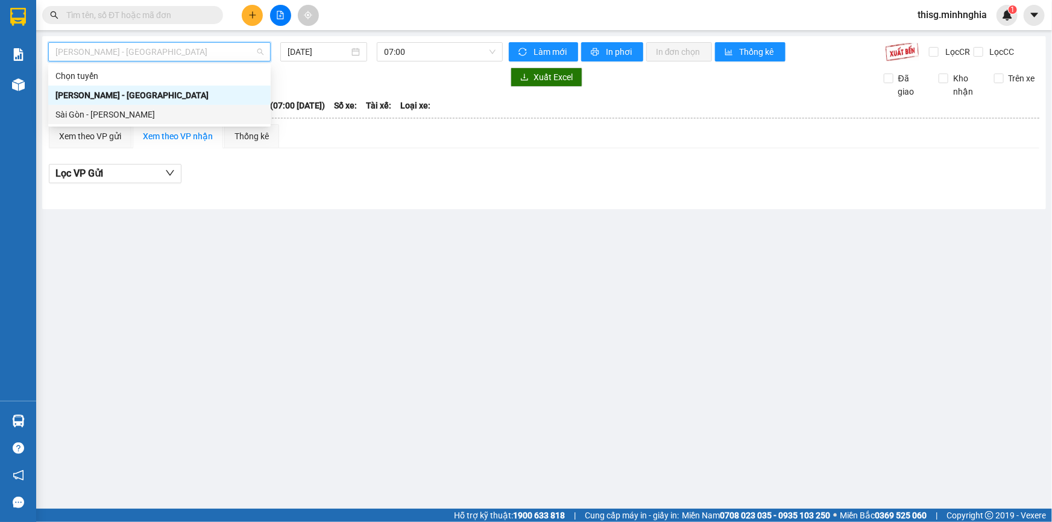
click at [178, 108] on div "Sài Gòn - [PERSON_NAME]" at bounding box center [159, 114] width 208 height 13
type input "[DATE]"
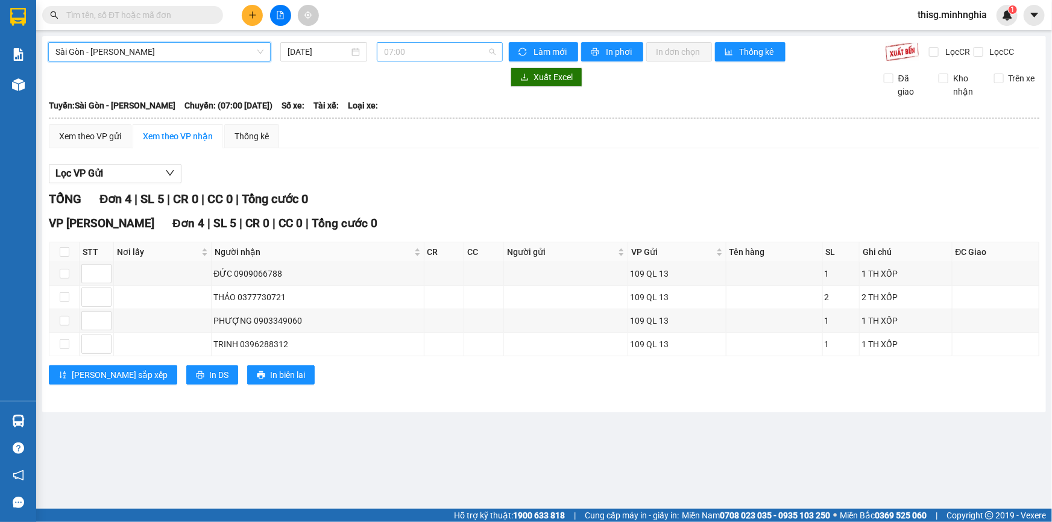
click at [428, 48] on span "07:00" at bounding box center [440, 52] width 112 height 18
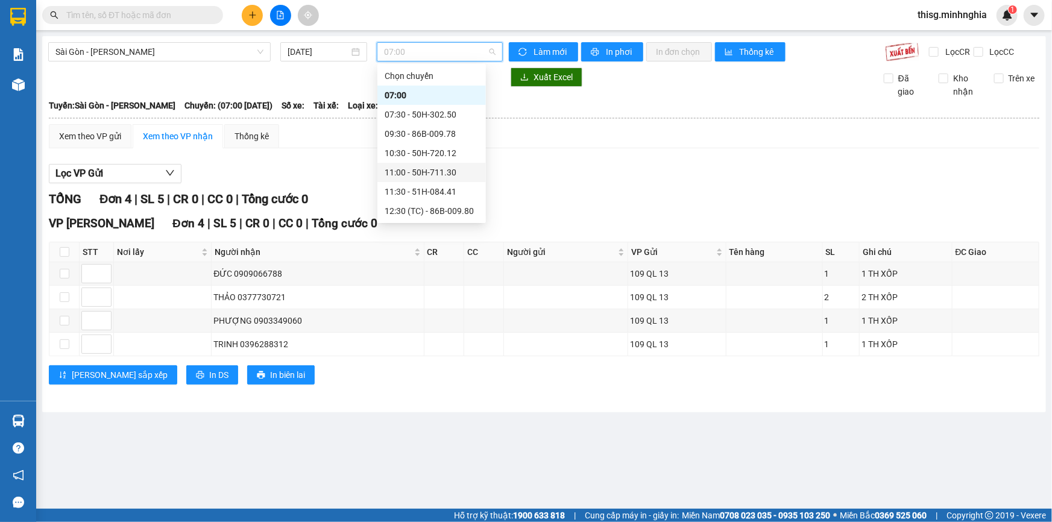
click at [422, 169] on div "11:00 - 50H-711.30" at bounding box center [432, 172] width 94 height 13
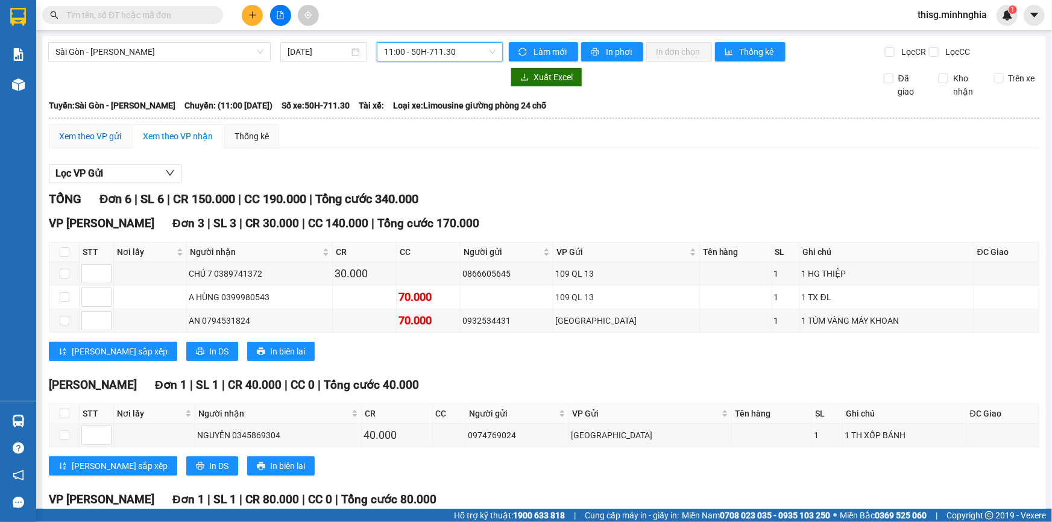
click at [75, 137] on div "Xem theo VP gửi" at bounding box center [90, 136] width 62 height 13
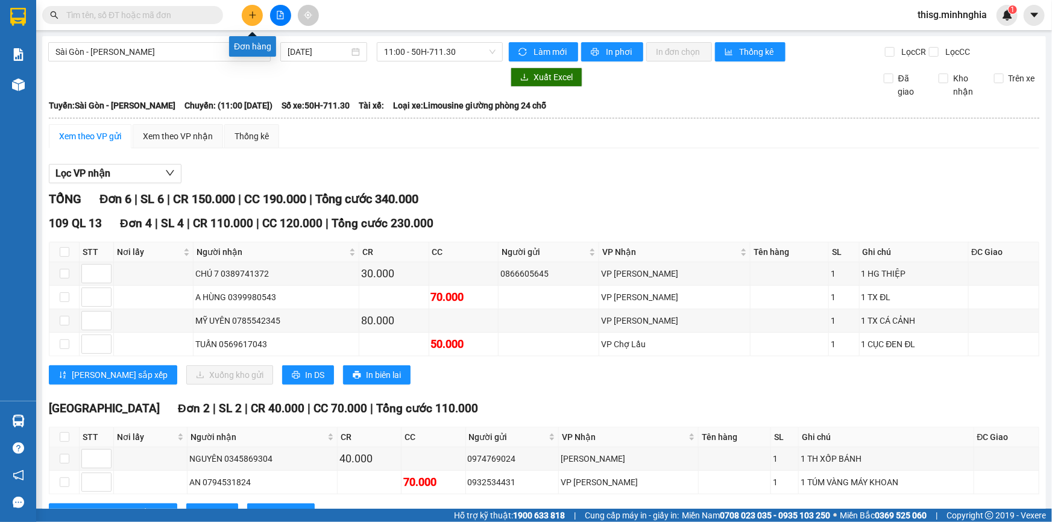
click at [251, 14] on icon "plus" at bounding box center [252, 14] width 7 height 1
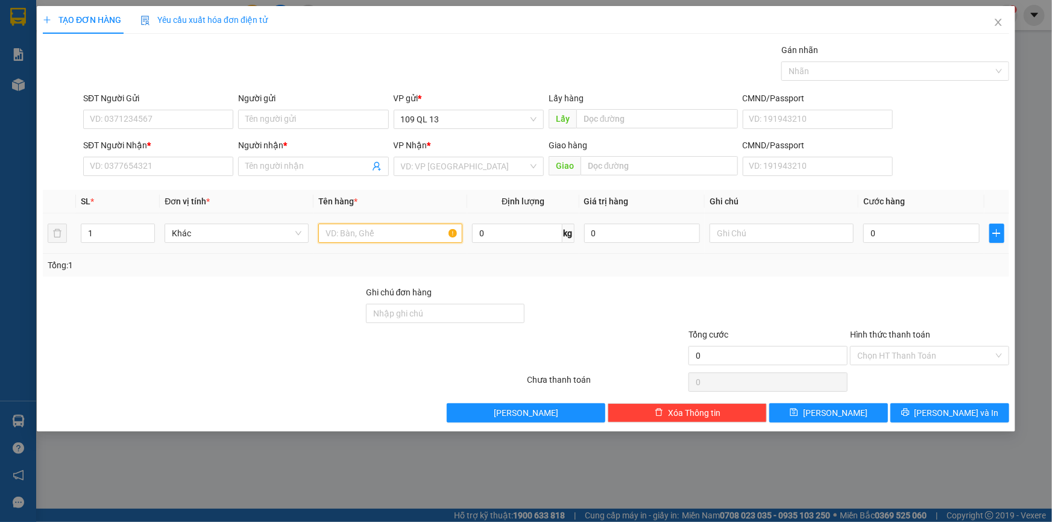
click at [357, 230] on input "text" at bounding box center [390, 233] width 144 height 19
click at [194, 171] on input "SĐT Người Nhận *" at bounding box center [158, 166] width 150 height 19
click at [786, 233] on input "text" at bounding box center [782, 233] width 144 height 19
type input "1 BỊ GIẤY TỜ"
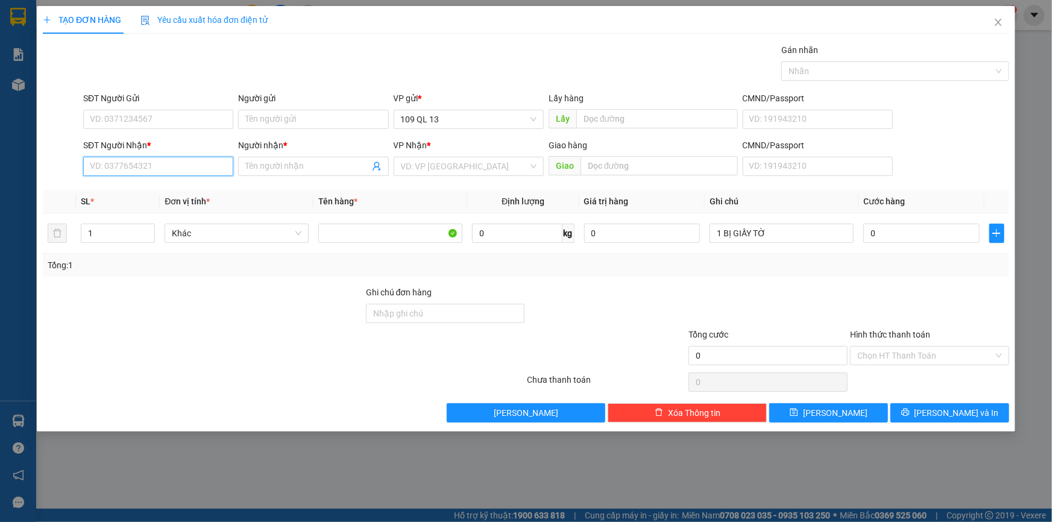
click at [191, 163] on input "SĐT Người Nhận *" at bounding box center [158, 166] width 150 height 19
click at [188, 192] on div "0368649942 - PHƯỢNG" at bounding box center [158, 190] width 136 height 13
type input "0368649942"
type input "PHƯỢNG"
type input "0368649942"
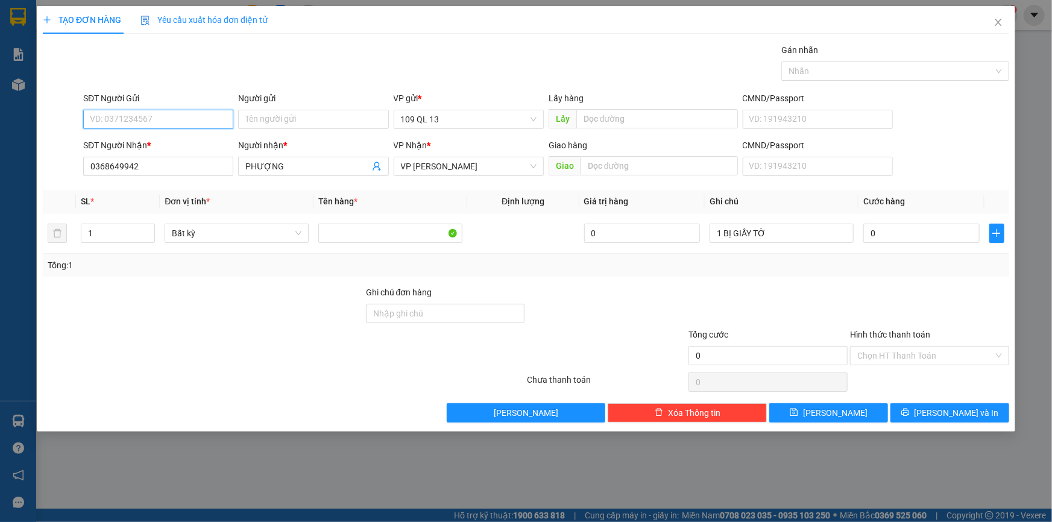
click at [171, 111] on input "SĐT Người Gửi" at bounding box center [158, 119] width 150 height 19
click at [183, 140] on div "0336719642 - [PERSON_NAME]" at bounding box center [158, 143] width 136 height 13
type input "0336719642"
type input "VÂN"
click at [922, 232] on input "0" at bounding box center [922, 233] width 116 height 19
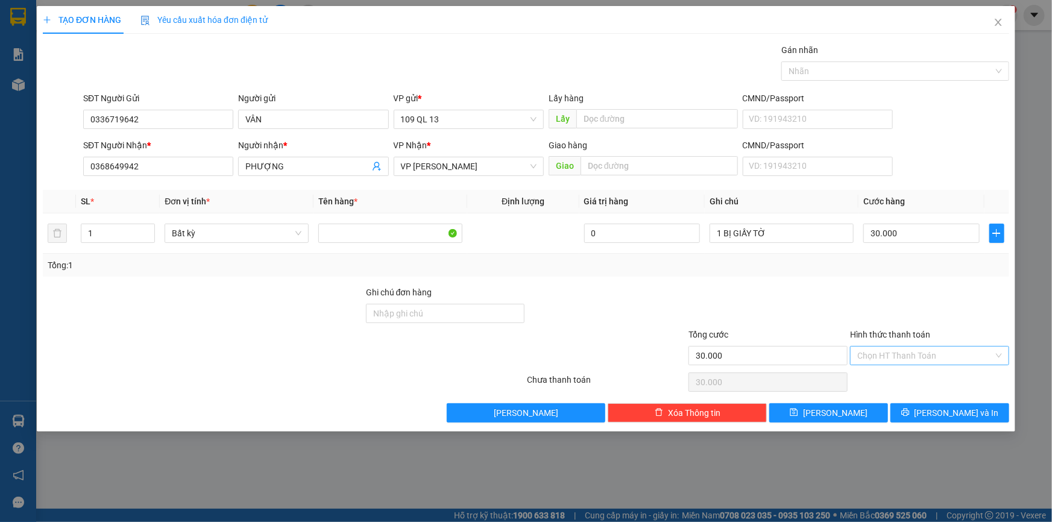
click at [937, 355] on input "Hình thức thanh toán" at bounding box center [926, 356] width 136 height 18
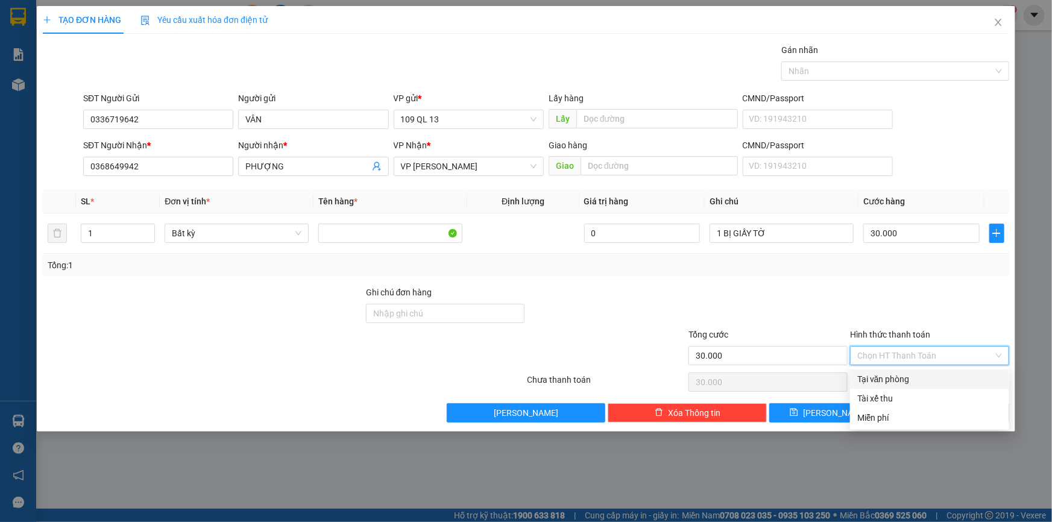
click at [940, 378] on div "Tại văn phòng" at bounding box center [930, 379] width 145 height 13
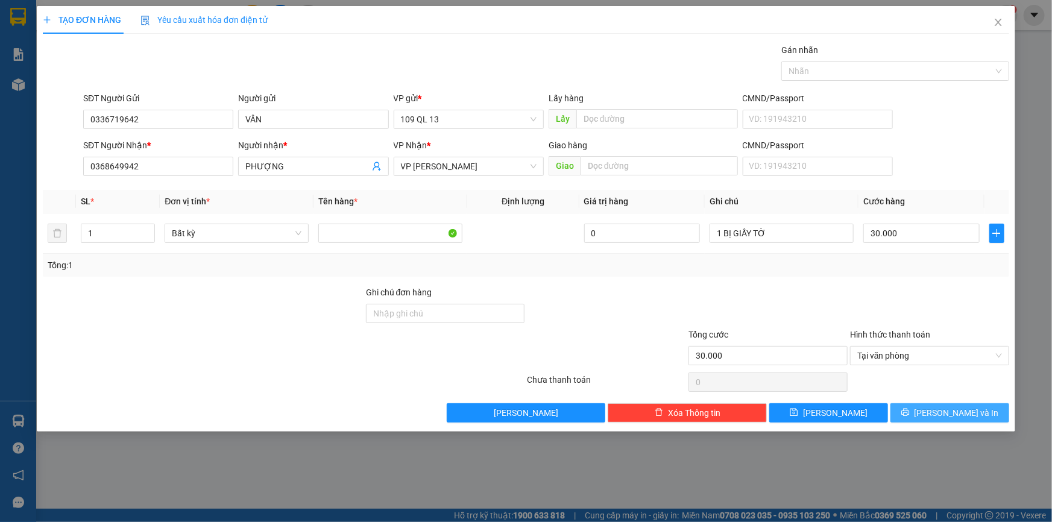
click at [967, 408] on span "[PERSON_NAME] và In" at bounding box center [957, 413] width 84 height 13
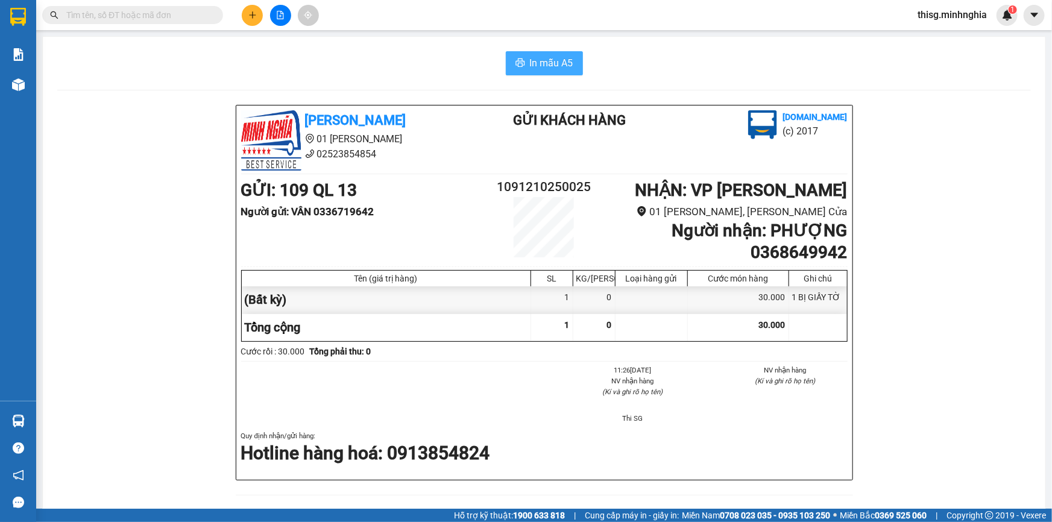
click at [542, 66] on span "In mẫu A5" at bounding box center [551, 62] width 43 height 15
click at [253, 19] on button at bounding box center [252, 15] width 21 height 21
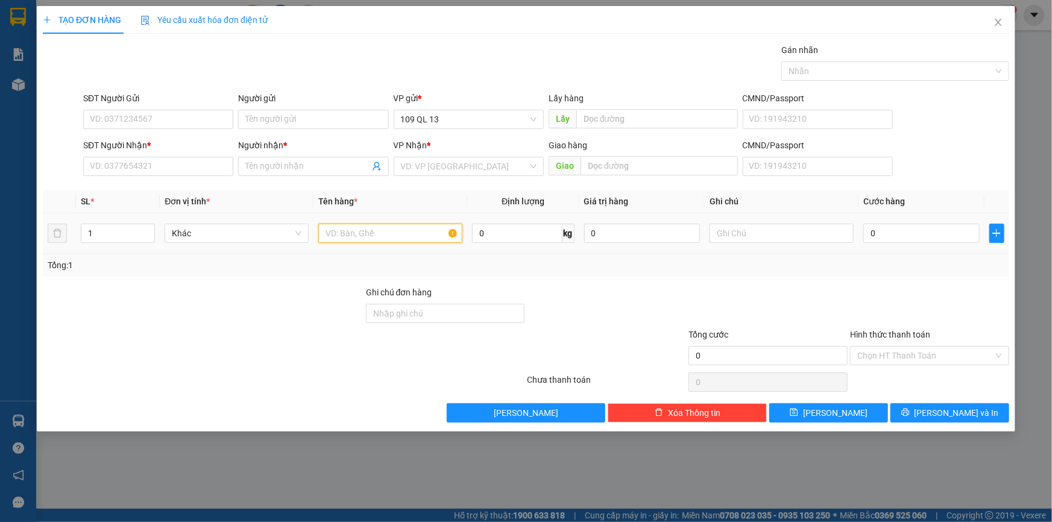
click at [343, 238] on input "text" at bounding box center [390, 233] width 144 height 19
click at [873, 233] on input "0" at bounding box center [922, 233] width 116 height 19
click at [840, 235] on input "text" at bounding box center [782, 233] width 144 height 19
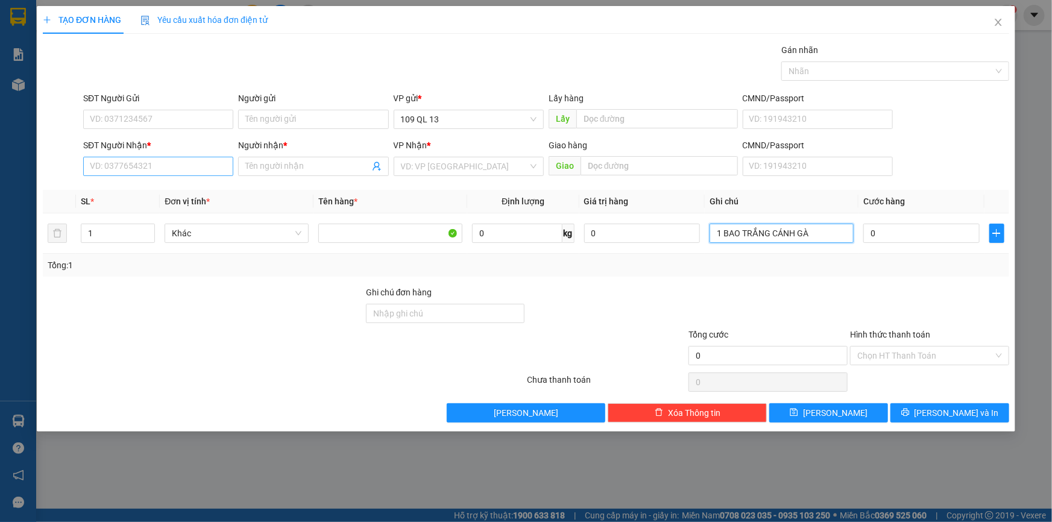
type input "1 BAO TRẮNG CÁNH GÀ"
click at [142, 170] on input "SĐT Người Nhận *" at bounding box center [158, 166] width 150 height 19
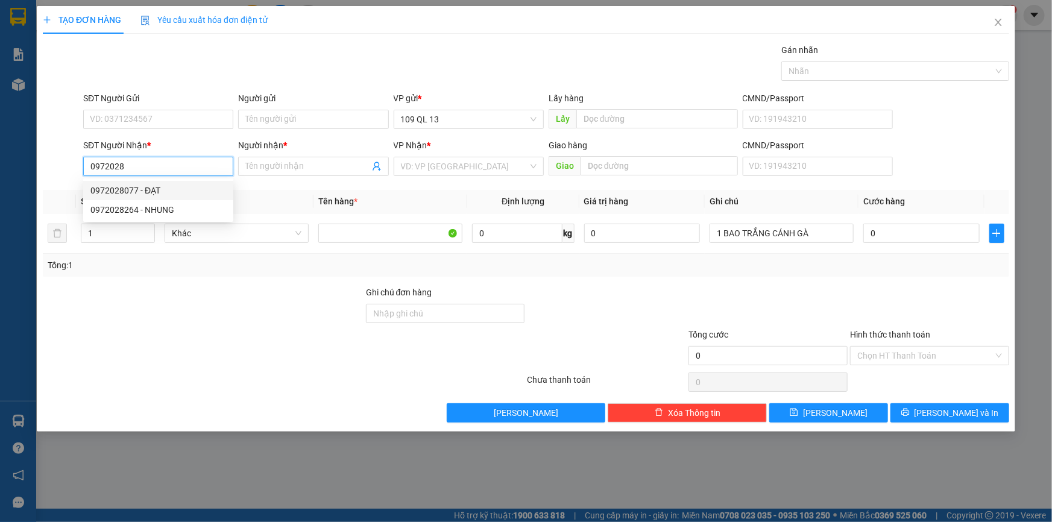
click at [172, 186] on div "0972028077 - ĐẠT" at bounding box center [158, 190] width 136 height 13
type input "0972028077"
type input "ĐẠT"
type input "0972028077"
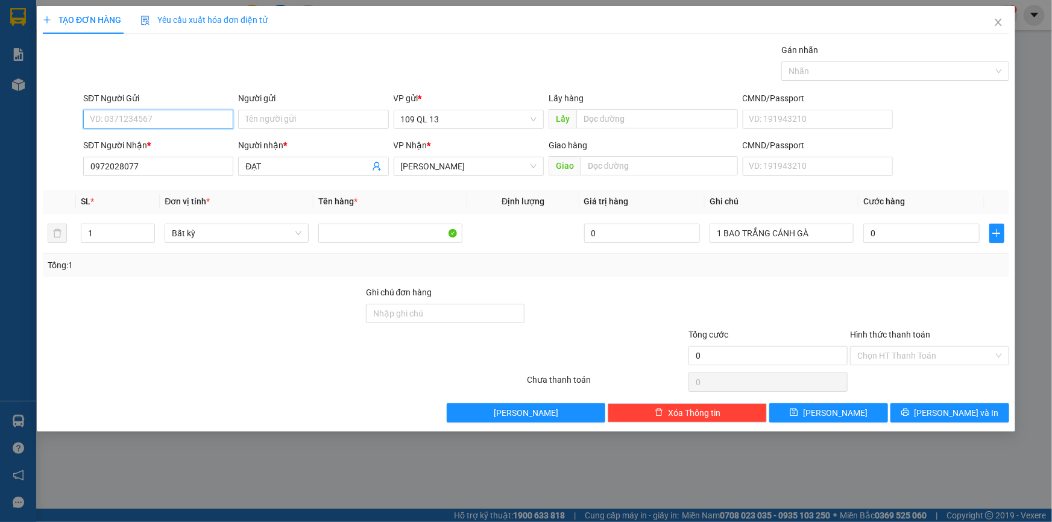
click at [175, 112] on input "SĐT Người Gửi" at bounding box center [158, 119] width 150 height 19
type input "0778883242"
click at [951, 233] on input "0" at bounding box center [922, 233] width 116 height 19
type input "5"
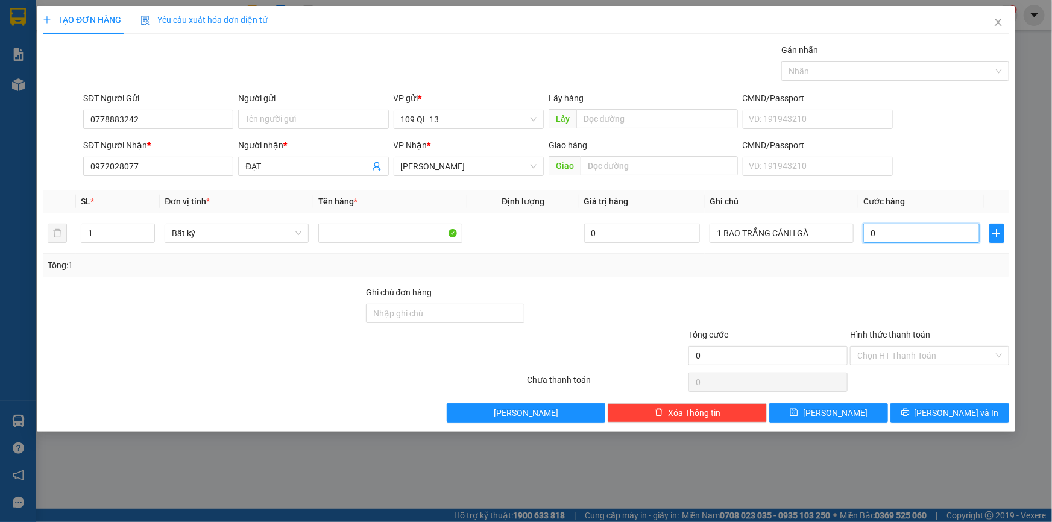
type input "5"
click at [967, 412] on span "[PERSON_NAME] và In" at bounding box center [957, 413] width 84 height 13
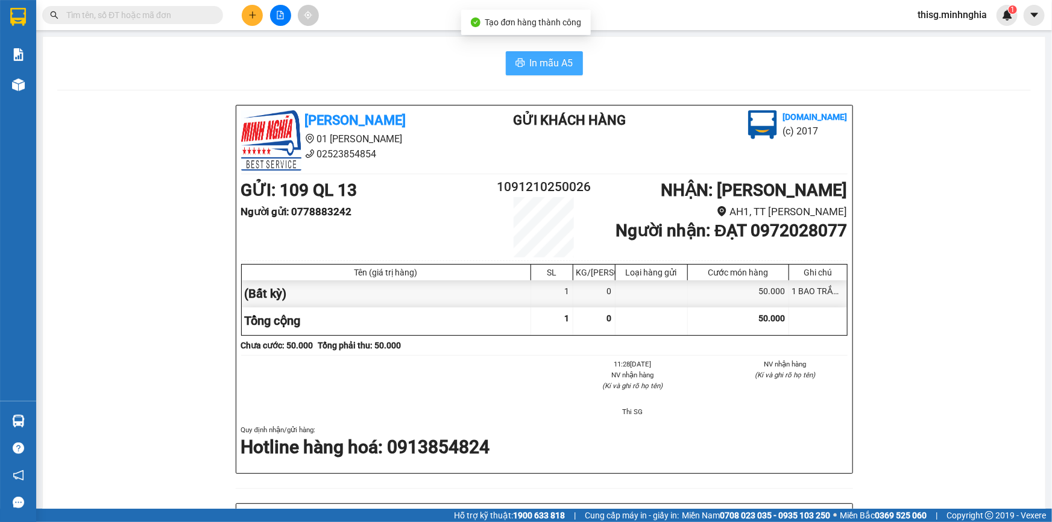
click at [548, 72] on button "In mẫu A5" at bounding box center [544, 63] width 77 height 24
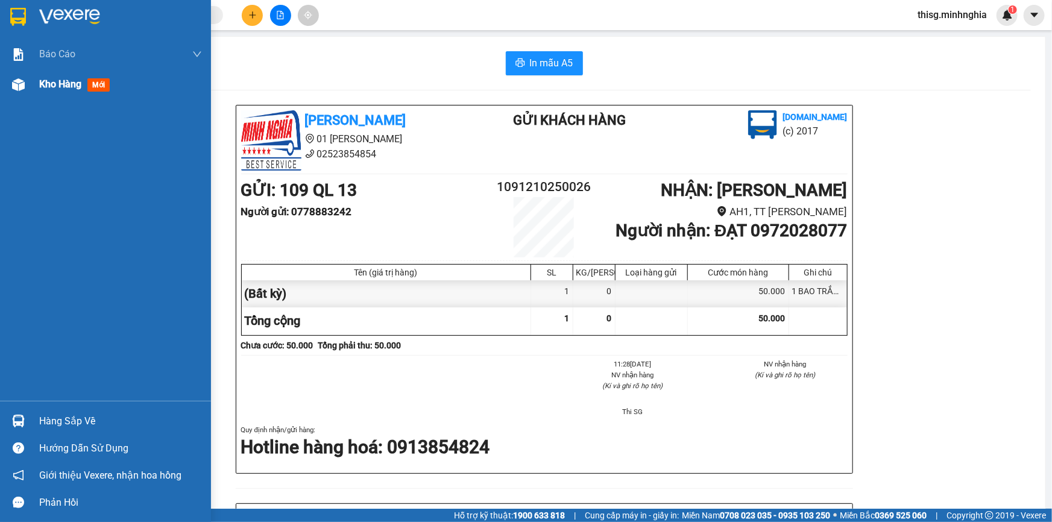
click at [80, 76] on div "Kho hàng mới" at bounding box center [120, 84] width 163 height 30
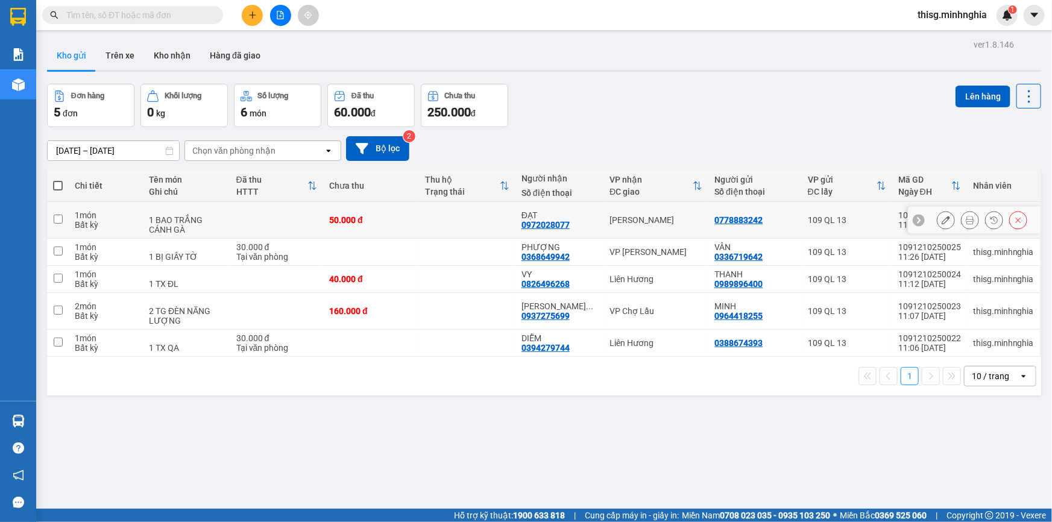
click at [942, 224] on icon at bounding box center [946, 220] width 8 height 8
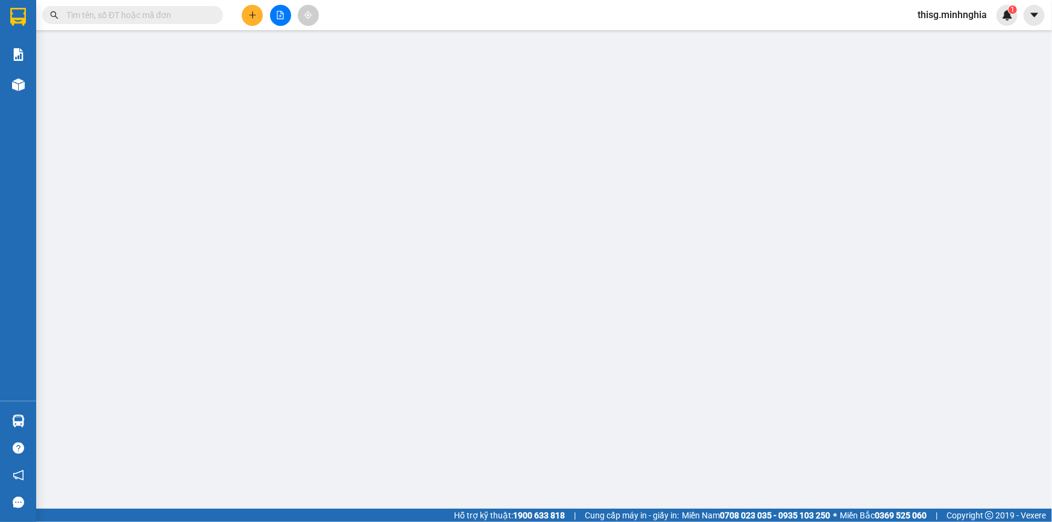
type input "0778883242"
type input "0972028077"
type input "50.000"
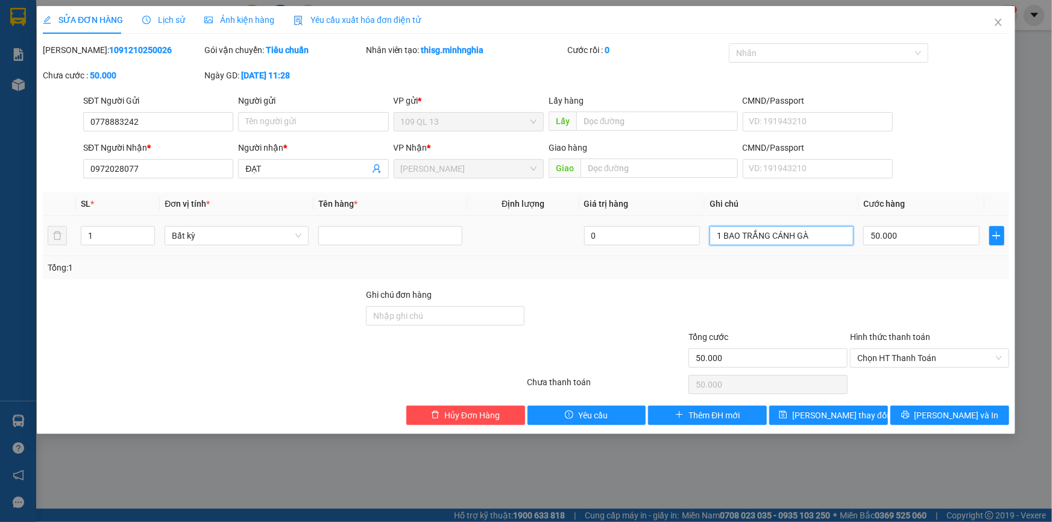
click at [811, 232] on input "1 BAO TRẮNG CÁNH GÀ" at bounding box center [782, 235] width 144 height 19
type input "1 BAO TRẮNG CA,"
click at [976, 410] on button "[PERSON_NAME] và In" at bounding box center [950, 415] width 119 height 19
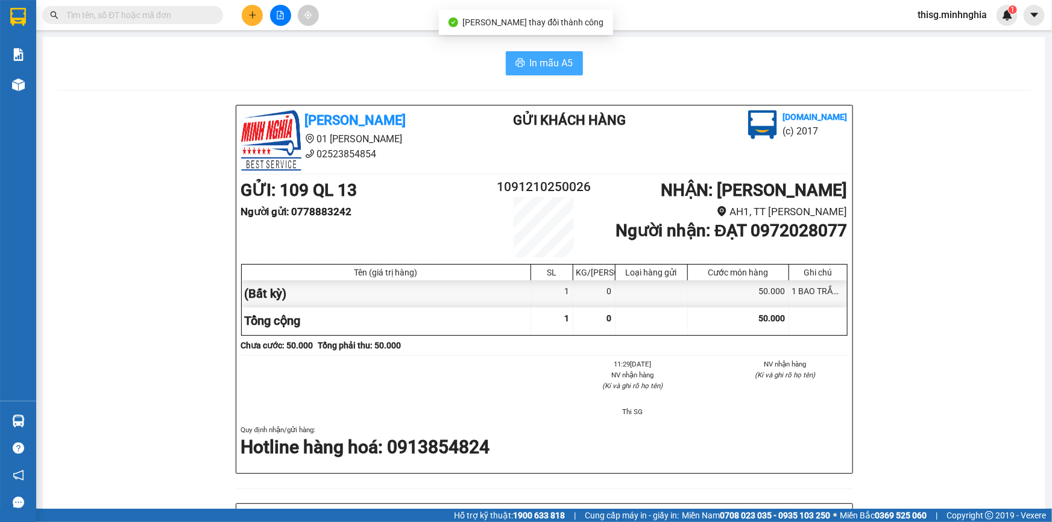
click at [533, 71] on button "In mẫu A5" at bounding box center [544, 63] width 77 height 24
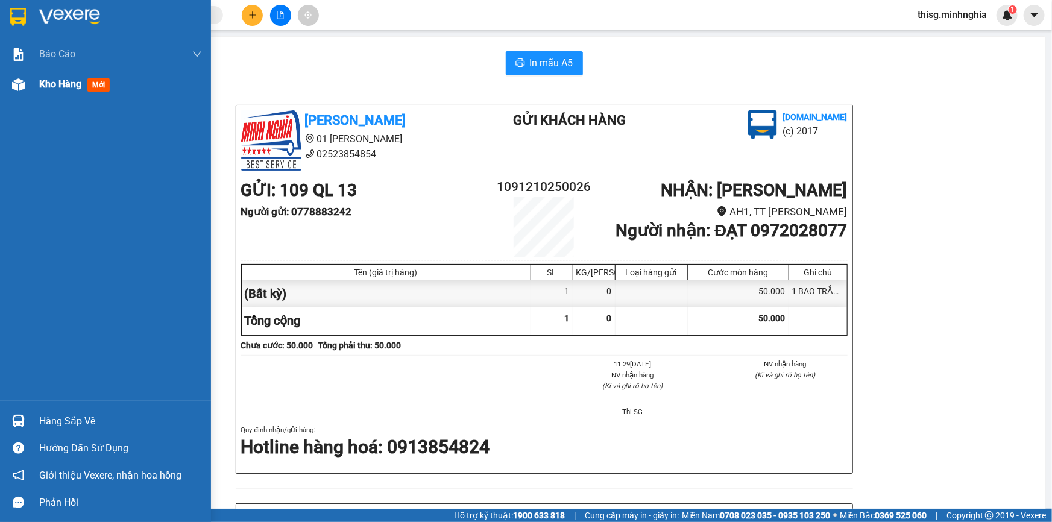
click at [51, 81] on span "Kho hàng" at bounding box center [60, 83] width 42 height 11
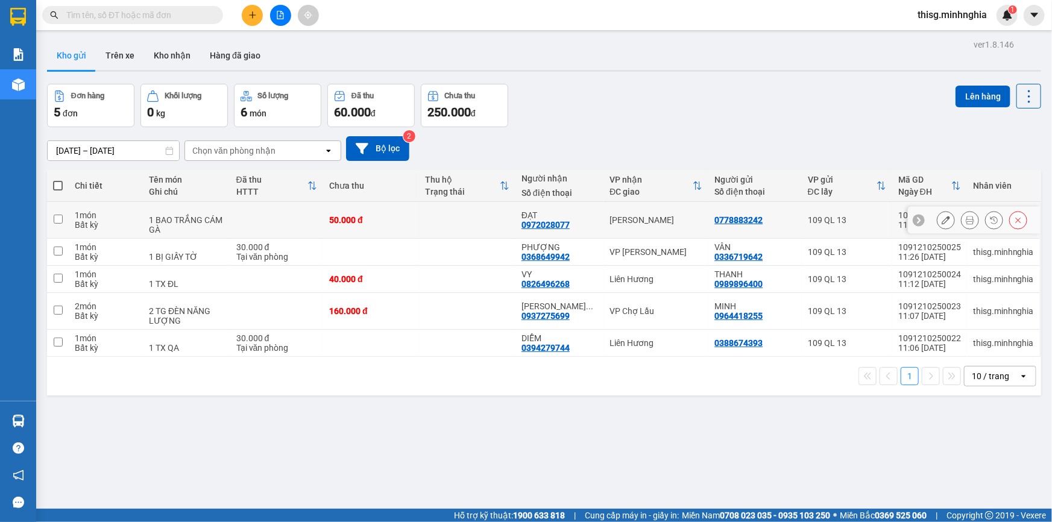
click at [942, 220] on icon at bounding box center [946, 220] width 8 height 8
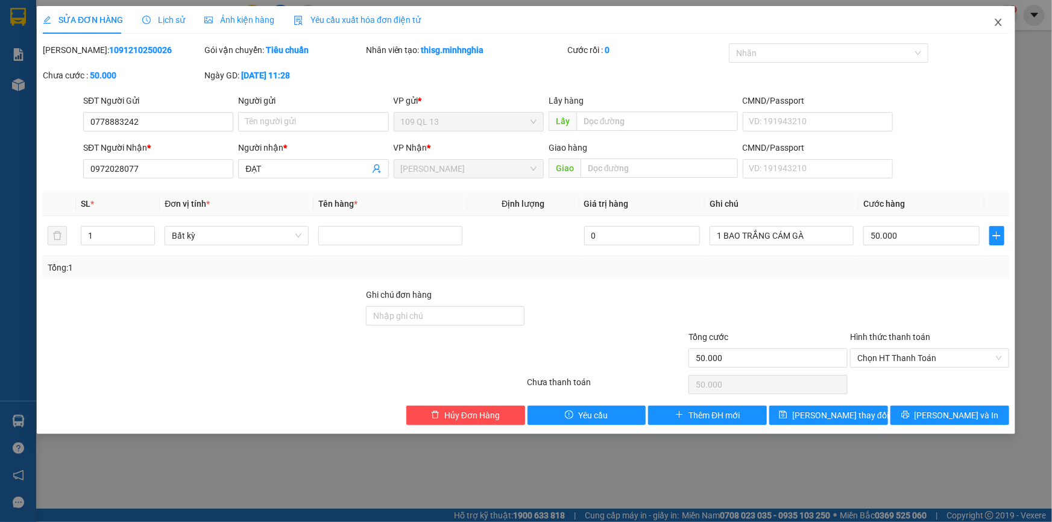
click at [998, 21] on icon "close" at bounding box center [999, 22] width 10 height 10
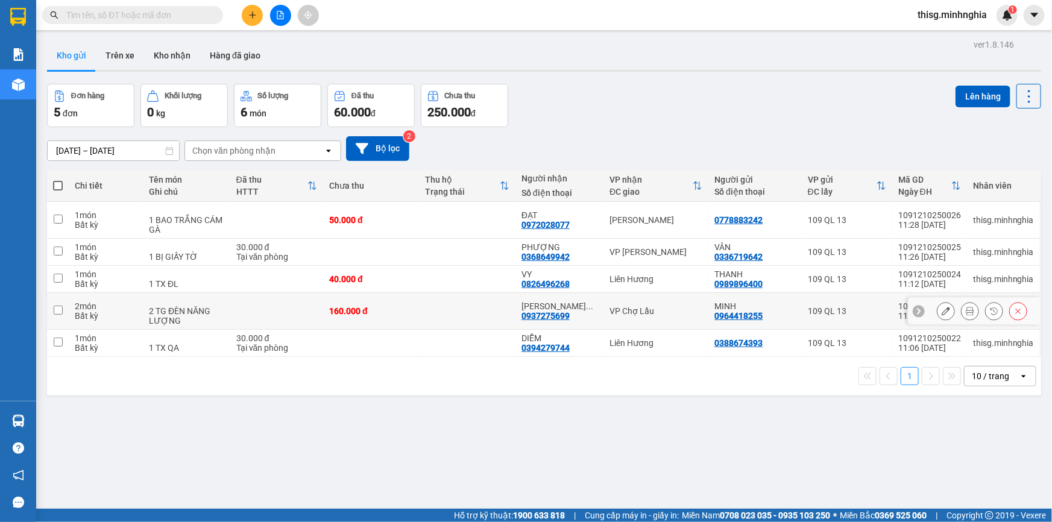
click at [942, 308] on icon at bounding box center [946, 311] width 8 height 8
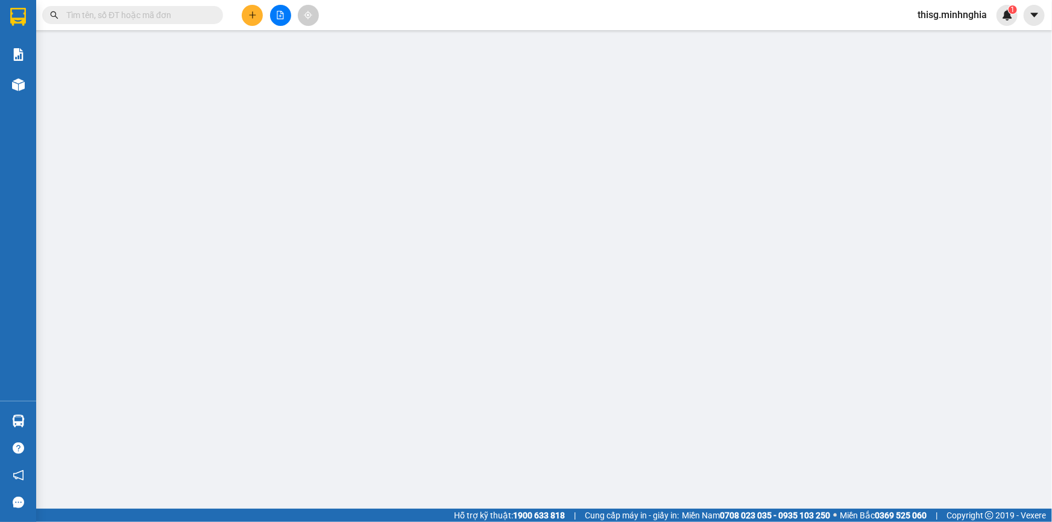
type input "0964418255"
type input "0937275699"
type input "160.000"
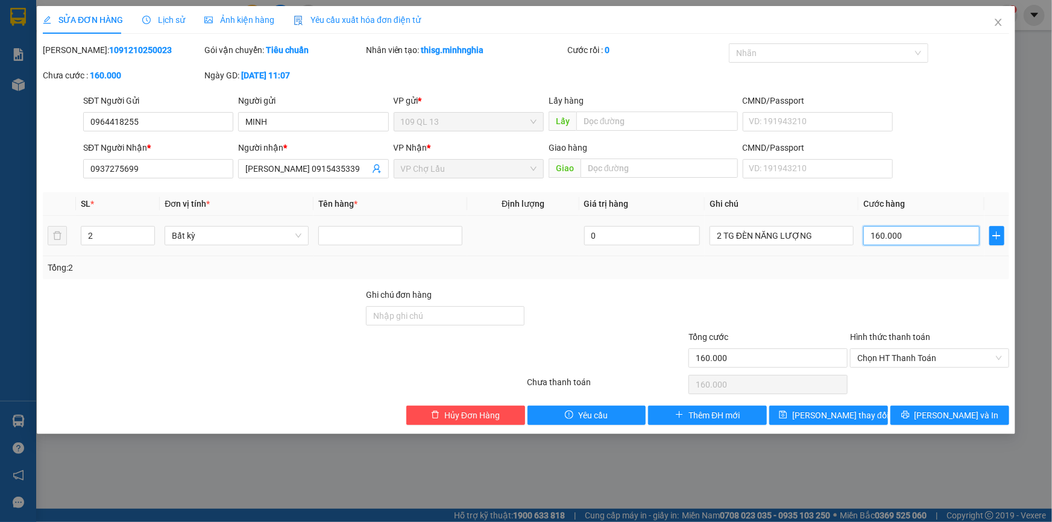
click at [929, 239] on input "160.000" at bounding box center [922, 235] width 116 height 19
type input "0"
type input "1"
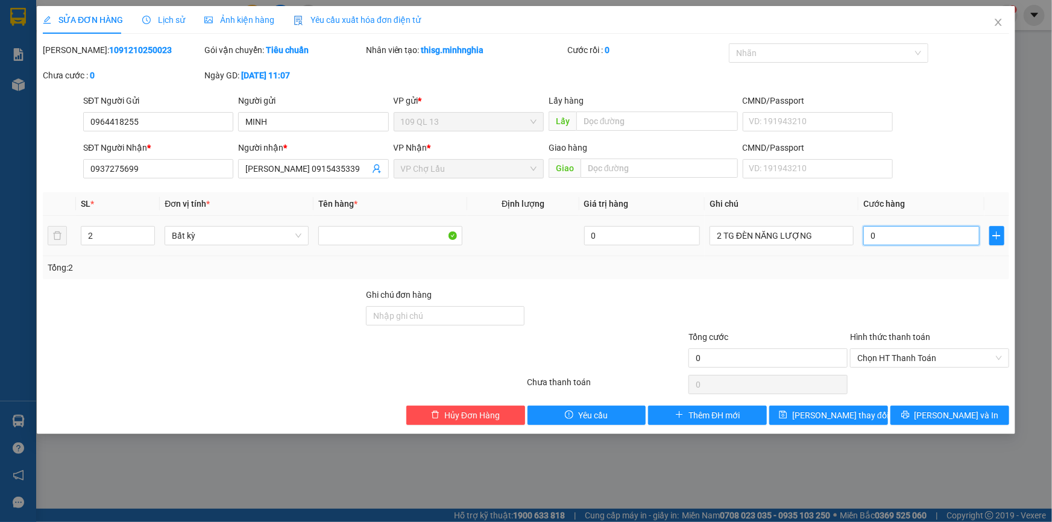
type input "1"
type input "01"
type input "14"
type input "0.140"
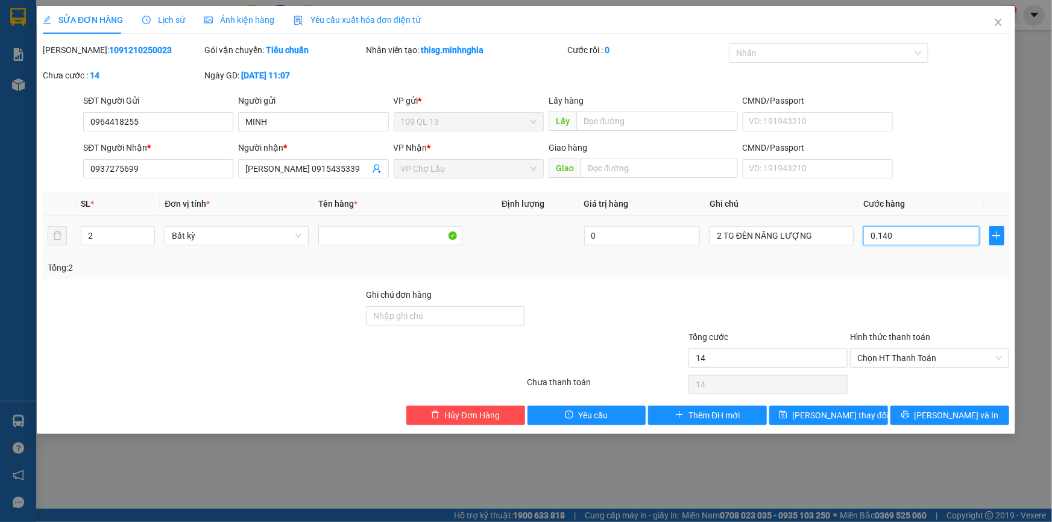
type input "140"
click at [964, 410] on span "[PERSON_NAME] và In" at bounding box center [957, 415] width 84 height 13
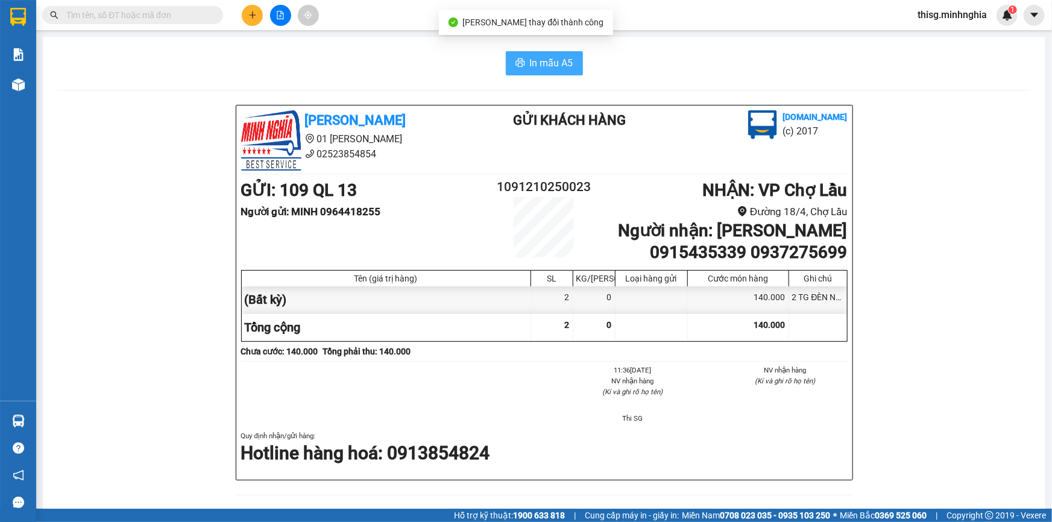
click at [537, 59] on span "In mẫu A5" at bounding box center [551, 62] width 43 height 15
click at [245, 14] on button at bounding box center [252, 15] width 21 height 21
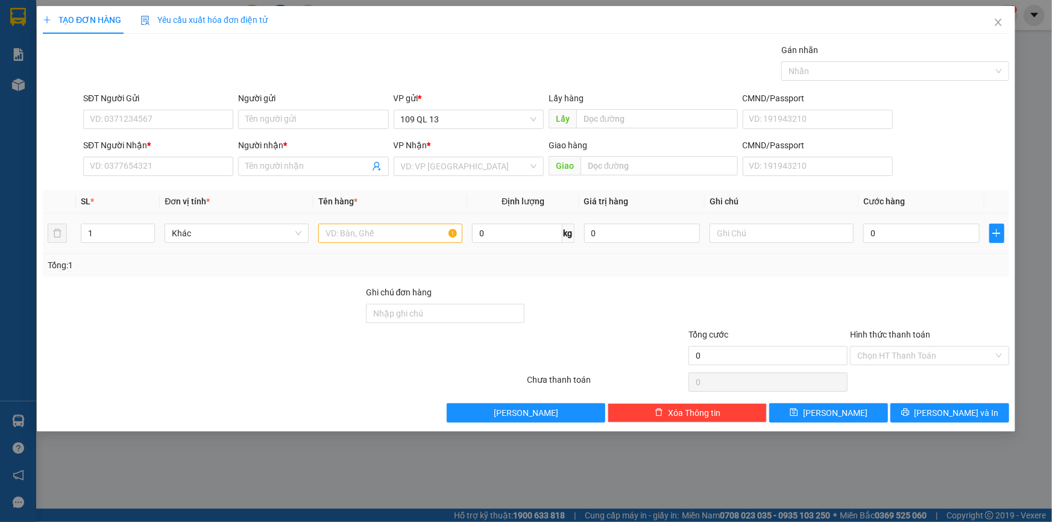
click at [370, 245] on td at bounding box center [391, 234] width 154 height 40
click at [369, 234] on input "text" at bounding box center [390, 233] width 144 height 19
click at [773, 229] on input "text" at bounding box center [782, 233] width 144 height 19
click at [203, 170] on input "SĐT Người Nhận *" at bounding box center [158, 166] width 150 height 19
click at [773, 233] on input "text" at bounding box center [782, 233] width 144 height 19
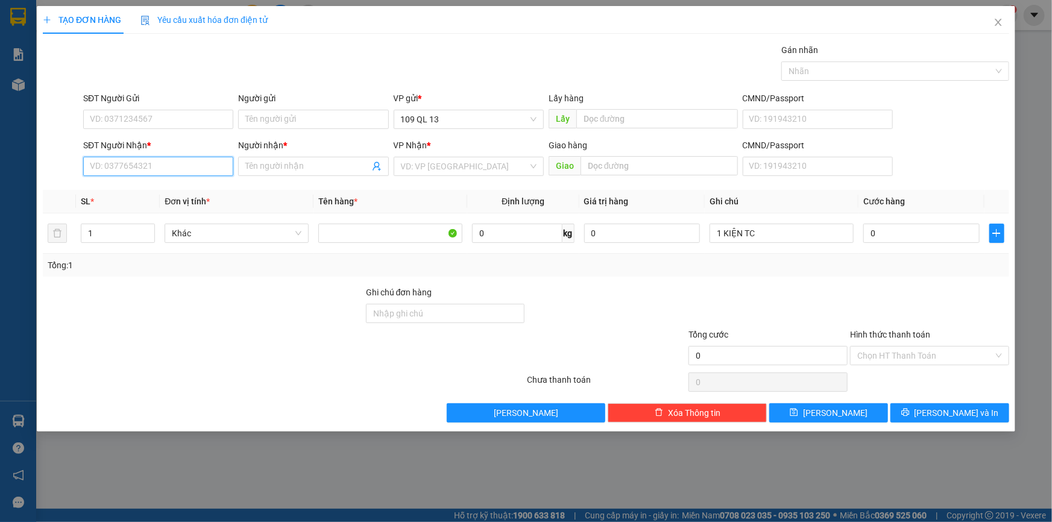
click at [172, 171] on input "SĐT Người Nhận *" at bounding box center [158, 166] width 150 height 19
click at [315, 169] on input "Người nhận *" at bounding box center [307, 166] width 124 height 13
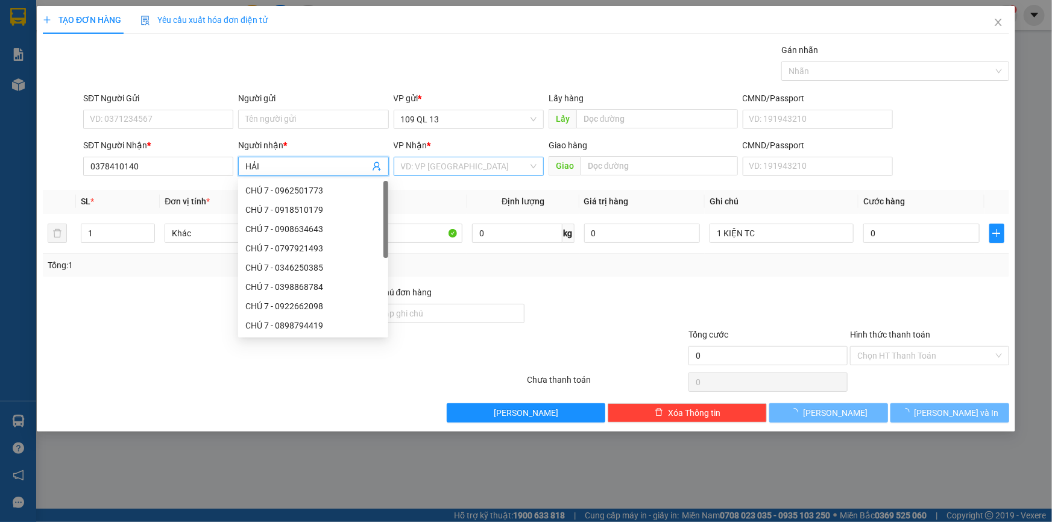
click at [528, 165] on div "VD: VP [GEOGRAPHIC_DATA]" at bounding box center [469, 166] width 150 height 19
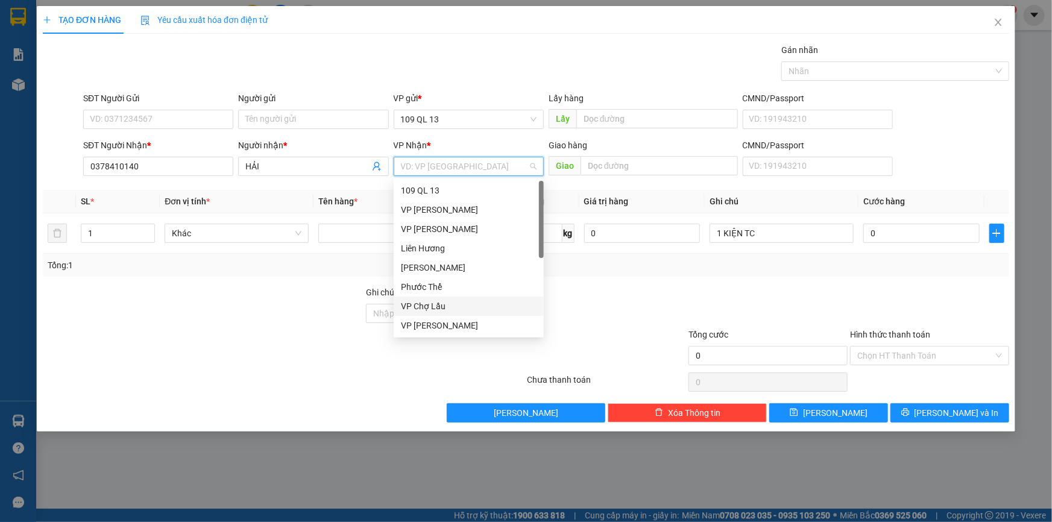
click at [441, 309] on div "VP Chợ Lầu" at bounding box center [469, 306] width 136 height 13
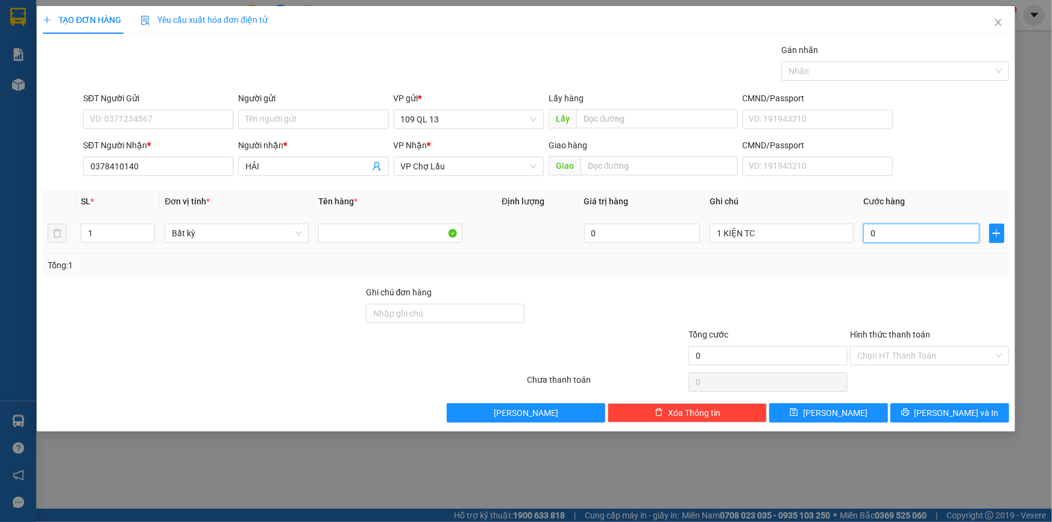
click at [917, 231] on input "0" at bounding box center [922, 233] width 116 height 19
click at [965, 356] on input "Hình thức thanh toán" at bounding box center [926, 356] width 136 height 18
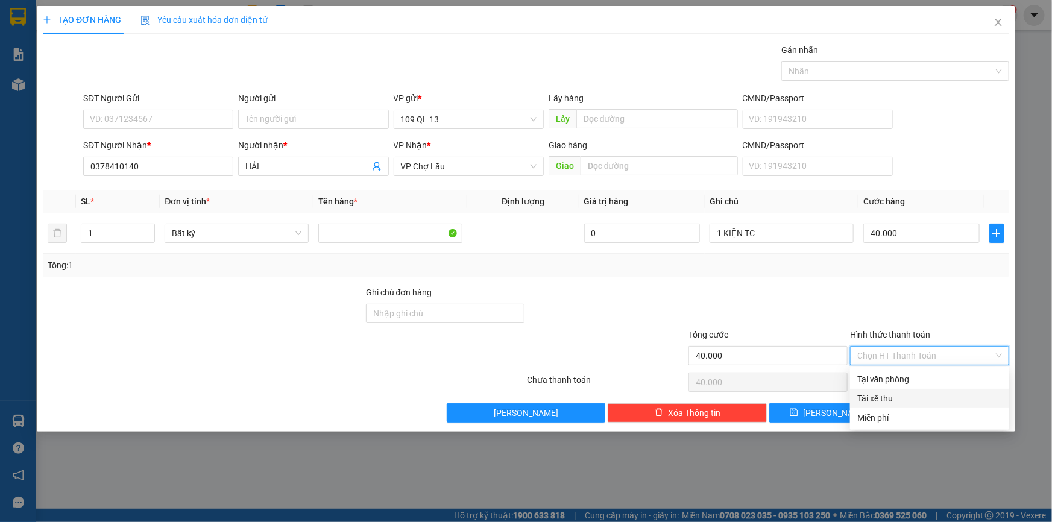
click at [951, 396] on div "Tài xế thu" at bounding box center [930, 398] width 145 height 13
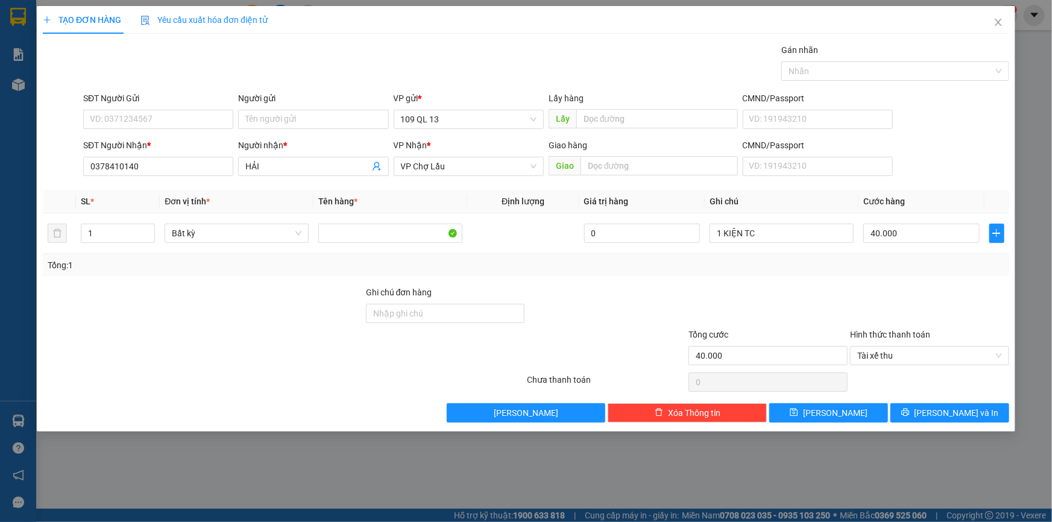
click at [944, 365] on div "Hình thức thanh toán Tài xế thu" at bounding box center [929, 349] width 159 height 42
click at [934, 351] on span "Tài xế thu" at bounding box center [930, 356] width 145 height 18
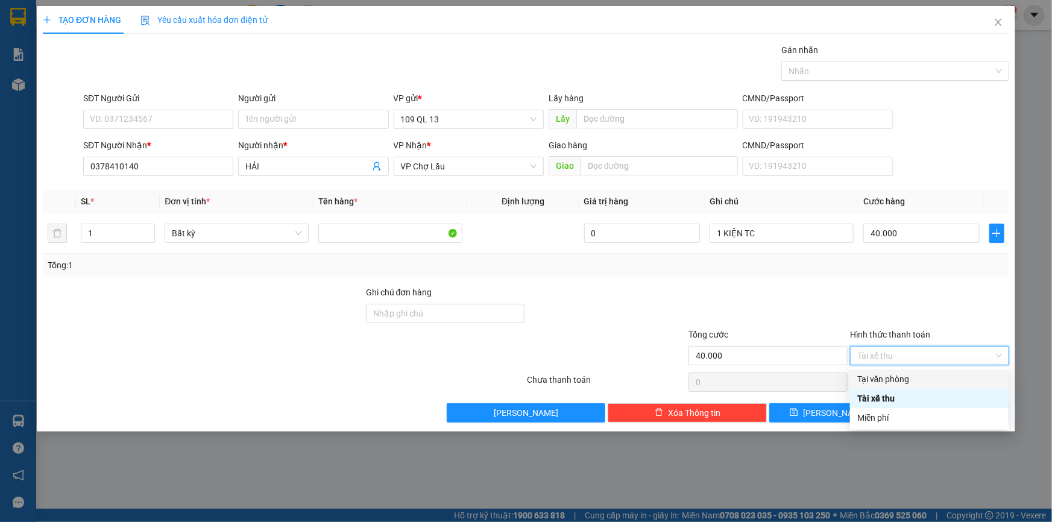
click at [929, 379] on div "Tại văn phòng" at bounding box center [930, 379] width 145 height 13
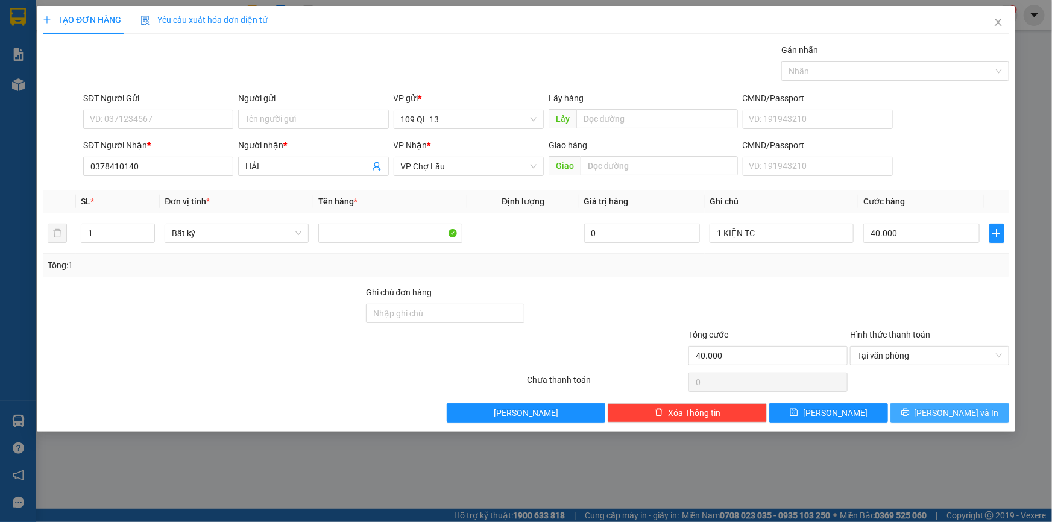
click at [959, 411] on span "[PERSON_NAME] và In" at bounding box center [957, 413] width 84 height 13
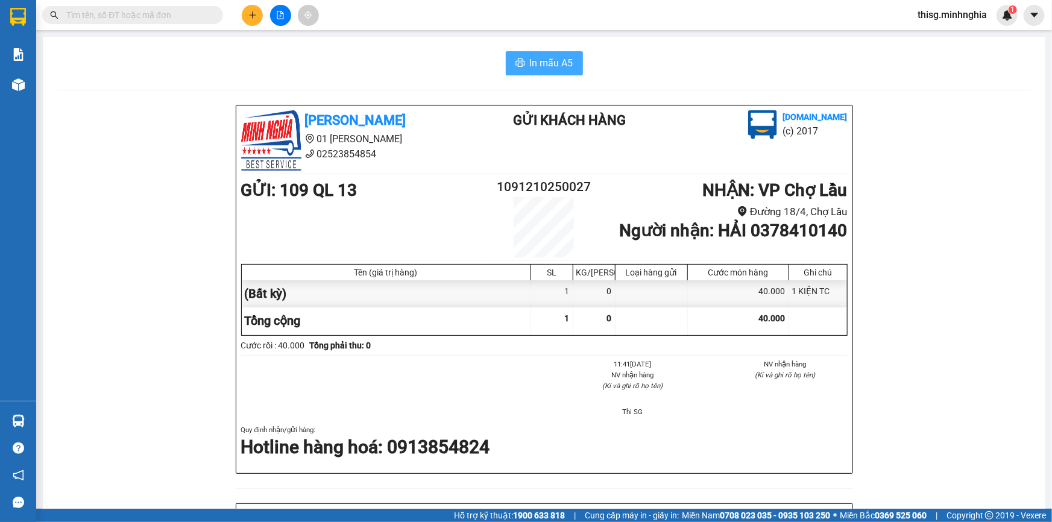
click at [560, 62] on span "In mẫu A5" at bounding box center [551, 62] width 43 height 15
click at [250, 12] on icon "plus" at bounding box center [252, 15] width 8 height 8
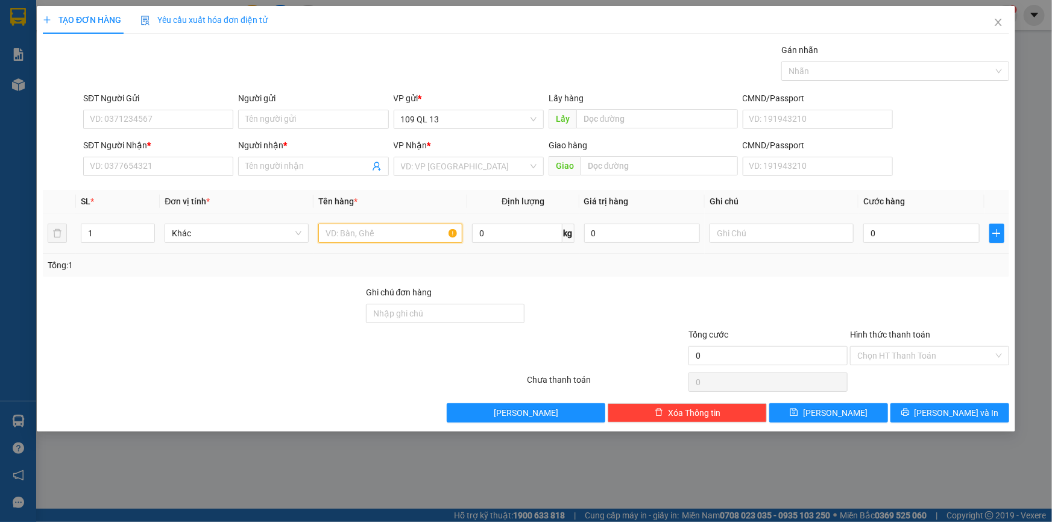
click at [417, 229] on input "text" at bounding box center [390, 233] width 144 height 19
drag, startPoint x: 758, startPoint y: 235, endPoint x: 759, endPoint y: 218, distance: 16.9
click at [759, 230] on input "text" at bounding box center [782, 233] width 144 height 19
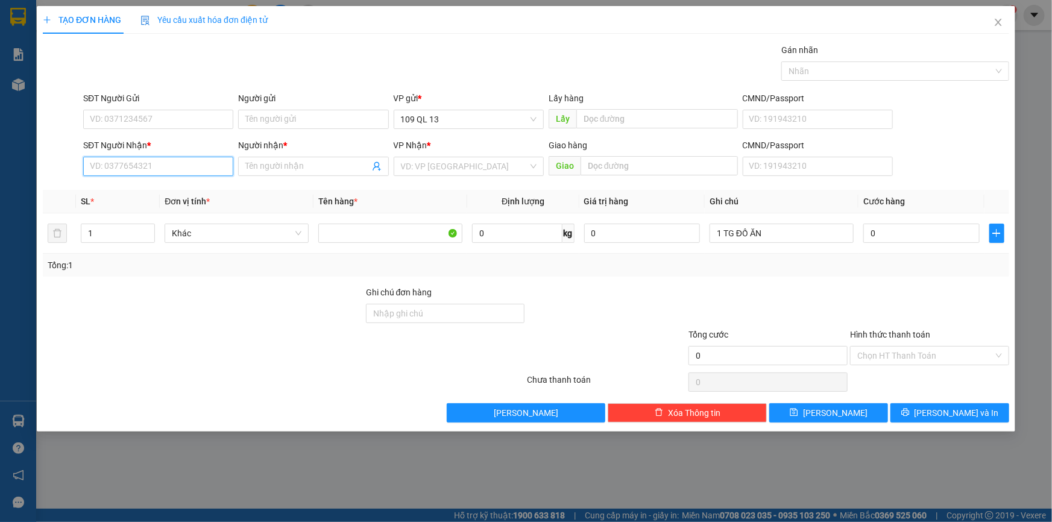
click at [139, 165] on input "SĐT Người Nhận *" at bounding box center [158, 166] width 150 height 19
click at [908, 234] on input "0" at bounding box center [922, 233] width 116 height 19
click at [177, 165] on input "SĐT Người Nhận *" at bounding box center [158, 166] width 150 height 19
click at [179, 187] on div "0982255506 - TUẤN" at bounding box center [158, 190] width 136 height 13
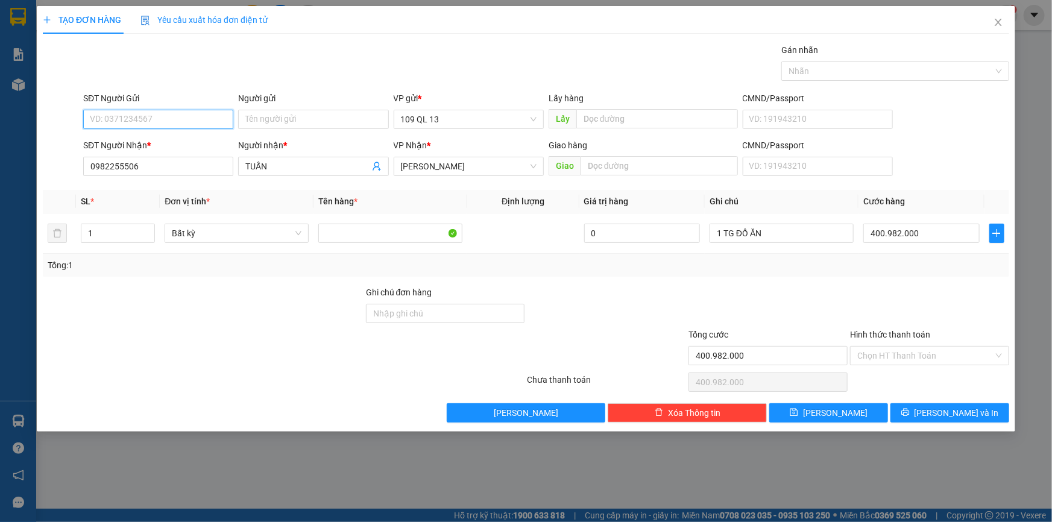
click at [186, 113] on input "SĐT Người Gửi" at bounding box center [158, 119] width 150 height 19
click at [946, 234] on input "400.982.000" at bounding box center [922, 233] width 116 height 19
click at [954, 361] on input "Hình thức thanh toán" at bounding box center [926, 356] width 136 height 18
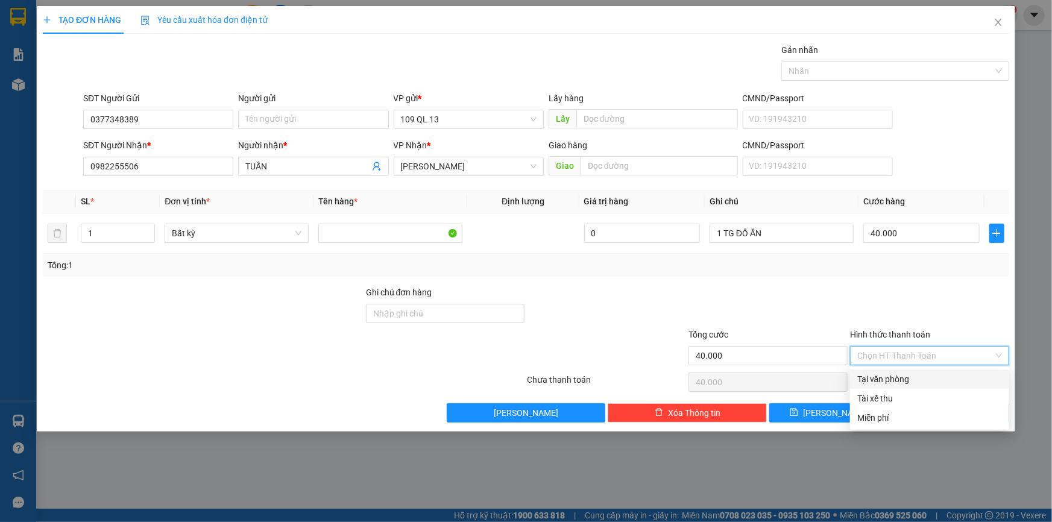
click at [952, 375] on div "Tại văn phòng" at bounding box center [930, 379] width 145 height 13
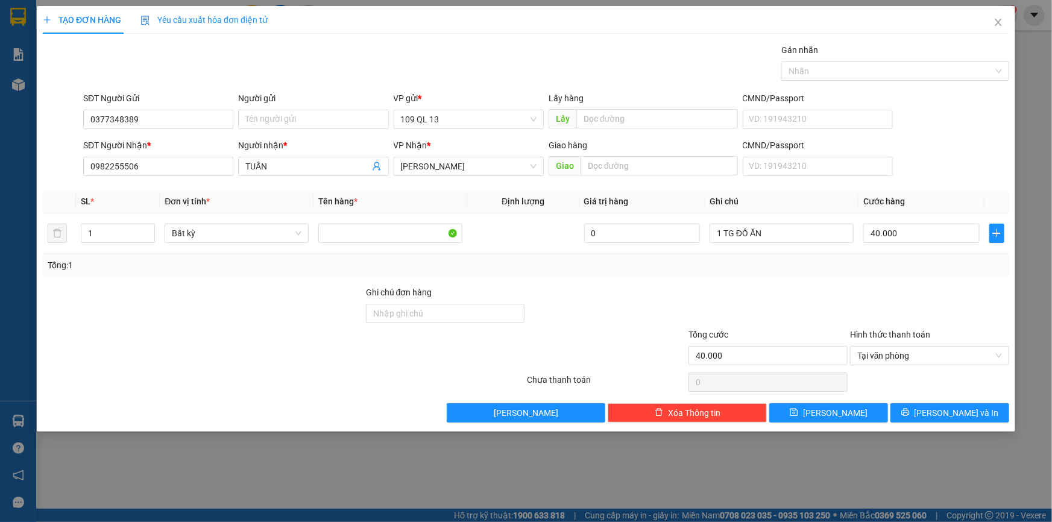
click at [962, 399] on div "Transit Pickup Surcharge Ids Transit Deliver Surcharge Ids Transit Deliver Surc…" at bounding box center [526, 232] width 967 height 379
click at [963, 410] on span "[PERSON_NAME] và In" at bounding box center [957, 413] width 84 height 13
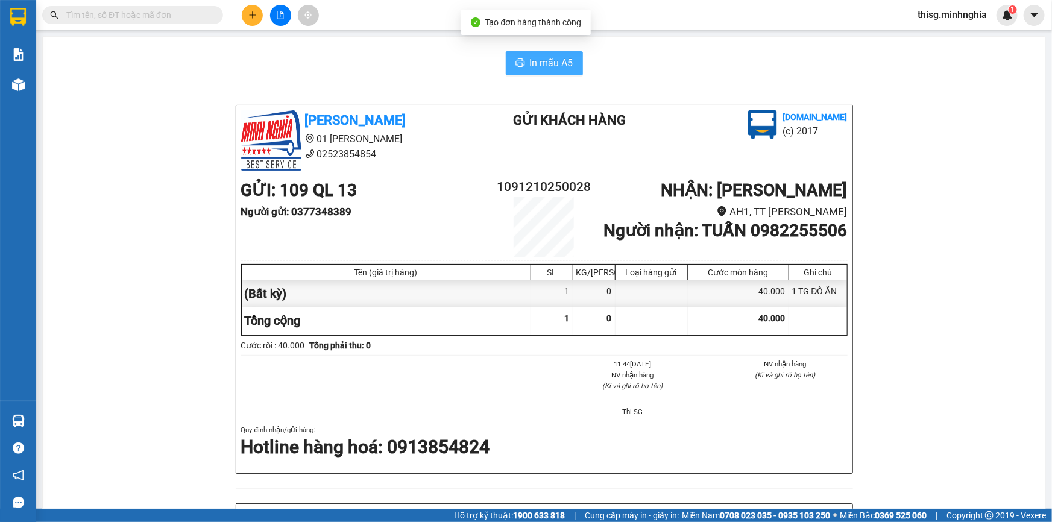
click at [541, 65] on span "In mẫu A5" at bounding box center [551, 62] width 43 height 15
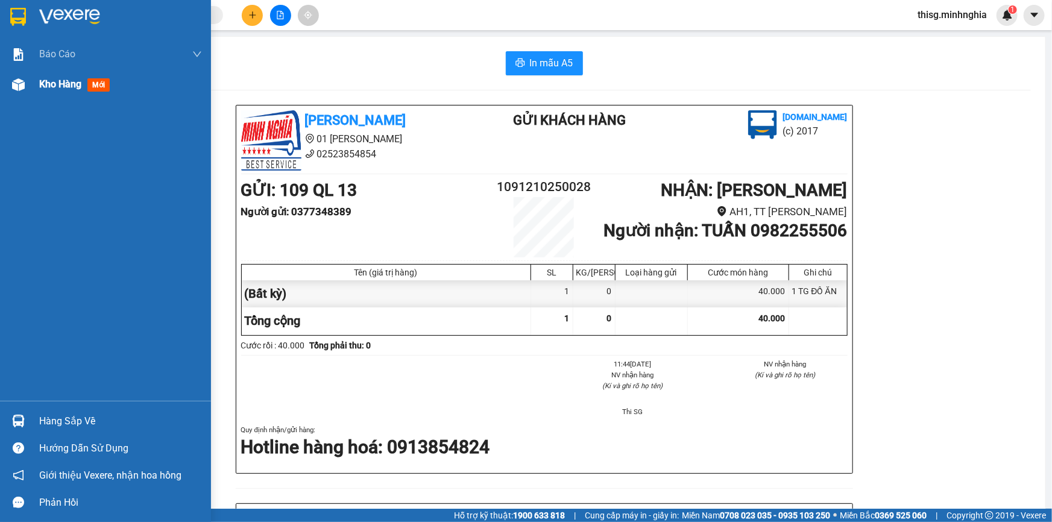
click at [40, 83] on span "Kho hàng" at bounding box center [60, 83] width 42 height 11
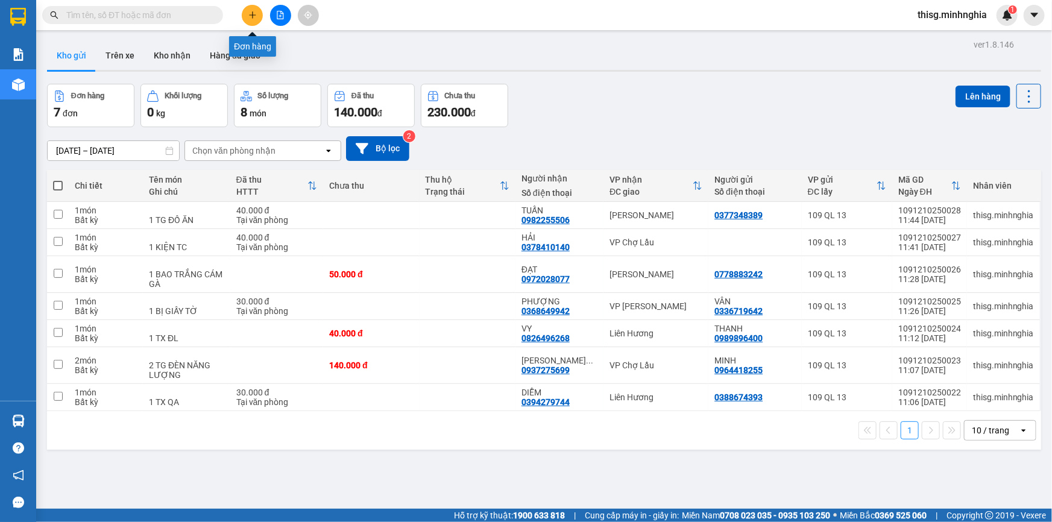
click at [247, 12] on button at bounding box center [252, 15] width 21 height 21
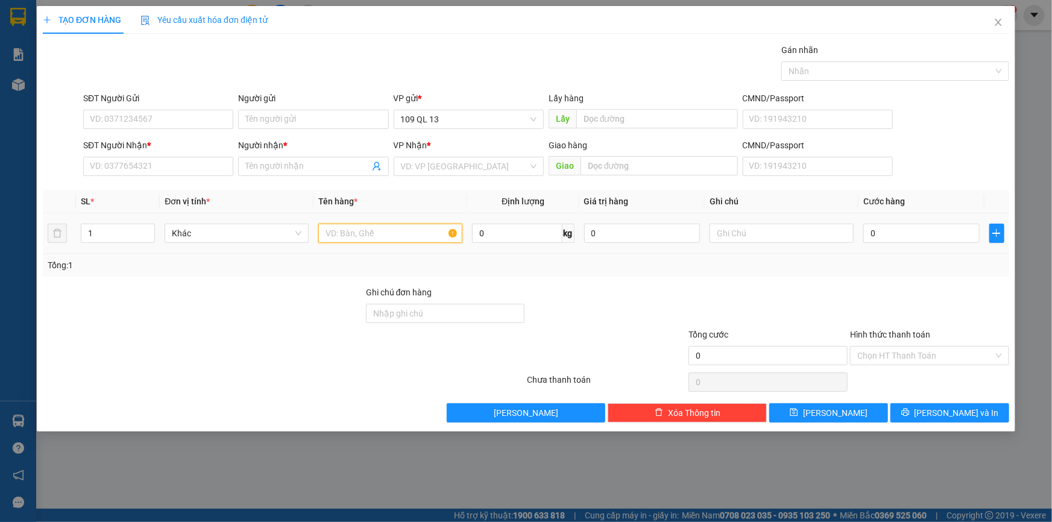
click at [359, 240] on input "text" at bounding box center [390, 233] width 144 height 19
drag, startPoint x: 732, startPoint y: 235, endPoint x: 740, endPoint y: 223, distance: 15.2
click at [735, 235] on input "text" at bounding box center [782, 233] width 144 height 19
click at [106, 168] on input "SĐT Người Nhận *" at bounding box center [158, 166] width 150 height 19
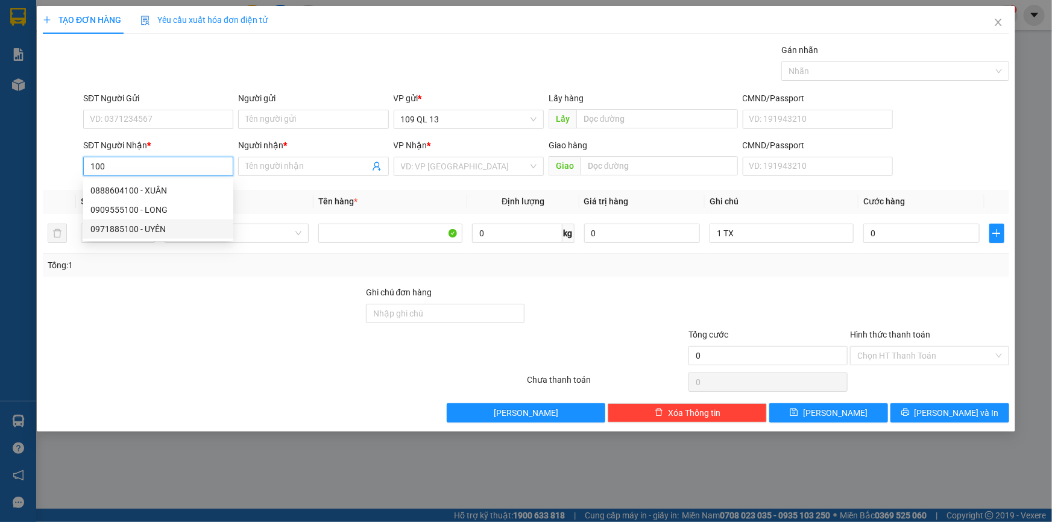
click at [173, 223] on div "0971885100 - UYÊN" at bounding box center [158, 229] width 136 height 13
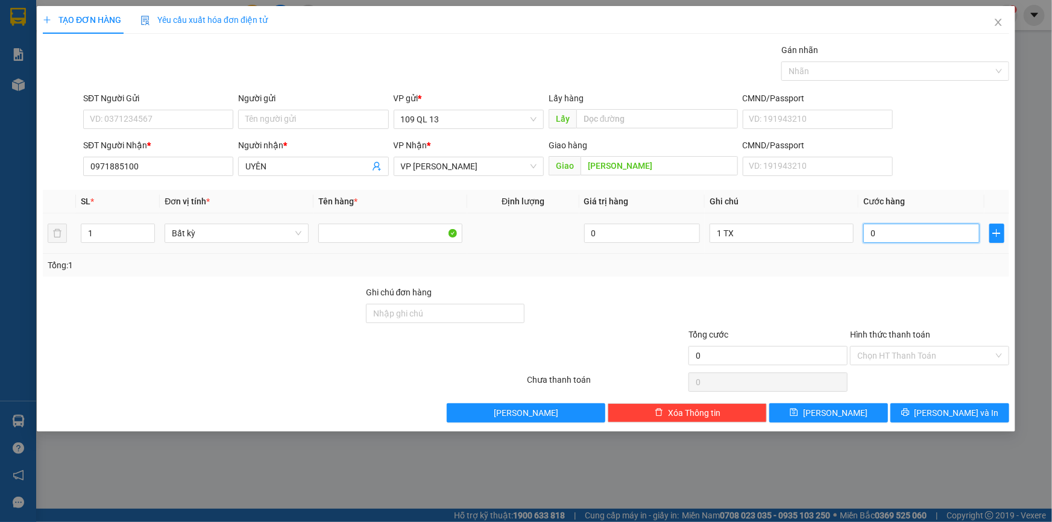
click at [904, 225] on input "0" at bounding box center [922, 233] width 116 height 19
click at [959, 407] on span "[PERSON_NAME] và In" at bounding box center [957, 413] width 84 height 13
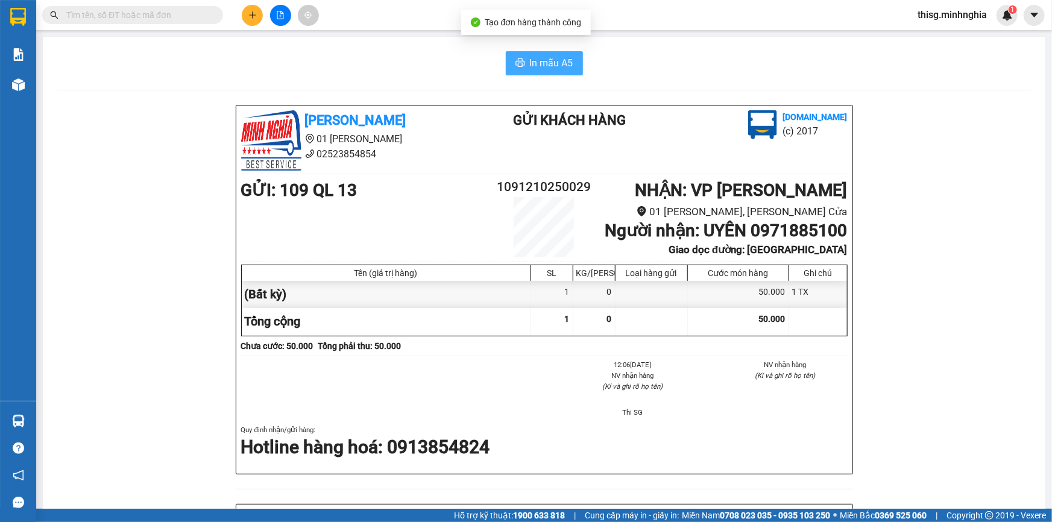
click at [537, 66] on span "In mẫu A5" at bounding box center [551, 62] width 43 height 15
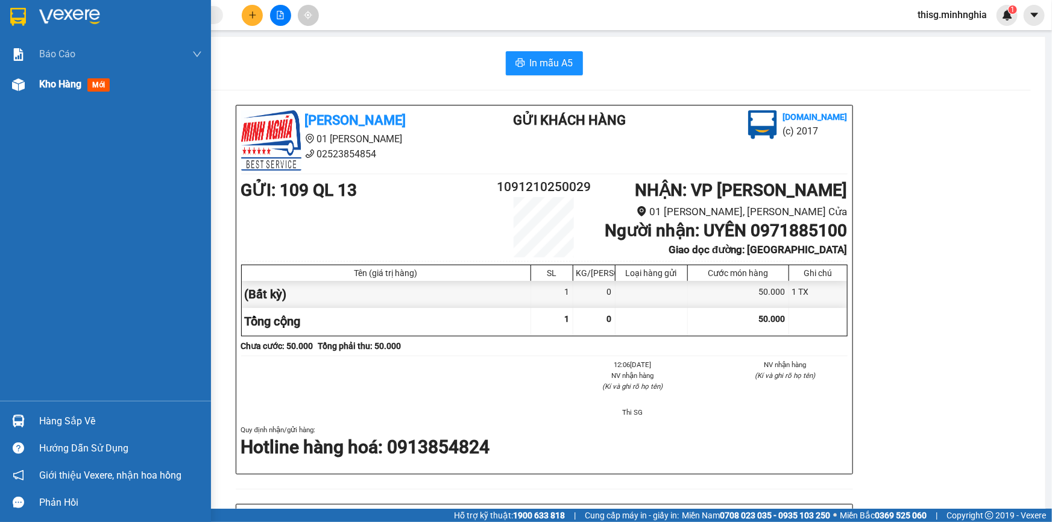
click at [65, 78] on span "Kho hàng" at bounding box center [60, 83] width 42 height 11
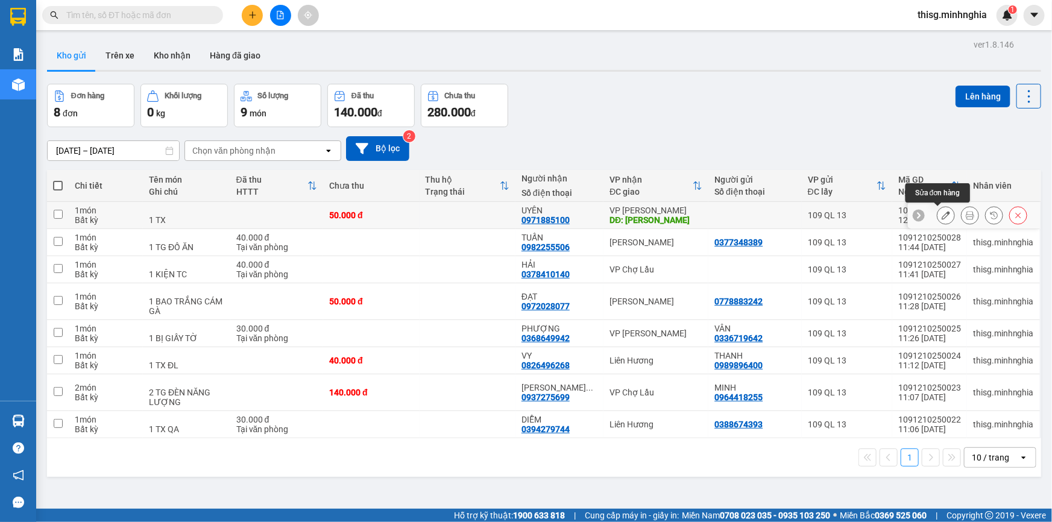
click at [942, 216] on icon at bounding box center [946, 215] width 8 height 8
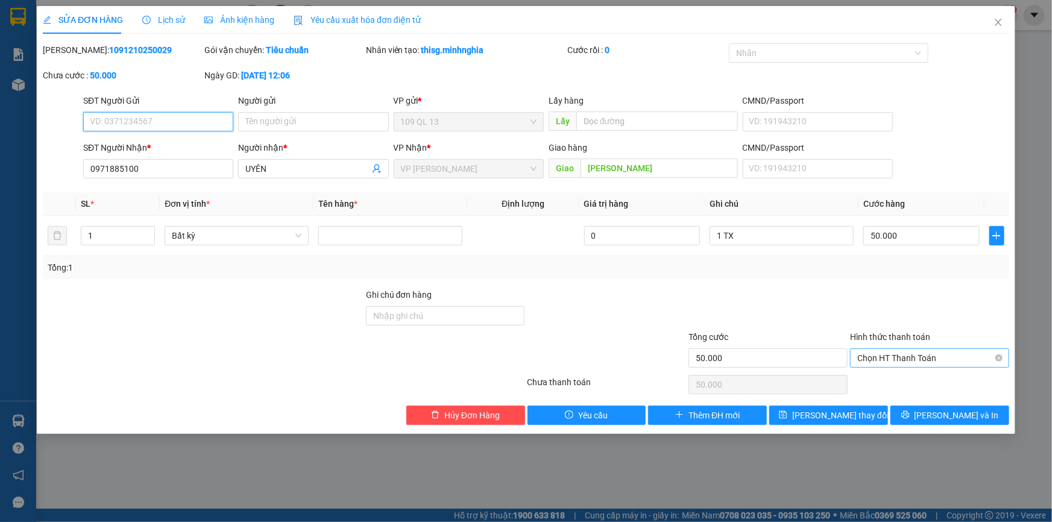
click at [929, 362] on span "Chọn HT Thanh Toán" at bounding box center [930, 358] width 145 height 18
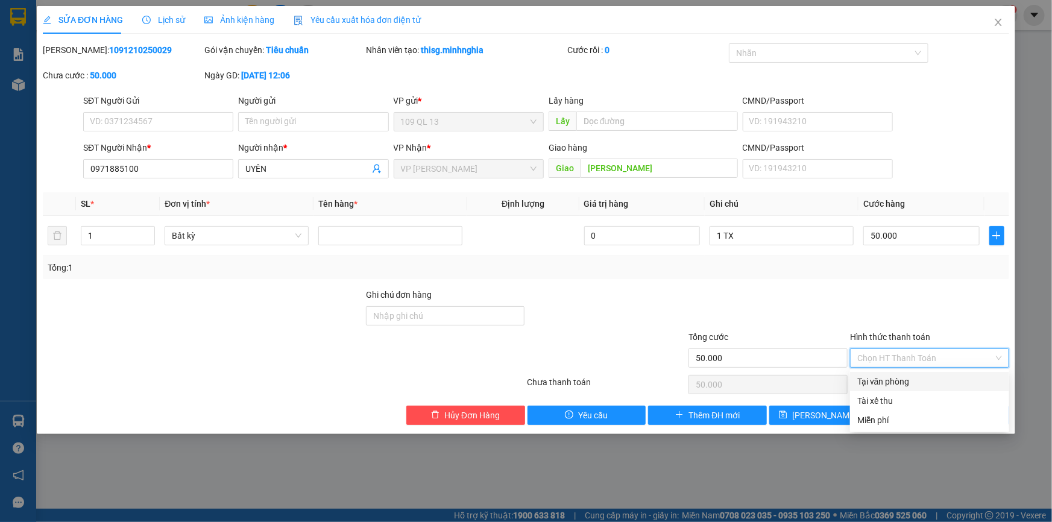
click at [923, 386] on div "Tại văn phòng" at bounding box center [930, 381] width 145 height 13
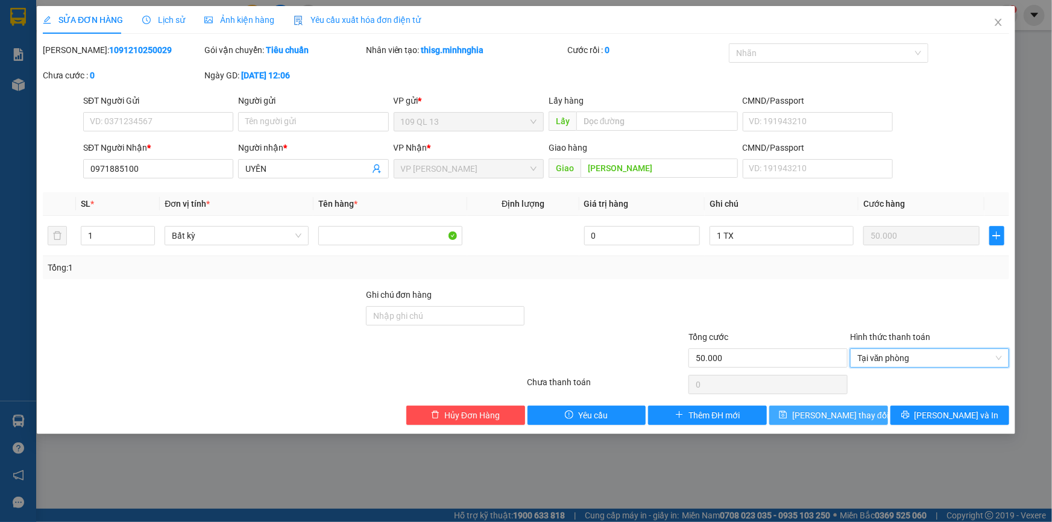
click at [817, 416] on span "[PERSON_NAME] thay đổi" at bounding box center [841, 415] width 97 height 13
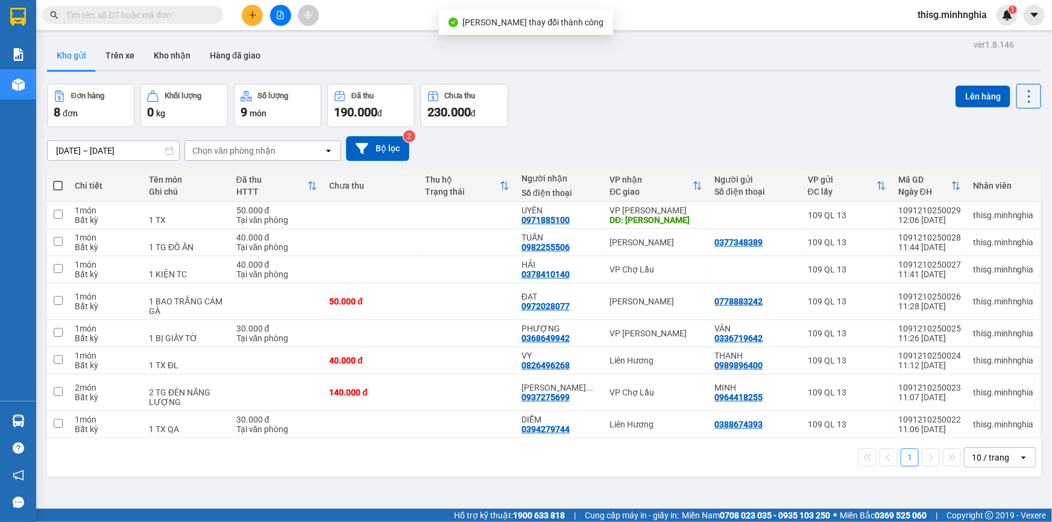
click at [248, 18] on icon "plus" at bounding box center [252, 15] width 8 height 8
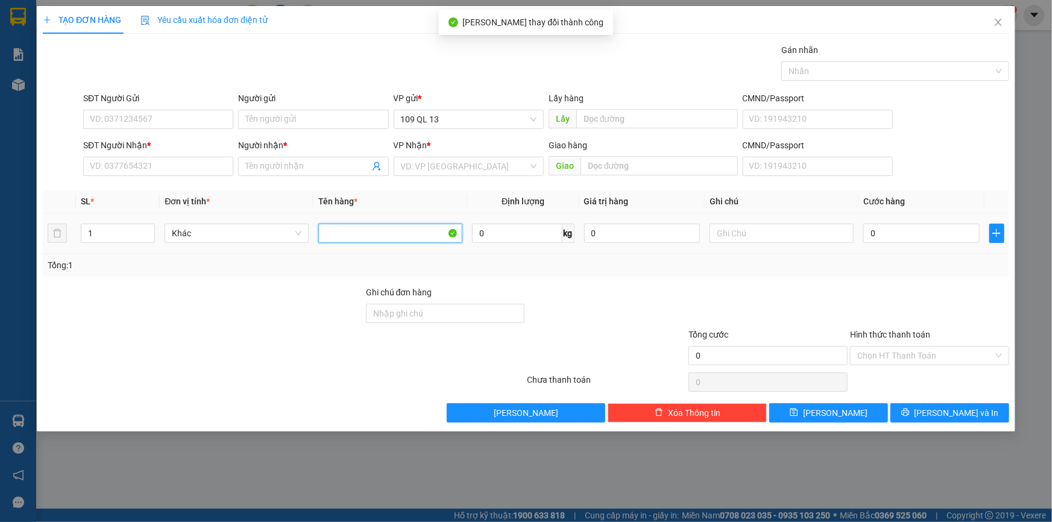
click at [383, 242] on input "text" at bounding box center [390, 233] width 144 height 19
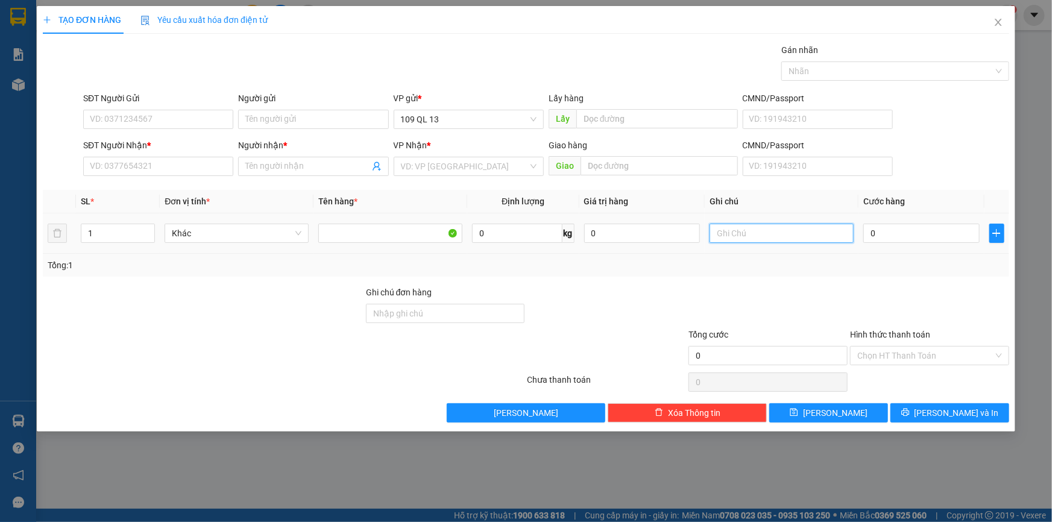
click at [760, 235] on input "text" at bounding box center [782, 233] width 144 height 19
click at [189, 170] on input "SĐT Người Nhận *" at bounding box center [158, 166] width 150 height 19
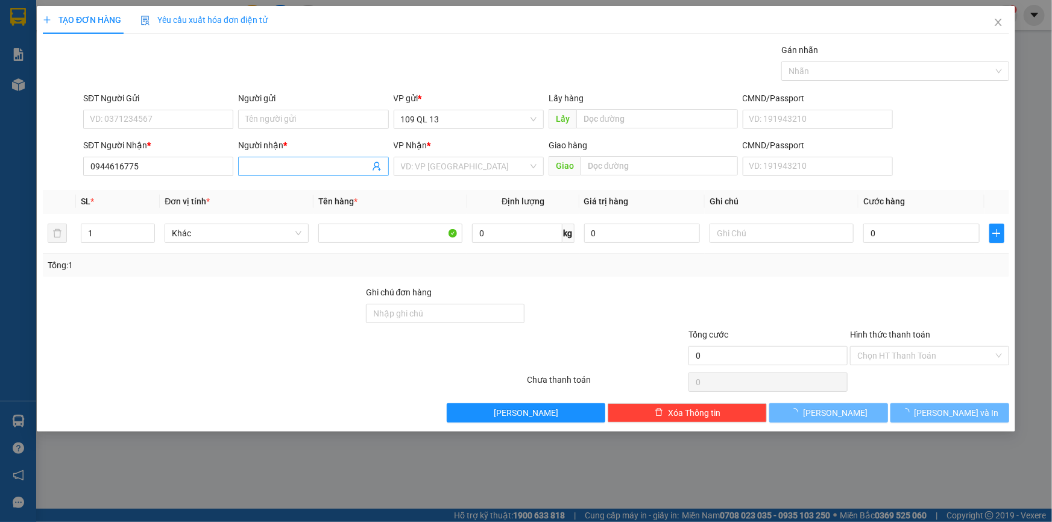
click at [279, 157] on span at bounding box center [313, 166] width 150 height 19
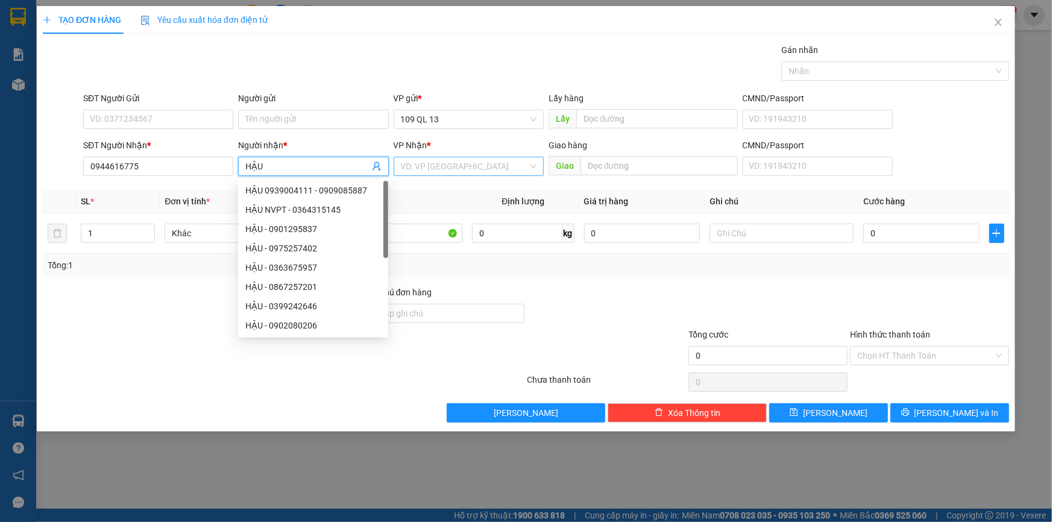
click at [474, 169] on input "search" at bounding box center [464, 166] width 127 height 18
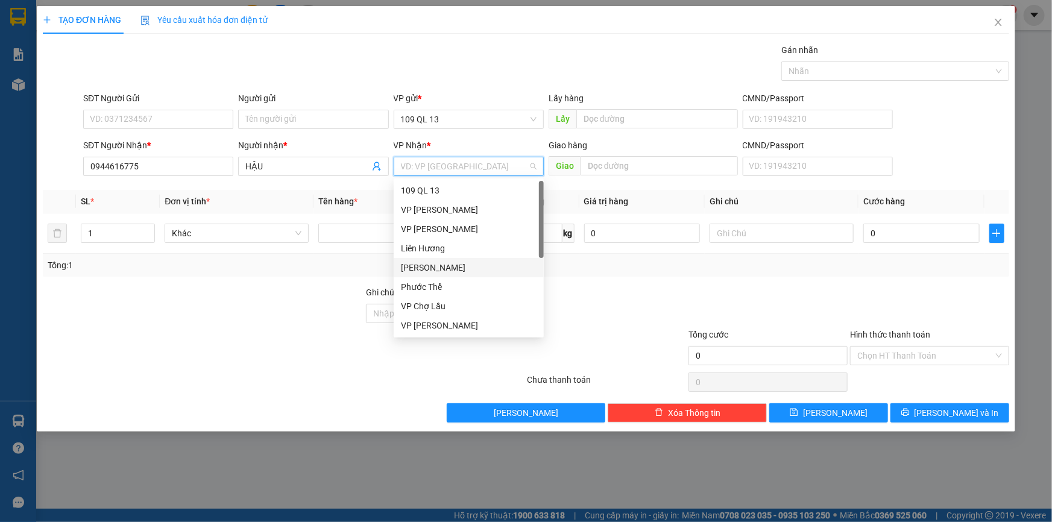
click at [428, 267] on div "[PERSON_NAME]" at bounding box center [469, 267] width 136 height 13
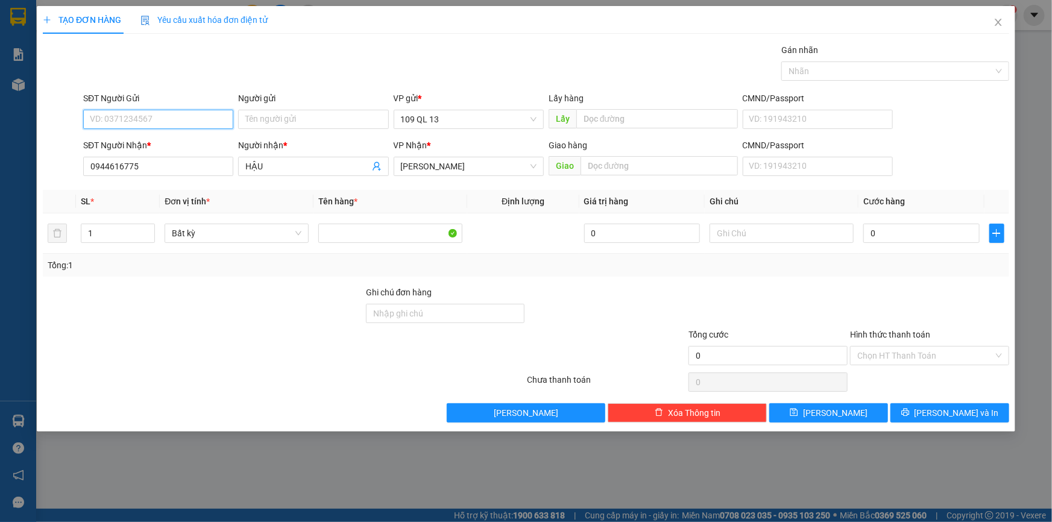
click at [178, 118] on input "SĐT Người Gửi" at bounding box center [158, 119] width 150 height 19
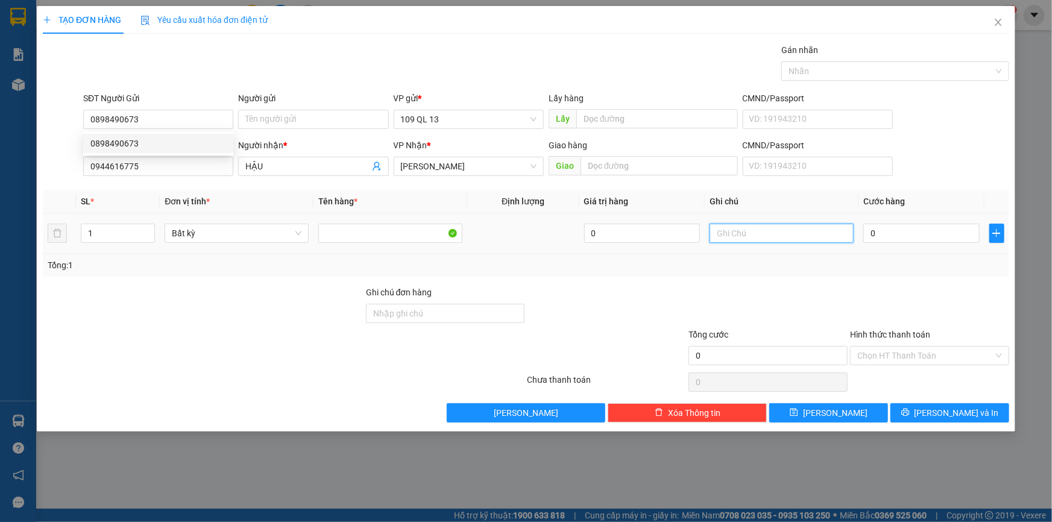
click at [796, 224] on input "text" at bounding box center [782, 233] width 144 height 19
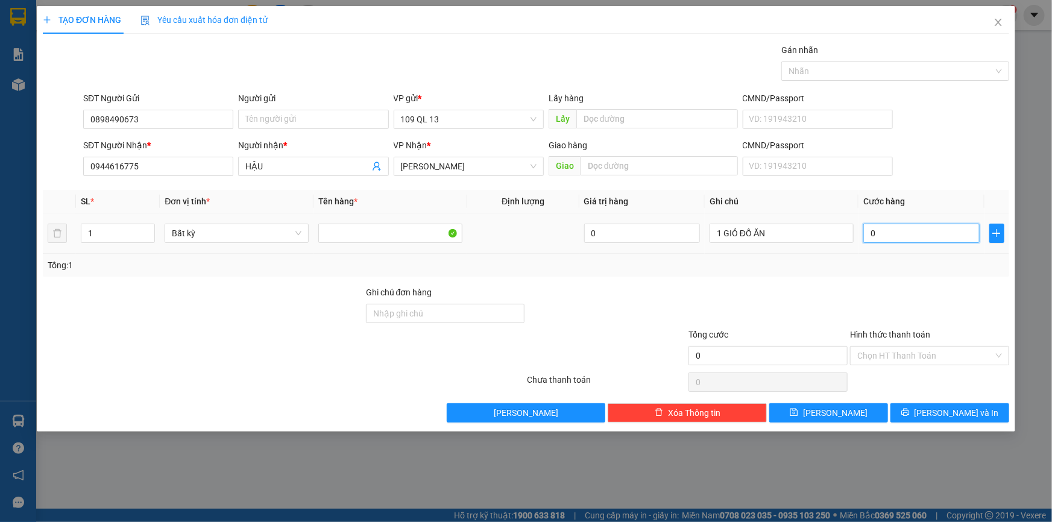
click at [884, 236] on input "0" at bounding box center [922, 233] width 116 height 19
click at [948, 351] on input "Hình thức thanh toán" at bounding box center [926, 356] width 136 height 18
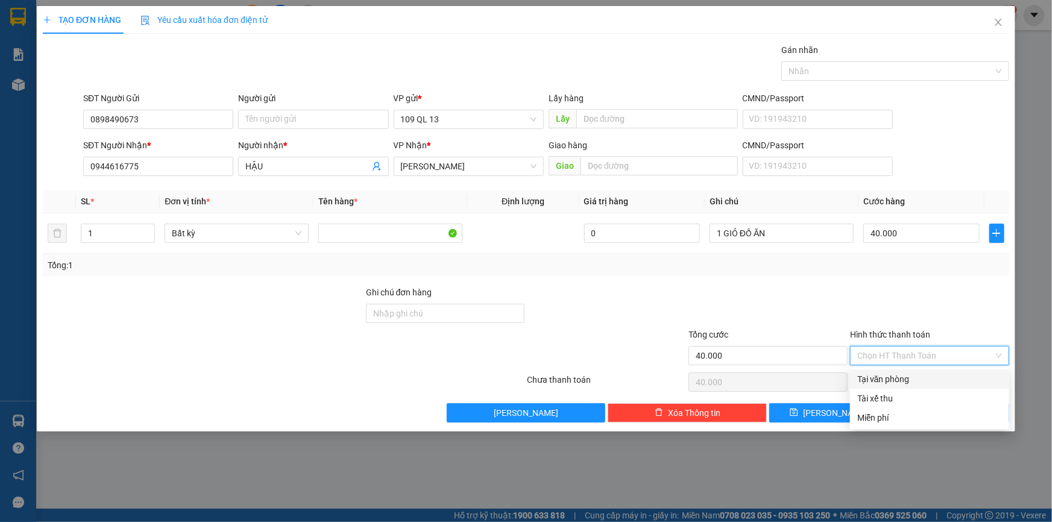
click at [947, 373] on div "Tại văn phòng" at bounding box center [930, 379] width 145 height 13
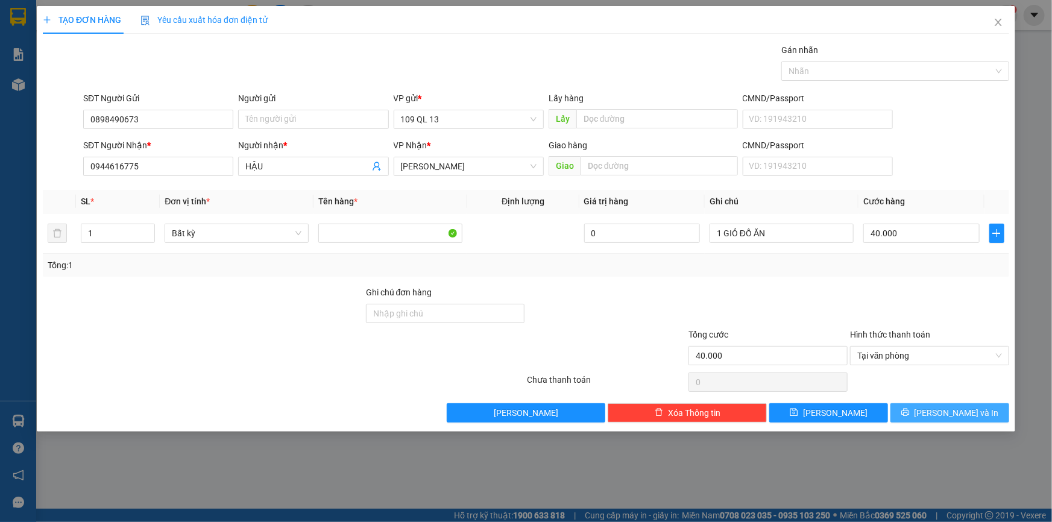
click at [975, 406] on button "[PERSON_NAME] và In" at bounding box center [950, 412] width 119 height 19
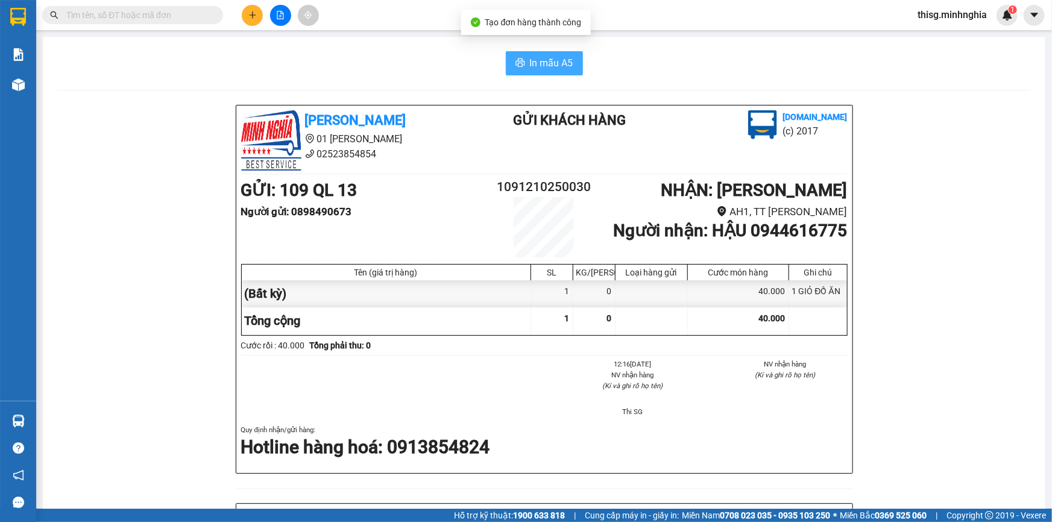
click at [548, 65] on span "In mẫu A5" at bounding box center [551, 62] width 43 height 15
click at [255, 24] on button at bounding box center [252, 15] width 21 height 21
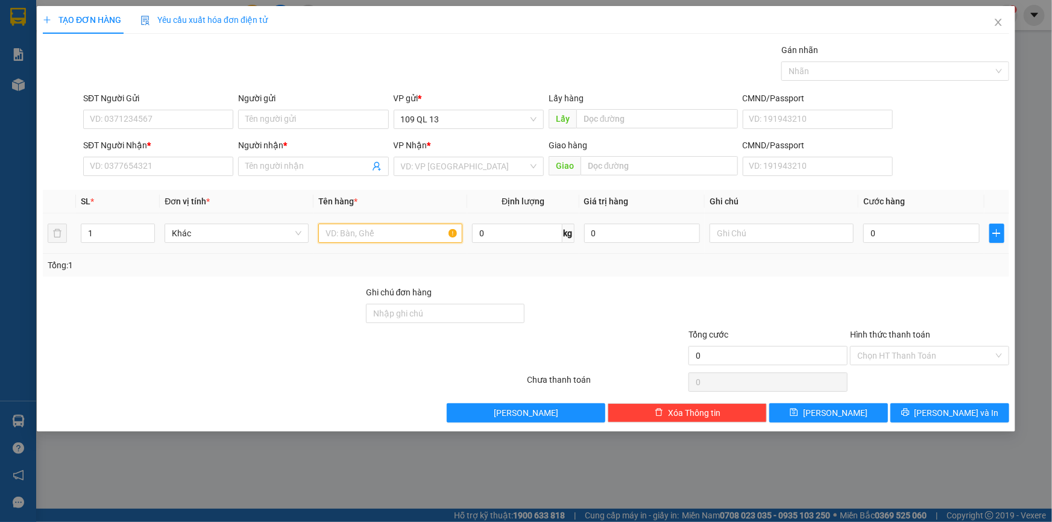
click at [386, 239] on input "text" at bounding box center [390, 233] width 144 height 19
click at [182, 168] on input "SĐT Người Nhận *" at bounding box center [158, 166] width 150 height 19
click at [218, 184] on div "0399980543 - A HÙNG" at bounding box center [158, 190] width 136 height 13
click at [382, 227] on input "text" at bounding box center [390, 233] width 144 height 19
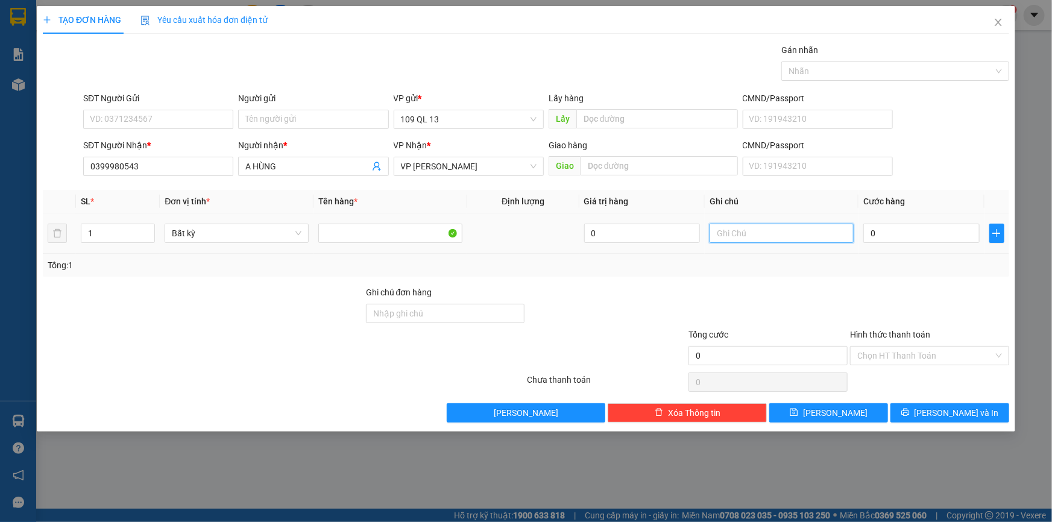
click at [835, 240] on input "text" at bounding box center [782, 233] width 144 height 19
click at [963, 241] on input "0" at bounding box center [922, 233] width 116 height 19
click at [972, 404] on button "[PERSON_NAME] và In" at bounding box center [950, 412] width 119 height 19
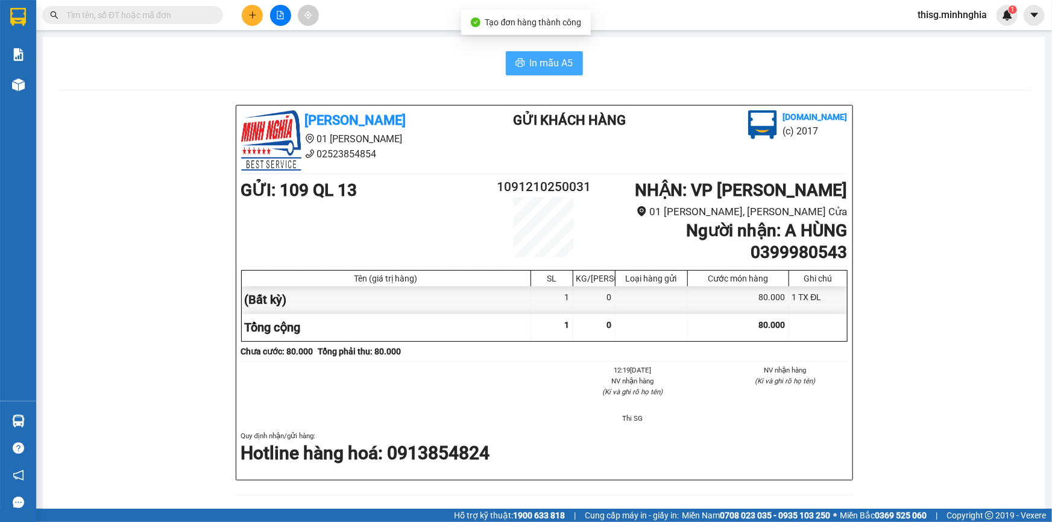
click at [554, 52] on button "In mẫu A5" at bounding box center [544, 63] width 77 height 24
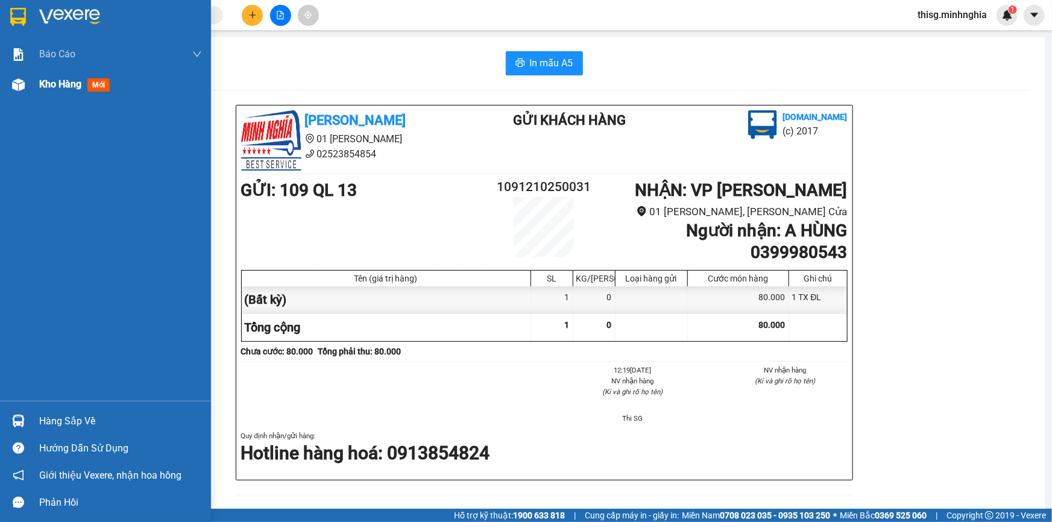
click at [48, 83] on span "Kho hàng" at bounding box center [60, 83] width 42 height 11
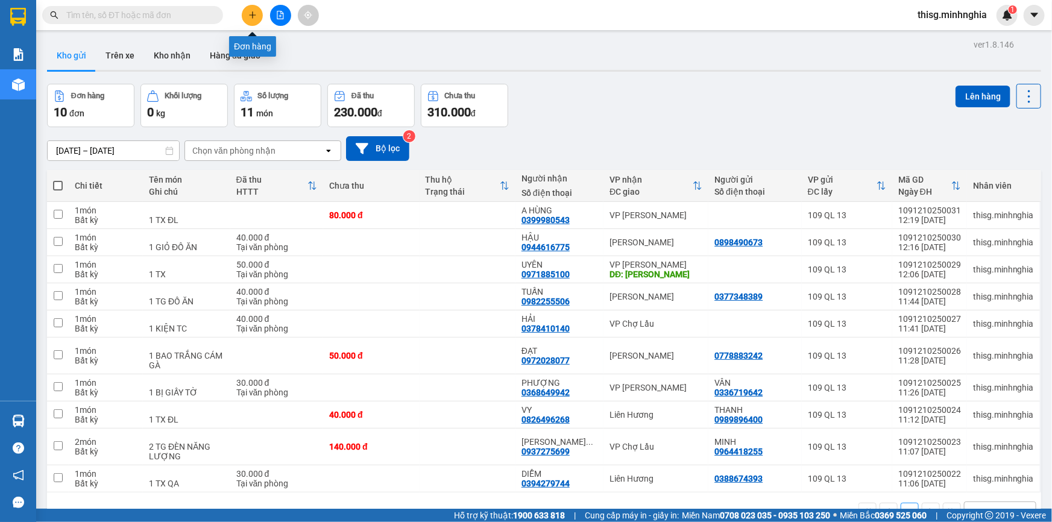
click at [255, 12] on icon "plus" at bounding box center [252, 15] width 8 height 8
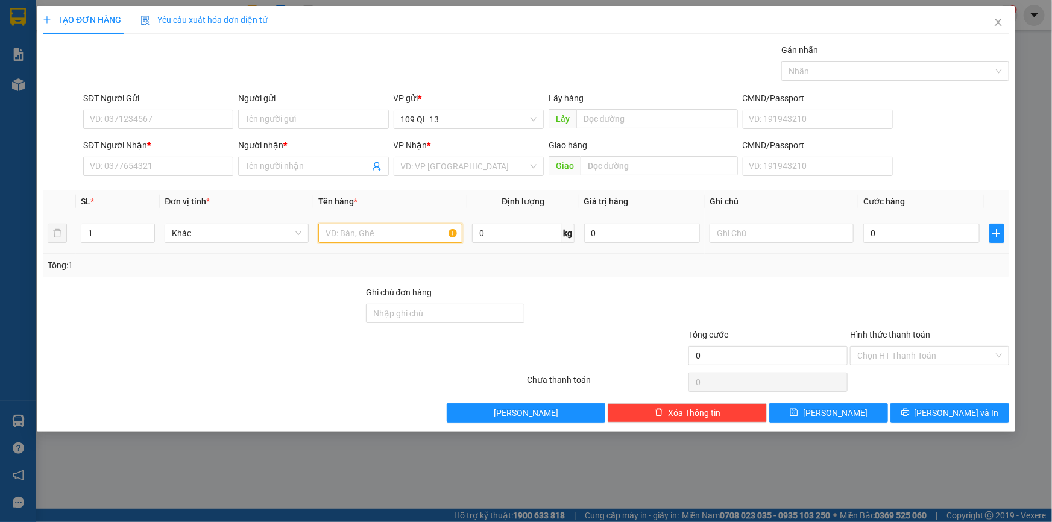
drag, startPoint x: 366, startPoint y: 236, endPoint x: 374, endPoint y: 233, distance: 8.6
click at [366, 237] on input "text" at bounding box center [390, 233] width 144 height 19
click at [755, 232] on input "text" at bounding box center [782, 233] width 144 height 19
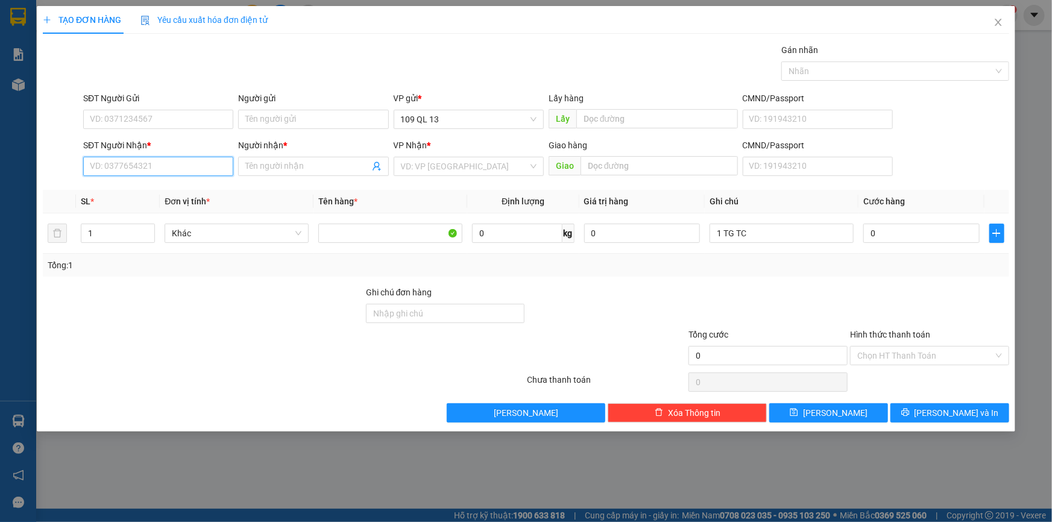
click at [165, 166] on input "SĐT Người Nhận *" at bounding box center [158, 166] width 150 height 19
click at [919, 239] on div "0" at bounding box center [922, 233] width 116 height 24
click at [916, 239] on input "0" at bounding box center [922, 233] width 116 height 19
click at [200, 166] on input "SĐT Người Nhận *" at bounding box center [158, 166] width 150 height 19
click at [934, 233] on input "40.000" at bounding box center [922, 233] width 116 height 19
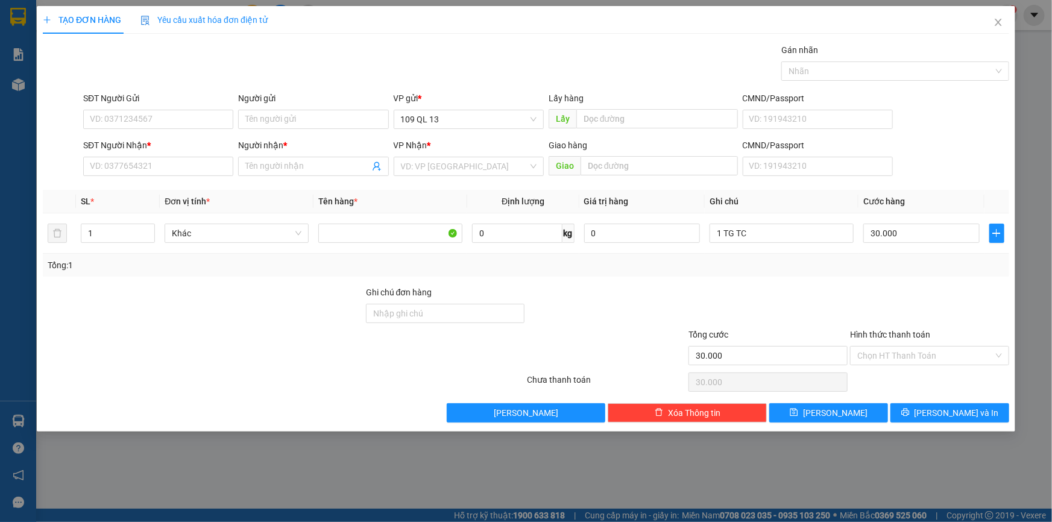
click at [141, 177] on div "SĐT Người Nhận * VD: 0377654321" at bounding box center [158, 160] width 150 height 42
click at [141, 173] on input "SĐT Người Nhận *" at bounding box center [158, 166] width 150 height 19
click at [300, 165] on input "Người nhận *" at bounding box center [307, 166] width 124 height 13
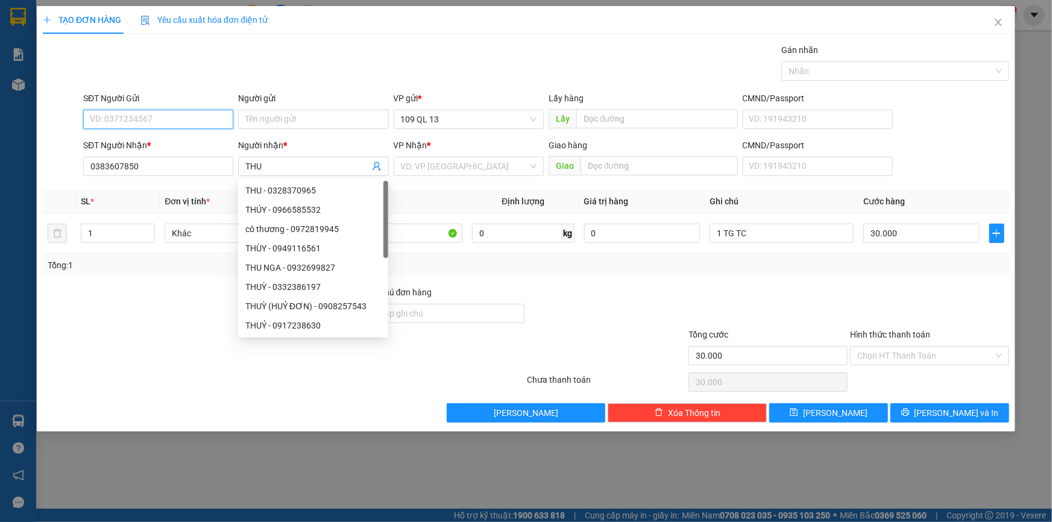
click at [211, 110] on input "SĐT Người Gửi" at bounding box center [158, 119] width 150 height 19
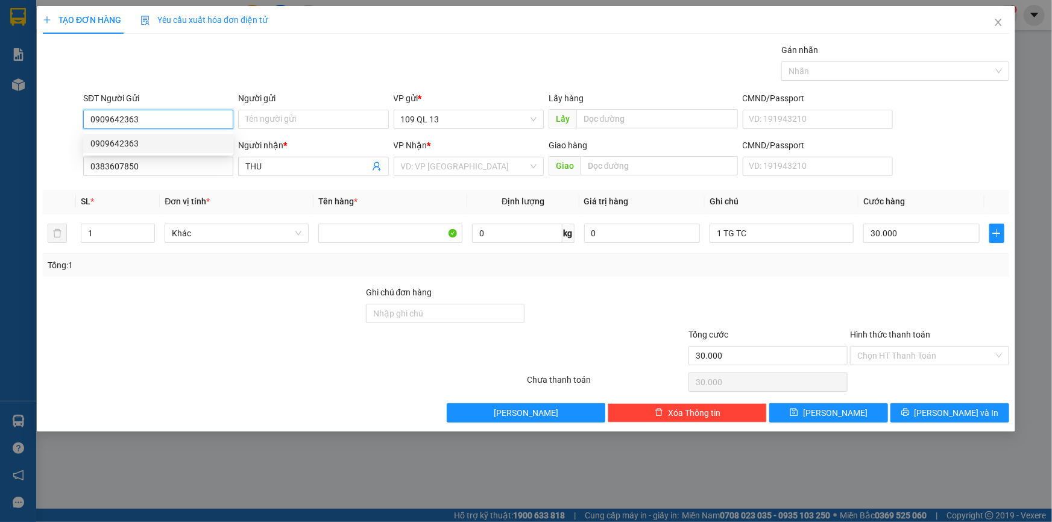
click at [155, 147] on div "0909642363" at bounding box center [158, 143] width 136 height 13
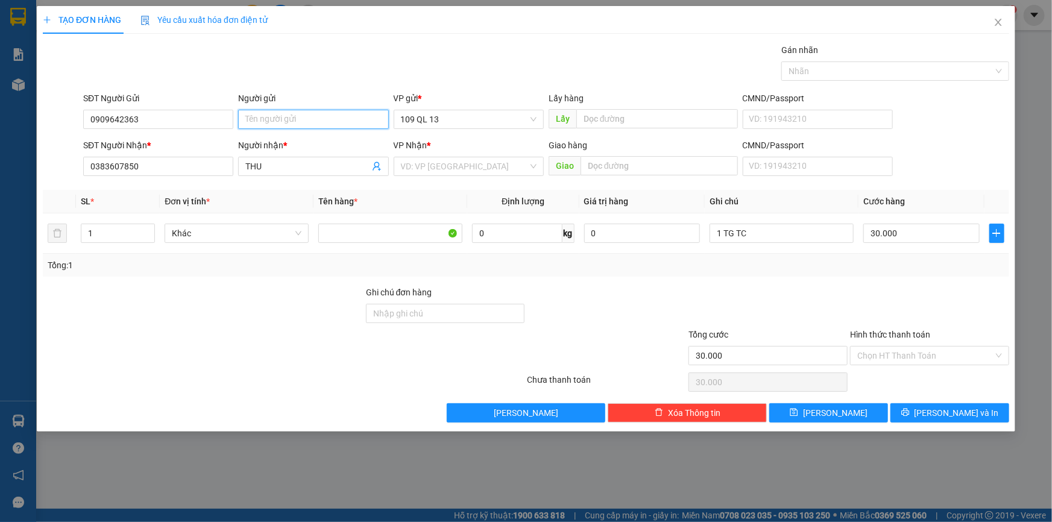
click at [314, 120] on input "Người gửi" at bounding box center [313, 119] width 150 height 19
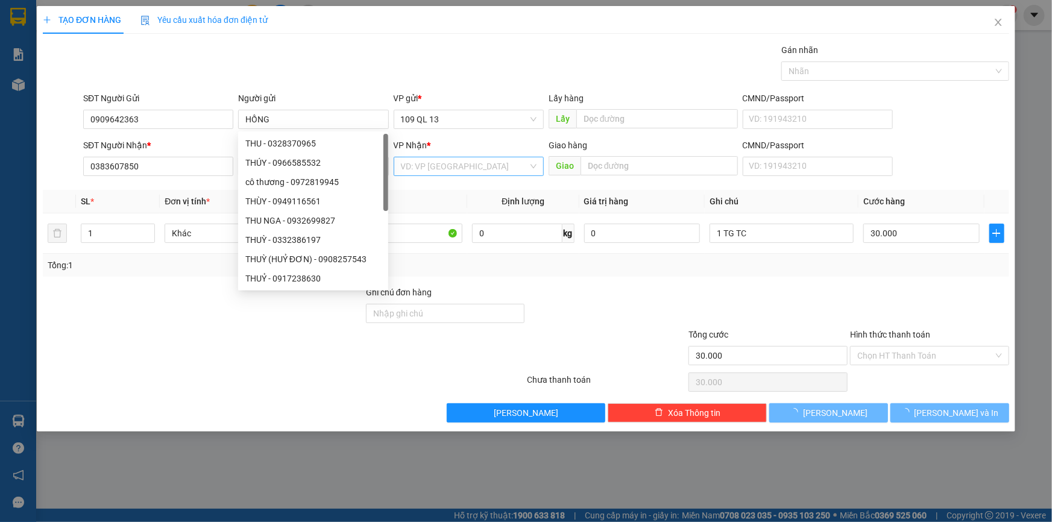
click at [478, 168] on input "search" at bounding box center [464, 166] width 127 height 18
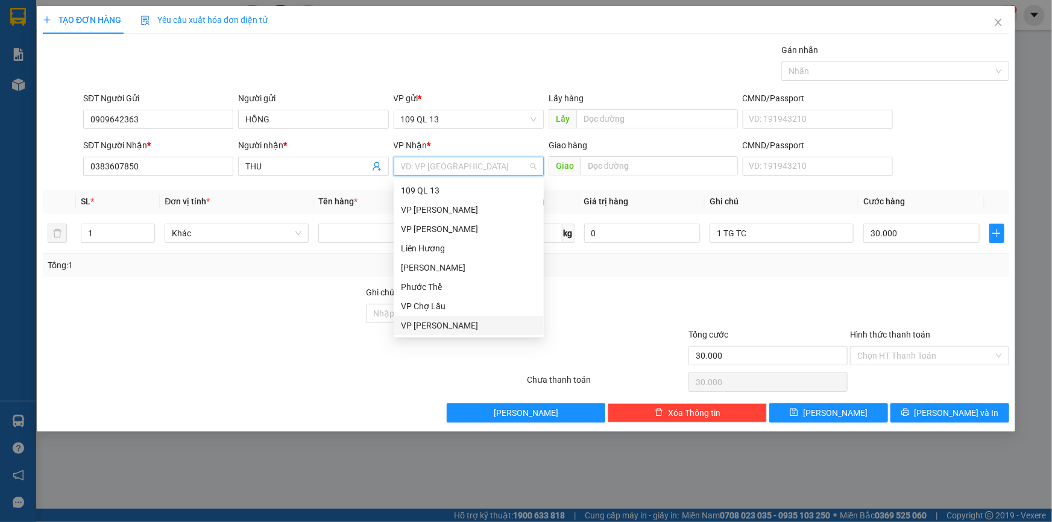
click at [430, 324] on div "VP [PERSON_NAME]" at bounding box center [469, 325] width 136 height 13
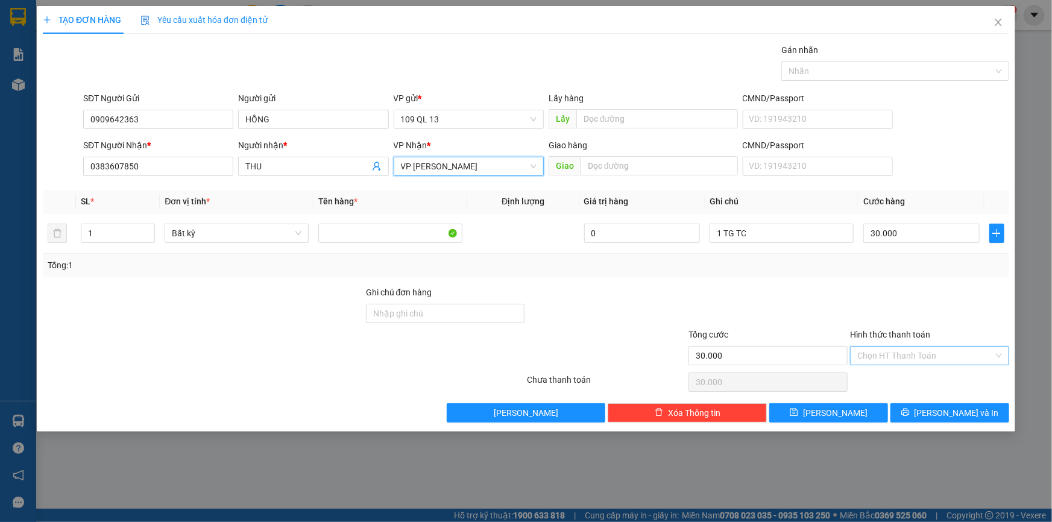
click at [941, 362] on input "Hình thức thanh toán" at bounding box center [926, 356] width 136 height 18
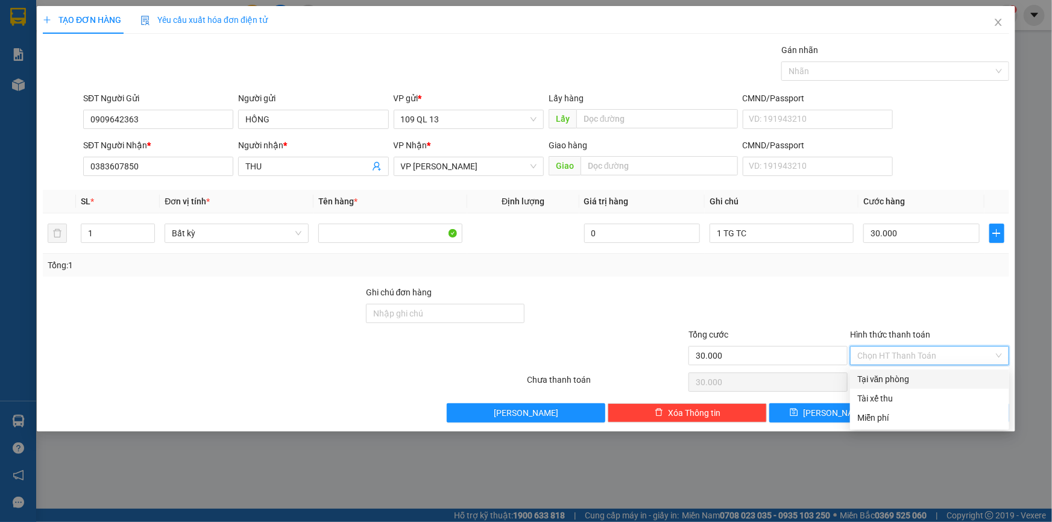
click at [910, 378] on div "Tại văn phòng" at bounding box center [930, 379] width 145 height 13
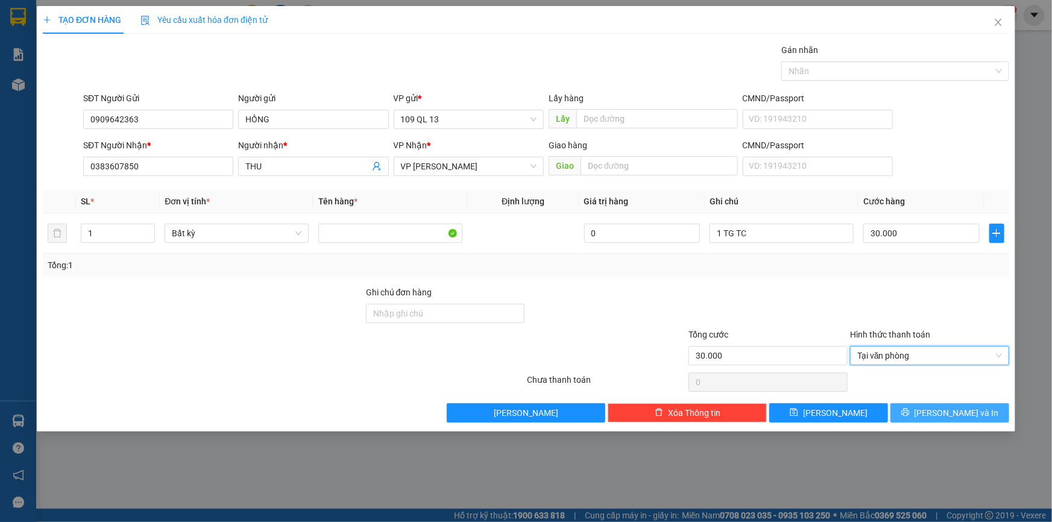
click at [958, 409] on span "[PERSON_NAME] và In" at bounding box center [957, 413] width 84 height 13
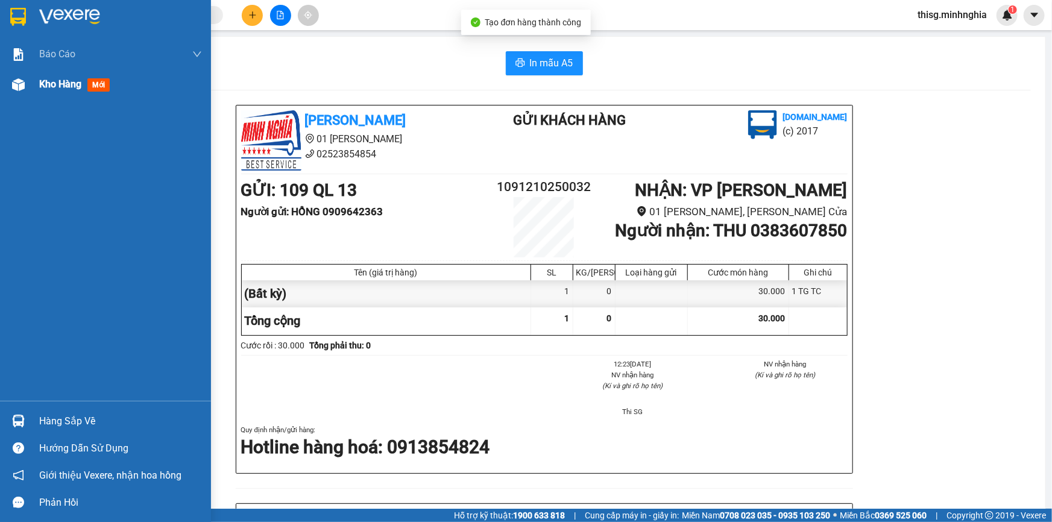
click at [32, 91] on div "Kho hàng mới" at bounding box center [105, 84] width 211 height 30
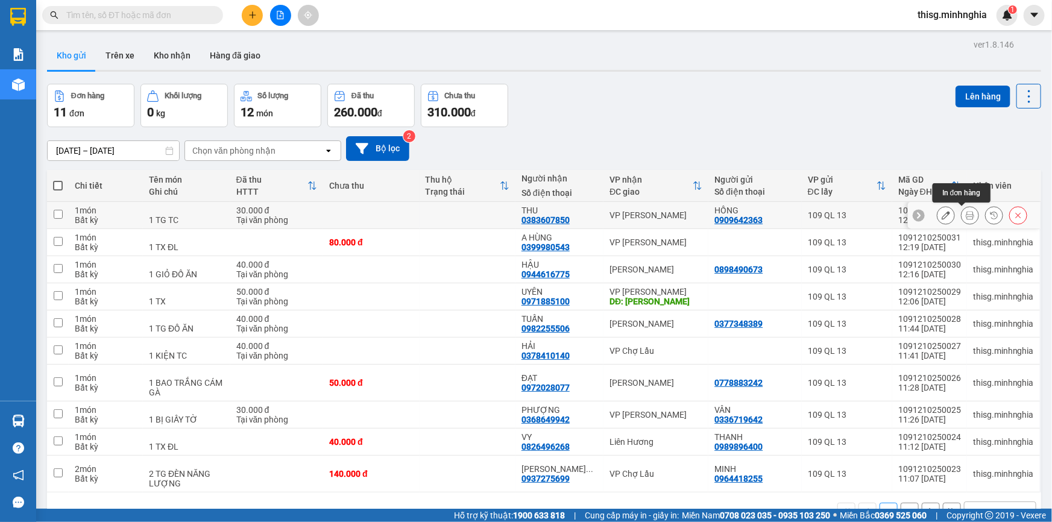
click at [942, 216] on icon at bounding box center [946, 215] width 8 height 8
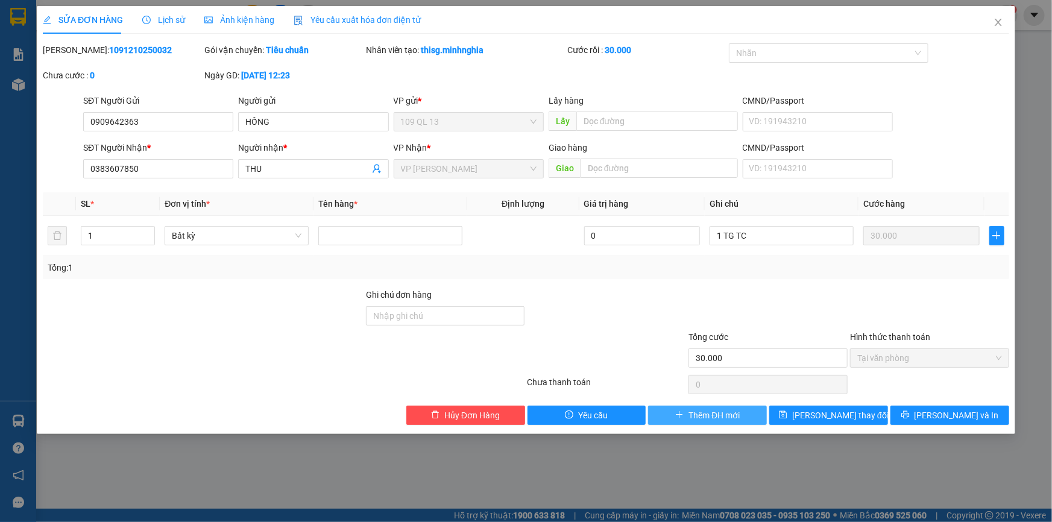
click at [715, 413] on span "Thêm ĐH mới" at bounding box center [714, 415] width 51 height 13
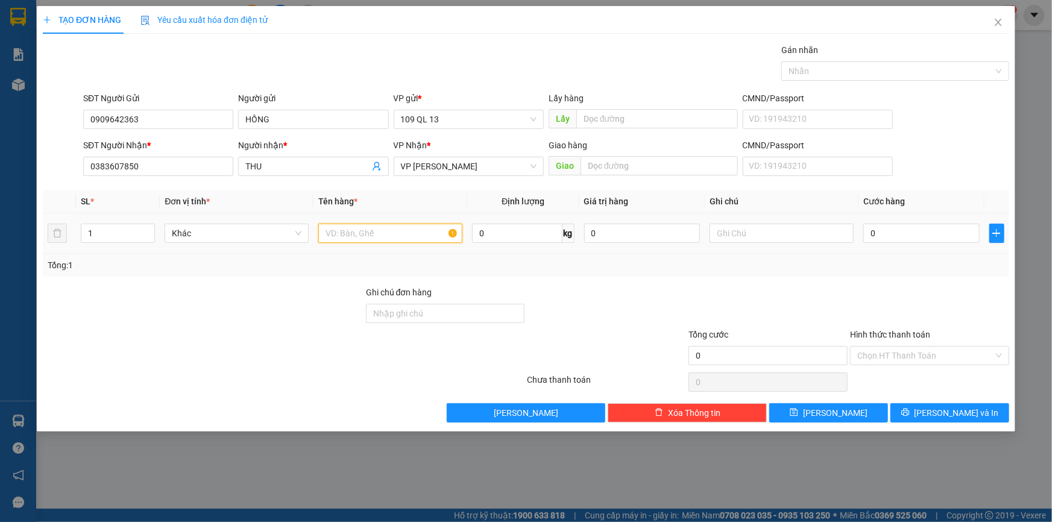
click at [428, 234] on input "text" at bounding box center [390, 233] width 144 height 19
click at [777, 241] on input "text" at bounding box center [782, 233] width 144 height 19
click at [893, 236] on input "0" at bounding box center [922, 233] width 116 height 19
click at [986, 410] on button "[PERSON_NAME] và In" at bounding box center [950, 412] width 119 height 19
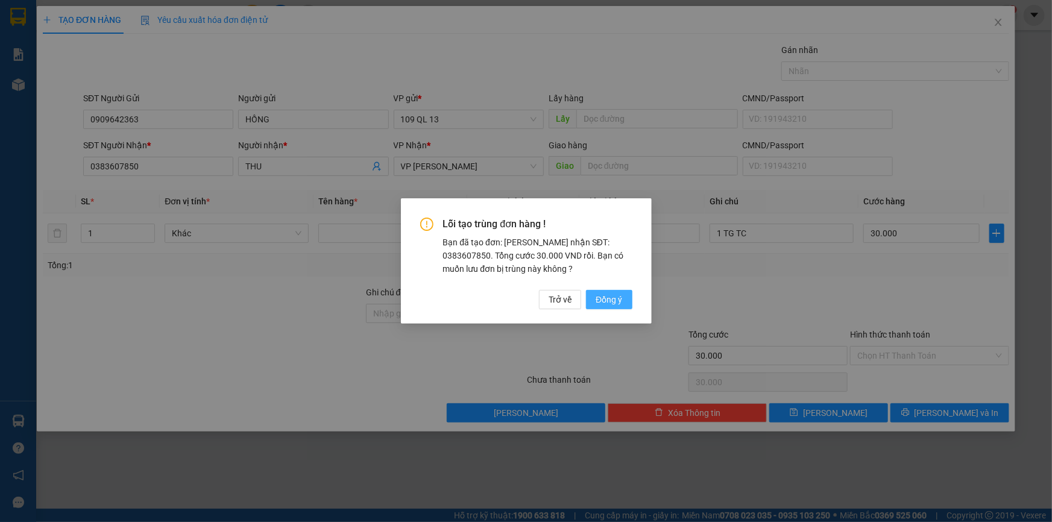
click at [604, 302] on span "Đồng ý" at bounding box center [609, 299] width 27 height 13
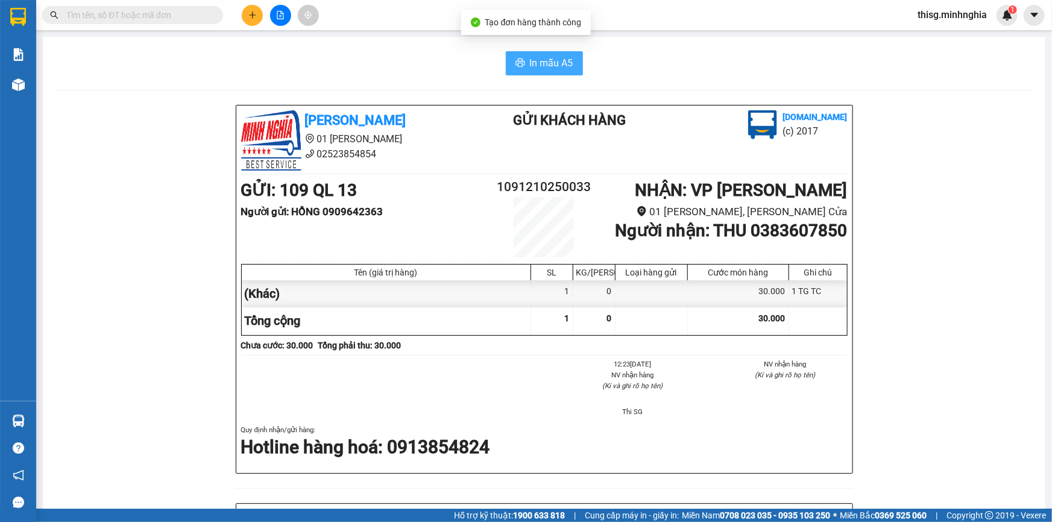
click at [554, 60] on span "In mẫu A5" at bounding box center [551, 62] width 43 height 15
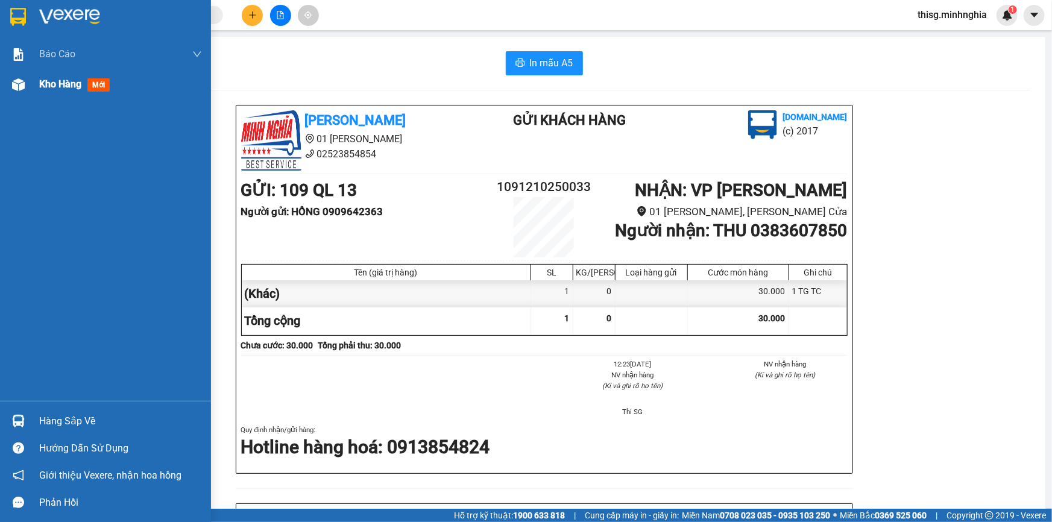
click at [24, 84] on img at bounding box center [18, 84] width 13 height 13
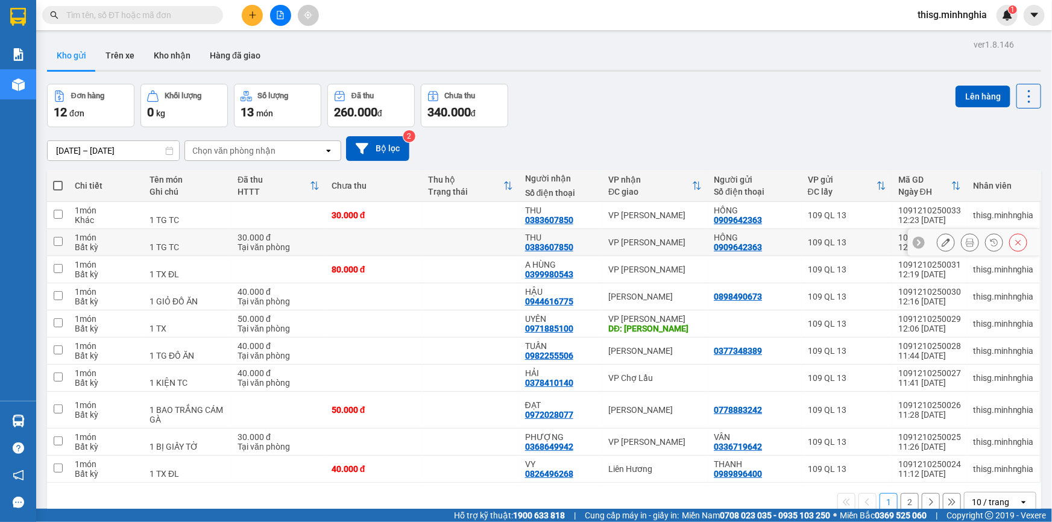
click at [1014, 239] on icon at bounding box center [1018, 242] width 8 height 8
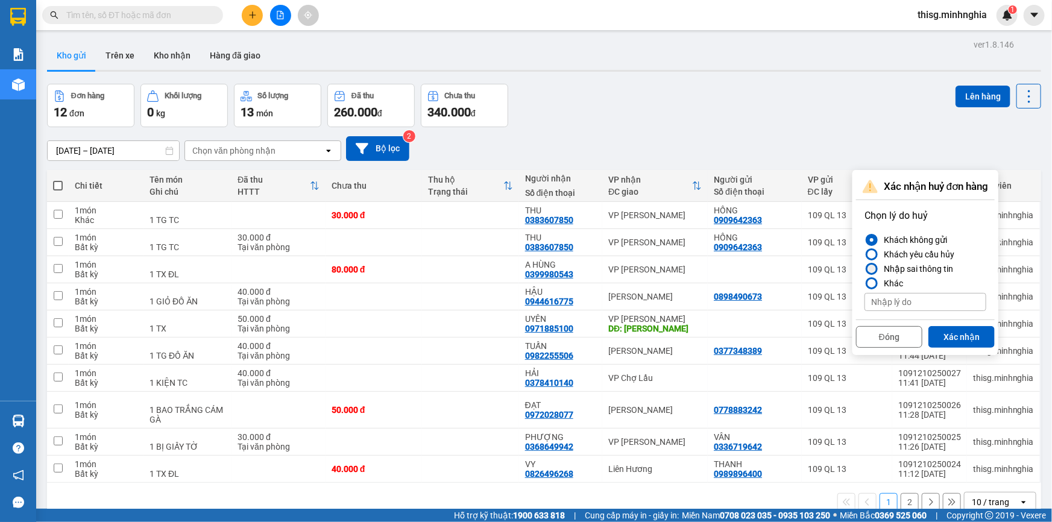
click at [932, 267] on div "Nhập sai thông tin" at bounding box center [916, 269] width 74 height 14
click at [865, 269] on input "Nhập sai thông tin" at bounding box center [865, 269] width 0 height 0
click at [965, 335] on button "Xác nhận" at bounding box center [962, 337] width 66 height 22
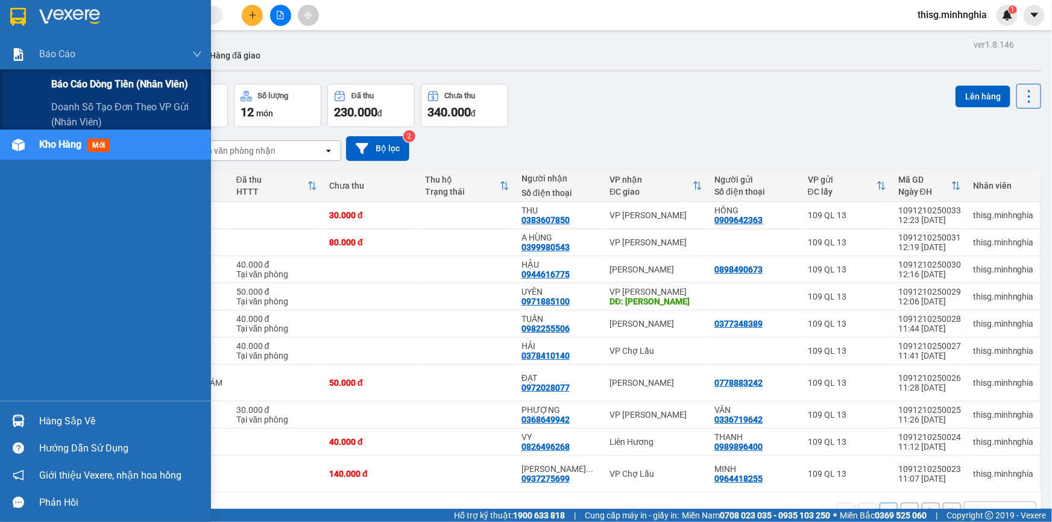
click at [70, 90] on span "Báo cáo dòng tiền (nhân viên)" at bounding box center [119, 84] width 137 height 15
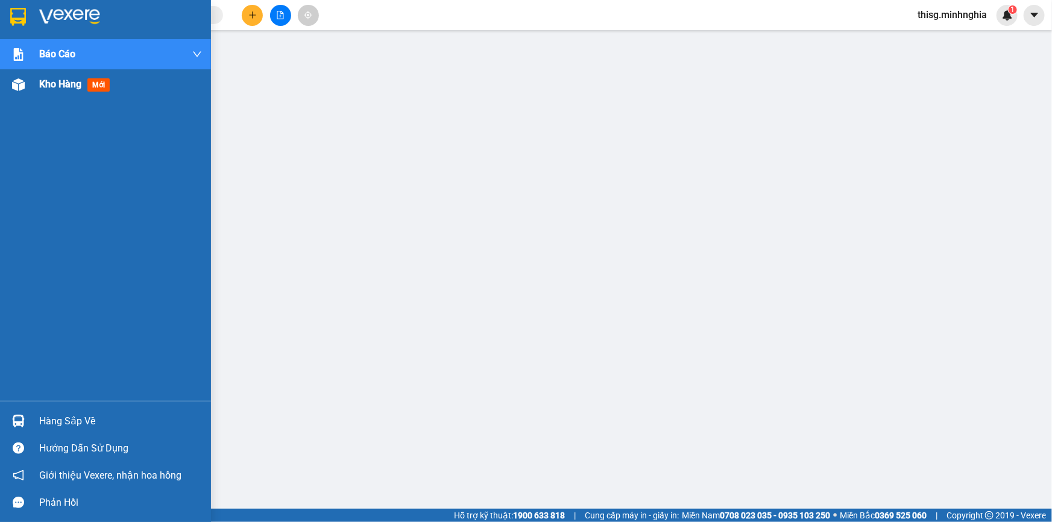
click at [45, 83] on span "Kho hàng" at bounding box center [60, 83] width 42 height 11
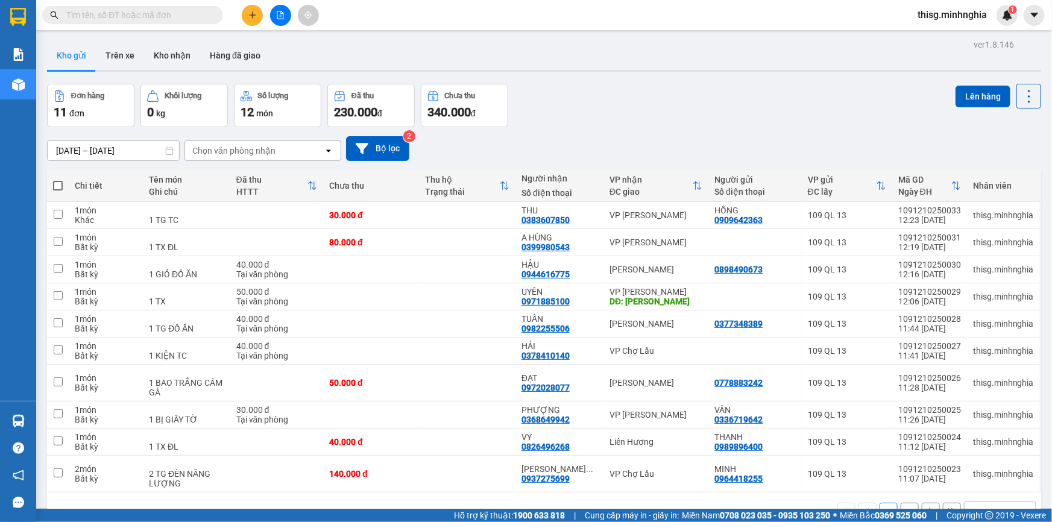
click at [252, 9] on button at bounding box center [252, 15] width 21 height 21
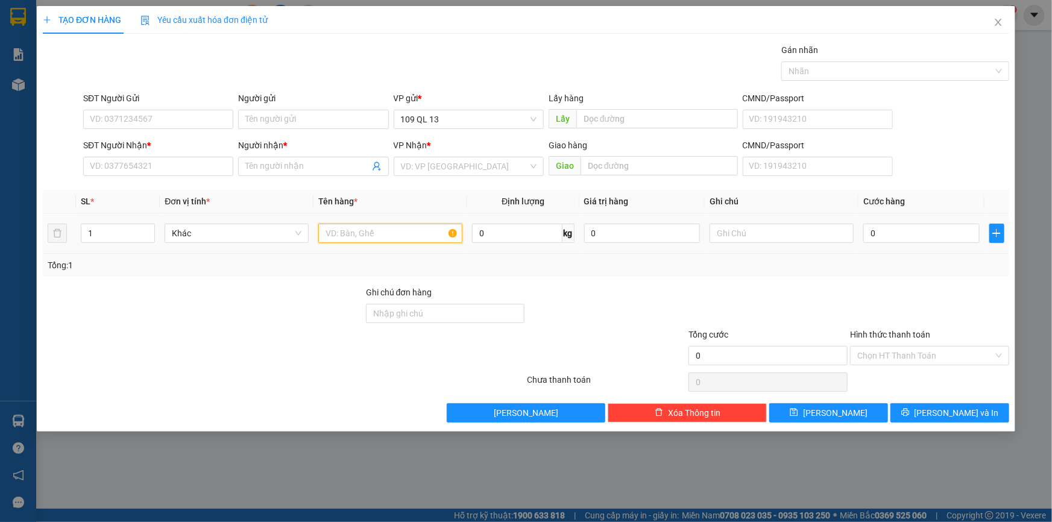
click at [394, 235] on input "text" at bounding box center [390, 233] width 144 height 19
click at [832, 237] on input "text" at bounding box center [782, 233] width 144 height 19
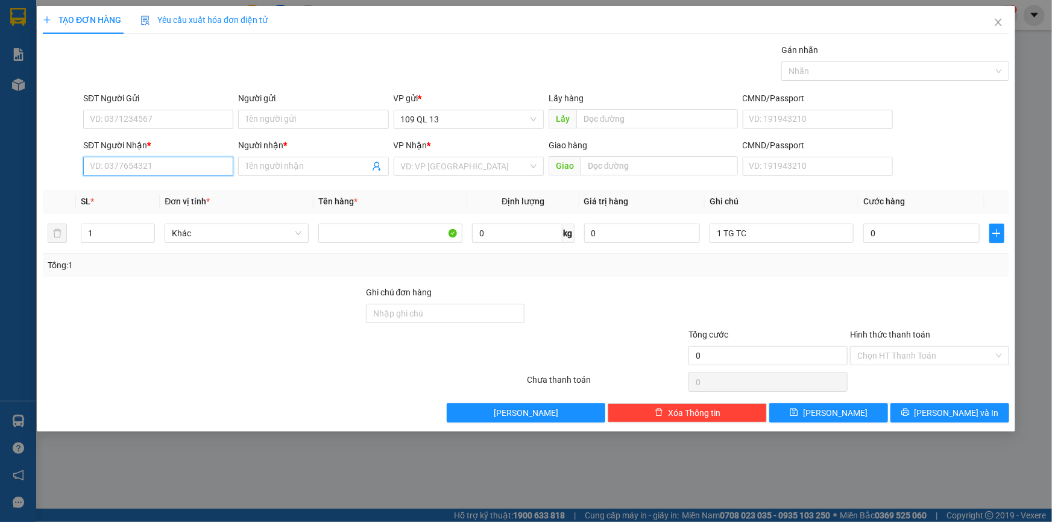
click at [128, 160] on input "SĐT Người Nhận *" at bounding box center [158, 166] width 150 height 19
click at [203, 182] on div "0987165520 - PHONG" at bounding box center [158, 190] width 150 height 19
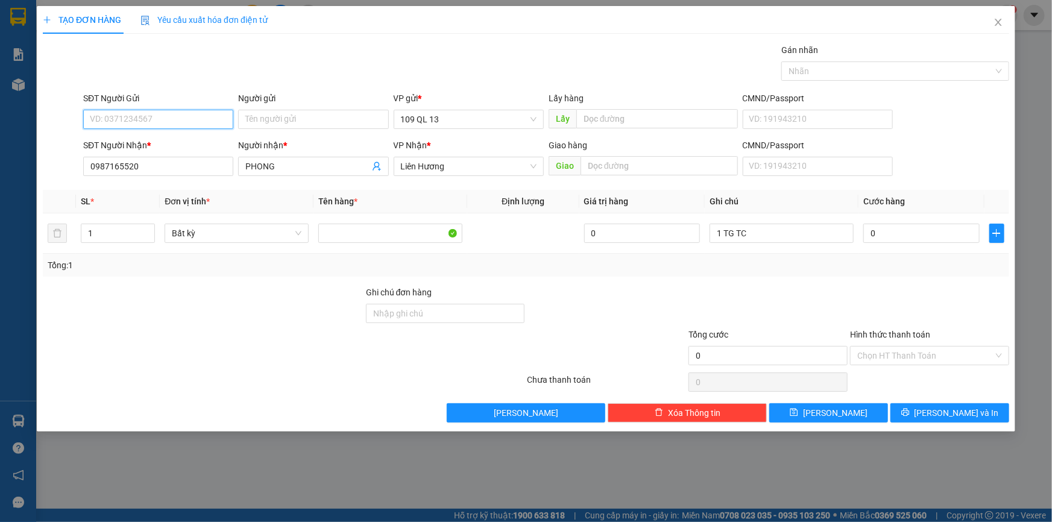
click at [207, 126] on input "SĐT Người Gửi" at bounding box center [158, 119] width 150 height 19
click at [201, 143] on div "0963216010 - CẢNH" at bounding box center [158, 143] width 136 height 13
click at [805, 226] on input "1 TG TC" at bounding box center [782, 233] width 144 height 19
click at [952, 227] on input "0" at bounding box center [922, 233] width 116 height 19
click at [960, 358] on input "Hình thức thanh toán" at bounding box center [926, 356] width 136 height 18
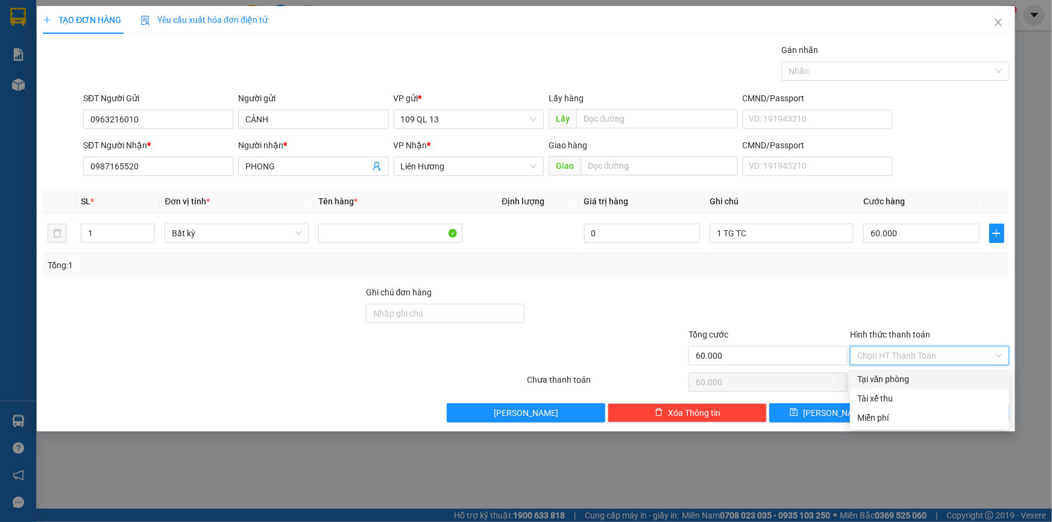
click at [947, 382] on div "Tại văn phòng" at bounding box center [930, 379] width 145 height 13
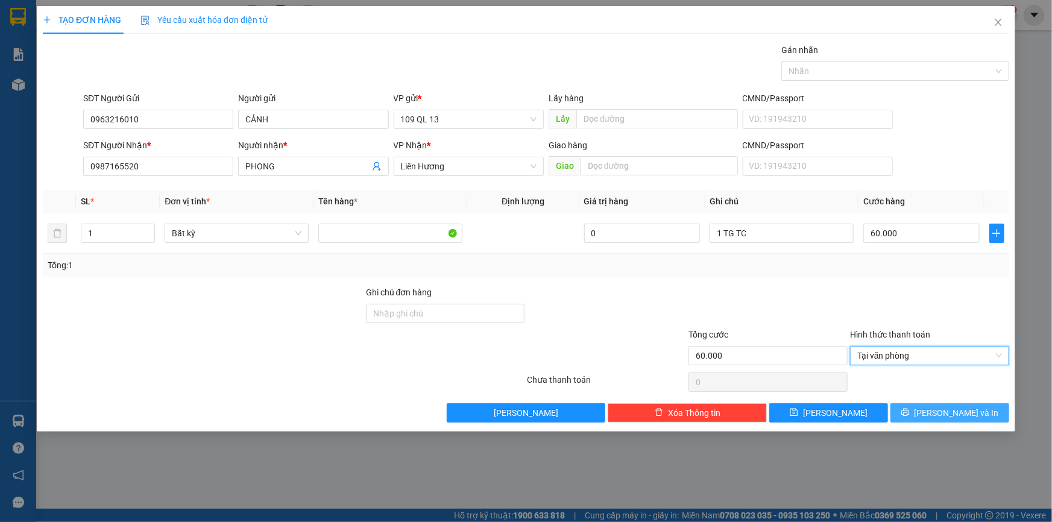
click at [962, 410] on span "[PERSON_NAME] và In" at bounding box center [957, 413] width 84 height 13
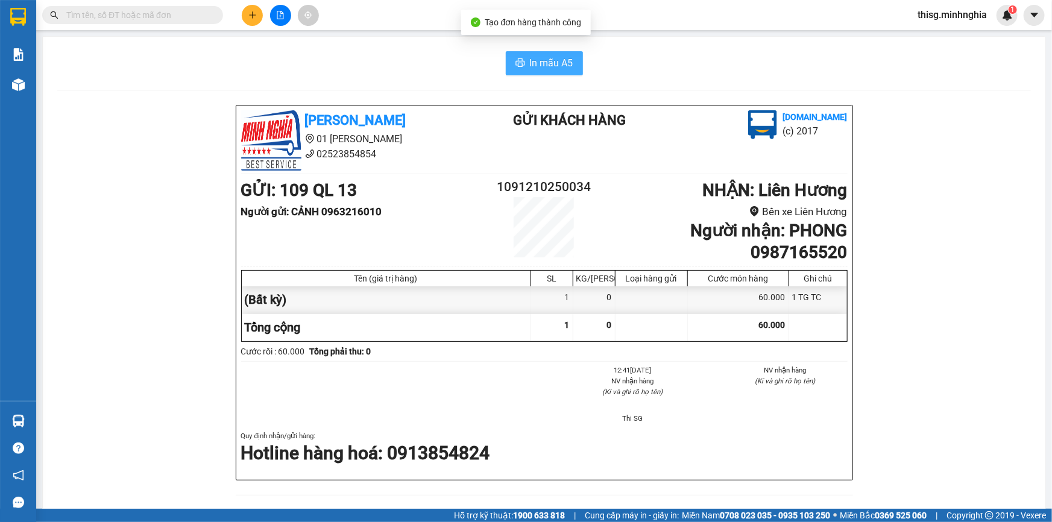
click at [563, 57] on span "In mẫu A5" at bounding box center [551, 62] width 43 height 15
click at [248, 16] on icon "plus" at bounding box center [252, 15] width 8 height 8
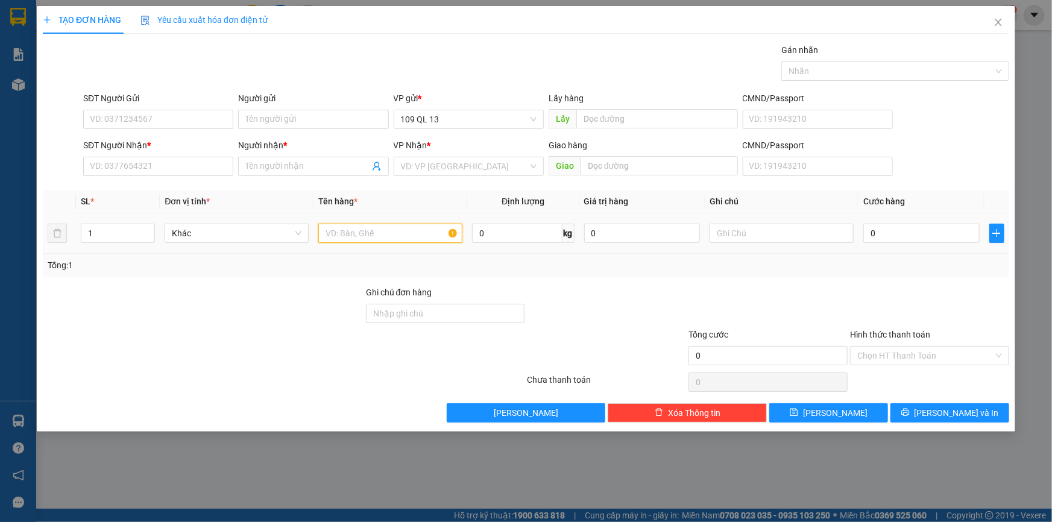
click at [350, 237] on input "text" at bounding box center [390, 233] width 144 height 19
click at [828, 238] on input "text" at bounding box center [782, 233] width 144 height 19
click at [103, 234] on input "1" at bounding box center [117, 233] width 73 height 18
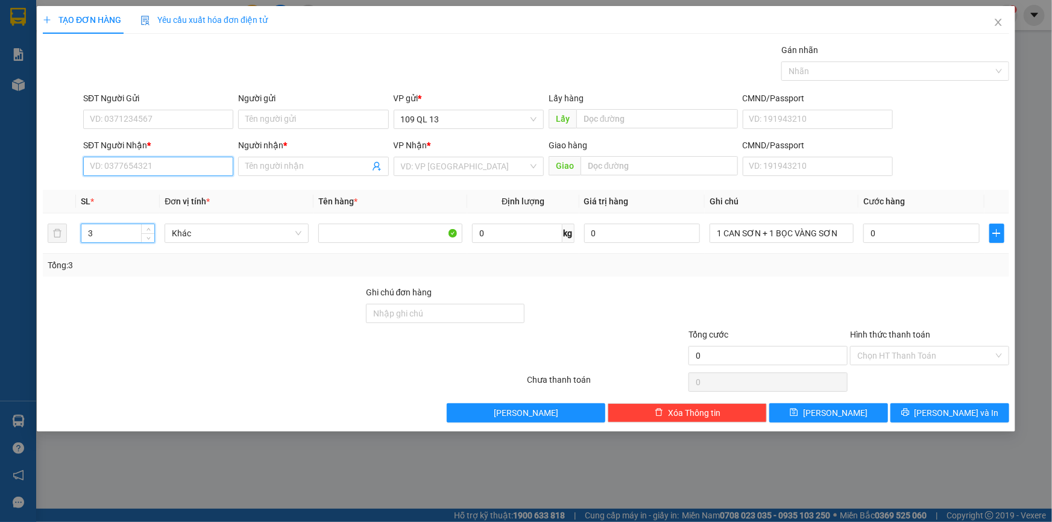
click at [172, 172] on input "SĐT Người Nhận *" at bounding box center [158, 166] width 150 height 19
click at [150, 192] on div "0915418913 - TUẤN" at bounding box center [158, 190] width 136 height 13
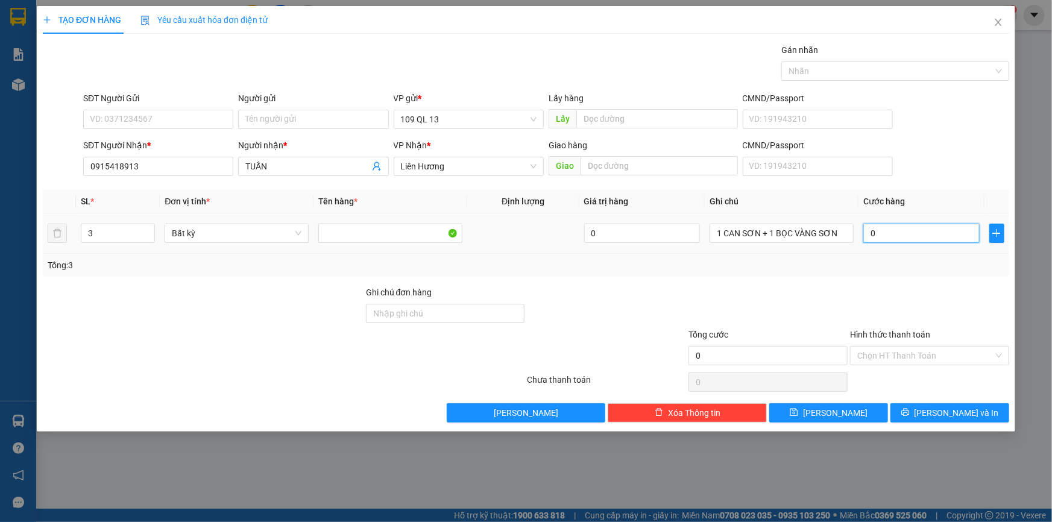
click at [931, 235] on input "0" at bounding box center [922, 233] width 116 height 19
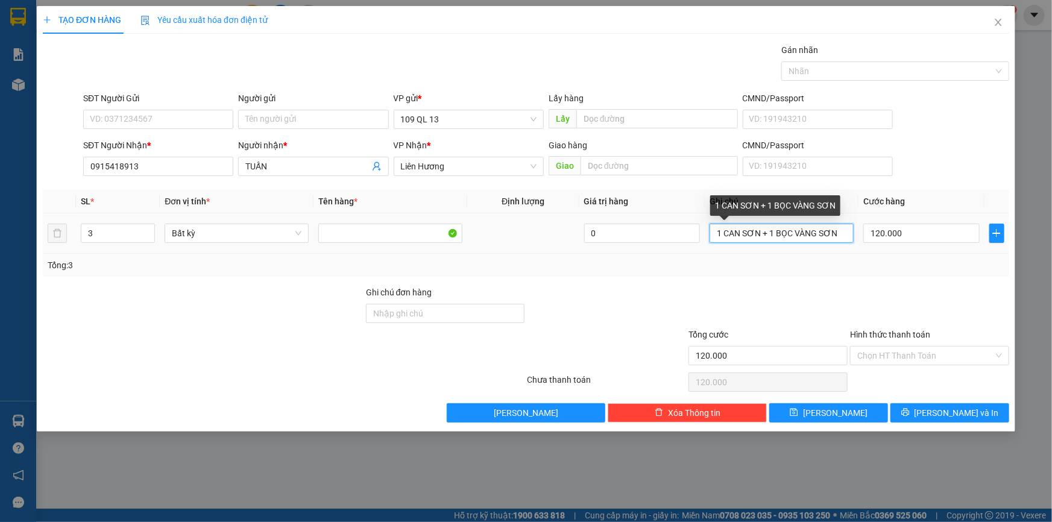
click at [718, 235] on input "1 CAN SƠN + 1 BỌC VÀNG SƠN" at bounding box center [782, 233] width 144 height 19
click at [721, 235] on input "1 CAN SƠN + 1 BỌC VÀNG SƠN" at bounding box center [782, 233] width 144 height 19
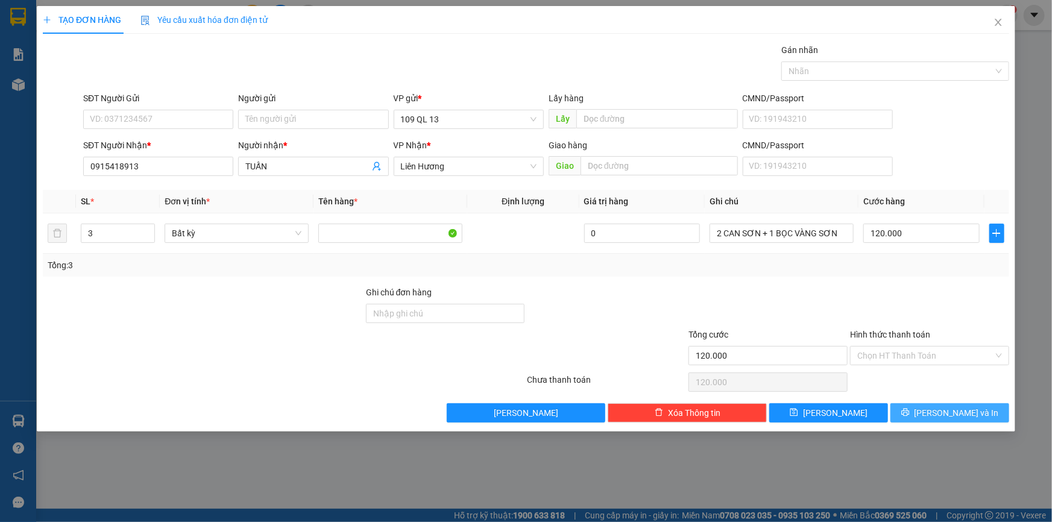
click at [973, 412] on span "[PERSON_NAME] và In" at bounding box center [957, 413] width 84 height 13
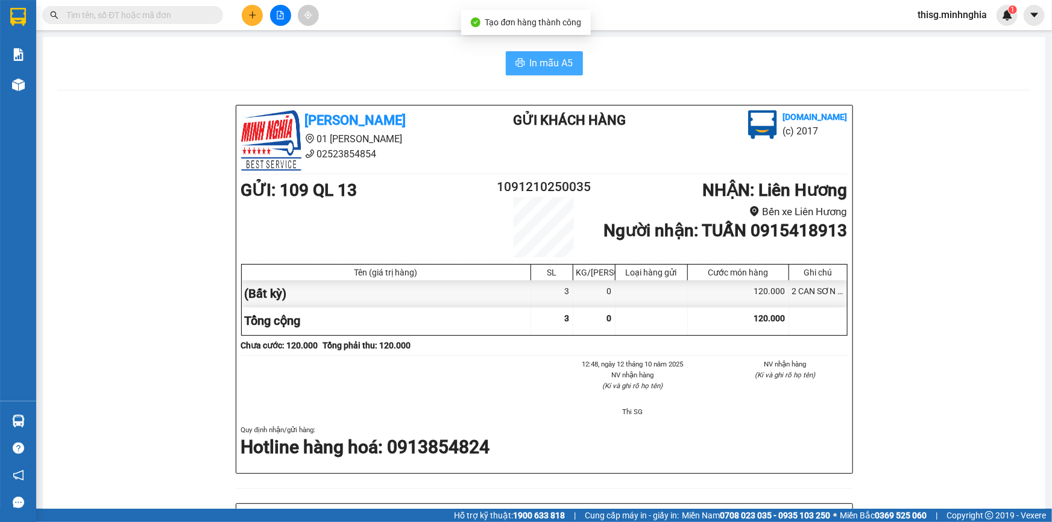
click at [541, 67] on span "In mẫu A5" at bounding box center [551, 62] width 43 height 15
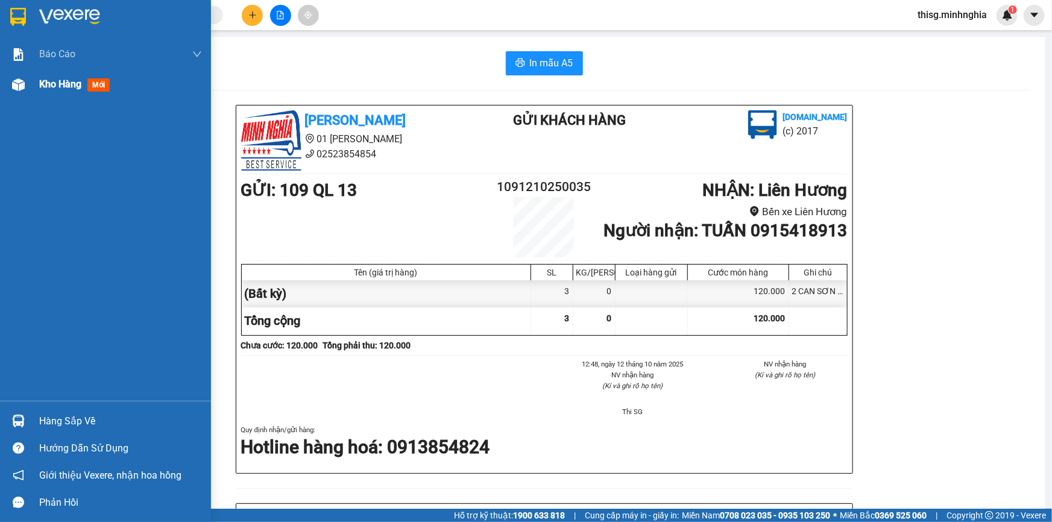
click at [44, 72] on div "Kho hàng mới" at bounding box center [120, 84] width 163 height 30
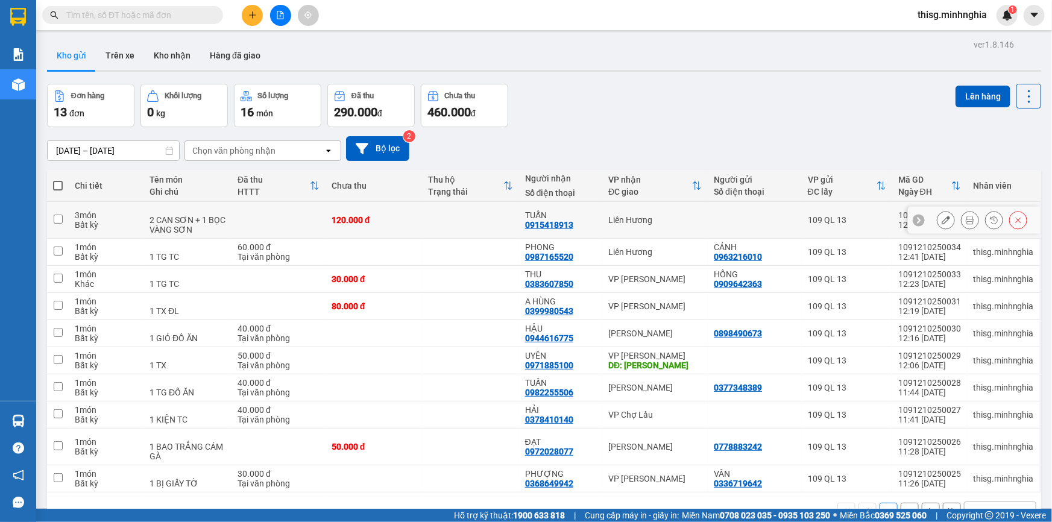
click at [942, 221] on icon at bounding box center [946, 220] width 8 height 8
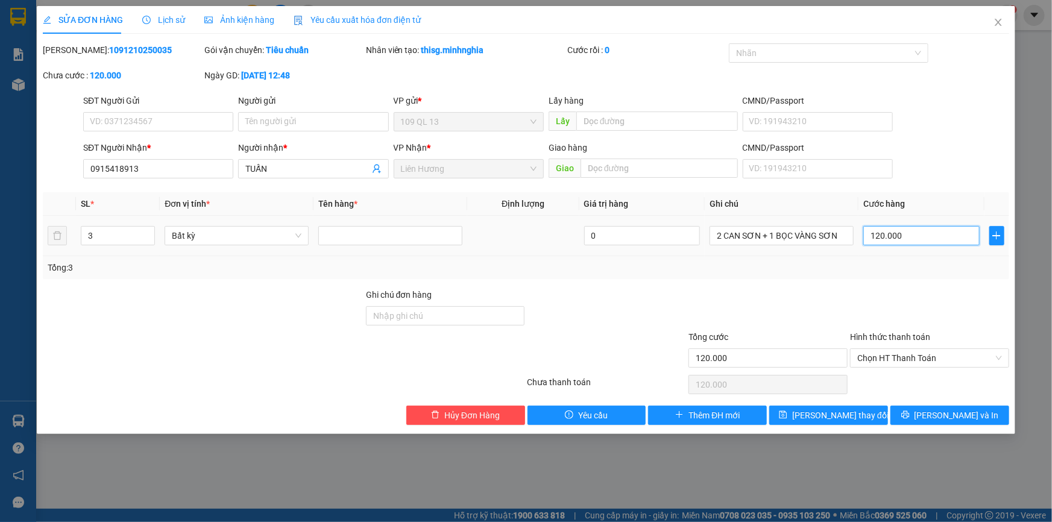
click at [920, 238] on input "120.000" at bounding box center [922, 235] width 116 height 19
click at [949, 419] on span "[PERSON_NAME] và In" at bounding box center [957, 415] width 84 height 13
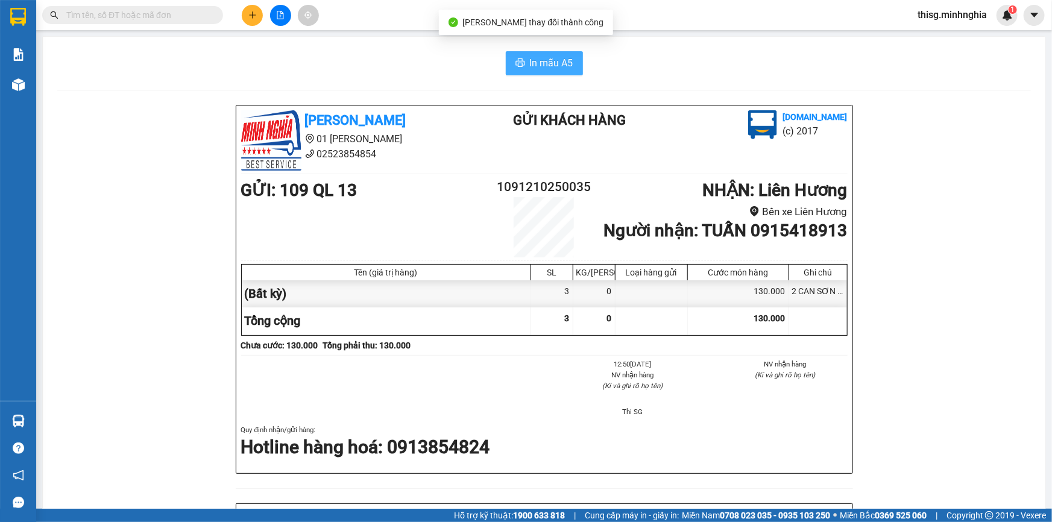
click at [532, 63] on span "In mẫu A5" at bounding box center [551, 62] width 43 height 15
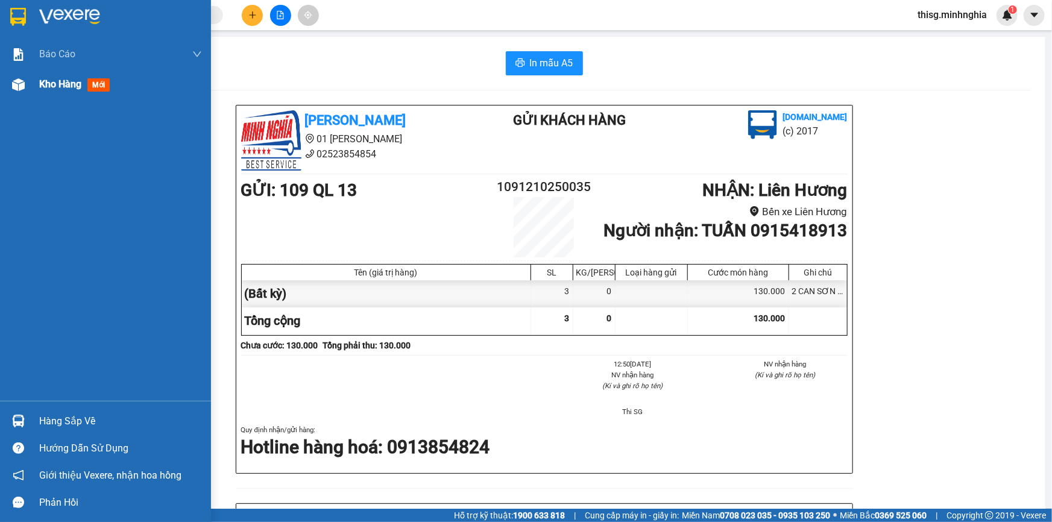
click at [36, 86] on div "Kho hàng mới" at bounding box center [105, 84] width 211 height 30
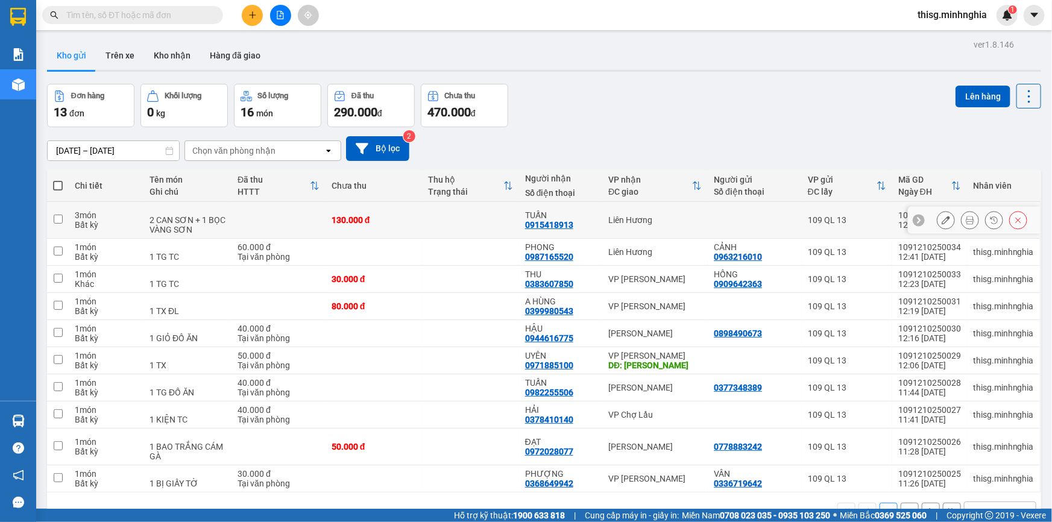
click at [942, 223] on icon at bounding box center [946, 220] width 8 height 8
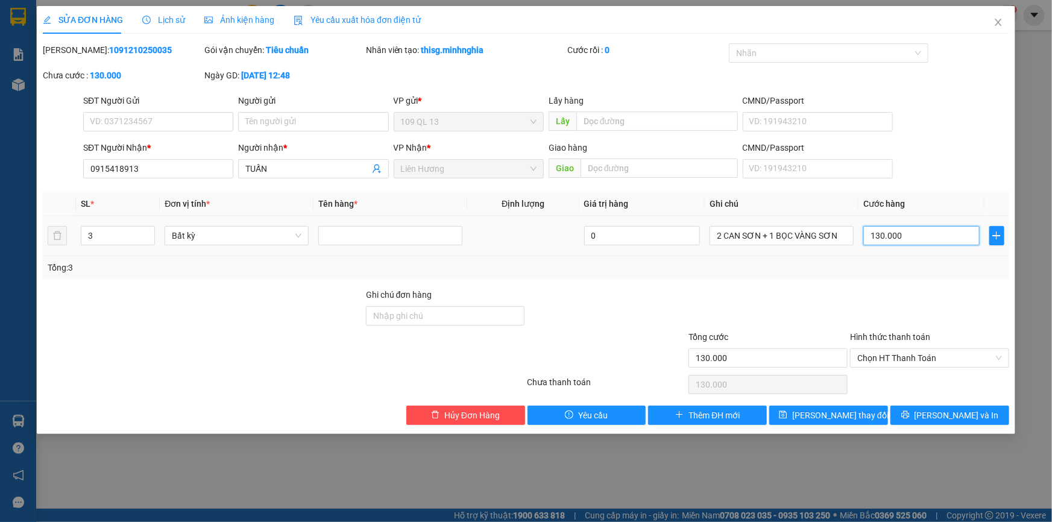
click at [931, 235] on input "130.000" at bounding box center [922, 235] width 116 height 19
click at [969, 409] on span "[PERSON_NAME] và In" at bounding box center [957, 415] width 84 height 13
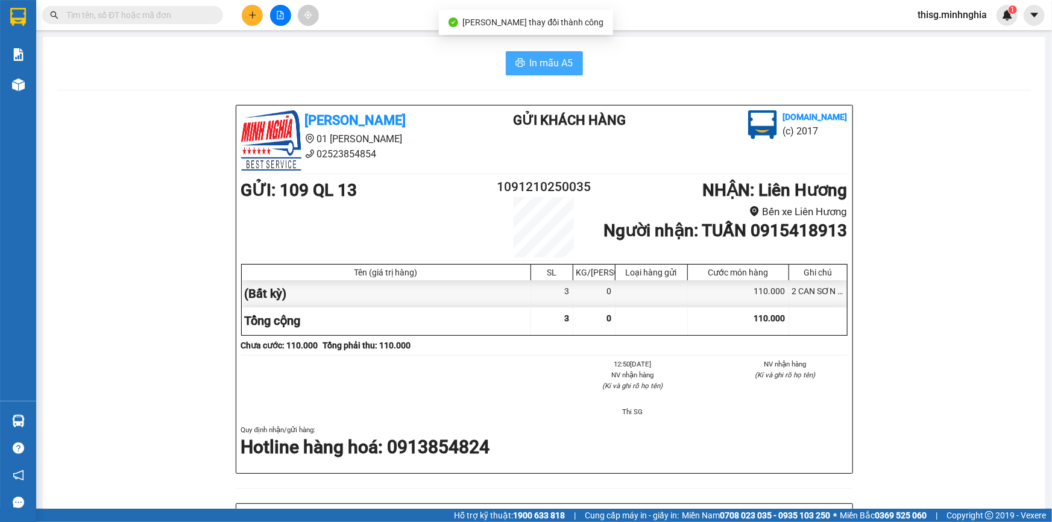
click at [540, 72] on button "In mẫu A5" at bounding box center [544, 63] width 77 height 24
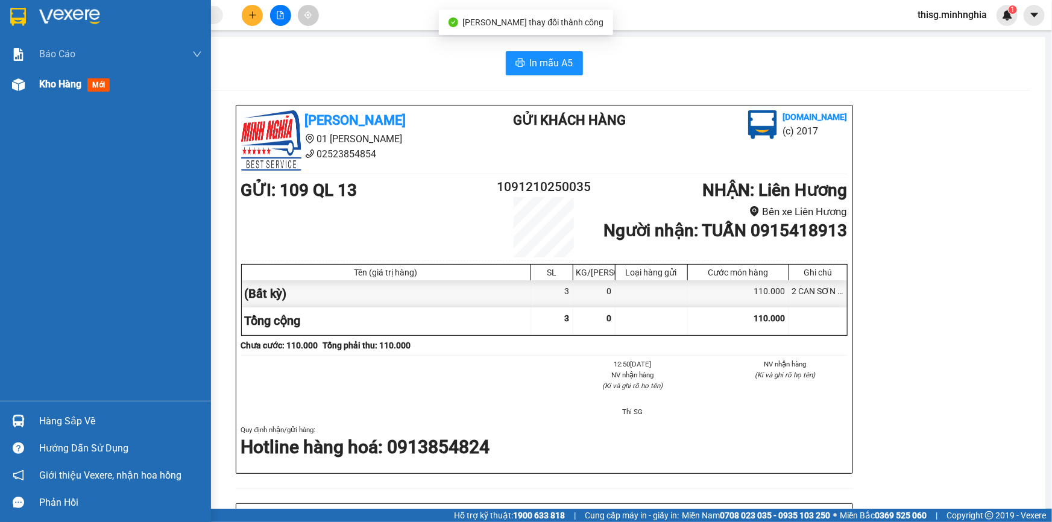
click at [27, 86] on div at bounding box center [18, 84] width 21 height 21
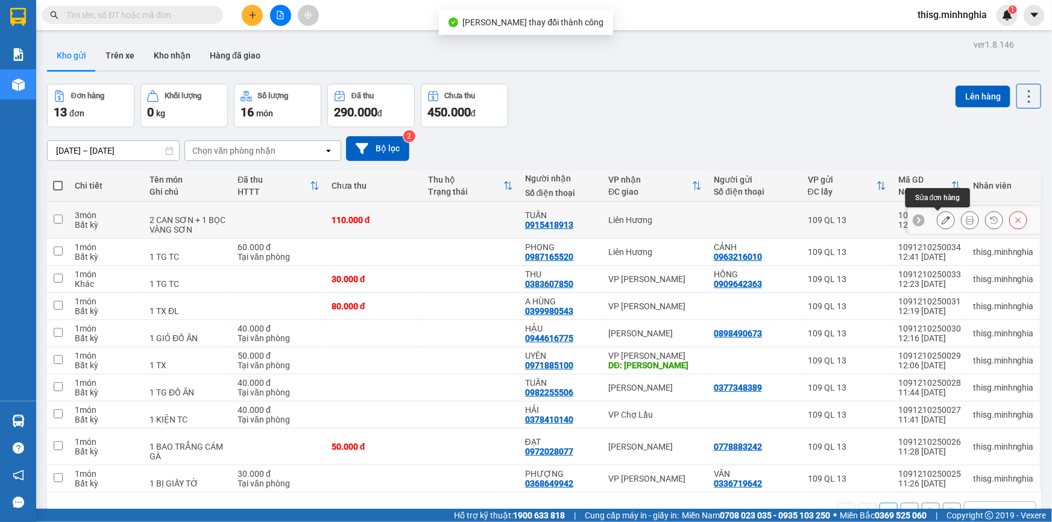
click at [942, 223] on icon at bounding box center [946, 220] width 8 height 8
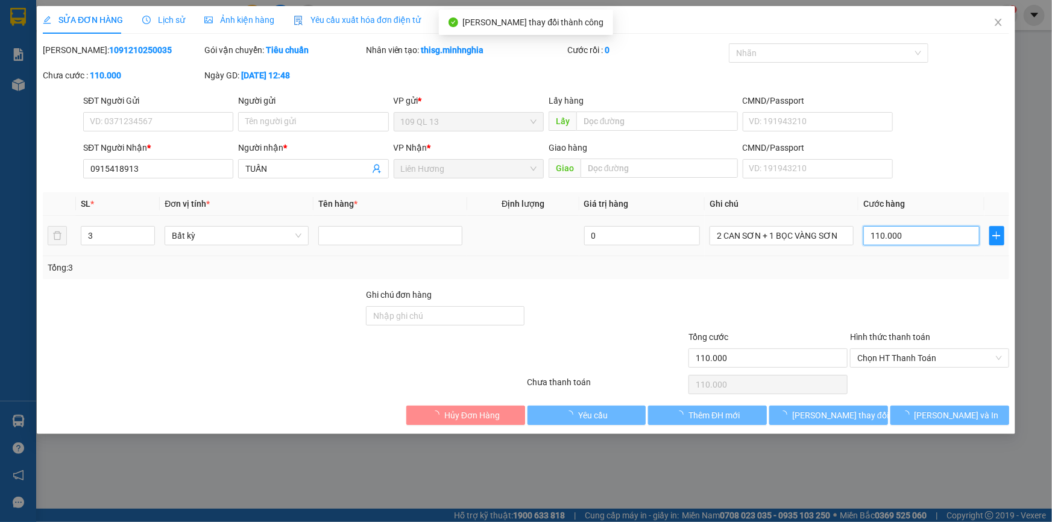
click at [934, 241] on input "110.000" at bounding box center [922, 235] width 116 height 19
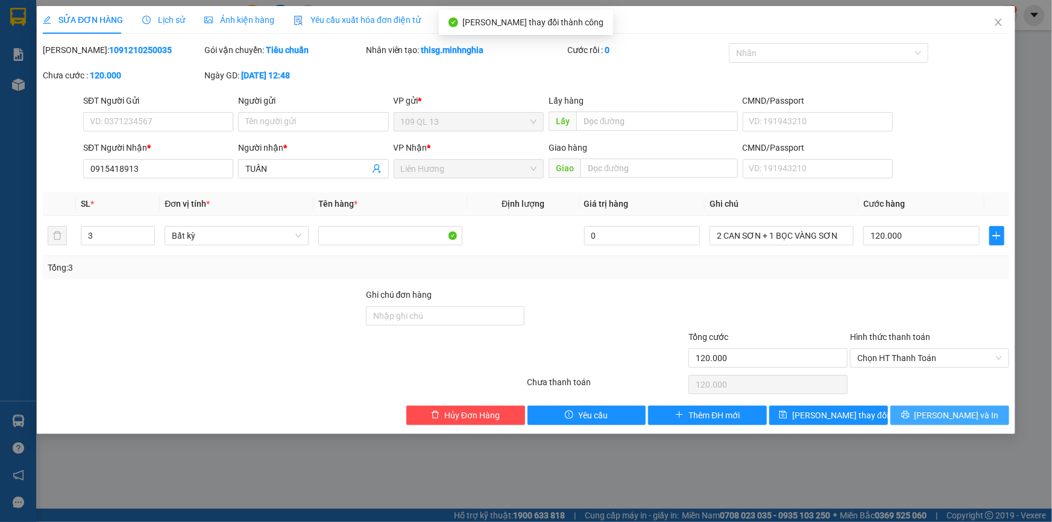
click at [941, 410] on span "[PERSON_NAME] và In" at bounding box center [957, 415] width 84 height 13
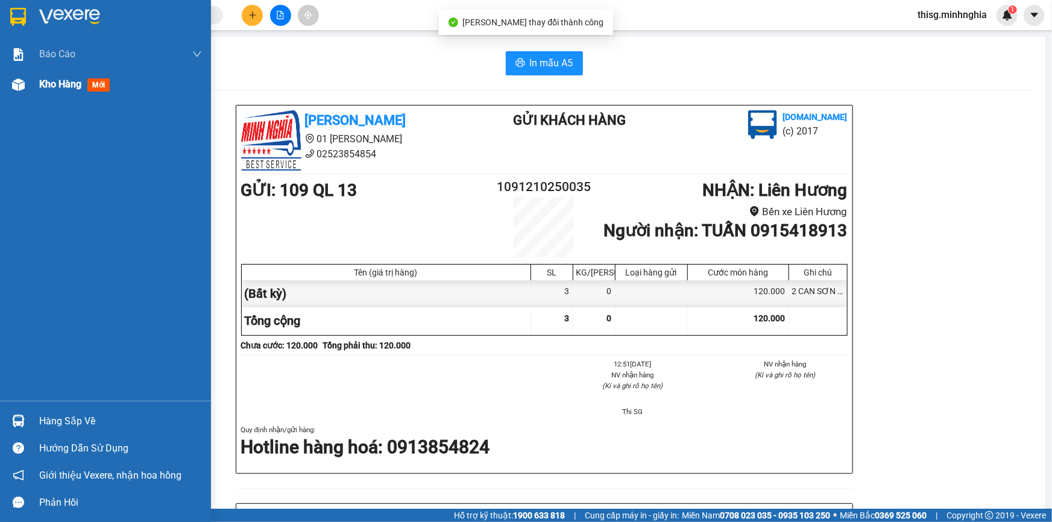
click at [31, 84] on div "Kho hàng mới" at bounding box center [105, 84] width 211 height 30
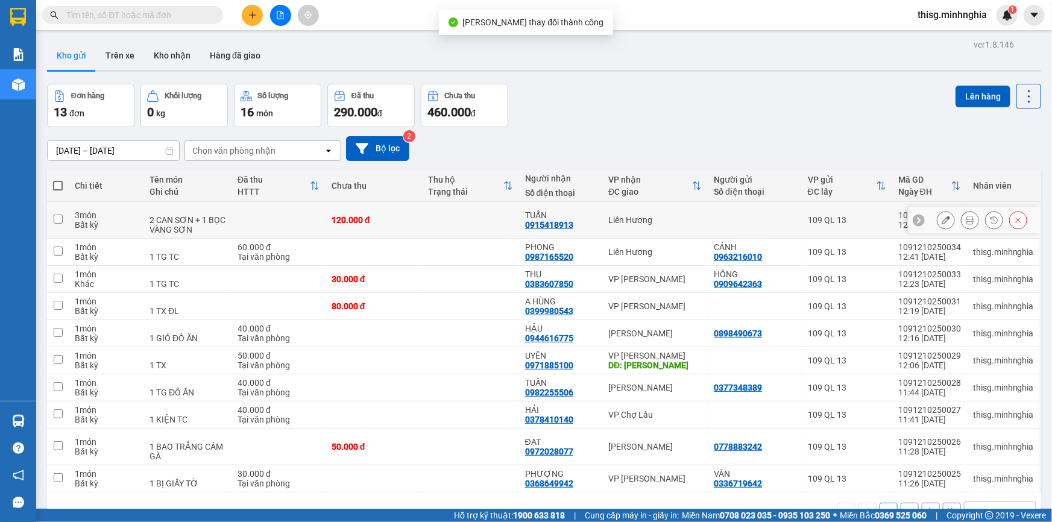
click at [938, 224] on button at bounding box center [946, 220] width 17 height 21
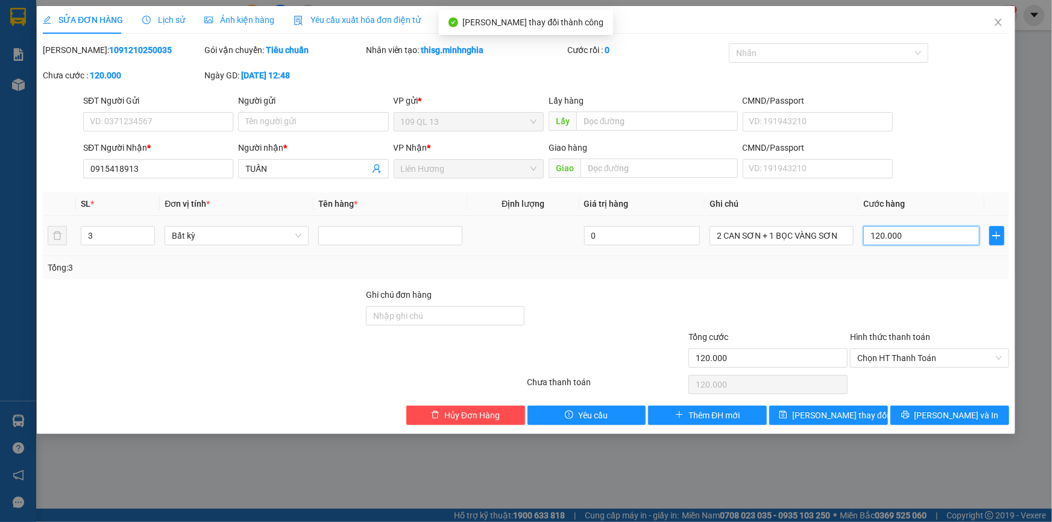
click at [923, 236] on input "120.000" at bounding box center [922, 235] width 116 height 19
click at [852, 415] on span "[PERSON_NAME] thay đổi" at bounding box center [841, 415] width 97 height 13
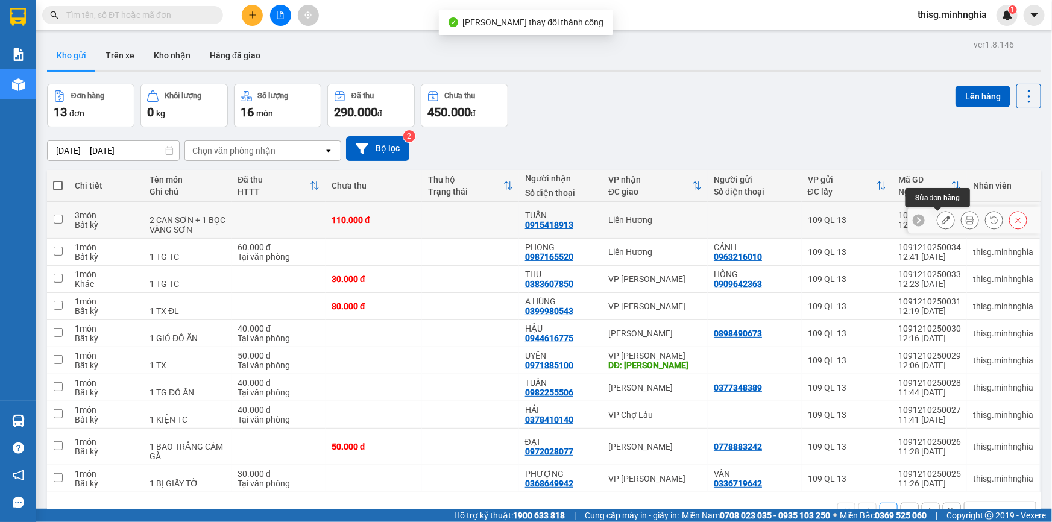
click at [962, 221] on button at bounding box center [970, 220] width 17 height 21
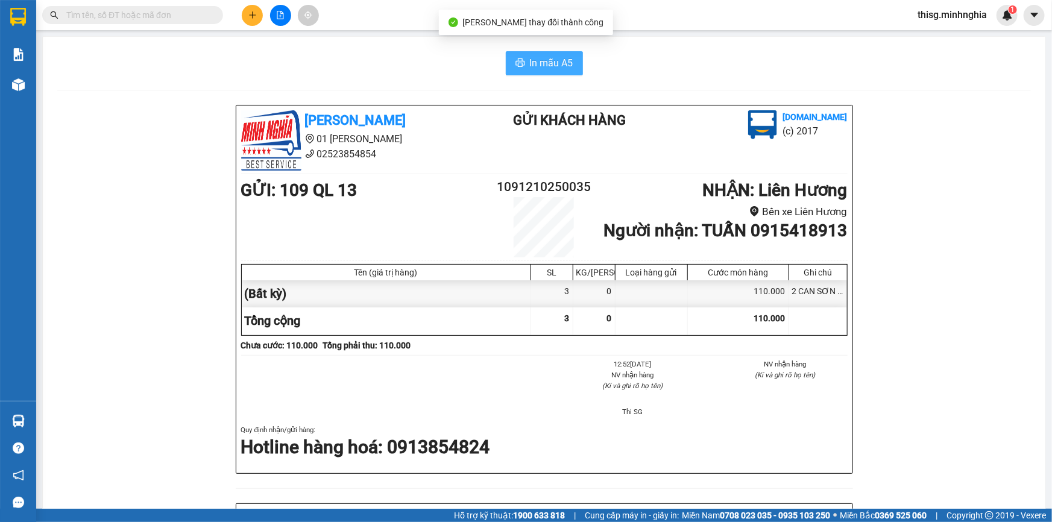
click at [544, 57] on span "In mẫu A5" at bounding box center [551, 62] width 43 height 15
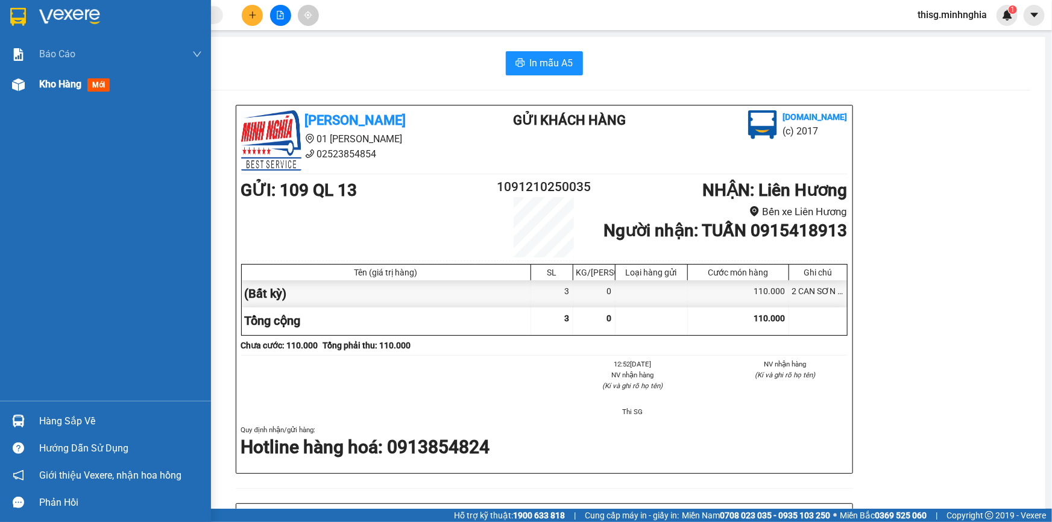
click at [27, 82] on div at bounding box center [18, 84] width 21 height 21
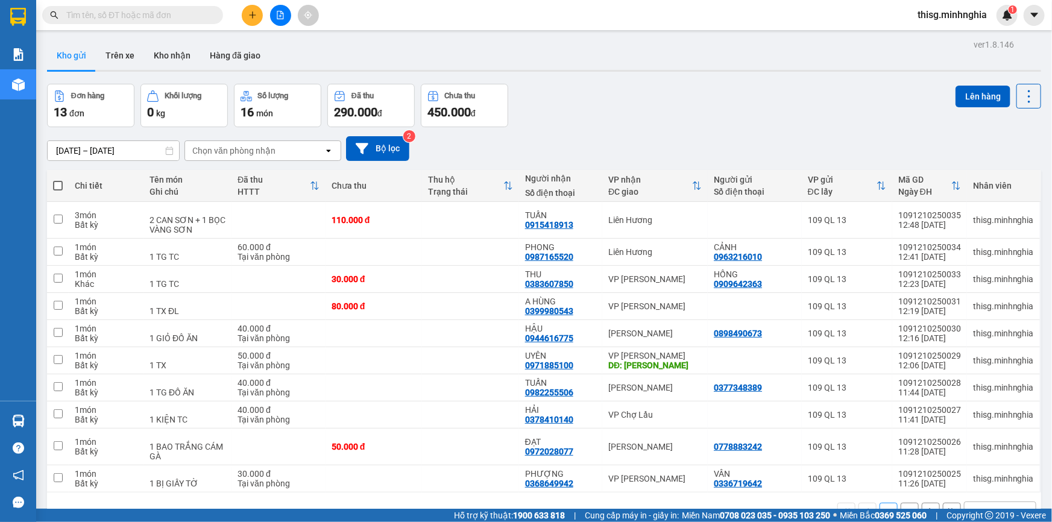
scroll to position [55, 0]
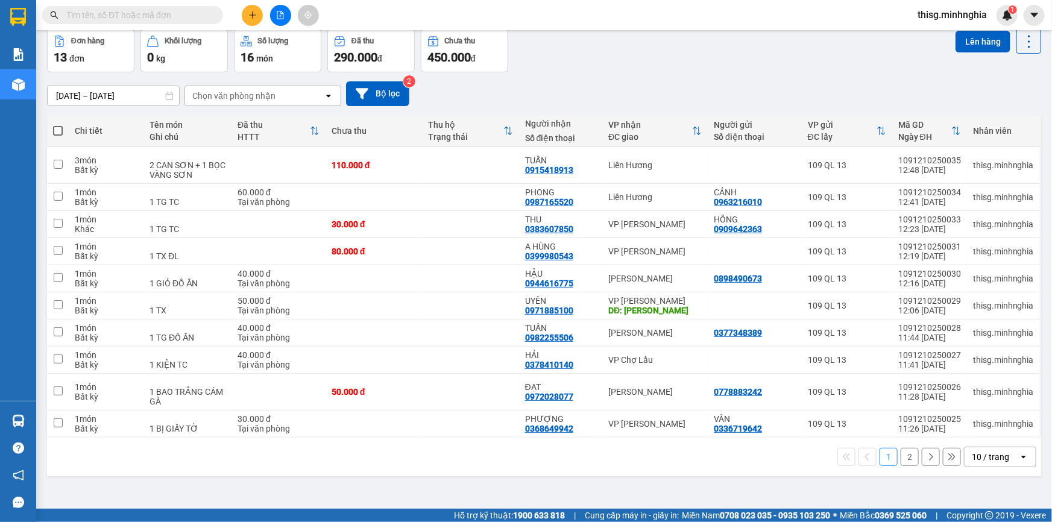
click at [267, 10] on div at bounding box center [280, 15] width 90 height 21
click at [252, 14] on icon "plus" at bounding box center [252, 14] width 7 height 1
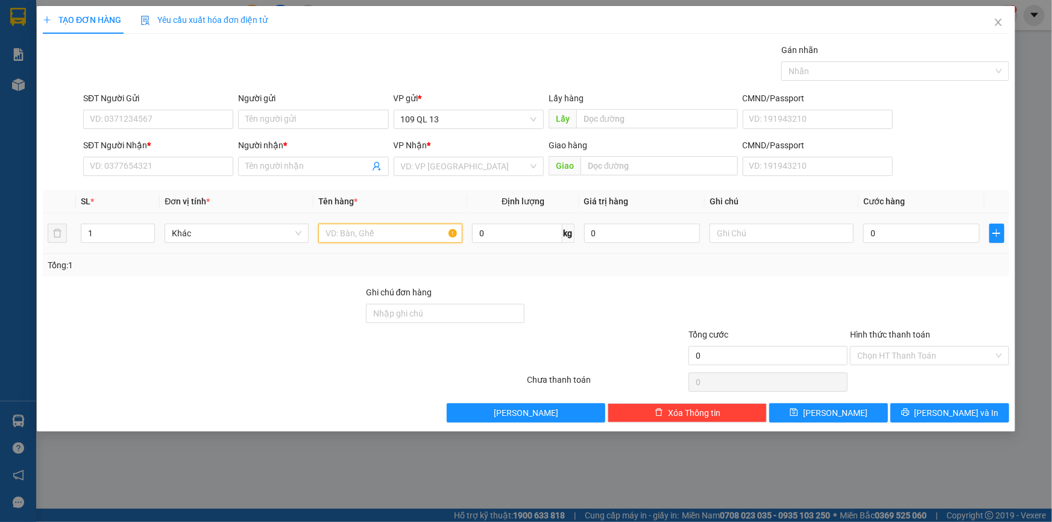
click at [375, 235] on input "text" at bounding box center [390, 233] width 144 height 19
click at [144, 168] on input "SĐT Người Nhận *" at bounding box center [158, 166] width 150 height 19
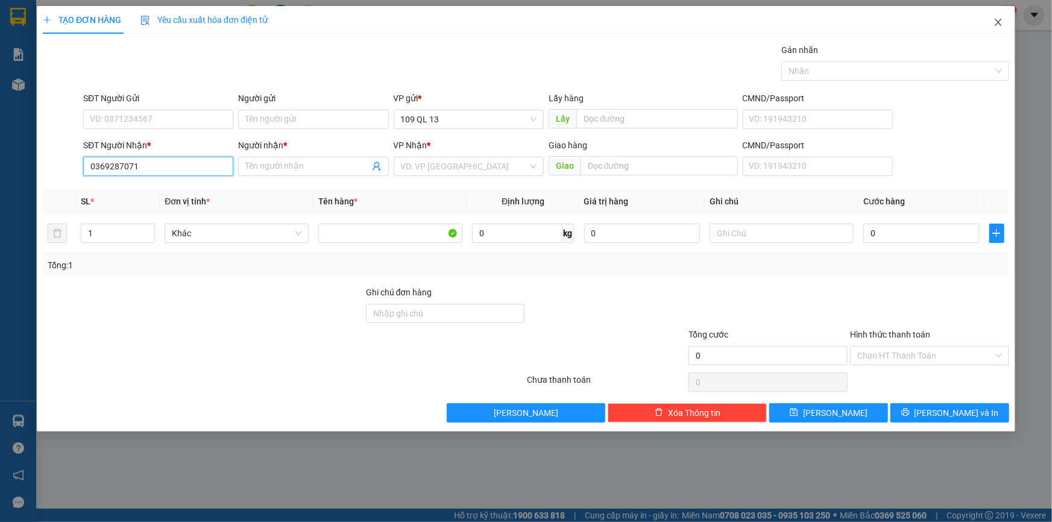
type input "0369287071"
click at [997, 24] on icon "close" at bounding box center [999, 22] width 10 height 10
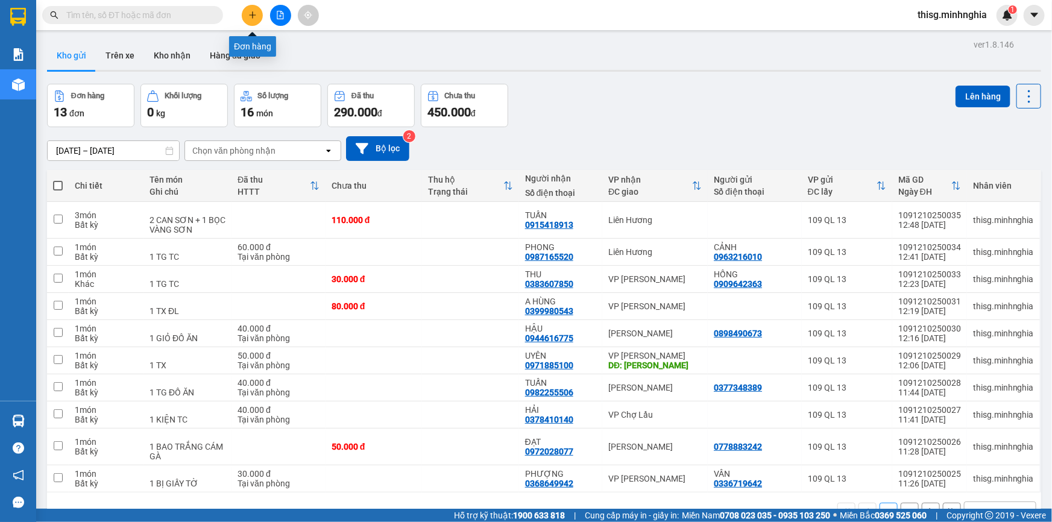
click at [249, 6] on button at bounding box center [252, 15] width 21 height 21
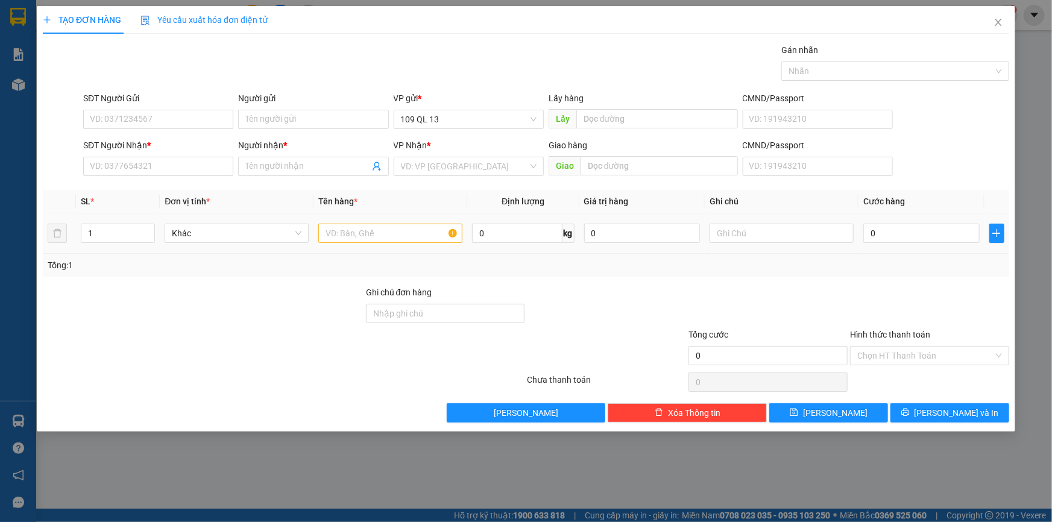
click at [381, 221] on div at bounding box center [390, 233] width 144 height 24
click at [349, 233] on input "text" at bounding box center [390, 233] width 144 height 19
click at [183, 169] on input "SĐT Người Nhận *" at bounding box center [158, 166] width 150 height 19
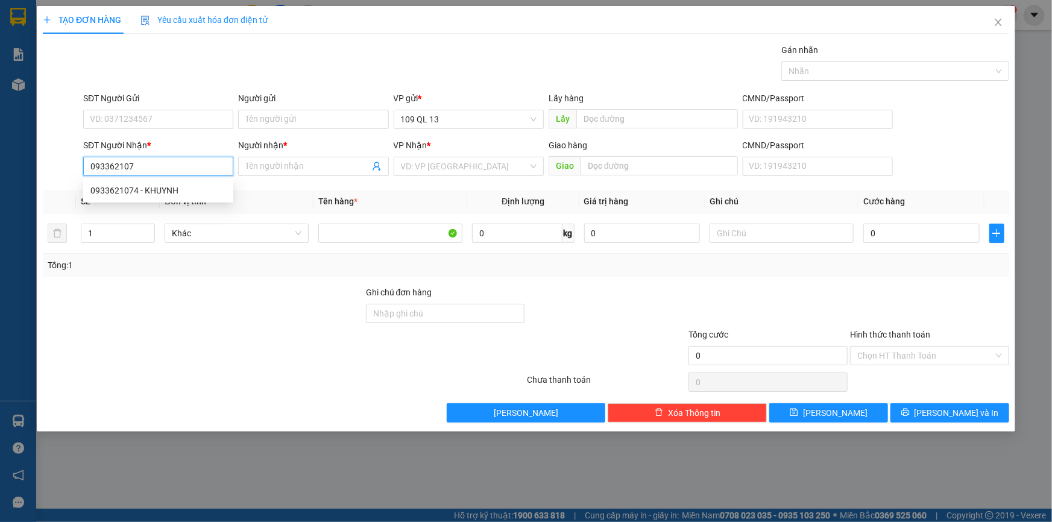
type input "0933621074"
click at [178, 186] on div "0933621074 - KHUYNH" at bounding box center [158, 190] width 136 height 13
type input "KHUYNH"
type input "0933621074"
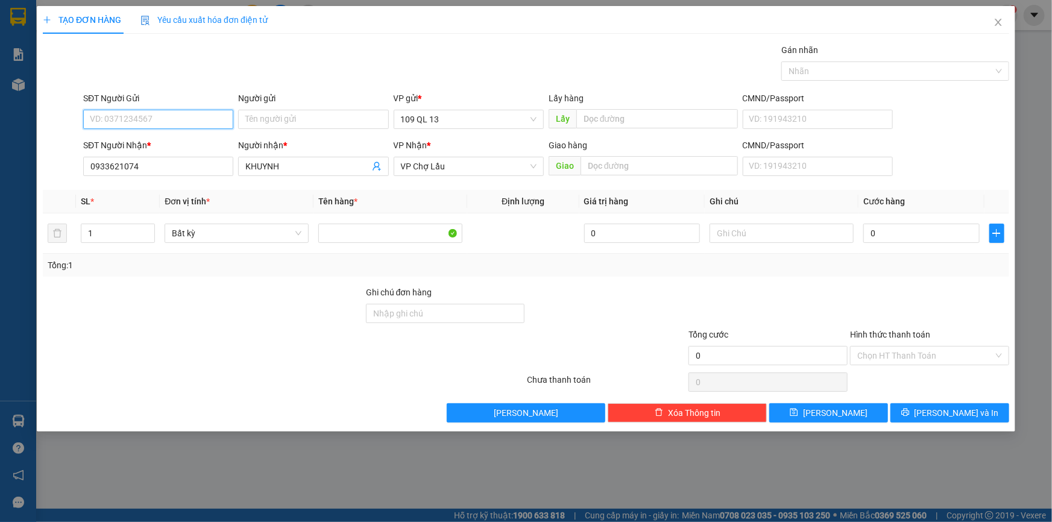
click at [190, 118] on input "SĐT Người Gửi" at bounding box center [158, 119] width 150 height 19
drag, startPoint x: 189, startPoint y: 163, endPoint x: 186, endPoint y: 149, distance: 14.2
click at [189, 163] on div "0772378597 - KHUYẾN" at bounding box center [158, 162] width 136 height 13
type input "0772378597"
type input "KHUYẾN"
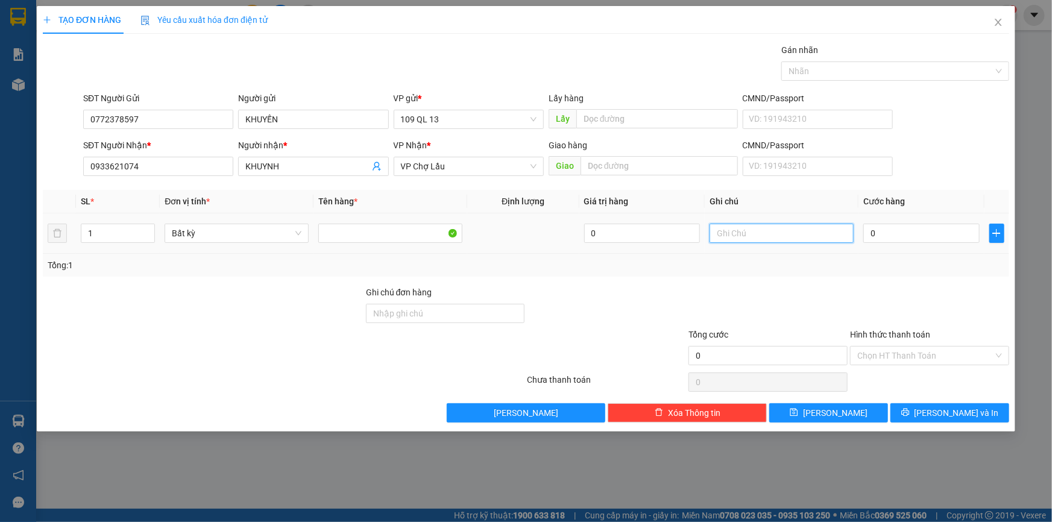
click at [794, 237] on input "text" at bounding box center [782, 233] width 144 height 19
type input "1 SỌT XANH THG SƠN NHỰA"
click at [946, 238] on input "0" at bounding box center [922, 233] width 116 height 19
type input "5"
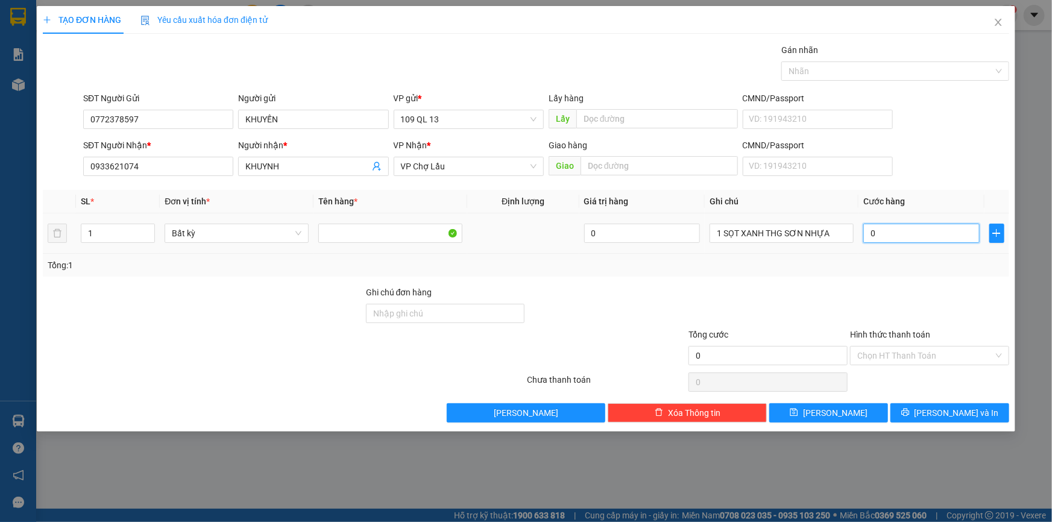
type input "5"
type input "50"
click at [967, 362] on input "Hình thức thanh toán" at bounding box center [926, 356] width 136 height 18
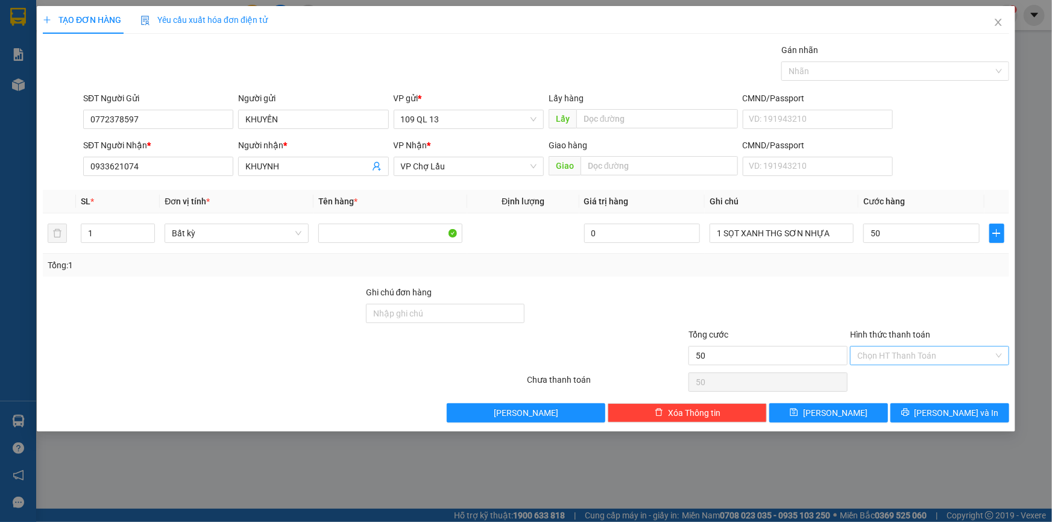
type input "50.000"
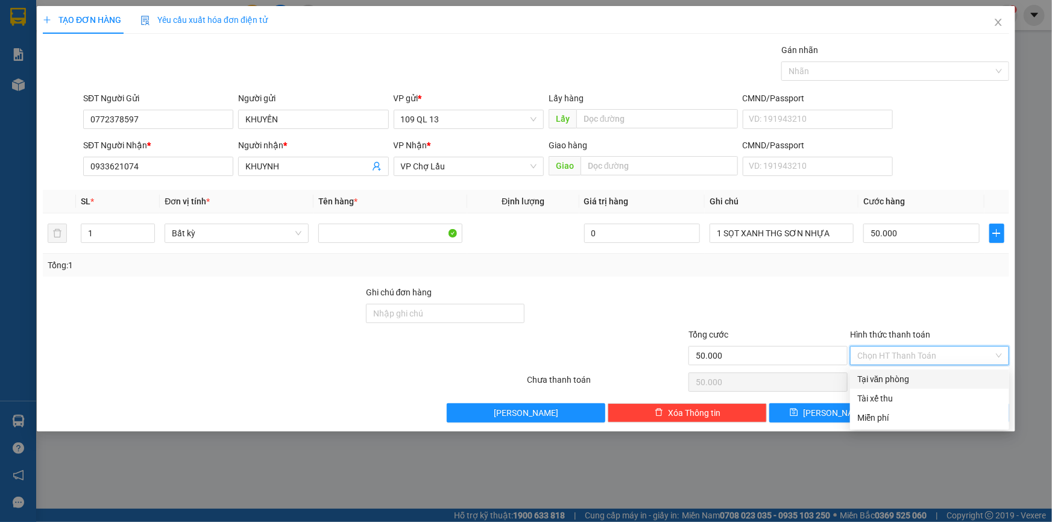
click at [935, 379] on div "Tại văn phòng" at bounding box center [930, 379] width 145 height 13
type input "0"
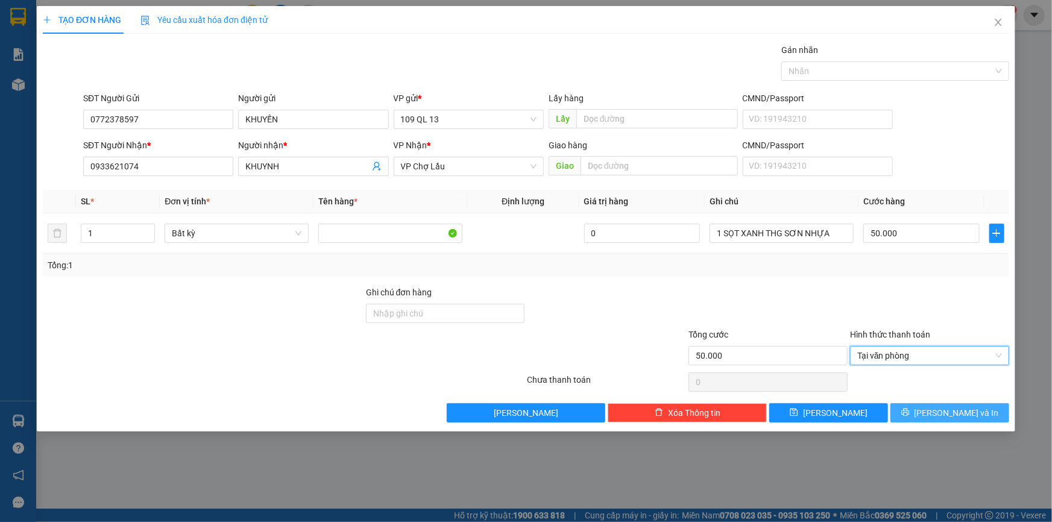
click at [961, 408] on span "[PERSON_NAME] và In" at bounding box center [957, 413] width 84 height 13
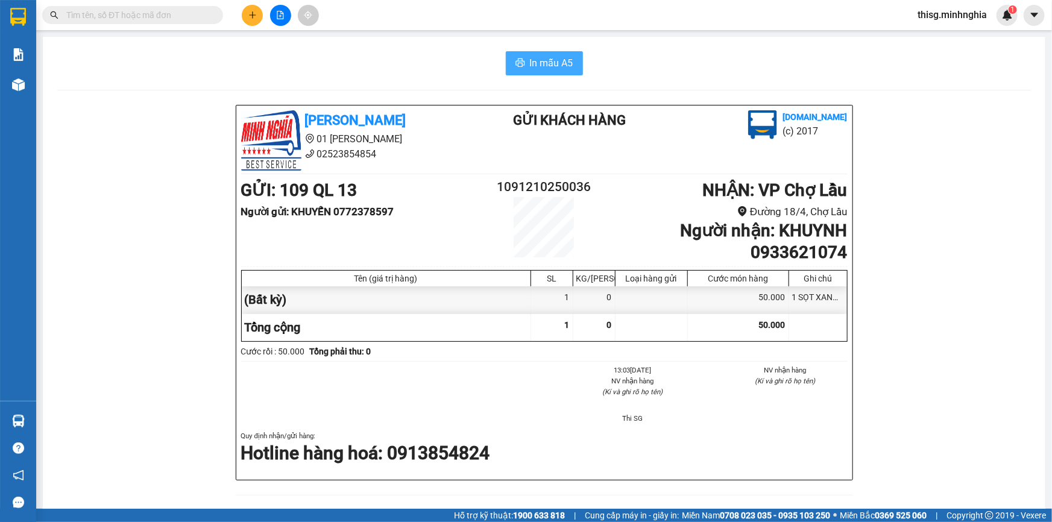
click at [547, 60] on span "In mẫu A5" at bounding box center [551, 62] width 43 height 15
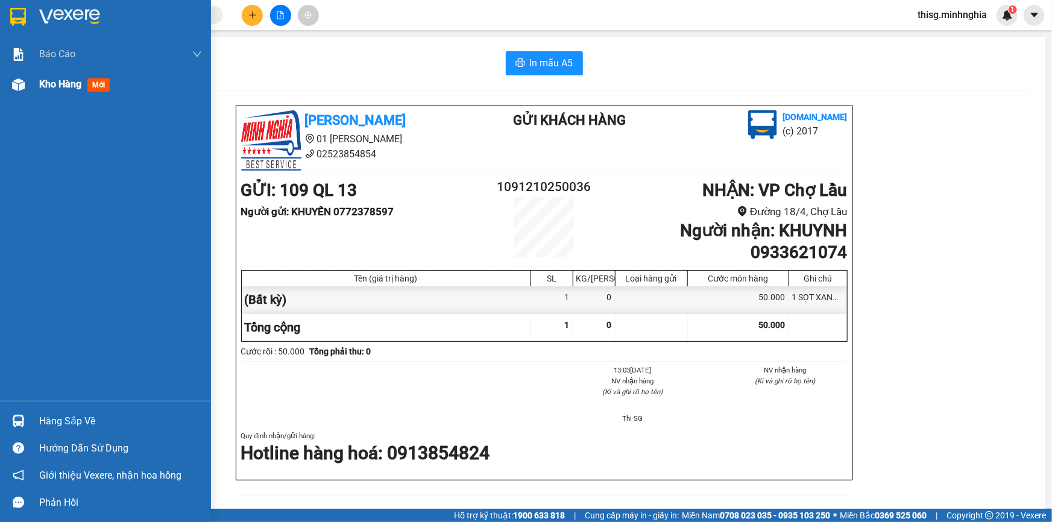
click at [67, 89] on span "Kho hàng" at bounding box center [60, 83] width 42 height 11
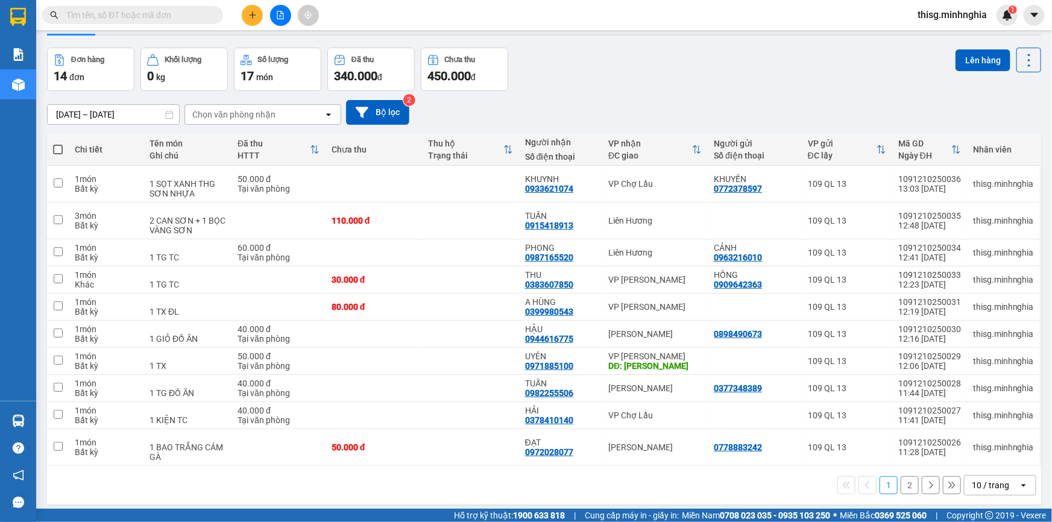
scroll to position [55, 0]
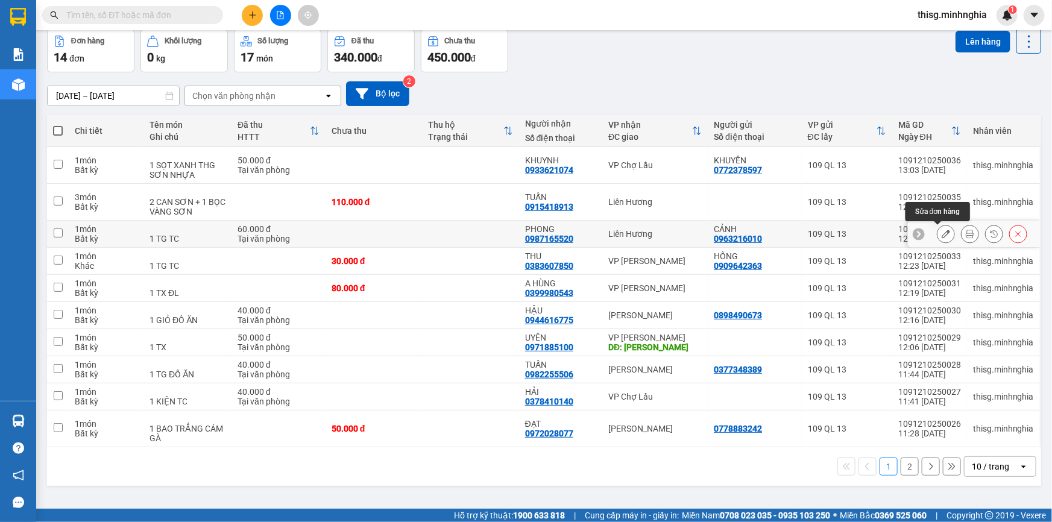
click at [938, 237] on button at bounding box center [946, 234] width 17 height 21
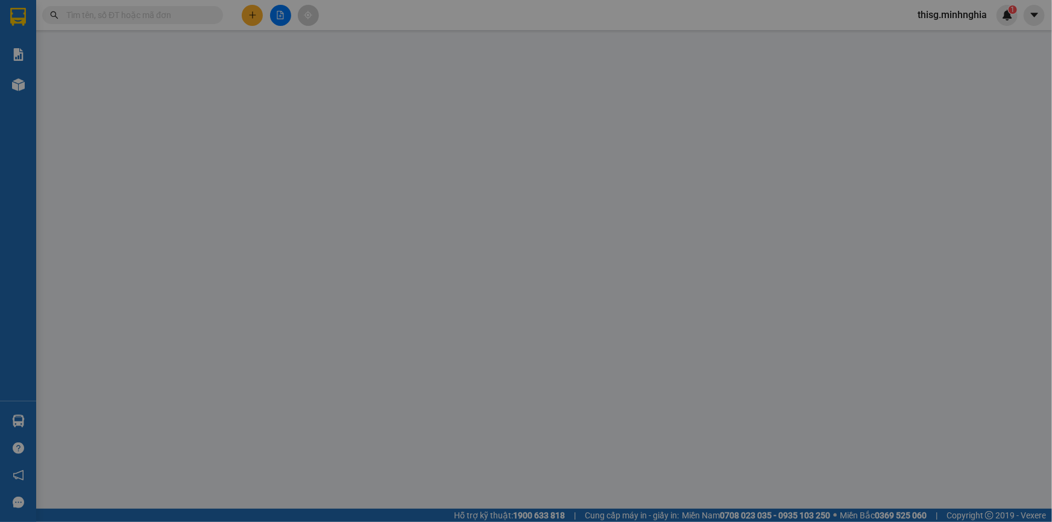
type input "0963216010"
type input "0987165520"
type input "60.000"
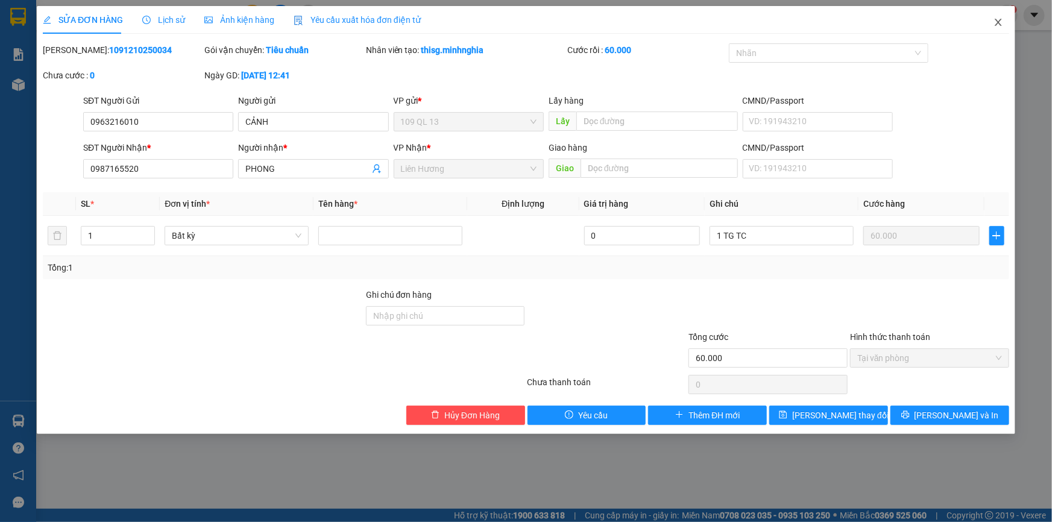
click at [1001, 21] on icon "close" at bounding box center [998, 22] width 7 height 7
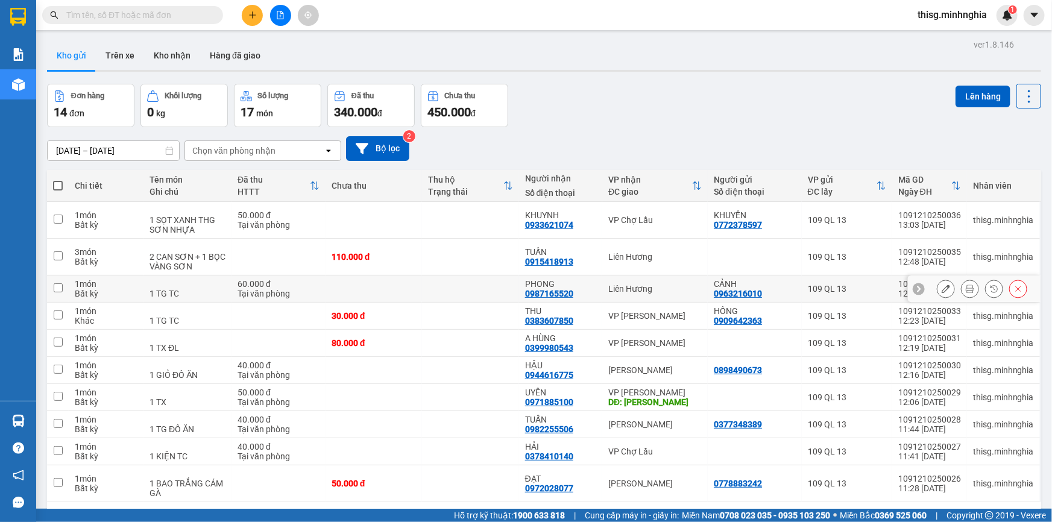
scroll to position [55, 0]
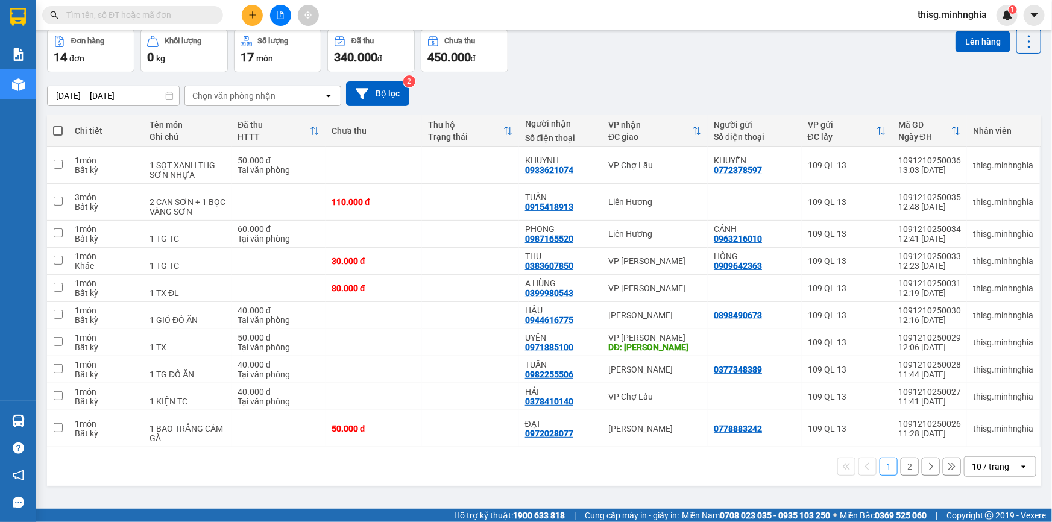
click at [903, 462] on button "2" at bounding box center [910, 467] width 18 height 18
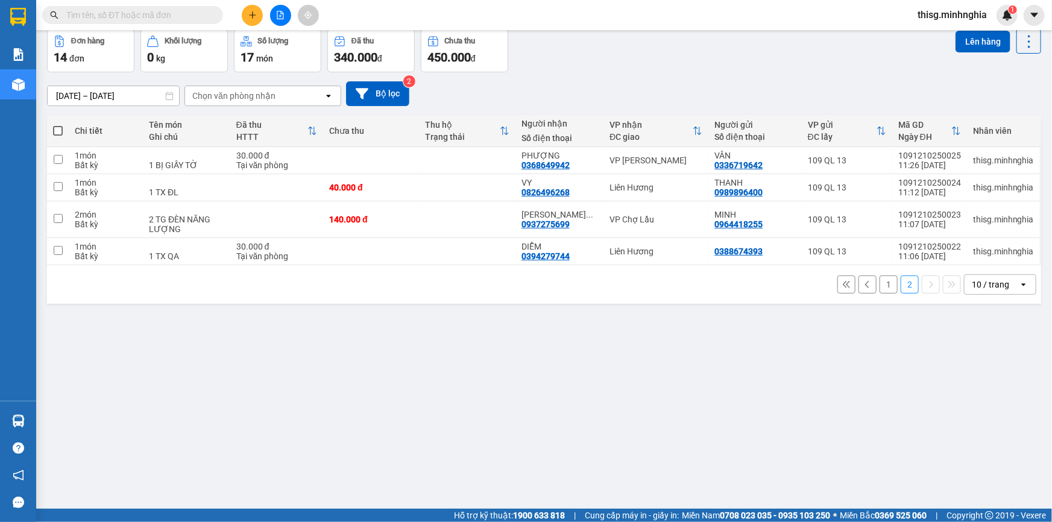
click at [884, 283] on button "1" at bounding box center [889, 285] width 18 height 18
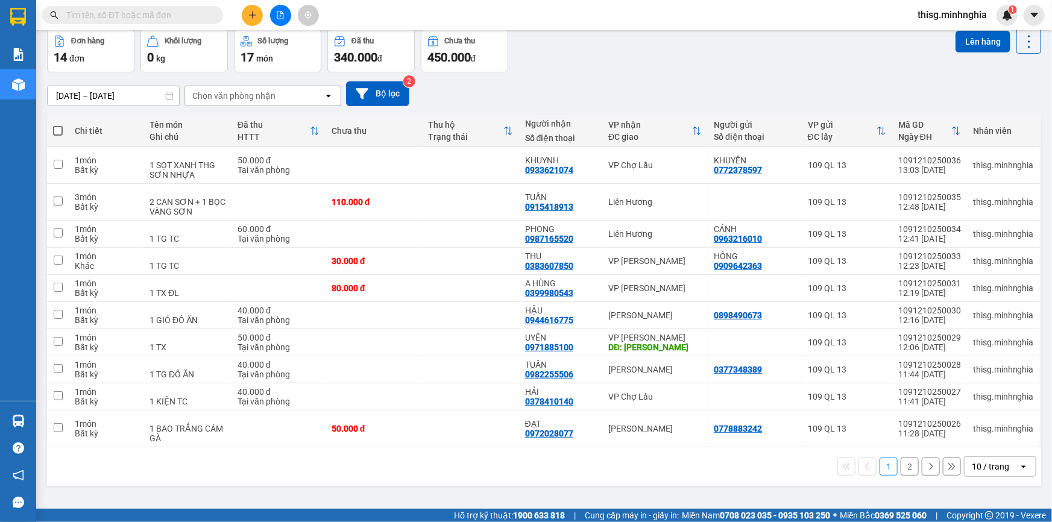
click at [905, 470] on button "2" at bounding box center [910, 467] width 18 height 18
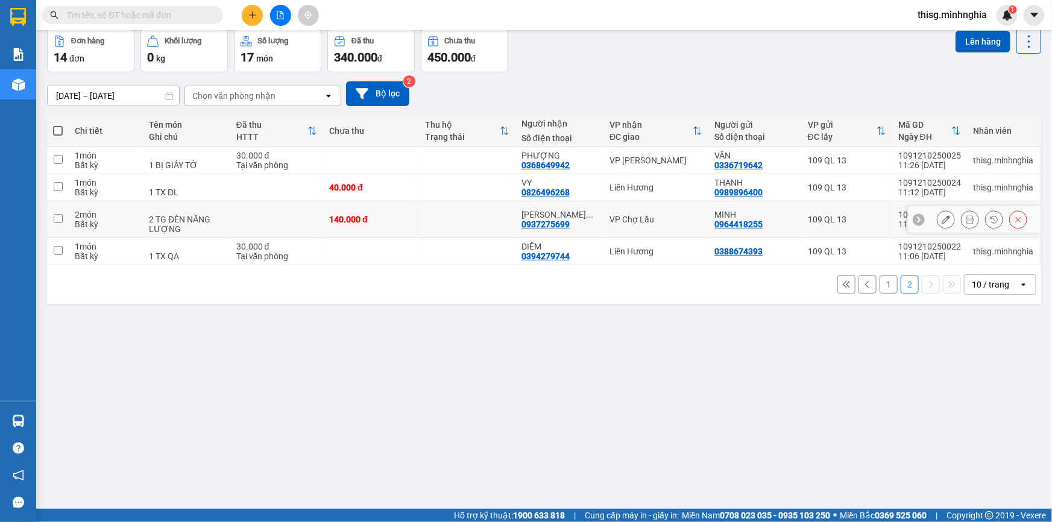
scroll to position [0, 0]
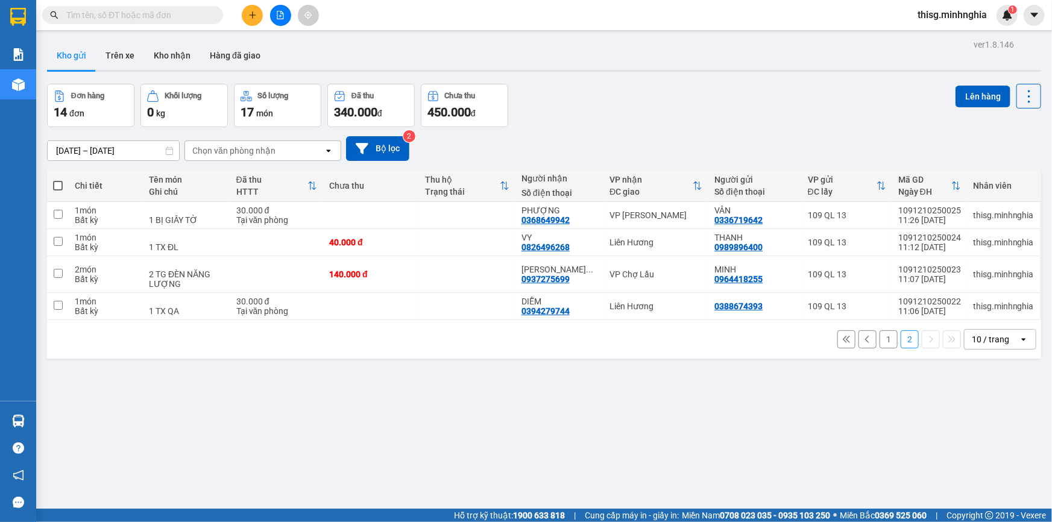
click at [881, 335] on button "1" at bounding box center [889, 340] width 18 height 18
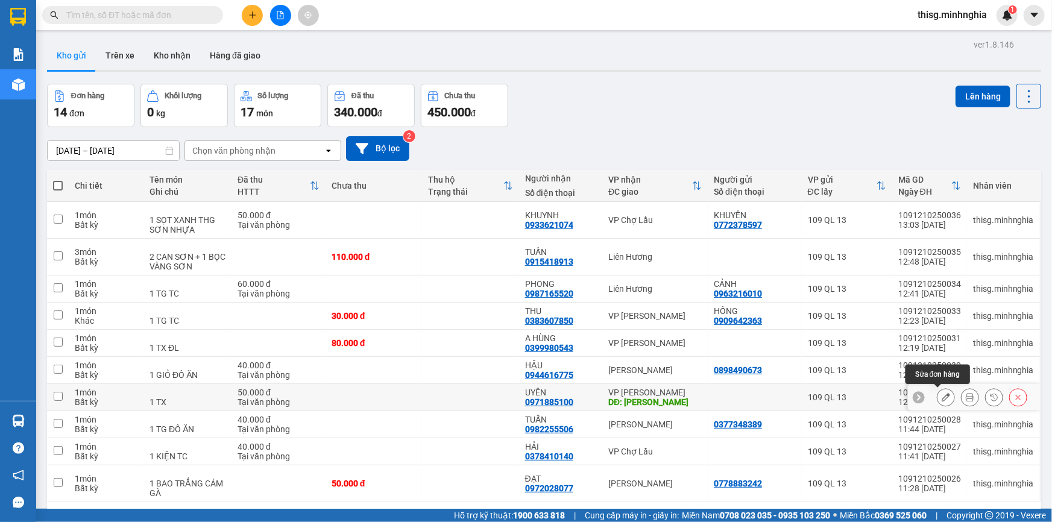
click at [942, 397] on icon at bounding box center [946, 397] width 8 height 8
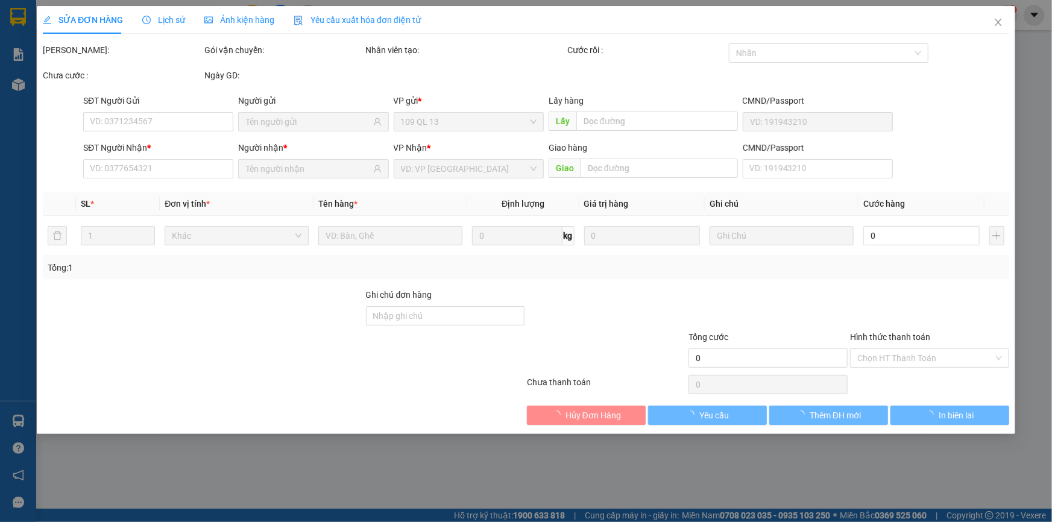
type input "0971885100"
type input "[PERSON_NAME]"
type input "50.000"
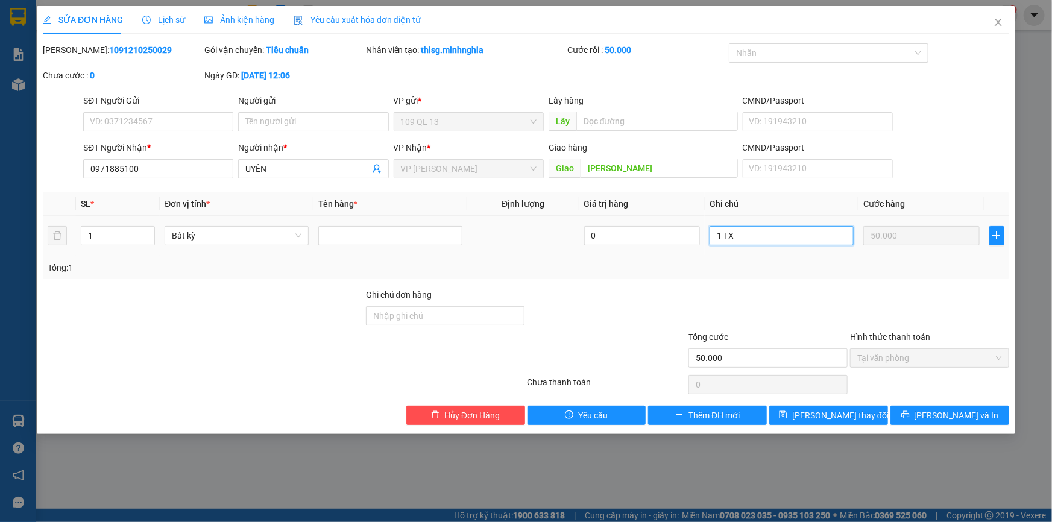
click at [784, 243] on input "1 TX" at bounding box center [782, 235] width 144 height 19
type input "1 TX ĐL"
click at [850, 414] on span "[PERSON_NAME] thay đổi" at bounding box center [841, 415] width 97 height 13
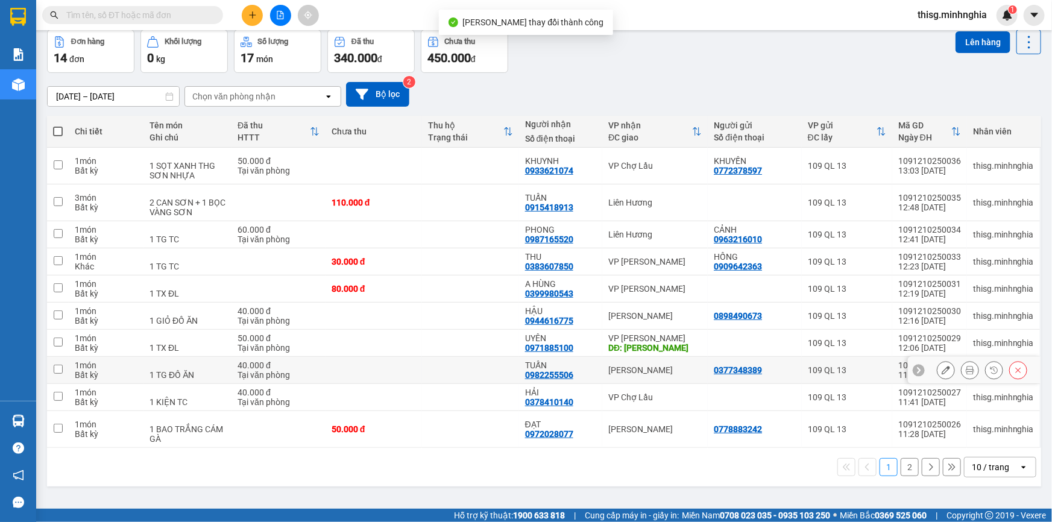
scroll to position [55, 0]
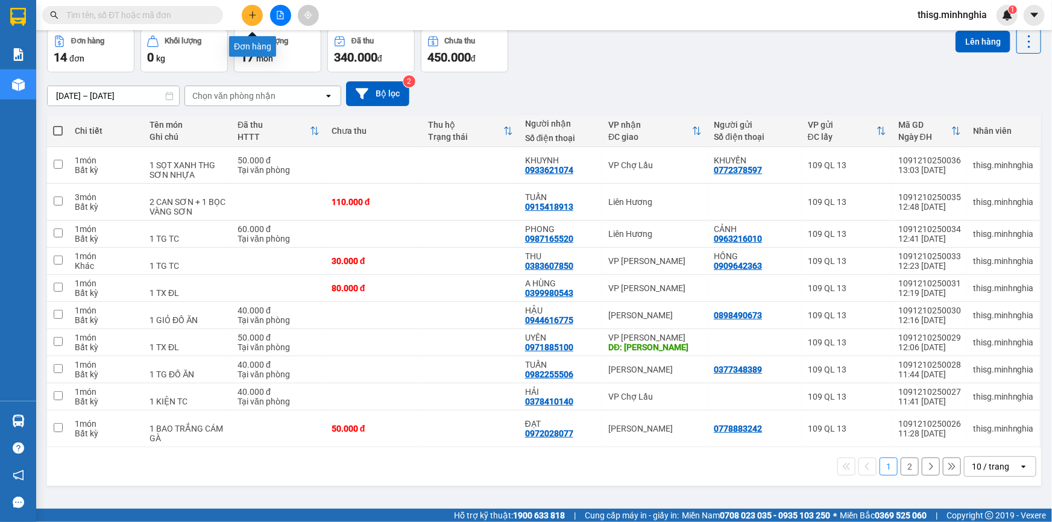
click at [250, 12] on icon "plus" at bounding box center [252, 15] width 8 height 8
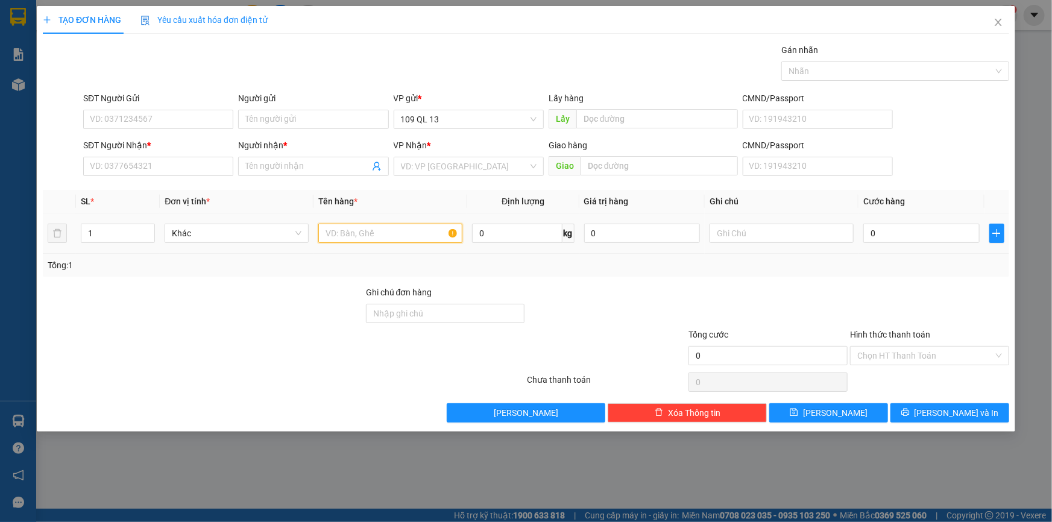
click at [355, 232] on input "text" at bounding box center [390, 233] width 144 height 19
click at [200, 167] on input "SĐT Người Nhận *" at bounding box center [158, 166] width 150 height 19
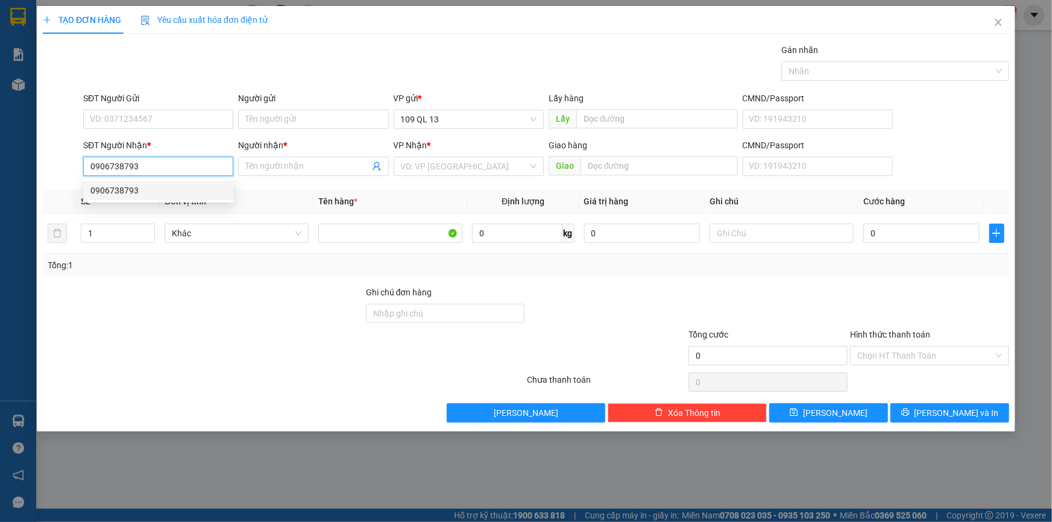
click at [171, 183] on div "0906738793" at bounding box center [158, 190] width 150 height 19
type input "0906738793"
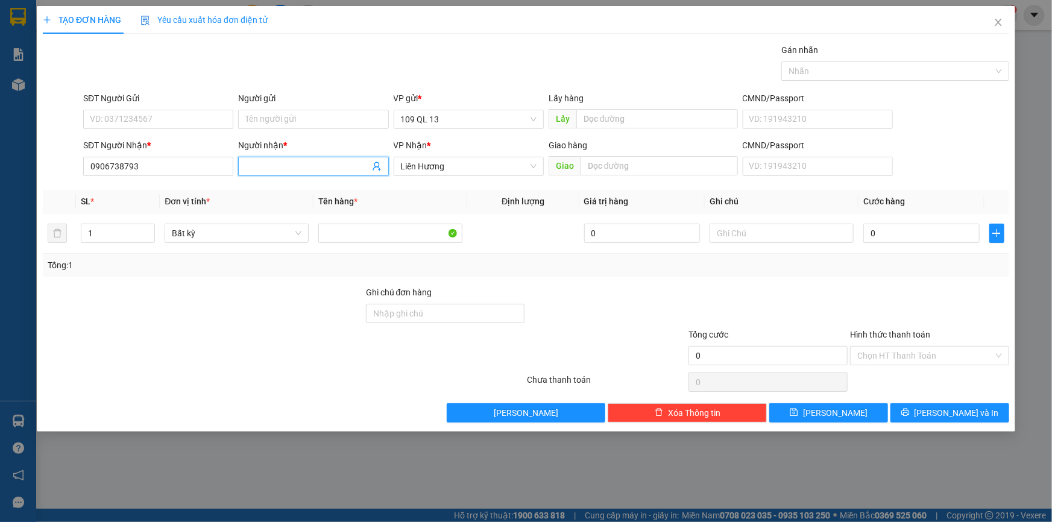
click at [333, 168] on input "Người nhận *" at bounding box center [307, 166] width 124 height 13
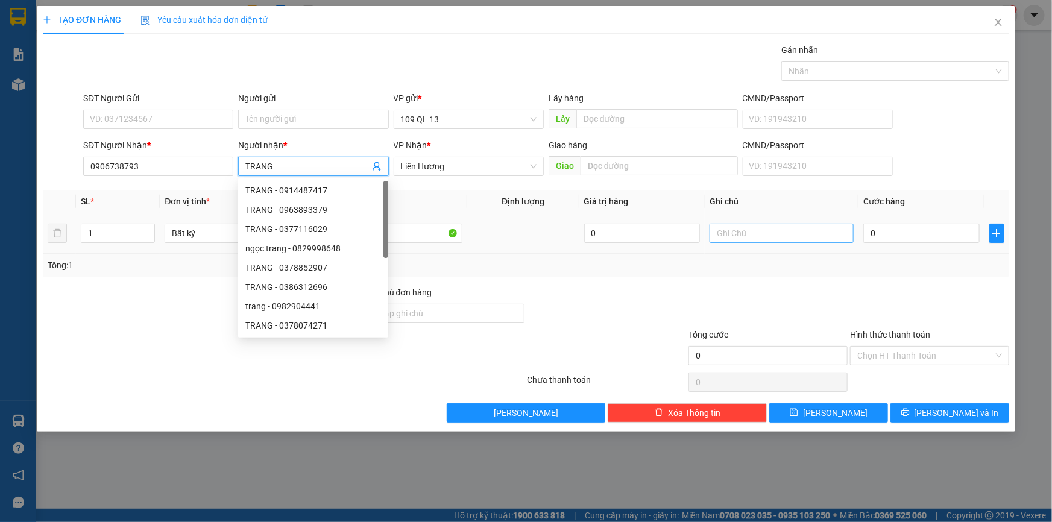
type input "TRANG"
click at [730, 230] on input "text" at bounding box center [782, 233] width 144 height 19
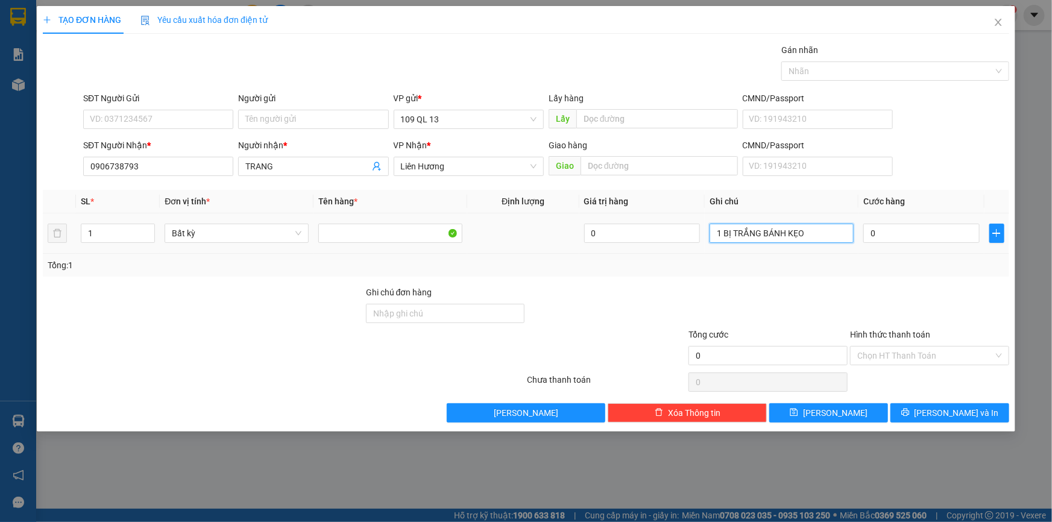
type input "1 BỊ TRẮNG BÁNH KẸO"
click at [905, 242] on div "0" at bounding box center [922, 233] width 116 height 24
click at [911, 239] on input "0" at bounding box center [922, 233] width 116 height 19
type input "4"
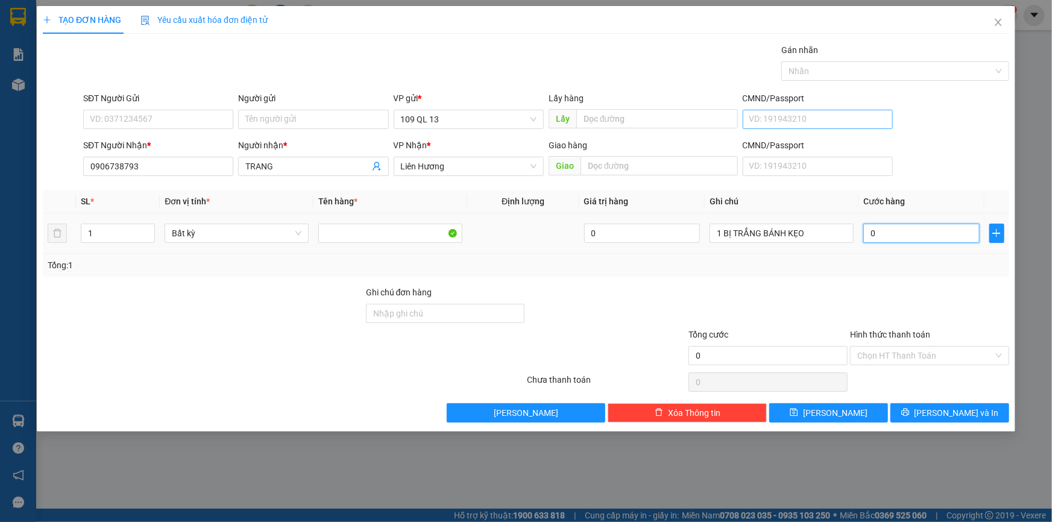
type input "4"
type input "40"
type input "40.000"
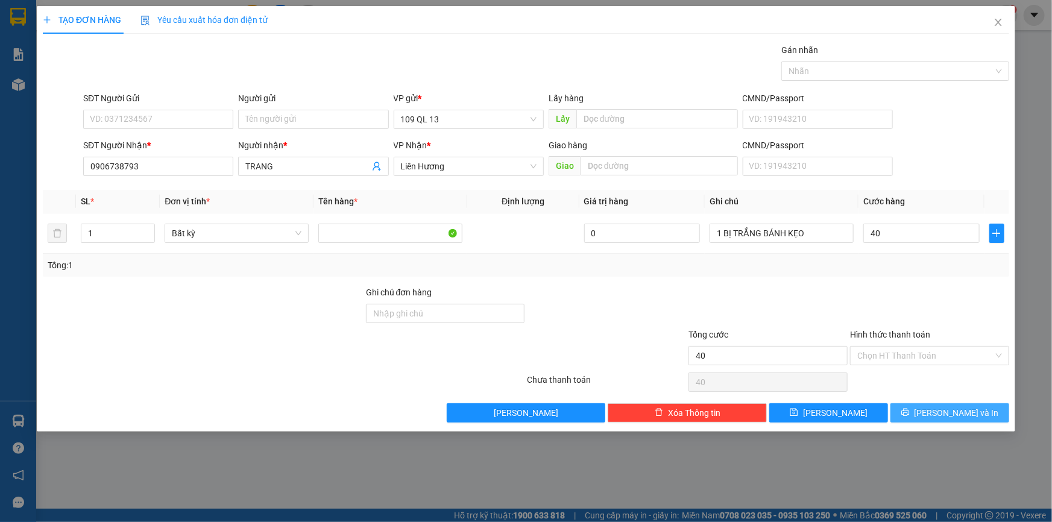
type input "40.000"
click at [963, 413] on span "[PERSON_NAME] và In" at bounding box center [957, 413] width 84 height 13
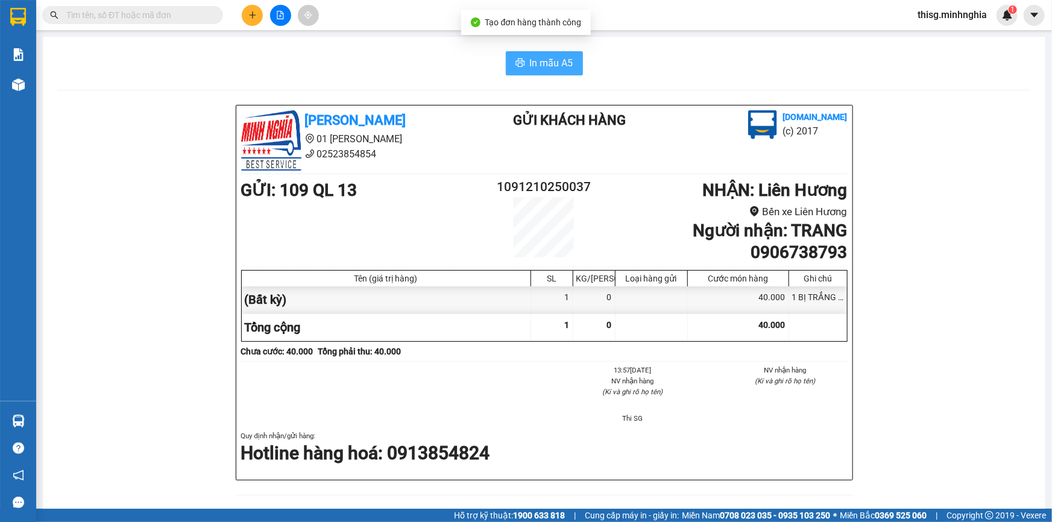
click at [558, 66] on span "In mẫu A5" at bounding box center [551, 62] width 43 height 15
